Goal: Task Accomplishment & Management: Complete application form

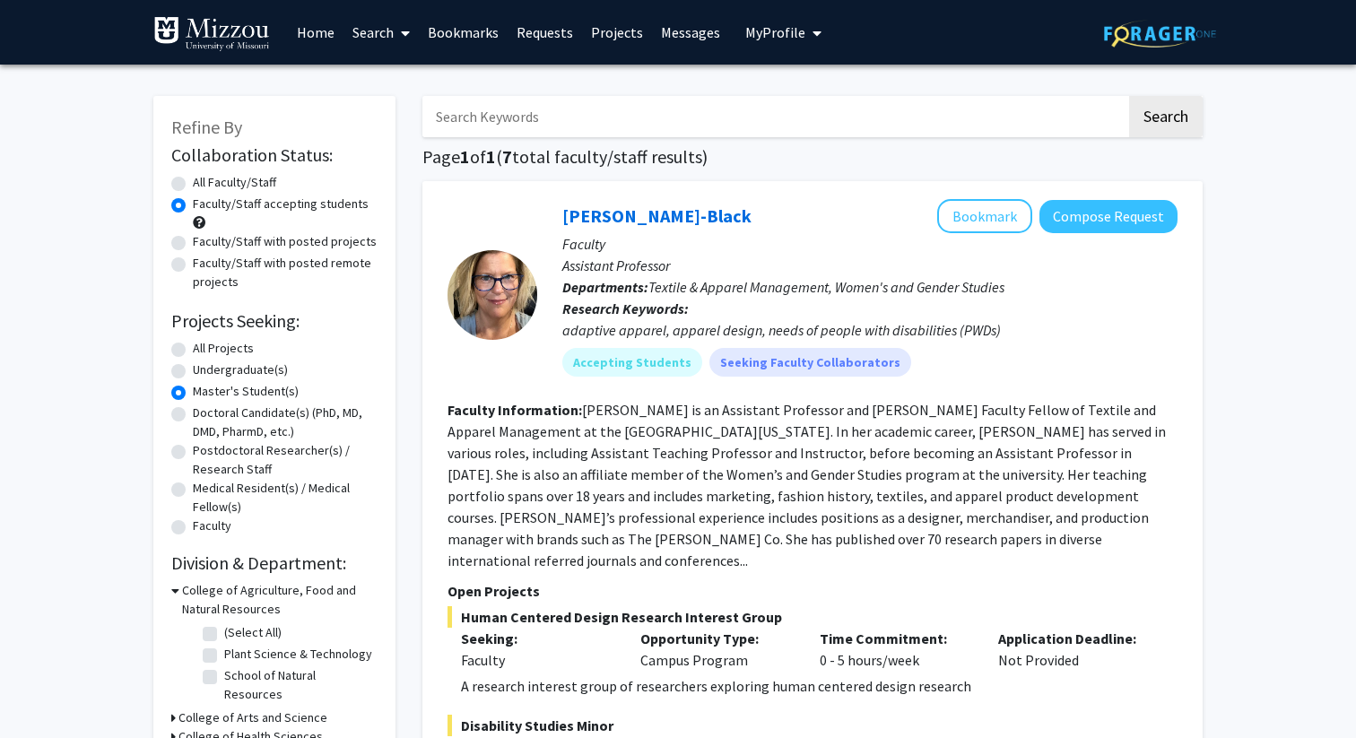
click at [748, 111] on input "Search Keywords" at bounding box center [774, 116] width 704 height 41
type input "[PERSON_NAME]"
click at [1129, 96] on button "Search" at bounding box center [1166, 116] width 74 height 41
radio input "true"
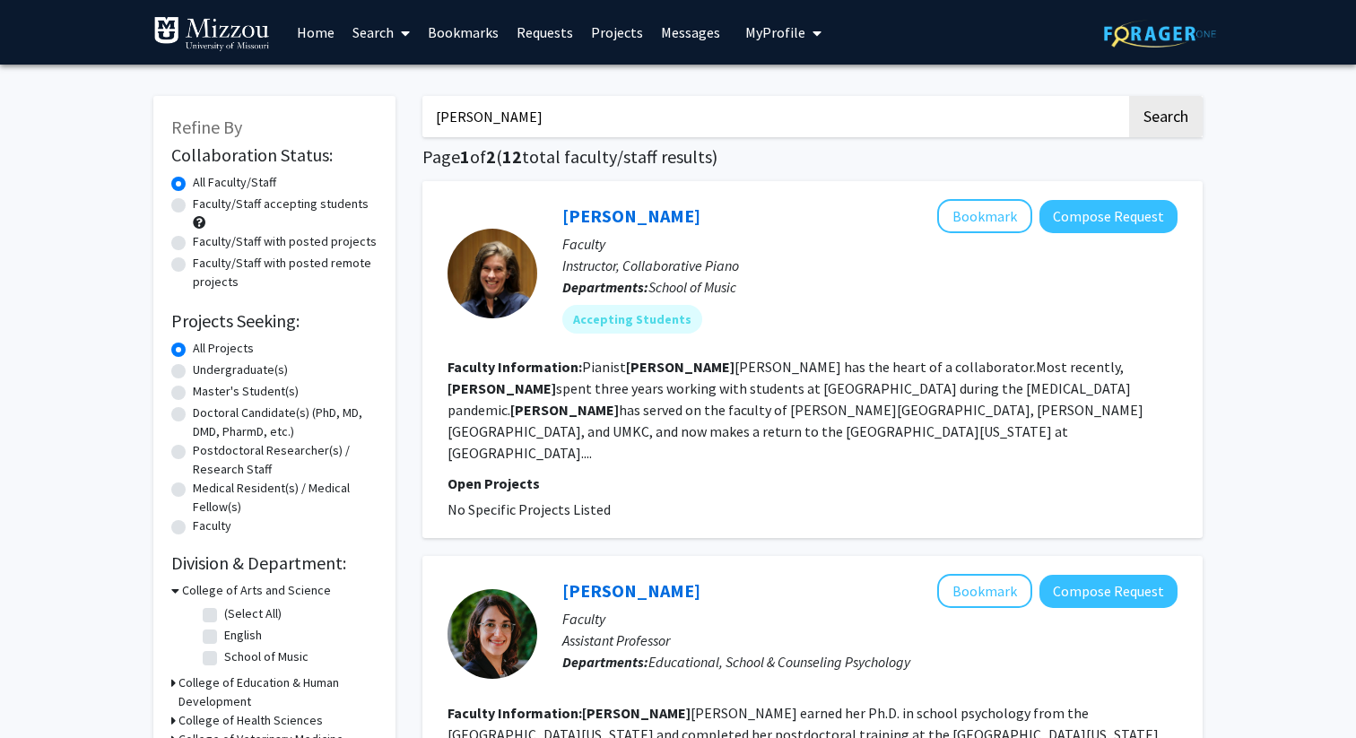
click at [618, 105] on input "[PERSON_NAME]" at bounding box center [774, 116] width 704 height 41
click at [610, 120] on input "[PERSON_NAME]" at bounding box center [774, 116] width 704 height 41
type input "[PERSON_NAME]"
click at [1129, 96] on button "Search" at bounding box center [1166, 116] width 74 height 41
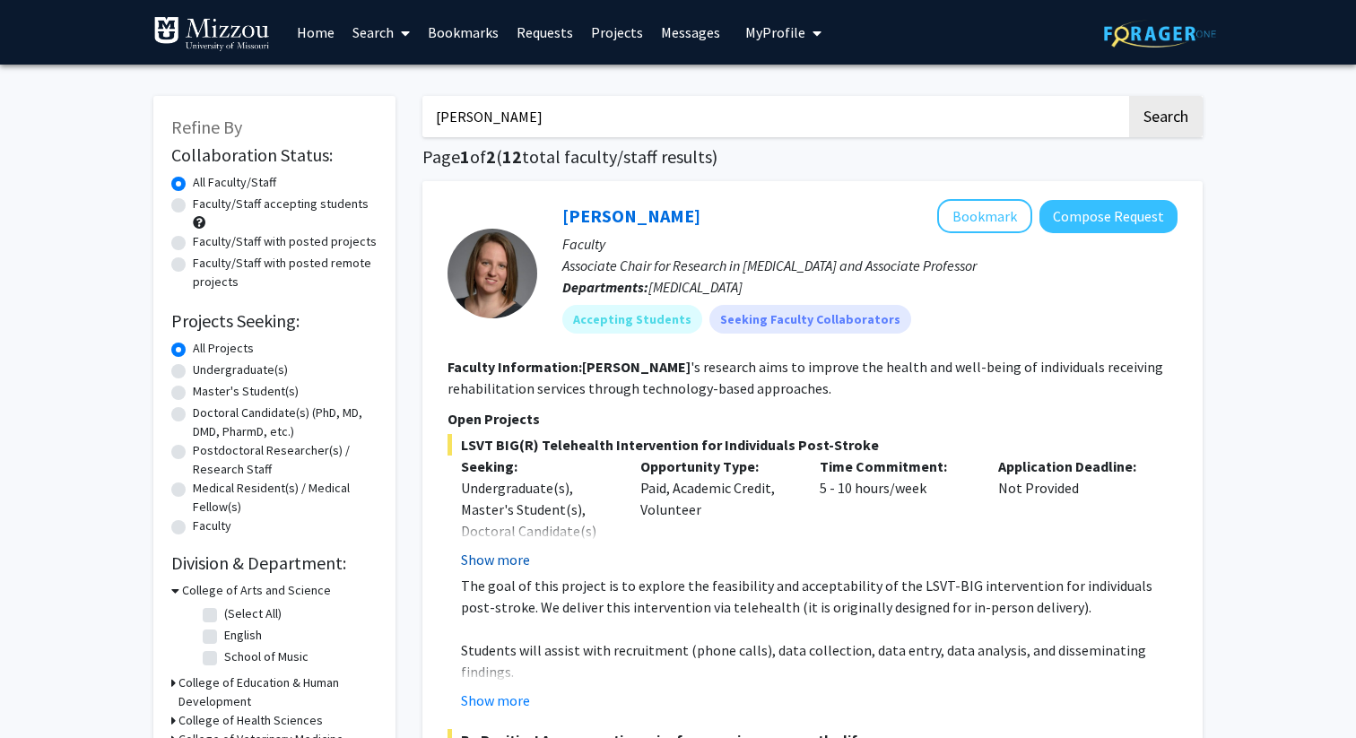
click at [505, 561] on button "Show more" at bounding box center [495, 560] width 69 height 22
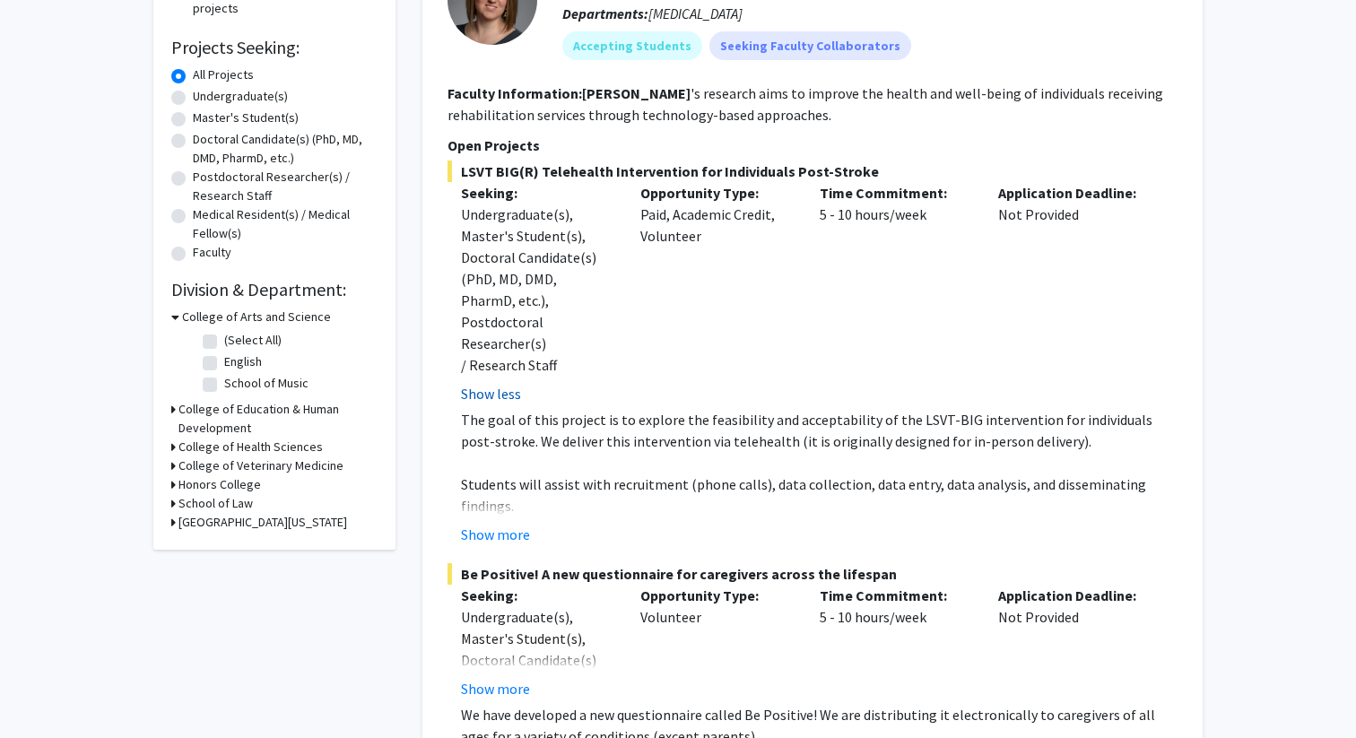
scroll to position [279, 0]
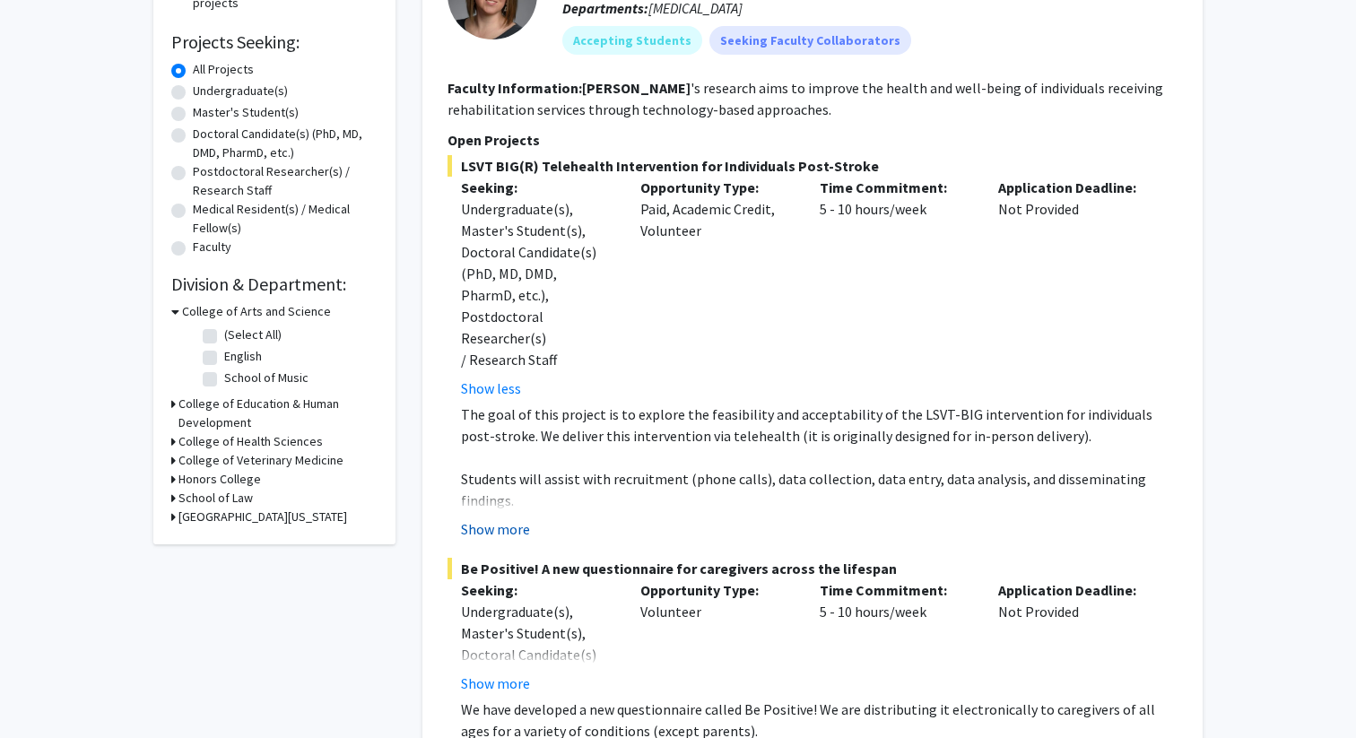
click at [509, 518] on button "Show more" at bounding box center [495, 529] width 69 height 22
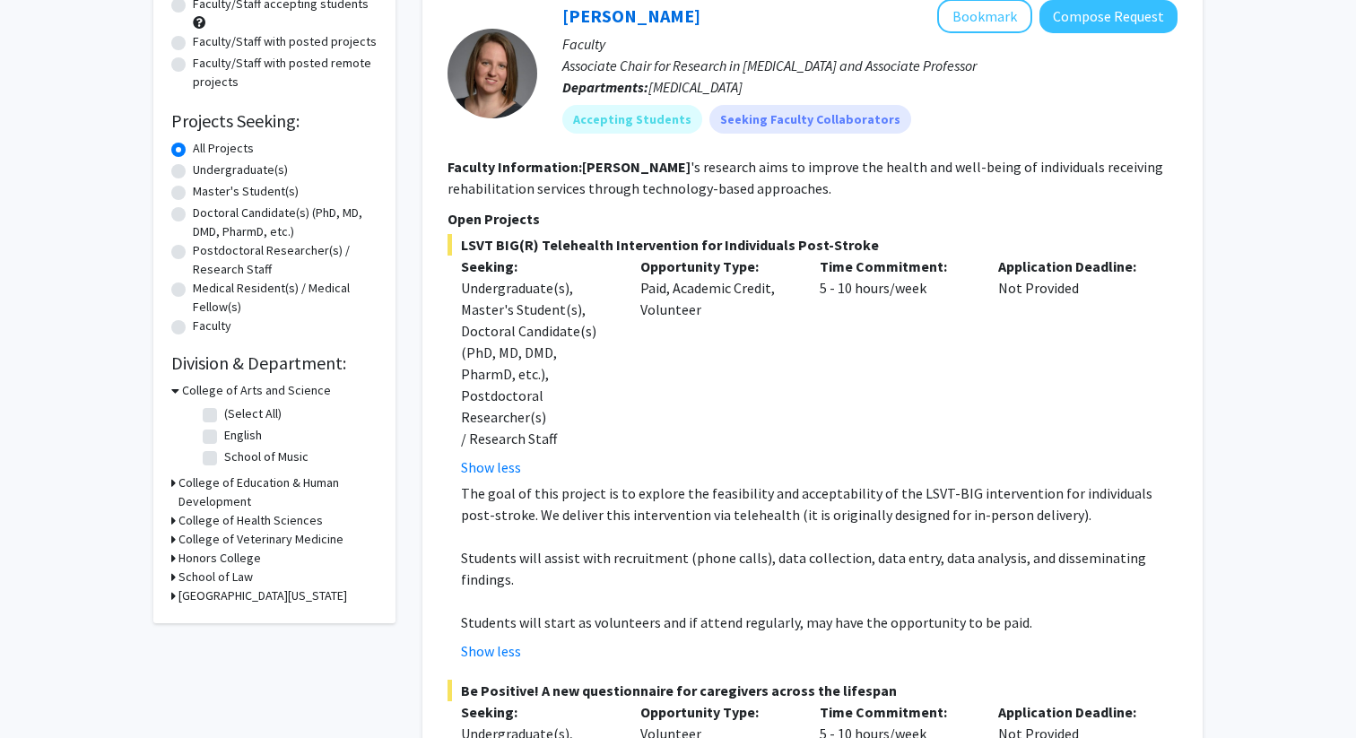
scroll to position [0, 0]
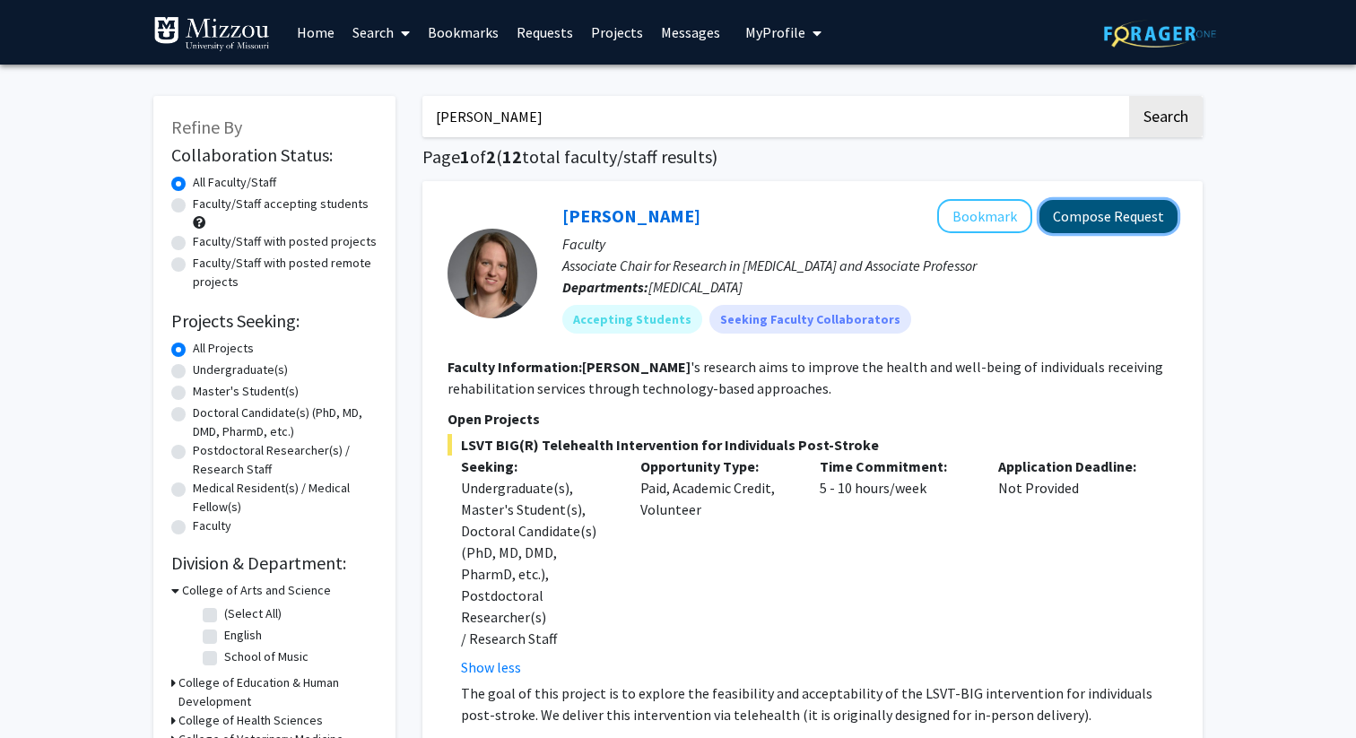
click at [1142, 223] on button "Compose Request" at bounding box center [1109, 216] width 138 height 33
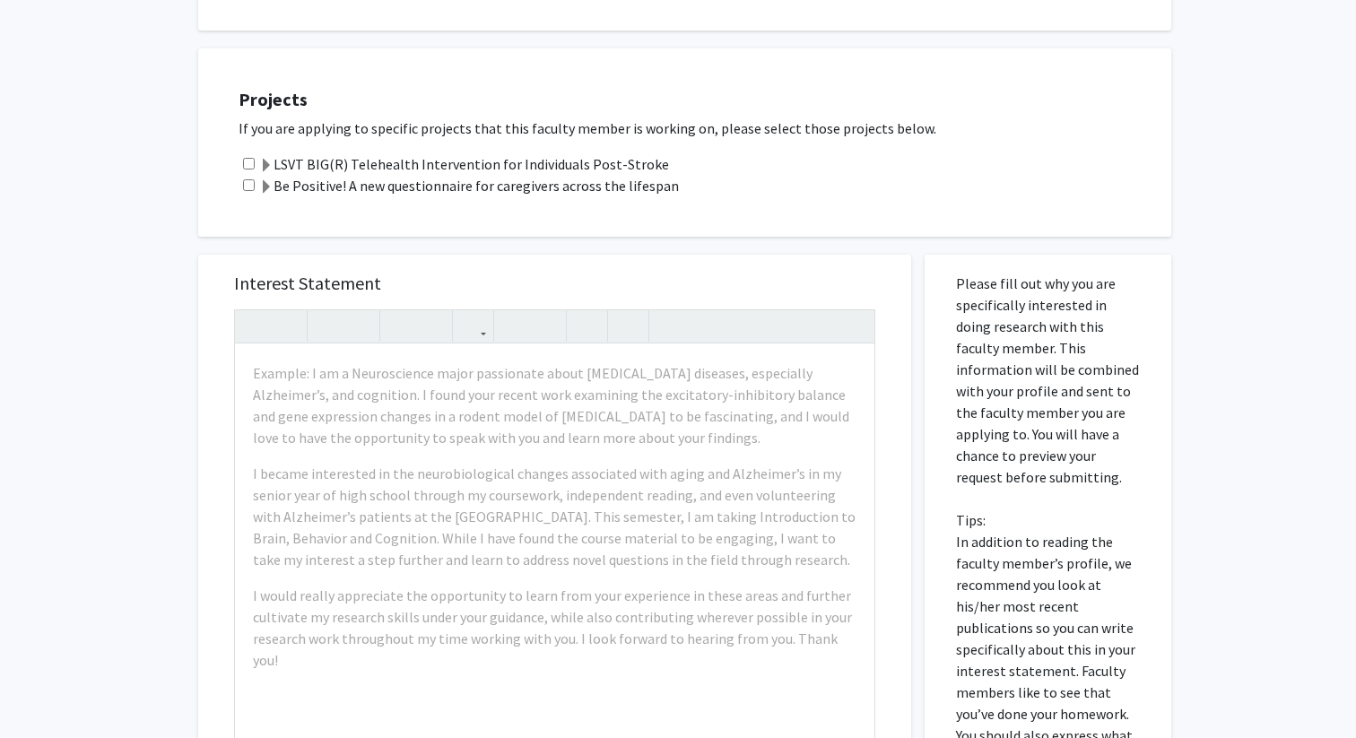
scroll to position [581, 0]
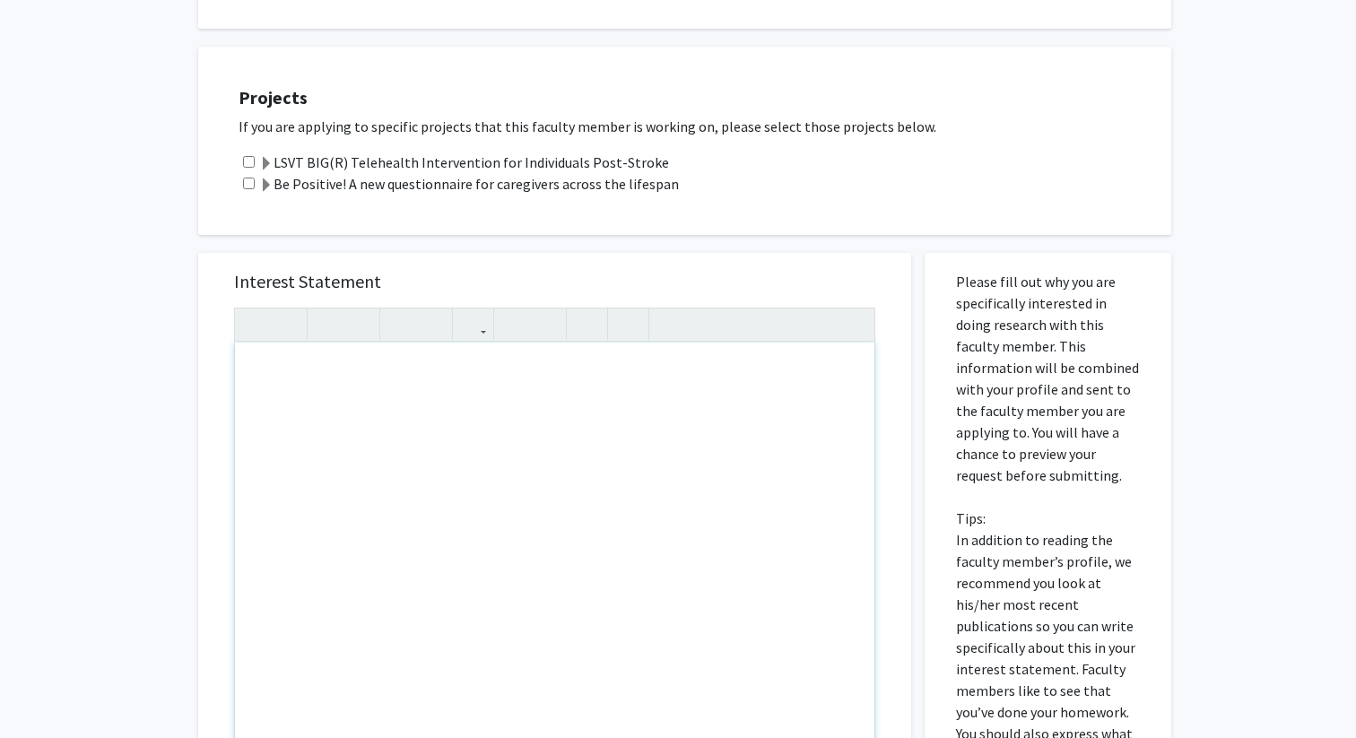
click at [551, 379] on div "Note to users with screen readers: Please press Alt+0 or Option+0 to deactivate…" at bounding box center [555, 548] width 640 height 411
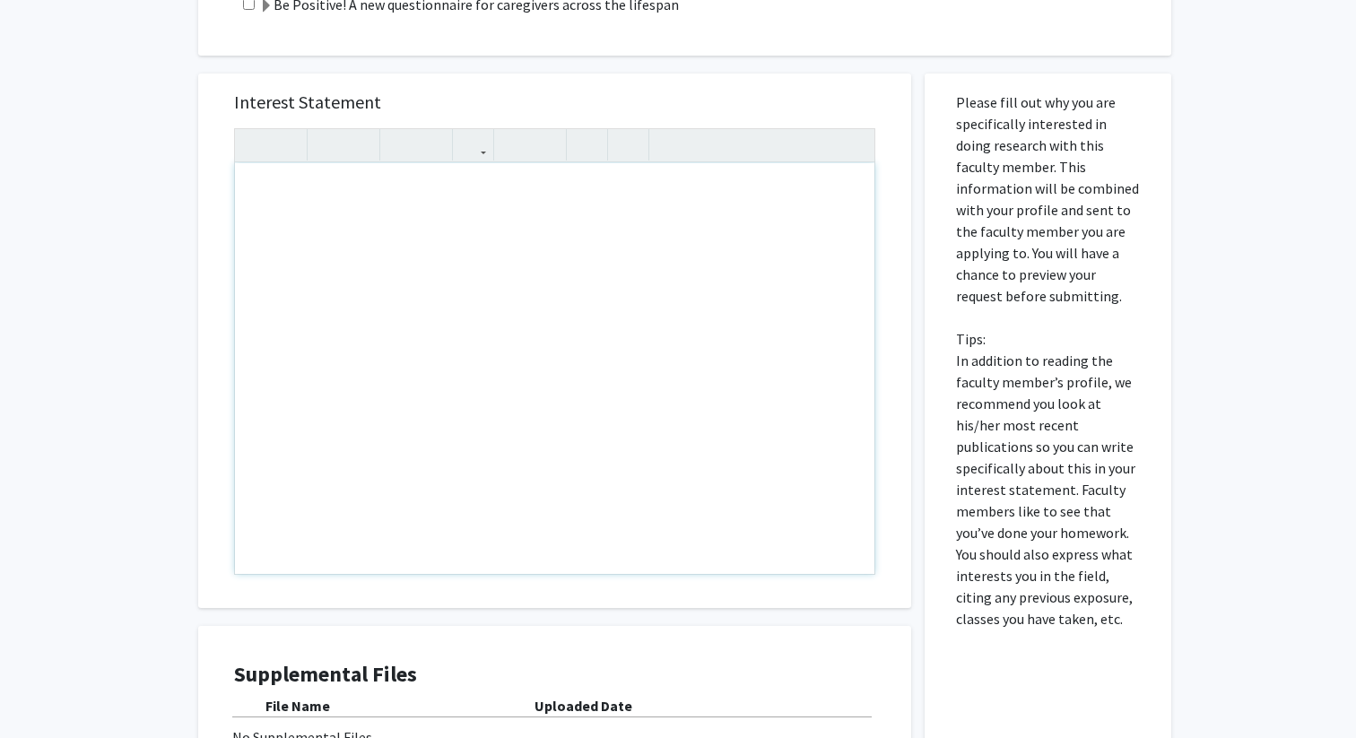
scroll to position [983, 0]
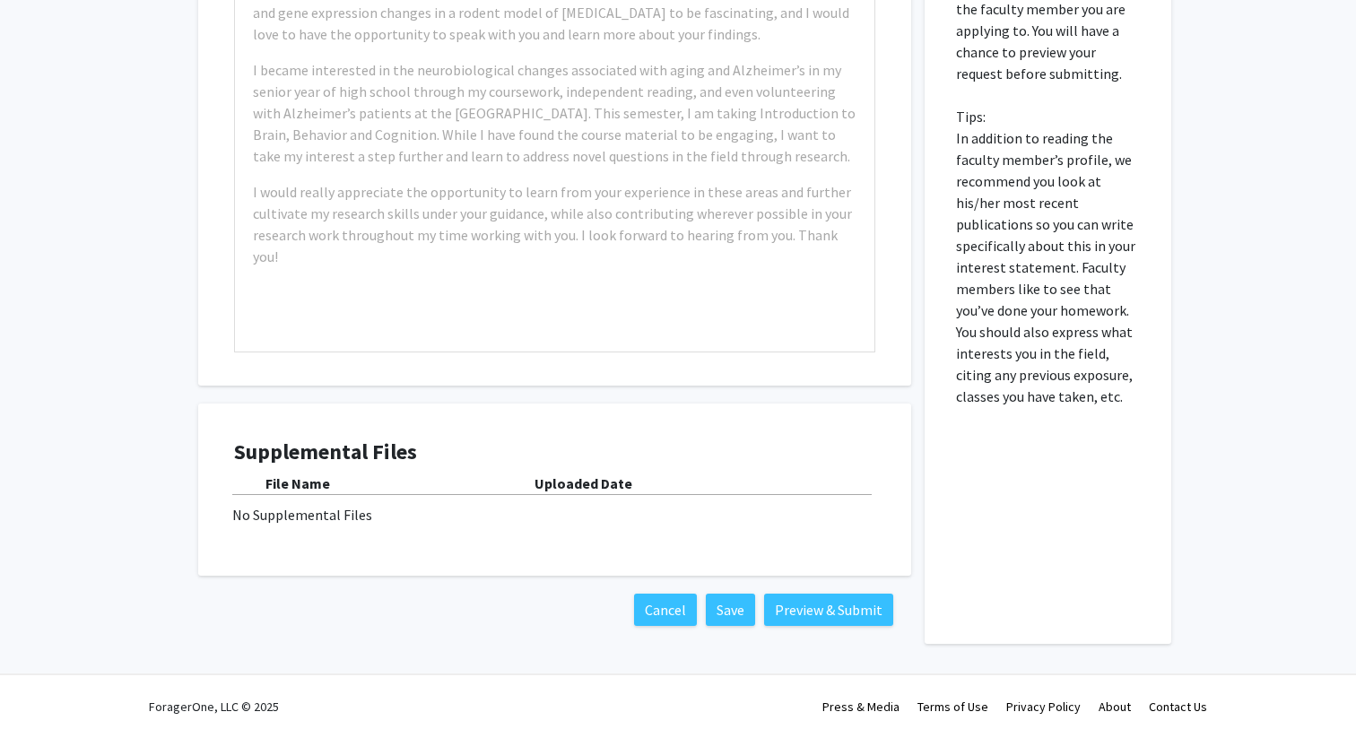
click at [342, 518] on div "No Supplemental Files" at bounding box center [554, 515] width 645 height 22
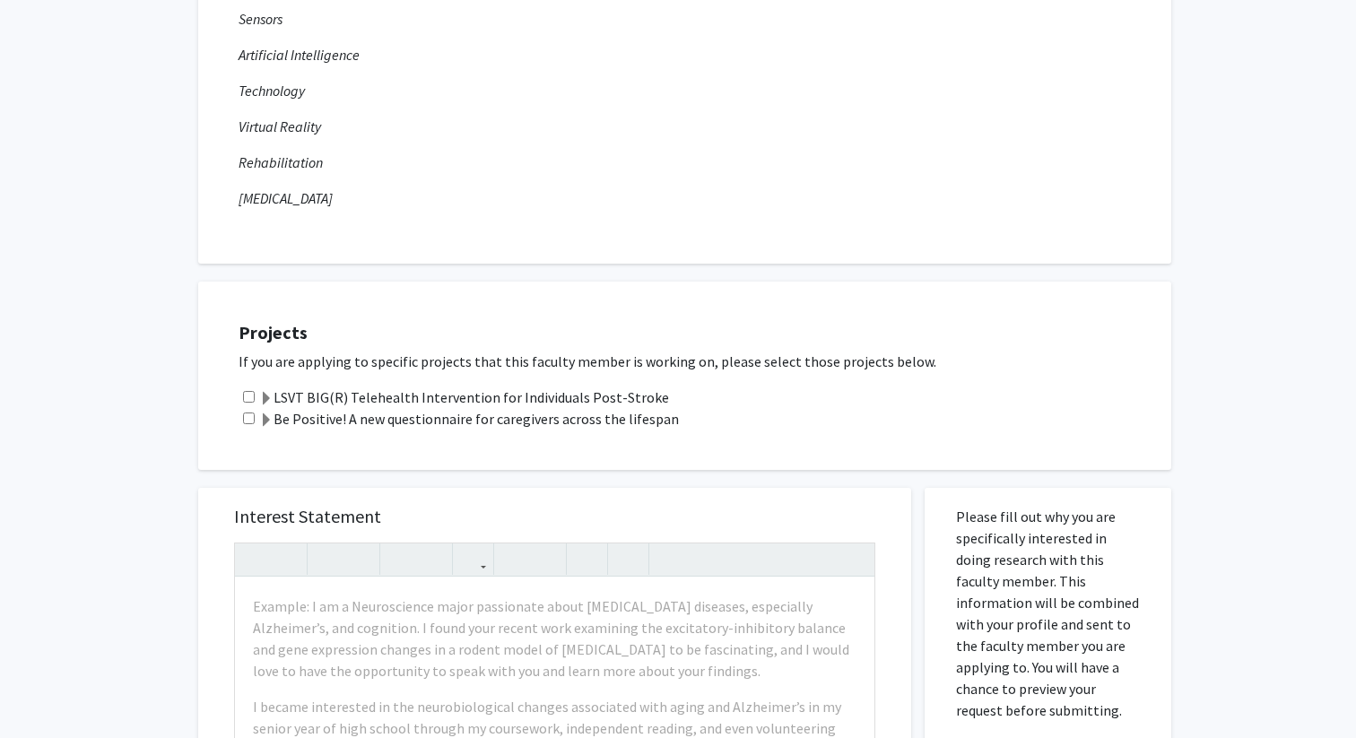
scroll to position [314, 0]
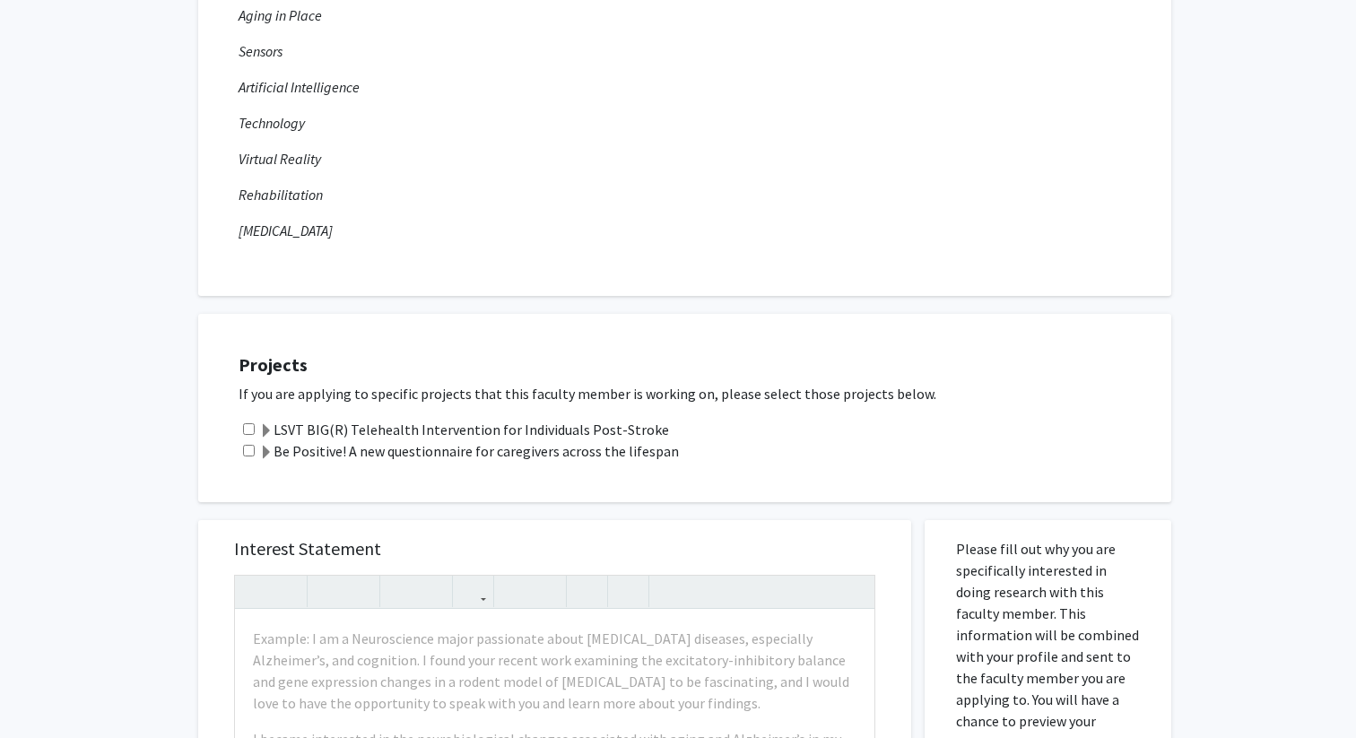
click at [265, 430] on span at bounding box center [266, 431] width 14 height 14
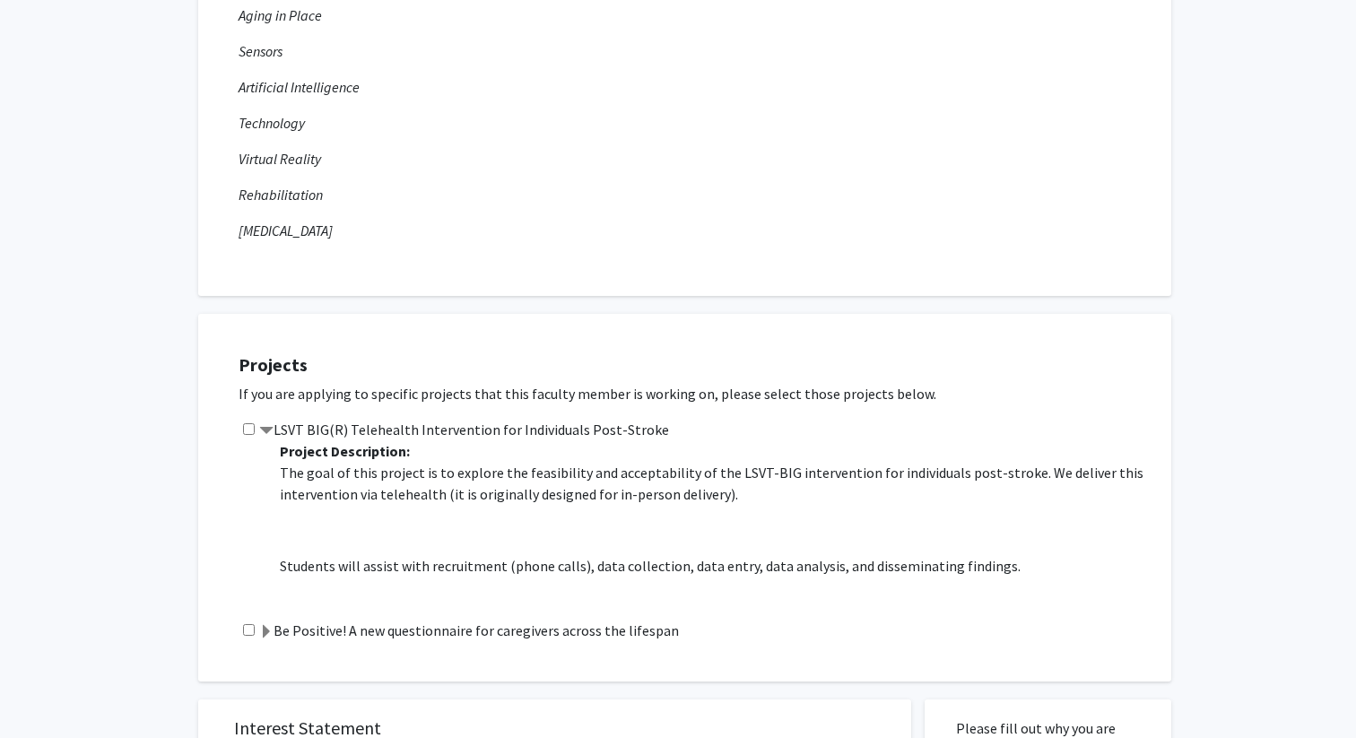
click at [243, 426] on input "checkbox" at bounding box center [249, 429] width 12 height 12
checkbox input "true"
click at [265, 430] on span at bounding box center [266, 431] width 14 height 14
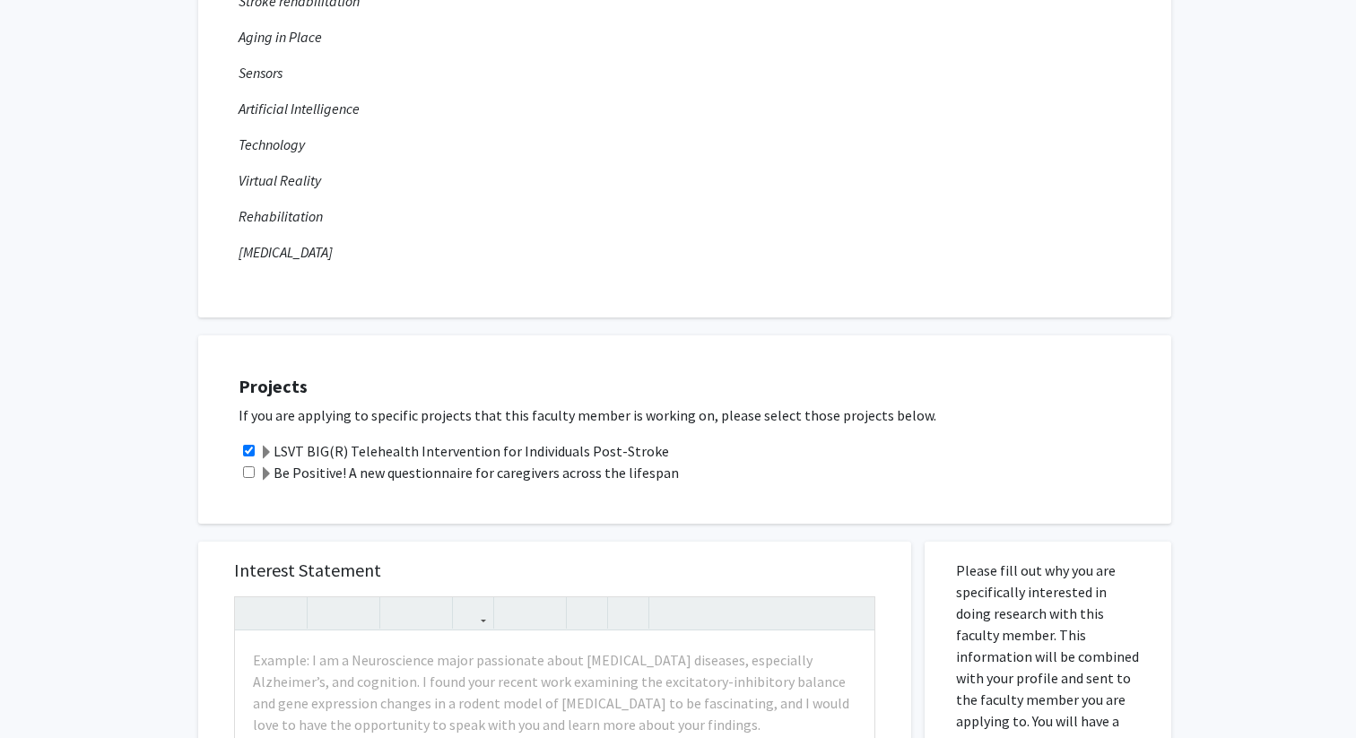
scroll to position [306, 0]
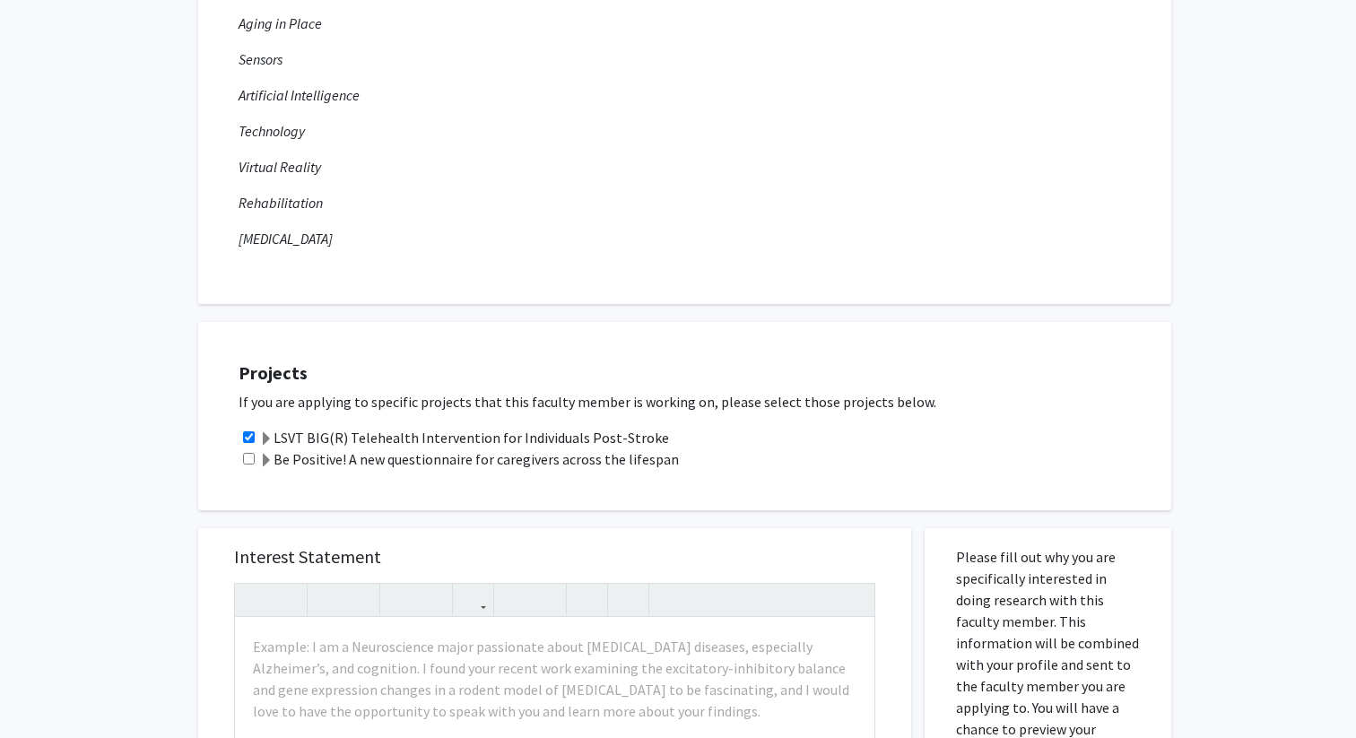
click at [266, 458] on span at bounding box center [266, 461] width 14 height 14
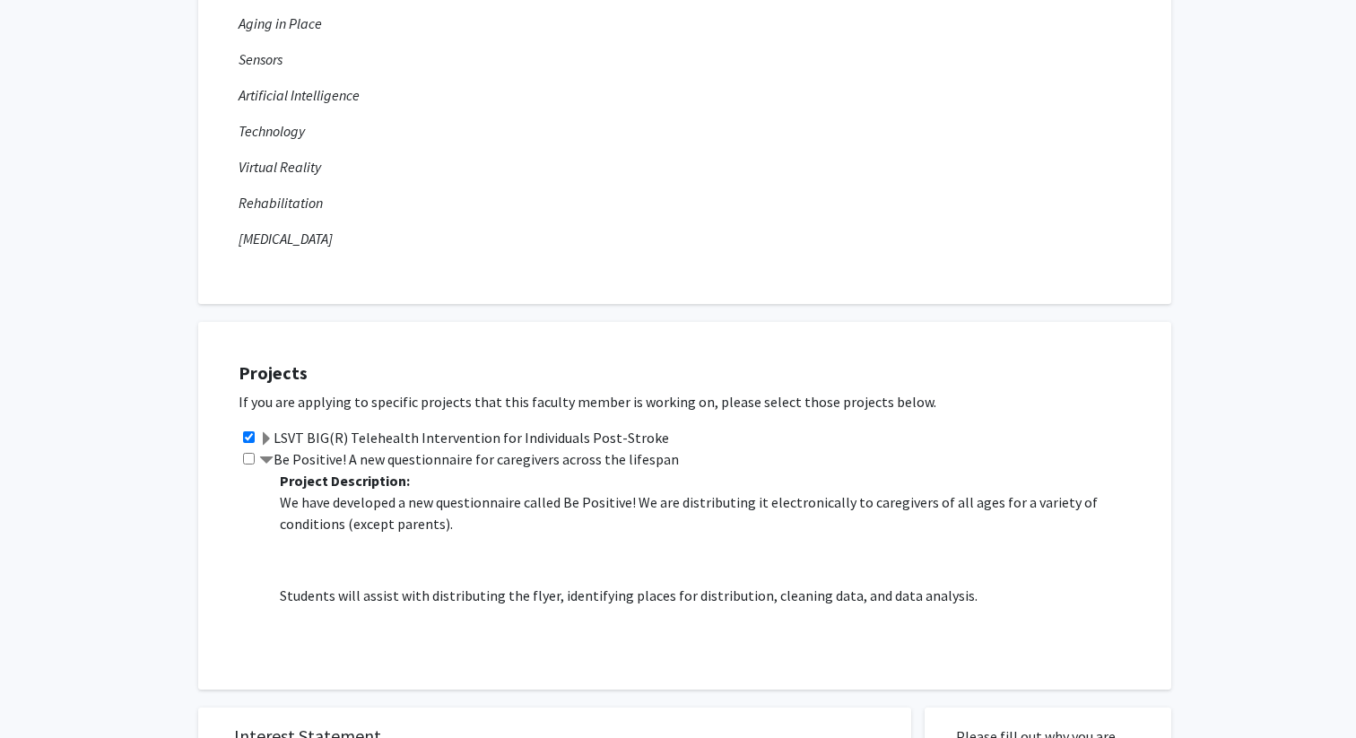
click at [250, 457] on input "checkbox" at bounding box center [249, 459] width 12 height 12
checkbox input "true"
click at [266, 457] on span at bounding box center [266, 461] width 14 height 14
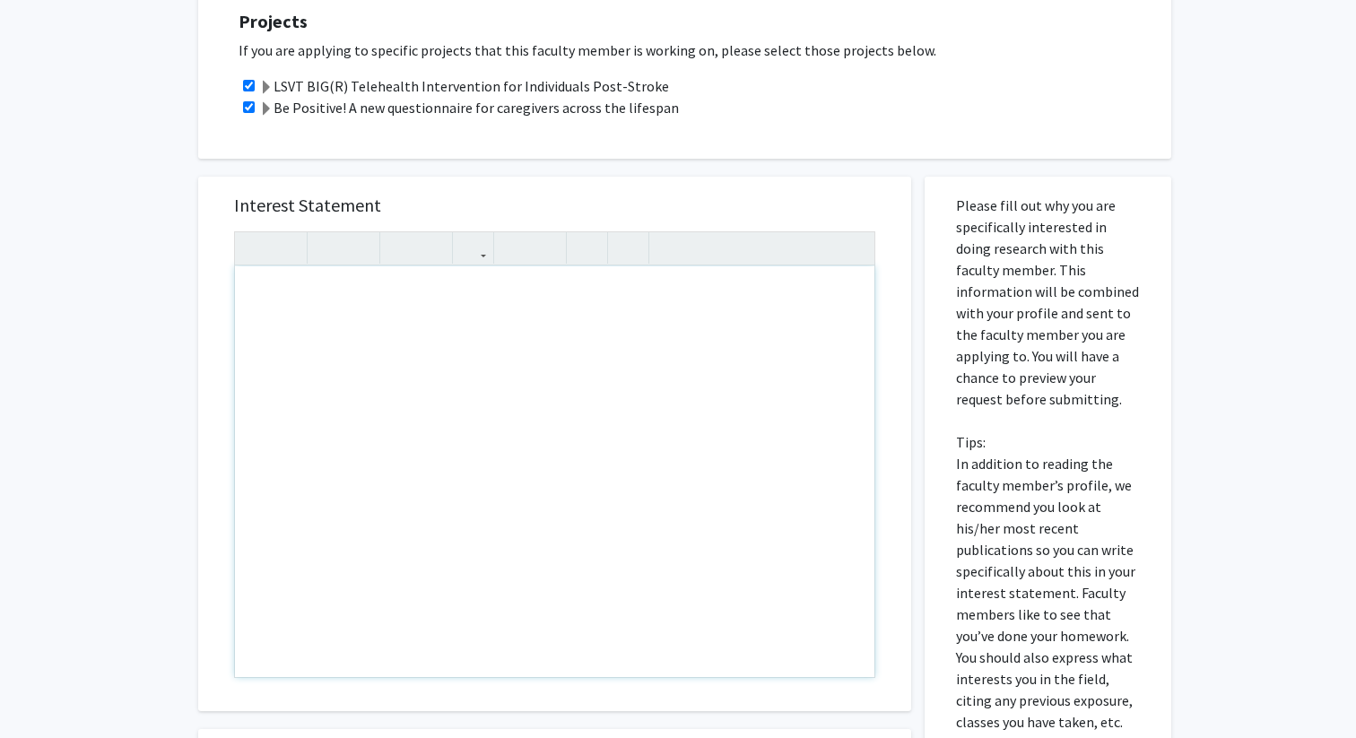
scroll to position [643, 0]
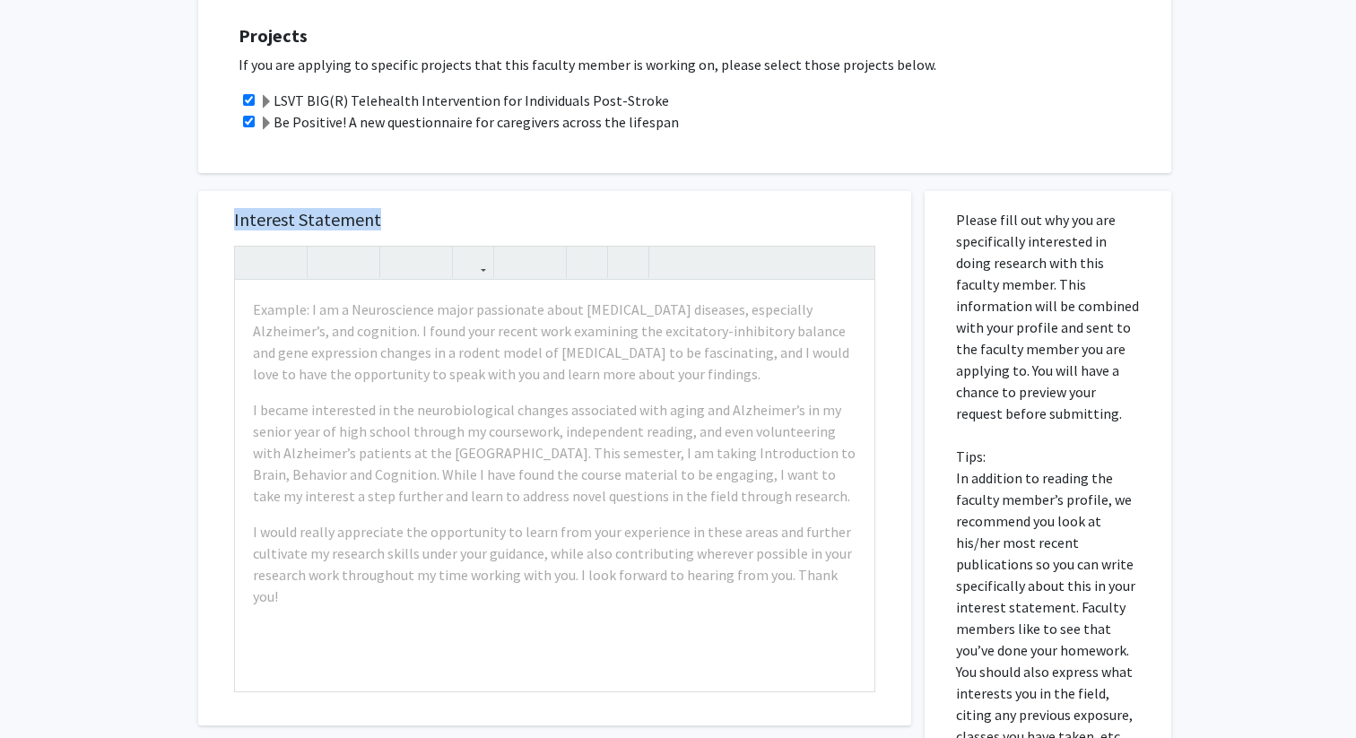
drag, startPoint x: 233, startPoint y: 222, endPoint x: 380, endPoint y: 223, distance: 147.1
click at [380, 223] on h5 "Interest Statement" at bounding box center [554, 220] width 641 height 22
copy h5 "Interest Statement"
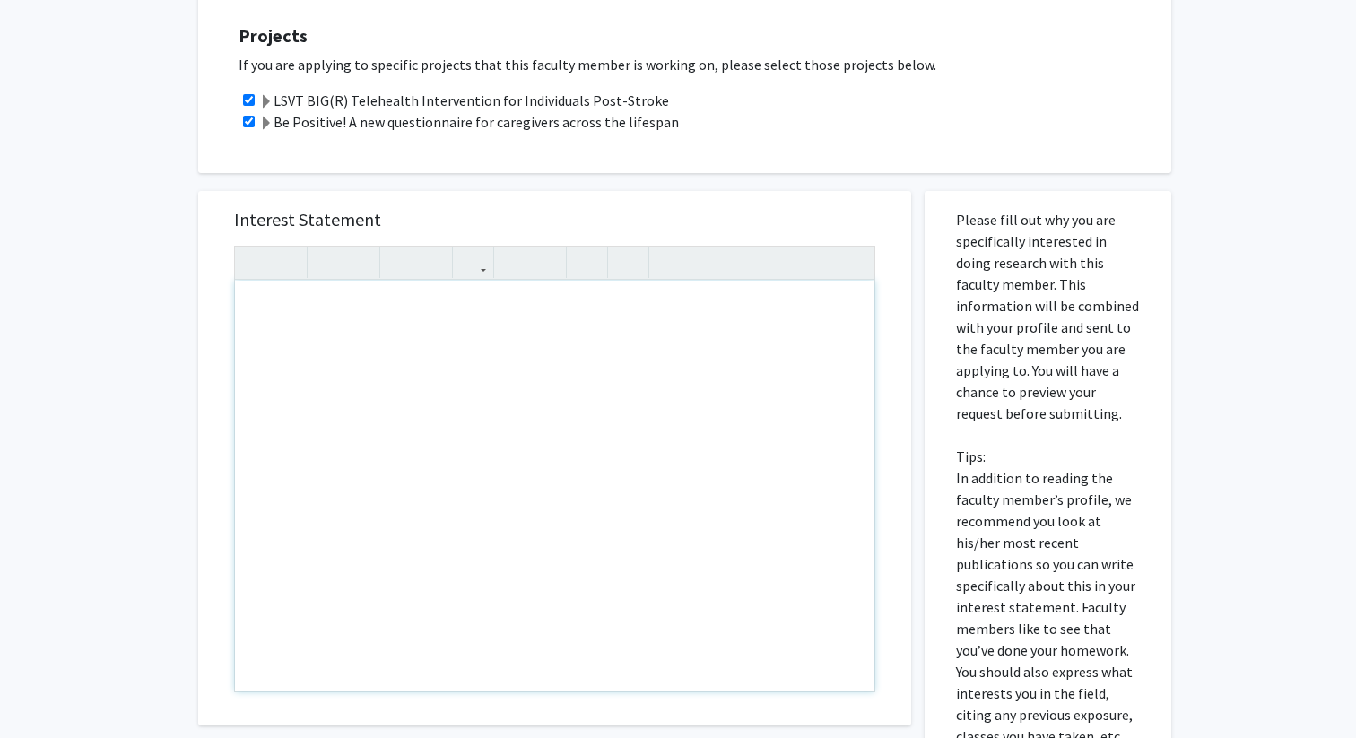
click at [428, 307] on div "Note to users with screen readers: Please press Alt+0 or Option+0 to deactivate…" at bounding box center [555, 486] width 640 height 411
paste div "Note to users with screen readers: Please press Alt+0 or Option+0 to deactivate…"
type textarea "<l>I do sitamet co adipisc el seddoeiu te incididuntut la etd MAGN-ALI enimadmi…"
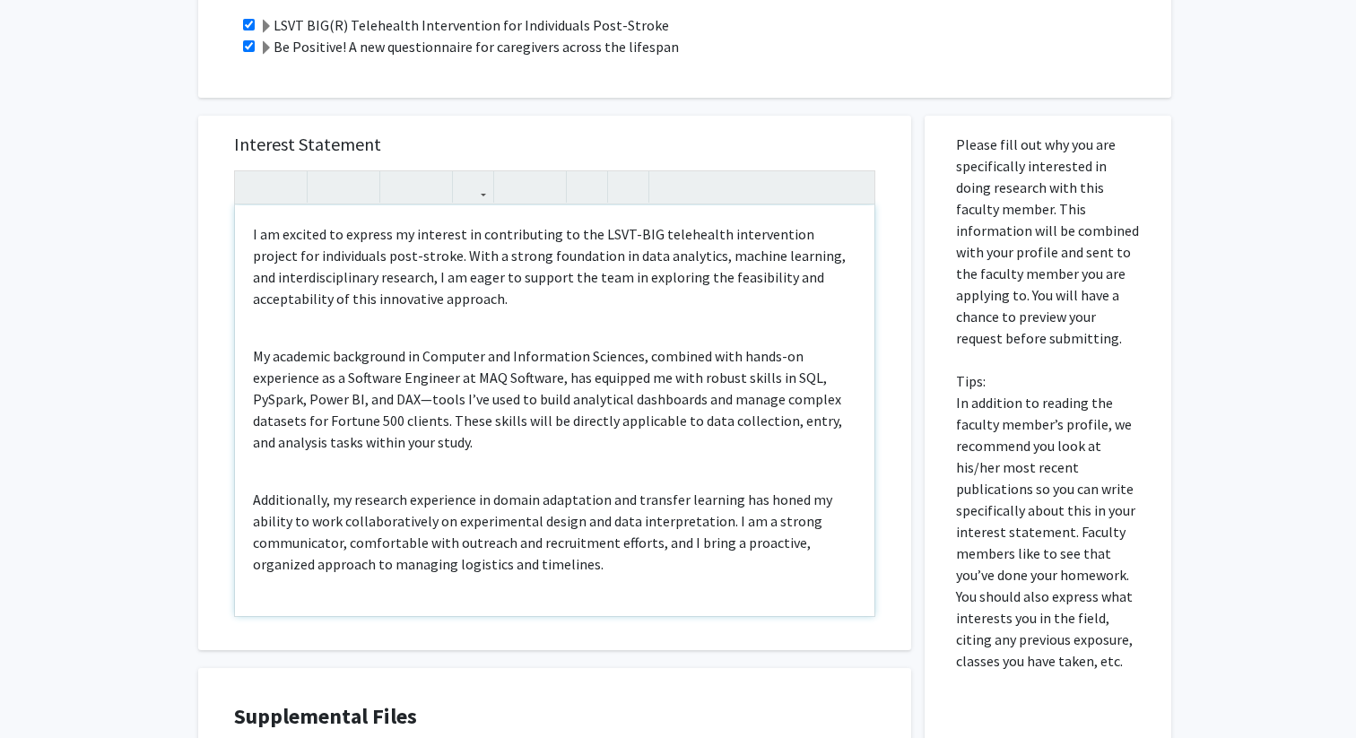
scroll to position [732, 0]
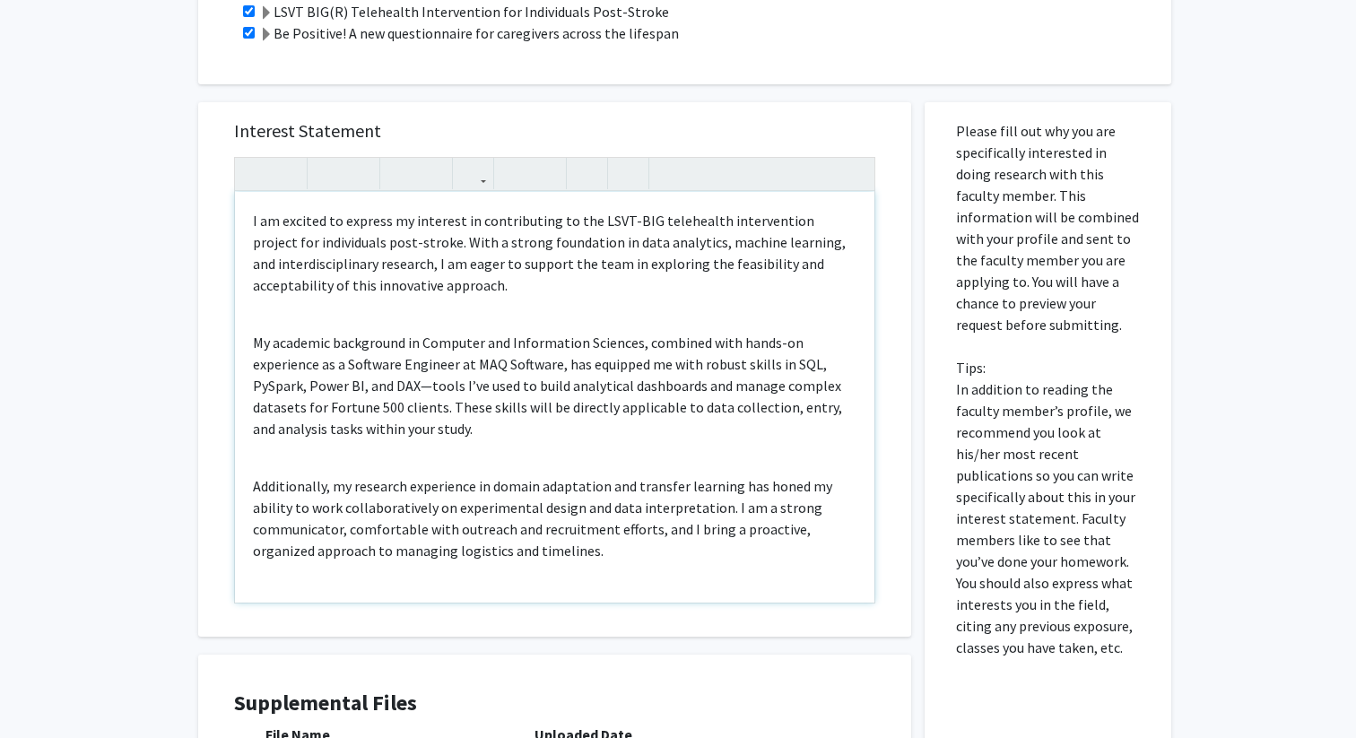
click at [493, 457] on div "I am excited to express my interest in contributing to the LSVT-BIG telehealth …" at bounding box center [555, 397] width 640 height 411
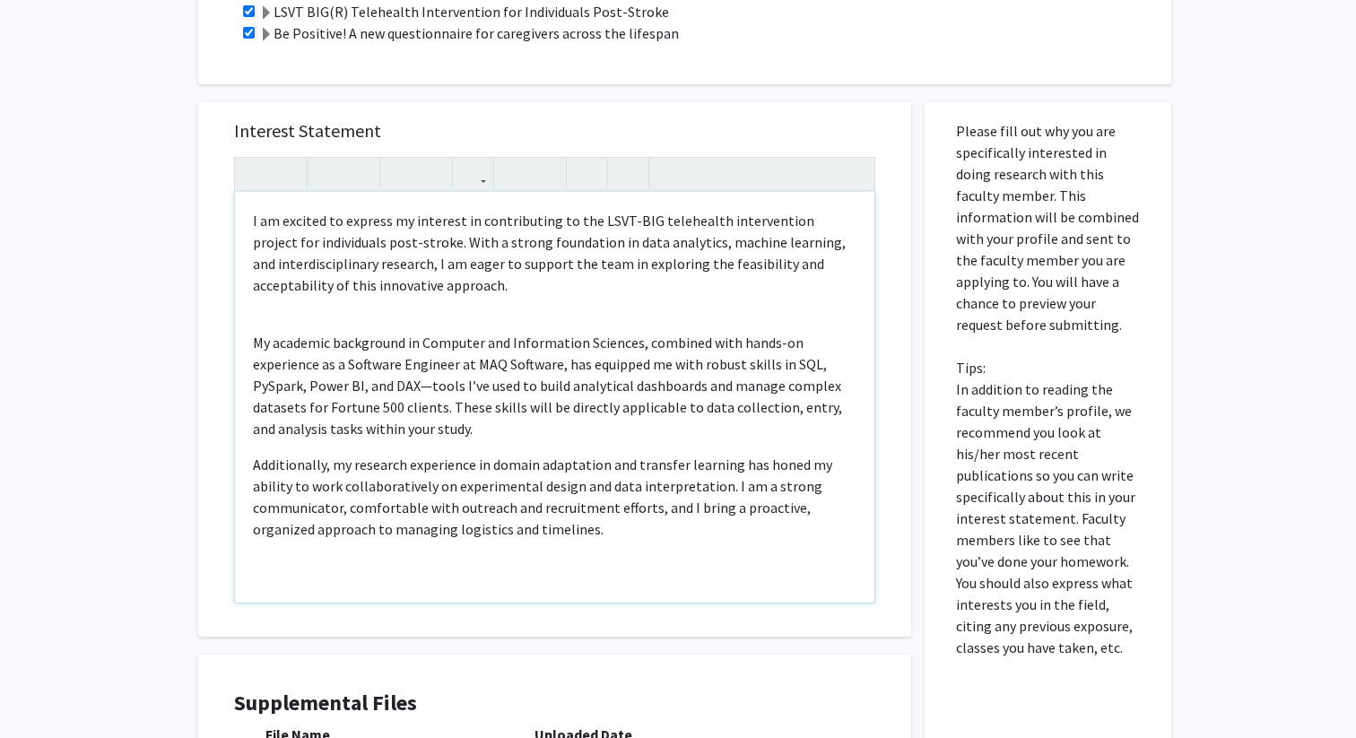
click at [450, 310] on div "I am excited to express my interest in contributing to the LSVT-BIG telehealth …" at bounding box center [555, 397] width 640 height 411
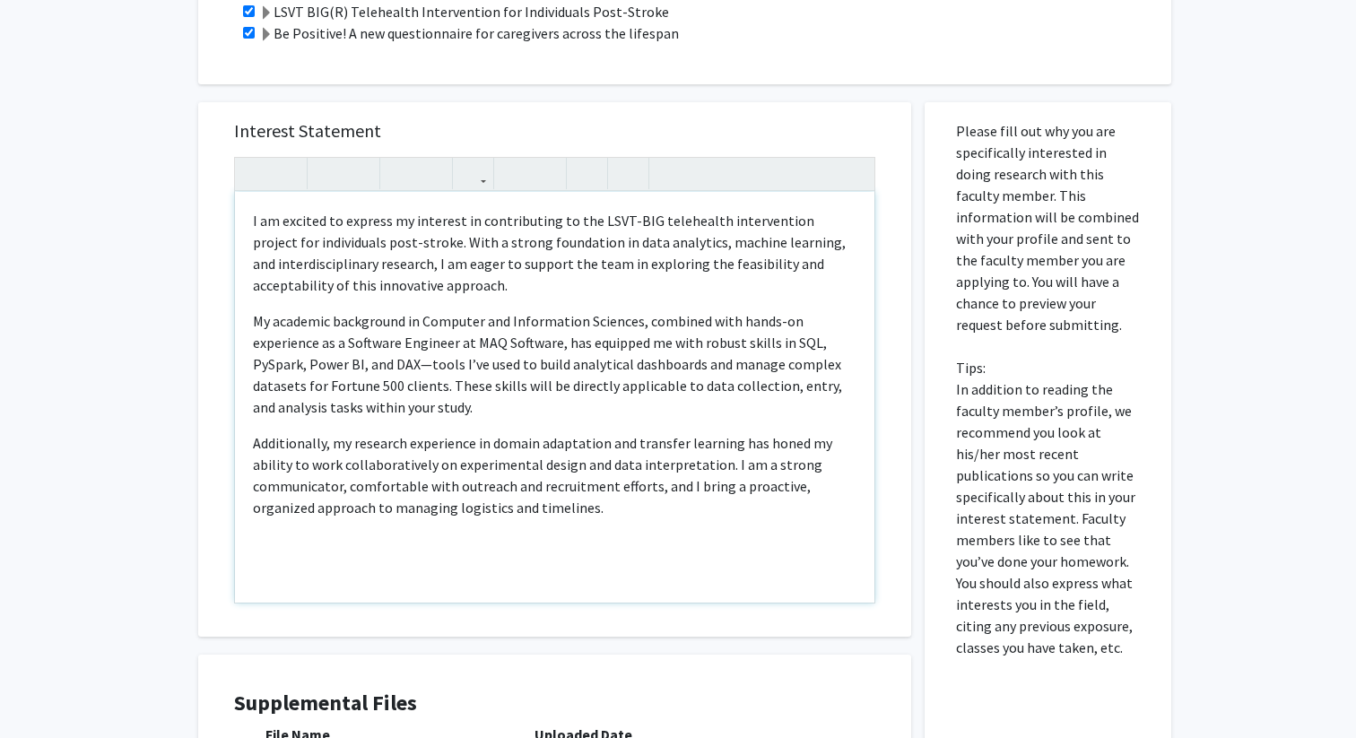
click at [429, 368] on p "My academic background in Computer and Information Sciences, combined with hand…" at bounding box center [555, 364] width 604 height 108
drag, startPoint x: 311, startPoint y: 364, endPoint x: 361, endPoint y: 363, distance: 50.2
click at [361, 363] on p "My academic background in Computer and Information Sciences, combined with hand…" at bounding box center [555, 364] width 604 height 108
copy p "Power BI"
click at [366, 363] on p "My academic background in Computer and Information Sciences, combined with hand…" at bounding box center [555, 364] width 604 height 108
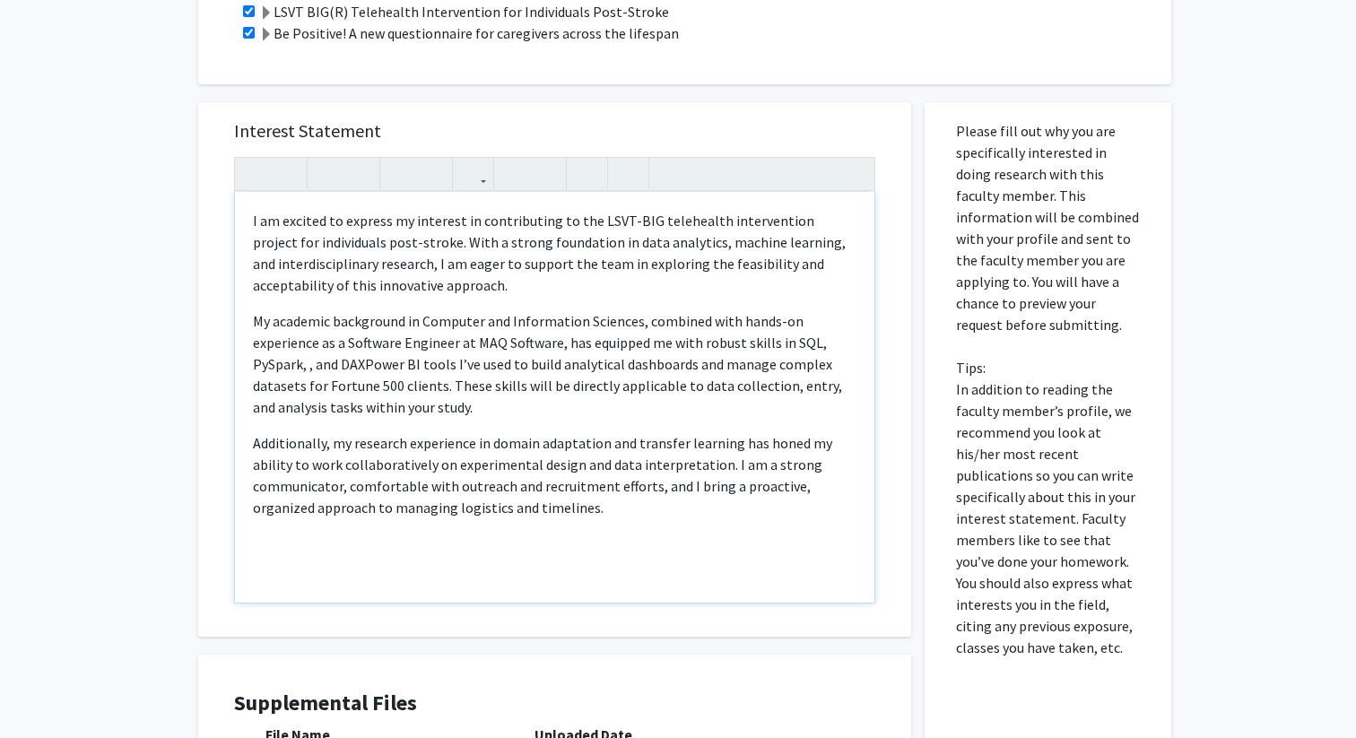
click at [355, 364] on p "My academic background in Computer and Information Sciences, combined with hand…" at bounding box center [555, 364] width 604 height 108
drag, startPoint x: 342, startPoint y: 364, endPoint x: 367, endPoint y: 364, distance: 25.1
click at [367, 364] on p "My academic background in Computer and Information Sciences, combined with hand…" at bounding box center [555, 364] width 604 height 108
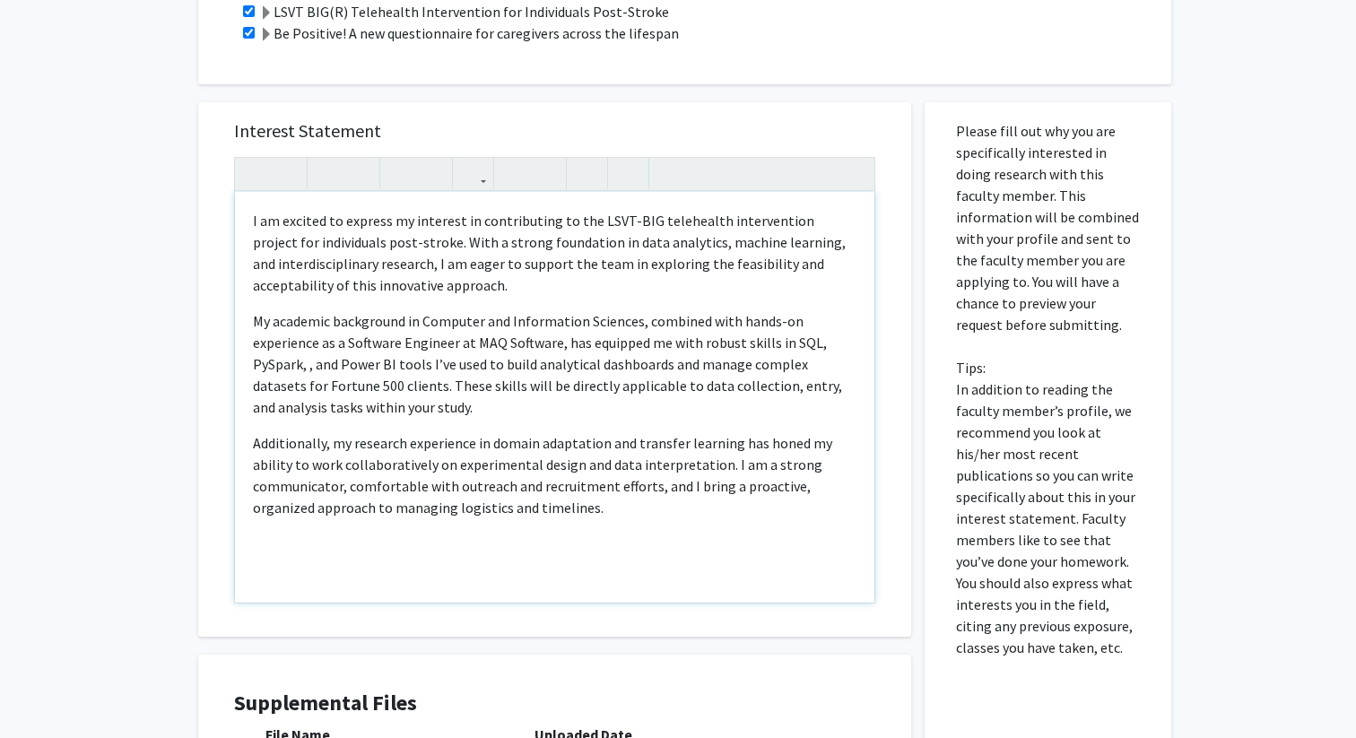
click at [308, 367] on p "My academic background in Computer and Information Sciences, combined with hand…" at bounding box center [555, 364] width 604 height 108
type textarea "<l>I do sitamet co adipisc el seddoeiu te incididuntut la etd MAGN-ALI enimadmi…"
click at [623, 492] on p "Additionally, my research experience in domain adaptation and transfer learning…" at bounding box center [555, 475] width 604 height 86
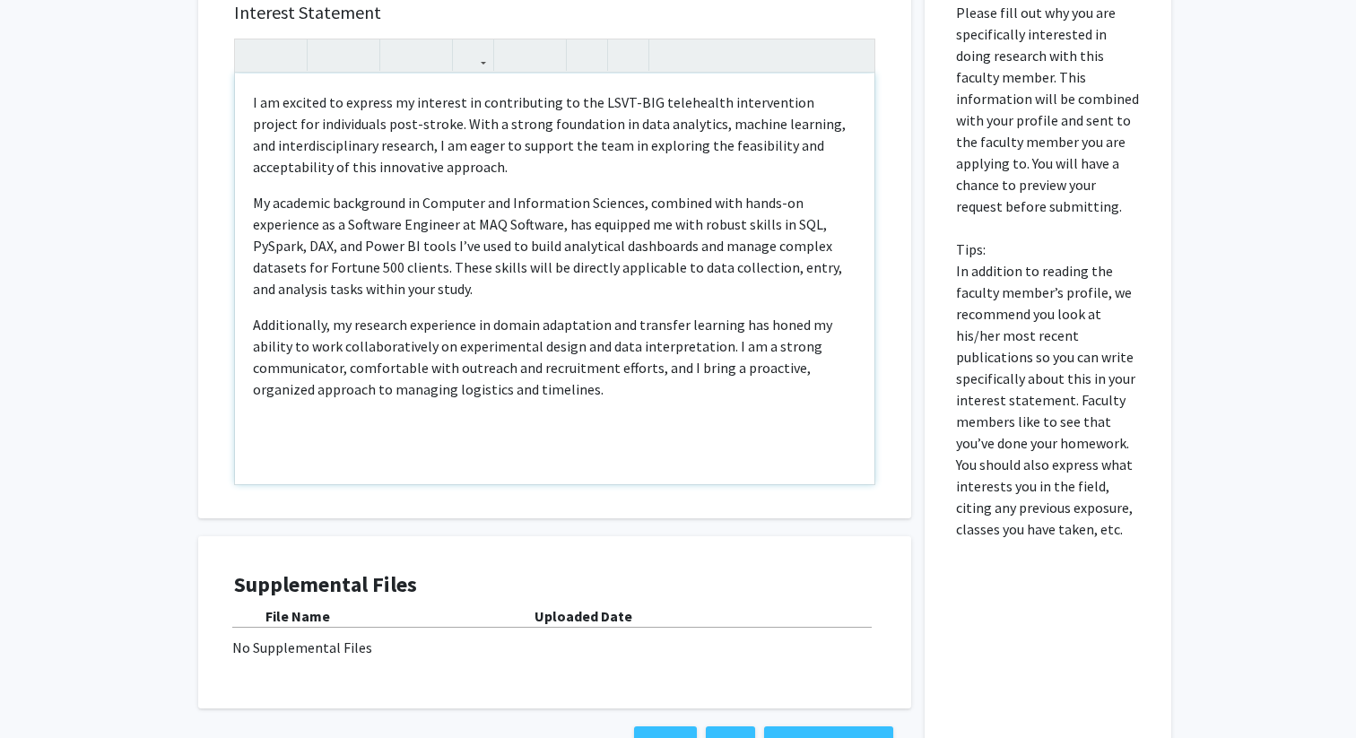
scroll to position [983, 0]
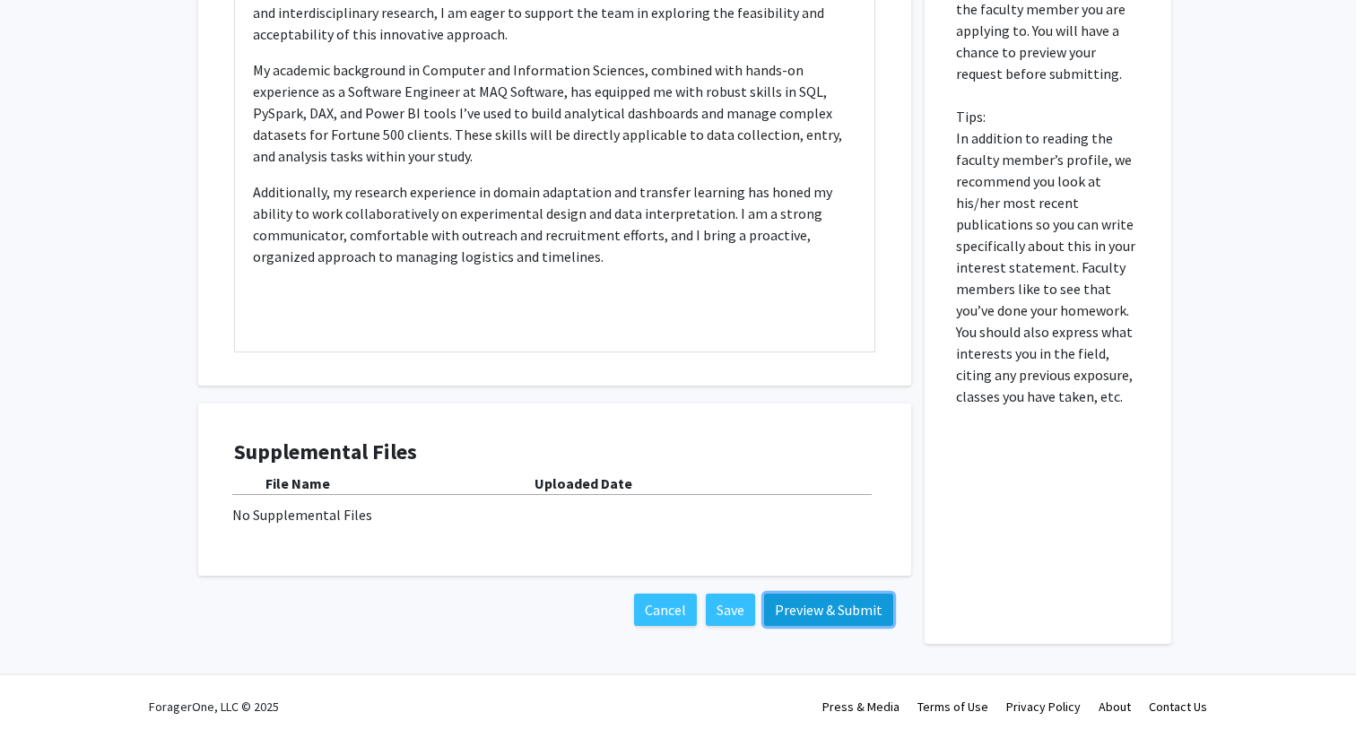
click at [813, 614] on button "Preview & Submit" at bounding box center [828, 610] width 129 height 32
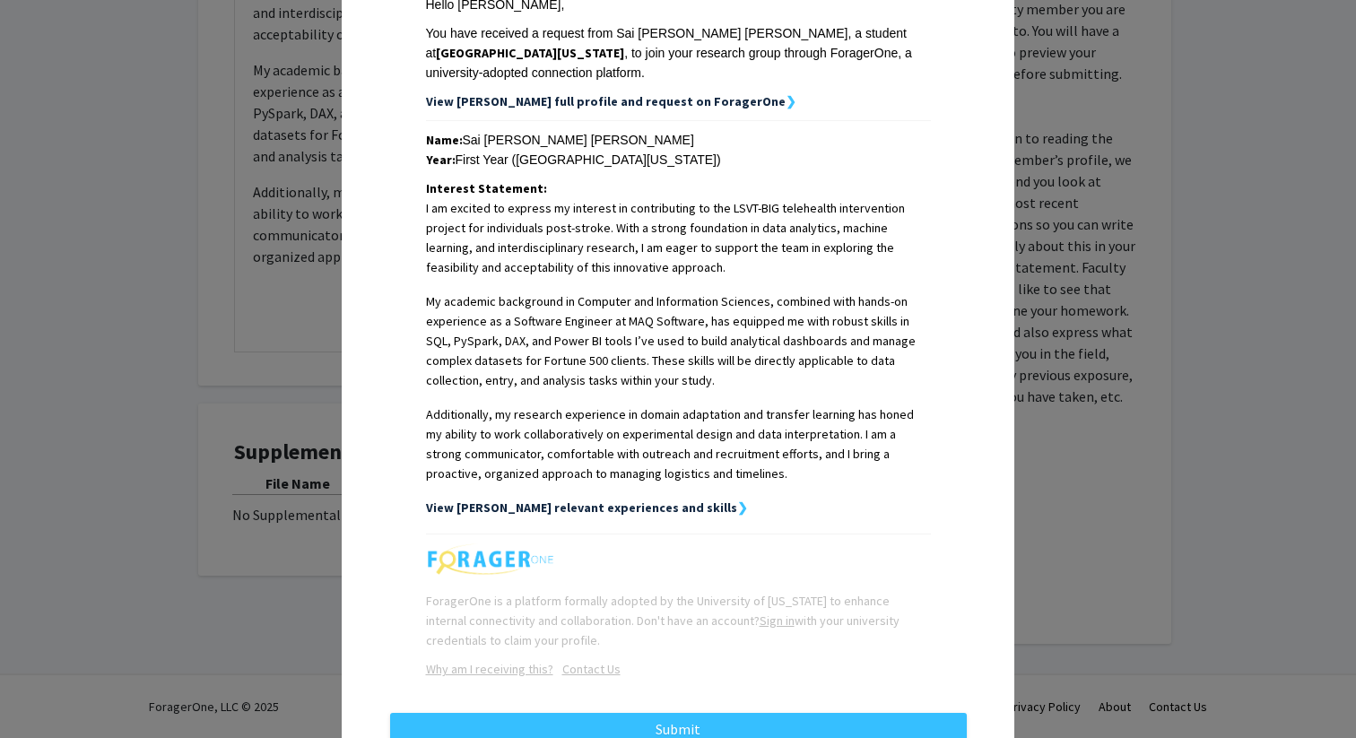
scroll to position [290, 0]
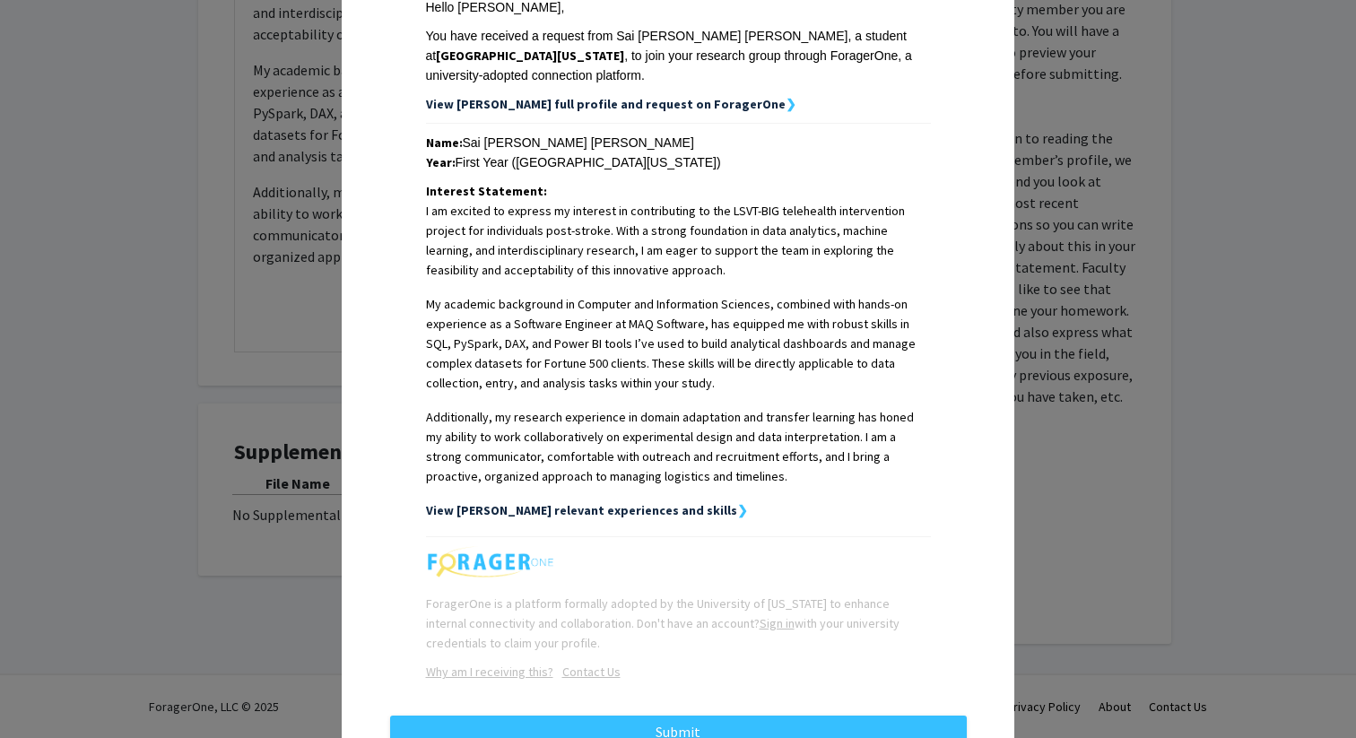
click at [737, 509] on strong "❯" at bounding box center [742, 510] width 11 height 16
click at [737, 514] on strong "❯" at bounding box center [742, 510] width 11 height 16
click at [777, 530] on td "Name: Sai [PERSON_NAME] [PERSON_NAME] Year: First Year ([GEOGRAPHIC_DATA][US_ST…" at bounding box center [678, 330] width 577 height 413
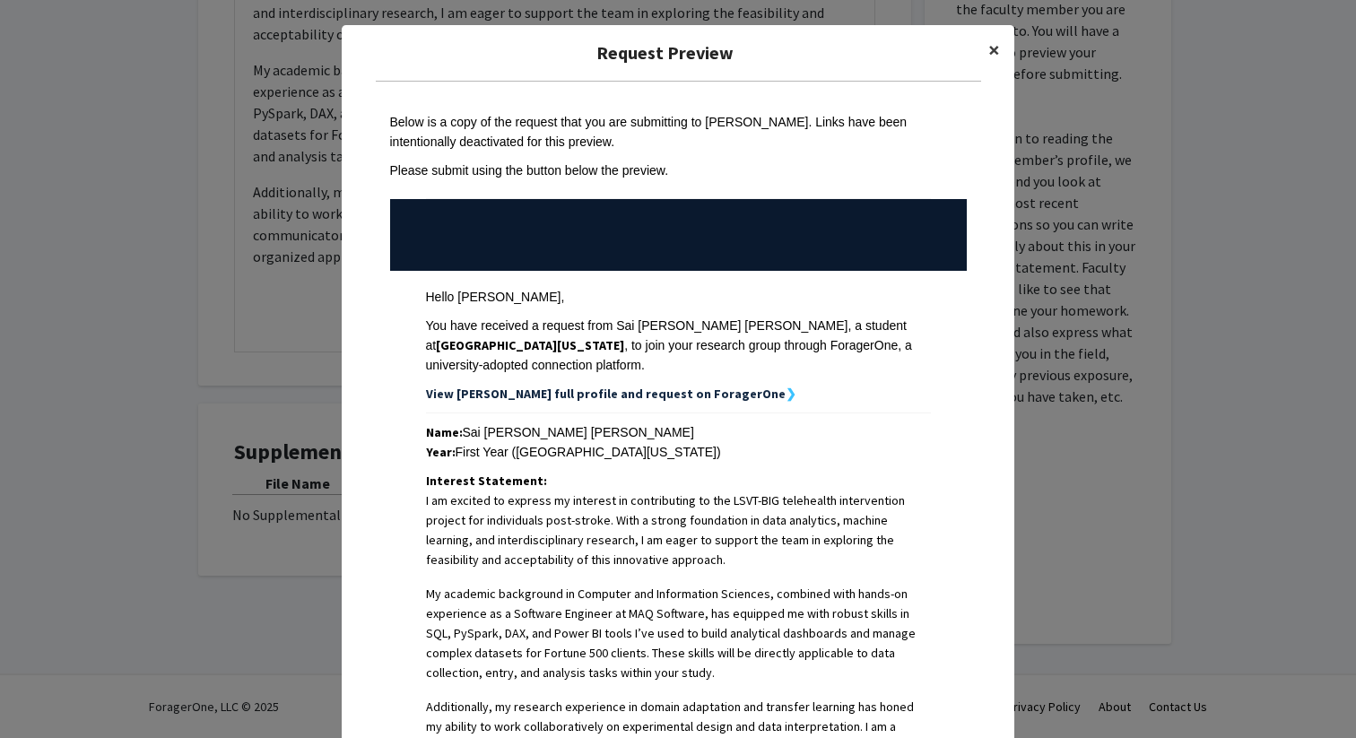
click at [996, 52] on span "×" at bounding box center [995, 50] width 12 height 28
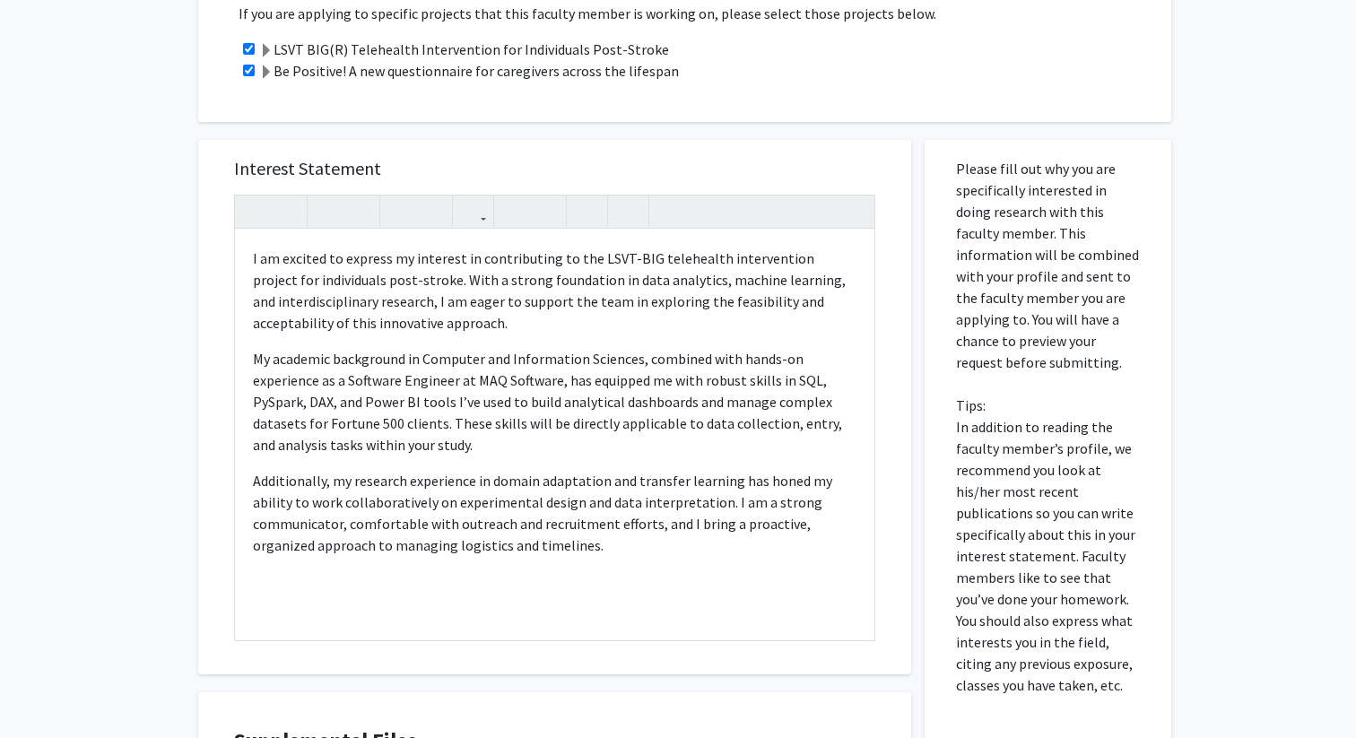
scroll to position [983, 0]
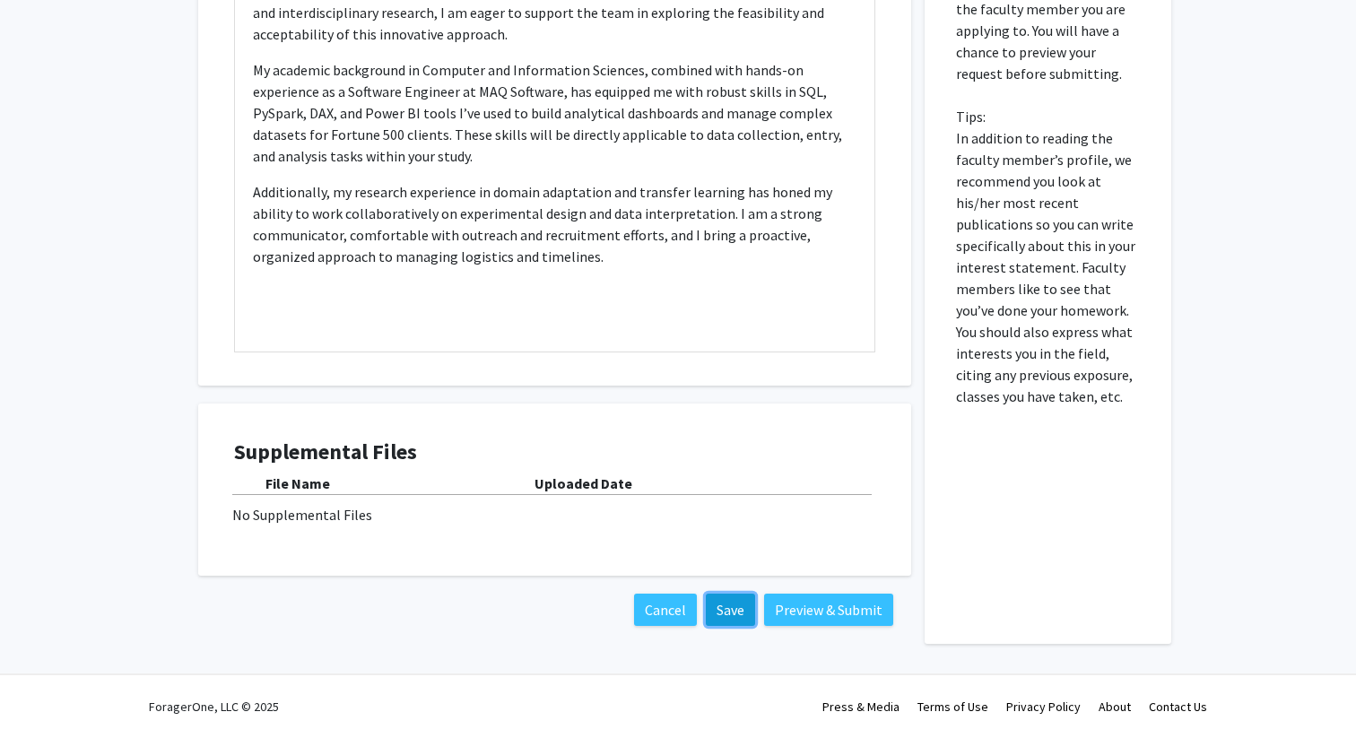
click at [735, 605] on button "Save" at bounding box center [730, 610] width 49 height 32
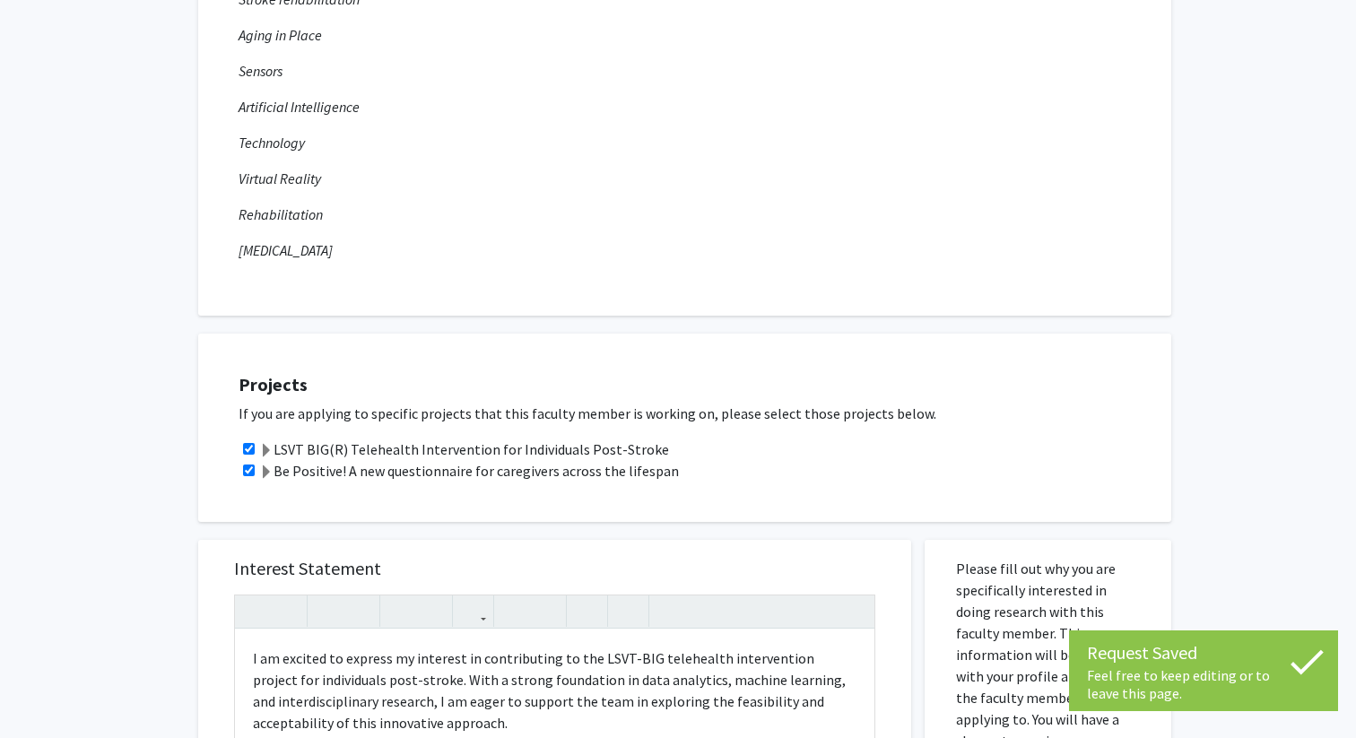
scroll to position [0, 0]
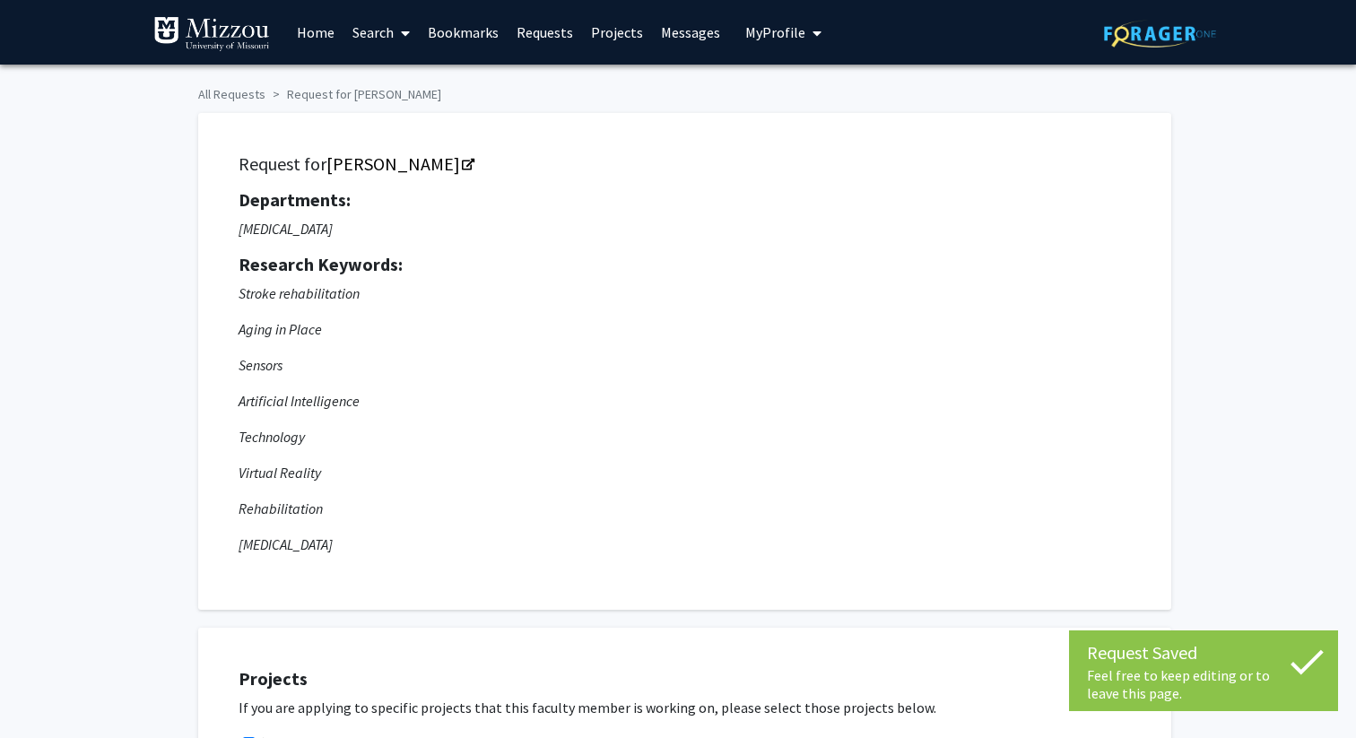
click at [770, 37] on span "My Profile" at bounding box center [775, 32] width 60 height 18
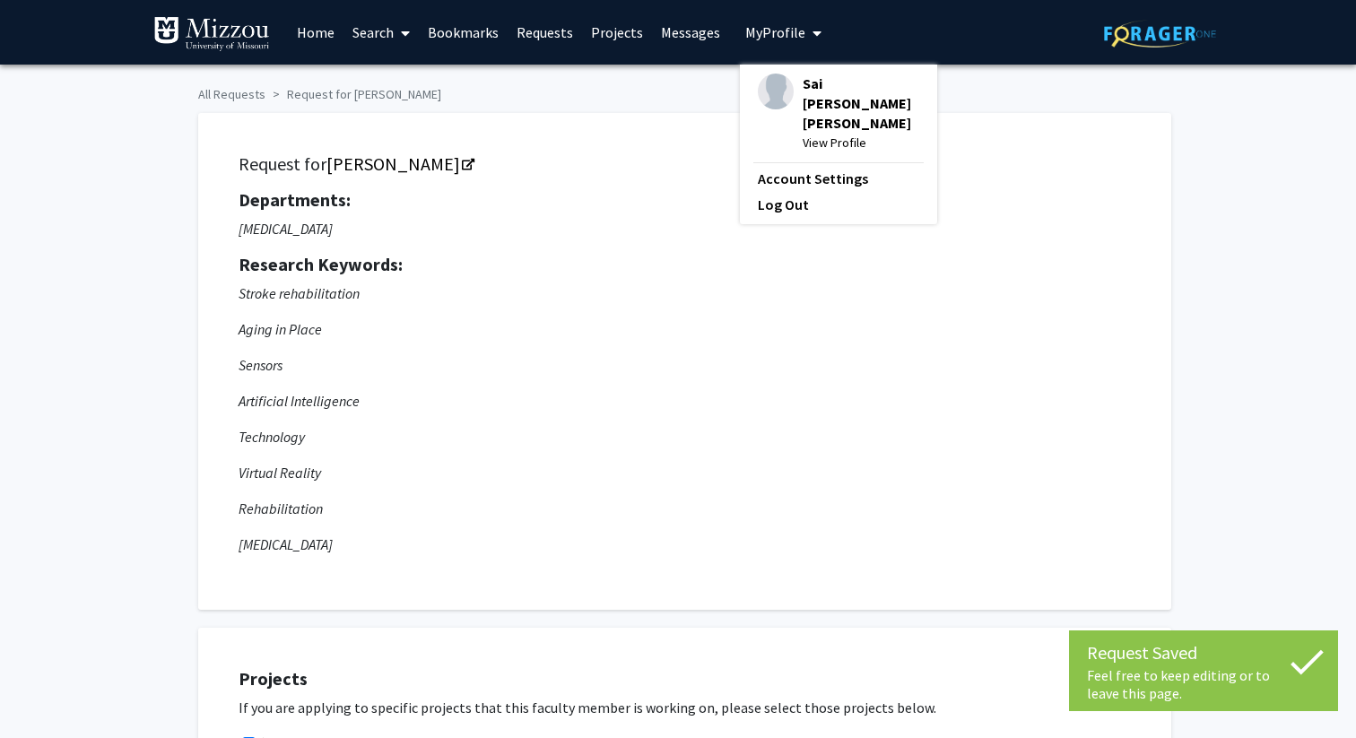
click at [818, 133] on span "View Profile" at bounding box center [861, 143] width 117 height 20
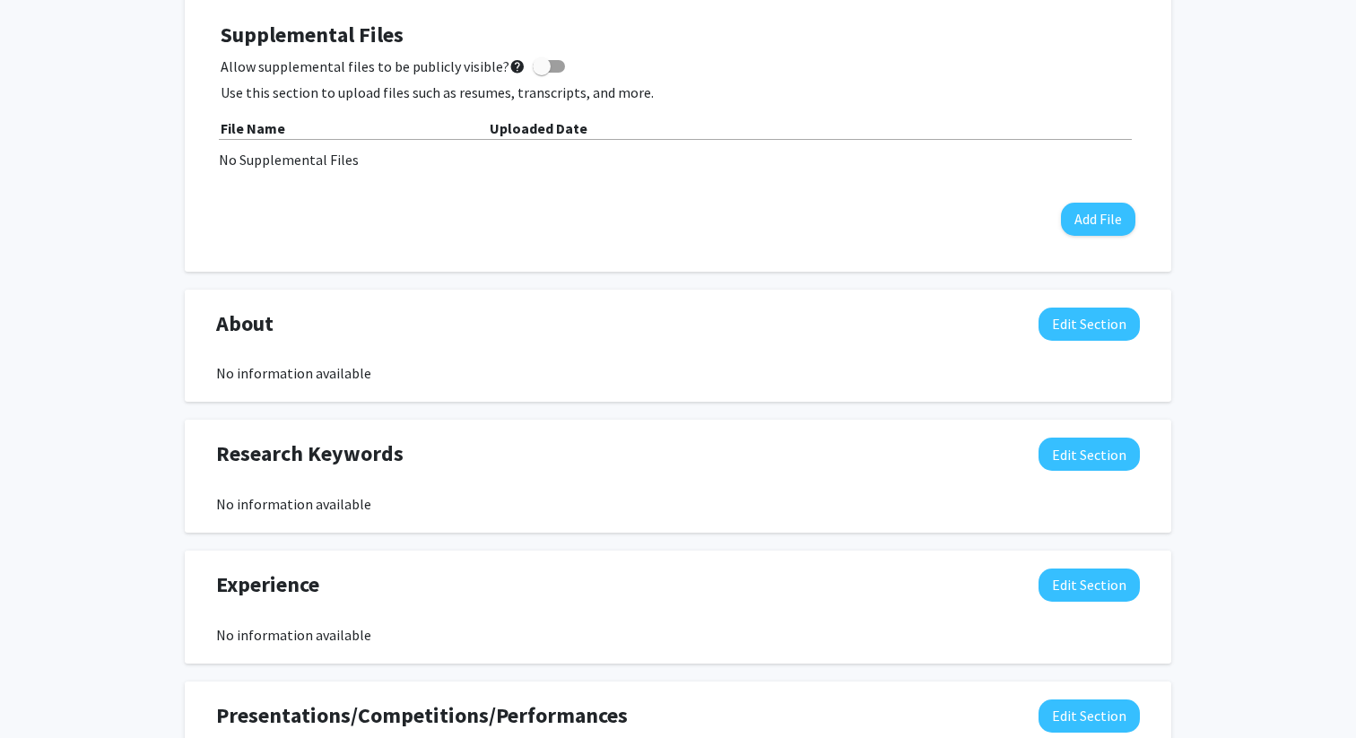
scroll to position [533, 0]
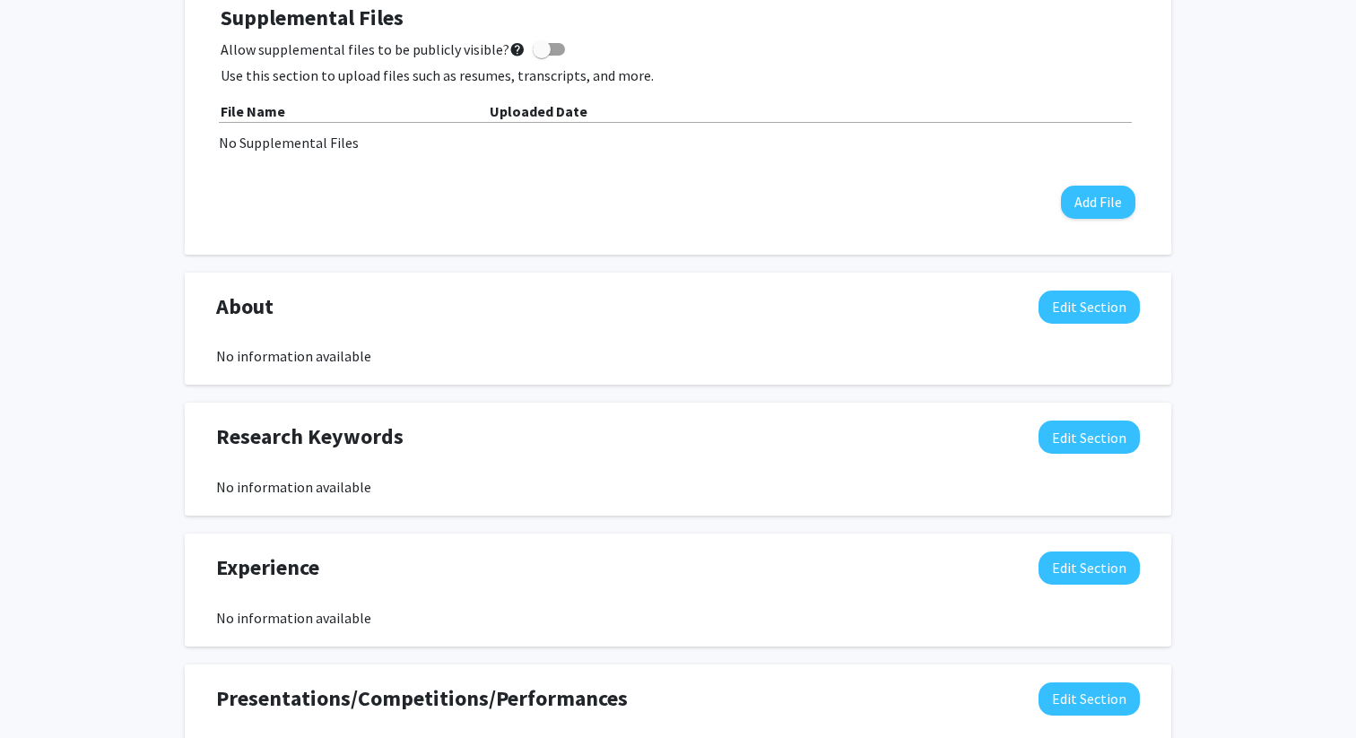
click at [248, 315] on span "About" at bounding box center [244, 307] width 57 height 32
copy span "About"
click at [1094, 308] on button "Edit Section" at bounding box center [1089, 307] width 101 height 33
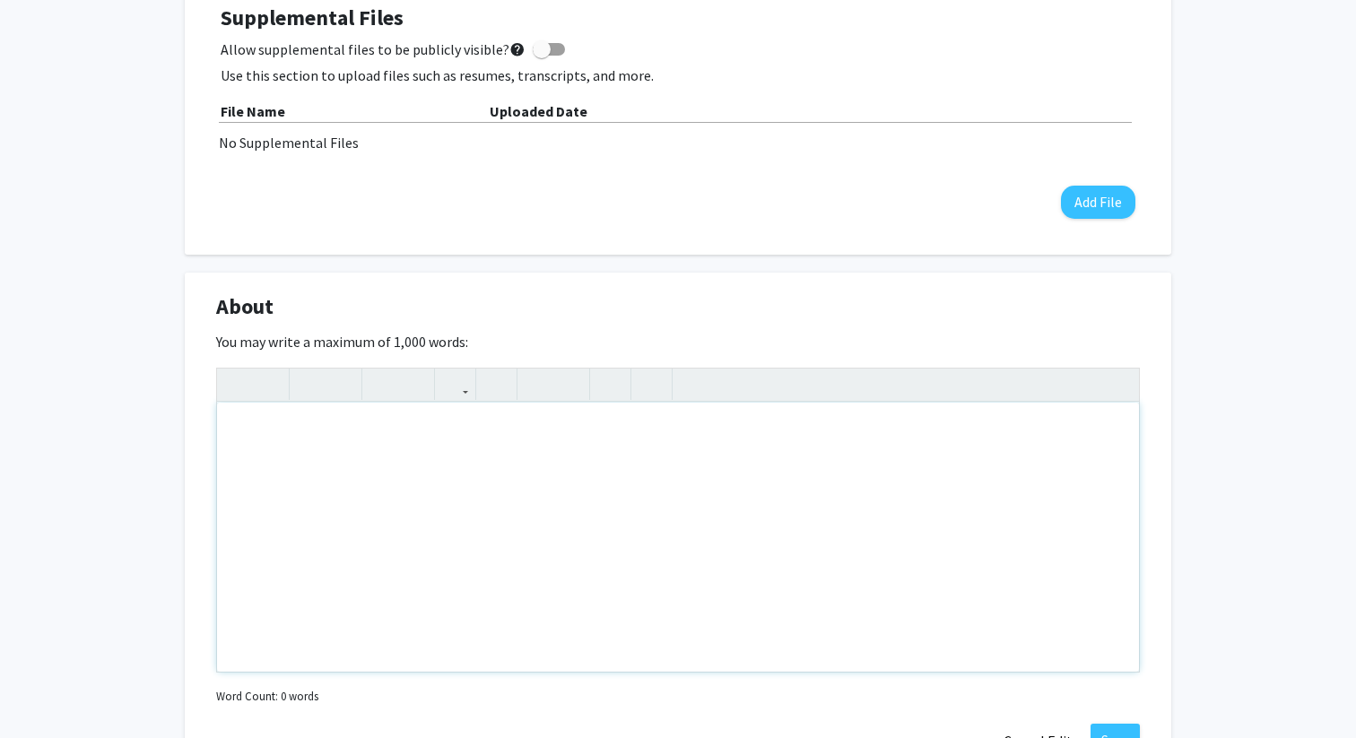
click at [452, 441] on div "Note to users with screen readers: Please deactivate our accessibility plugin f…" at bounding box center [678, 537] width 922 height 269
paste div "Note to users with screen readers: Please deactivate our accessibility plugin f…"
type textarea "<p>I’m Sai [PERSON_NAME] [PERSON_NAME], a graduate student in Computer and Info…"
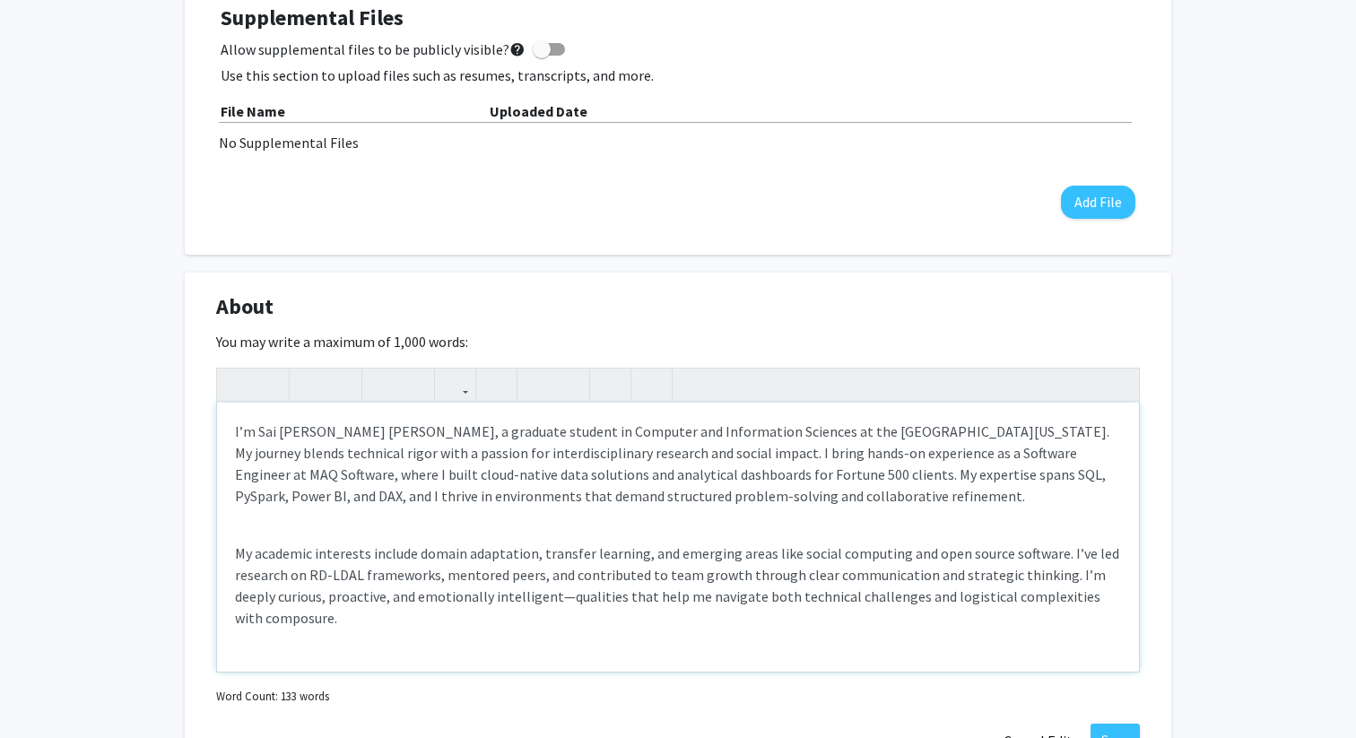
click at [518, 600] on p "My academic interests include domain adaptation, transfer learning, and emergin…" at bounding box center [678, 586] width 886 height 86
type textarea "<p>I’m Sai [PERSON_NAME] [PERSON_NAME], a graduate student in Computer and Info…"
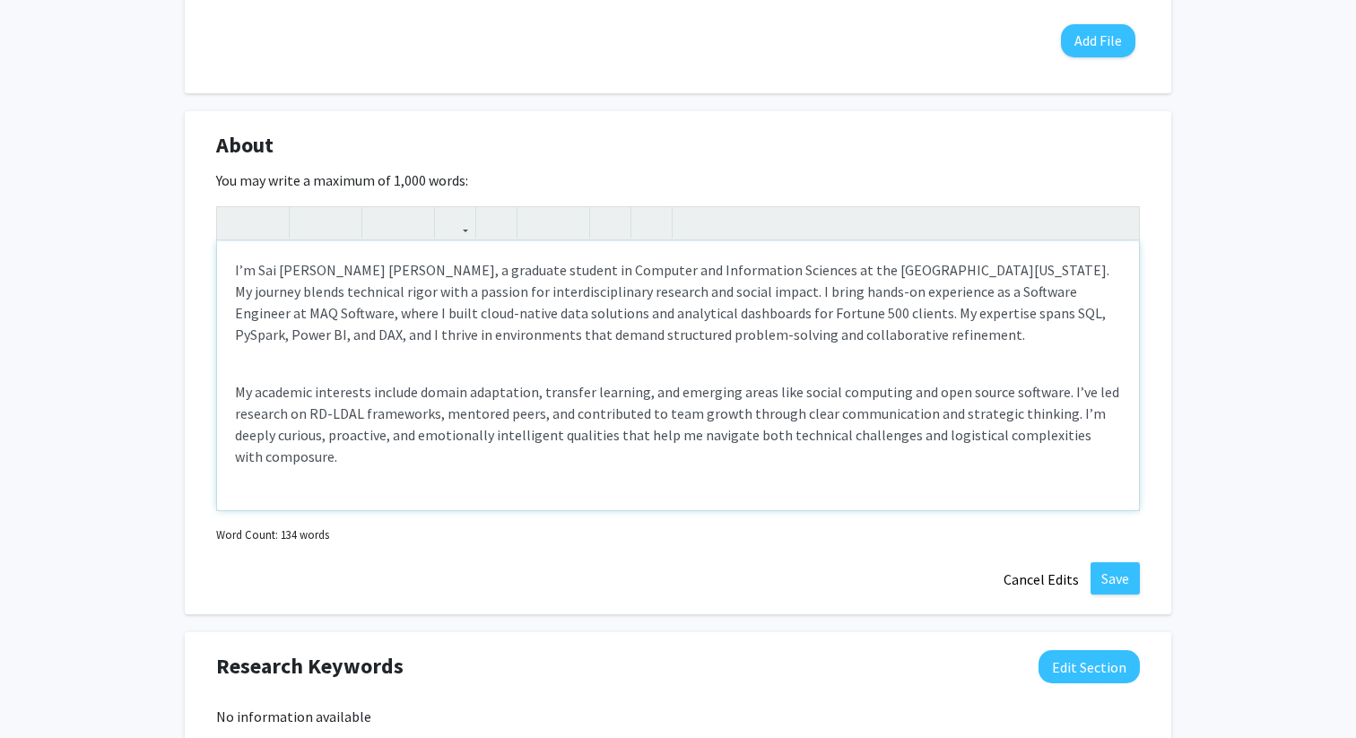
scroll to position [726, 0]
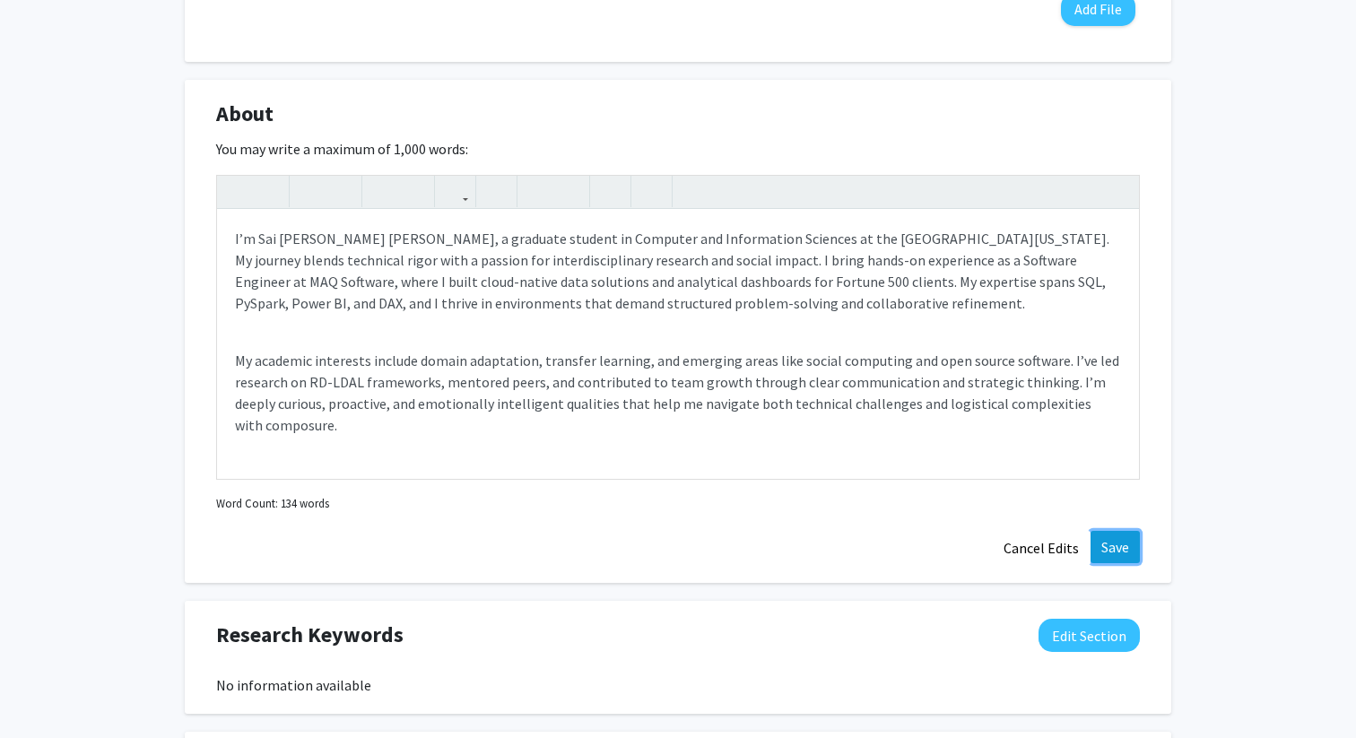
click at [1121, 553] on button "Save" at bounding box center [1115, 547] width 49 height 32
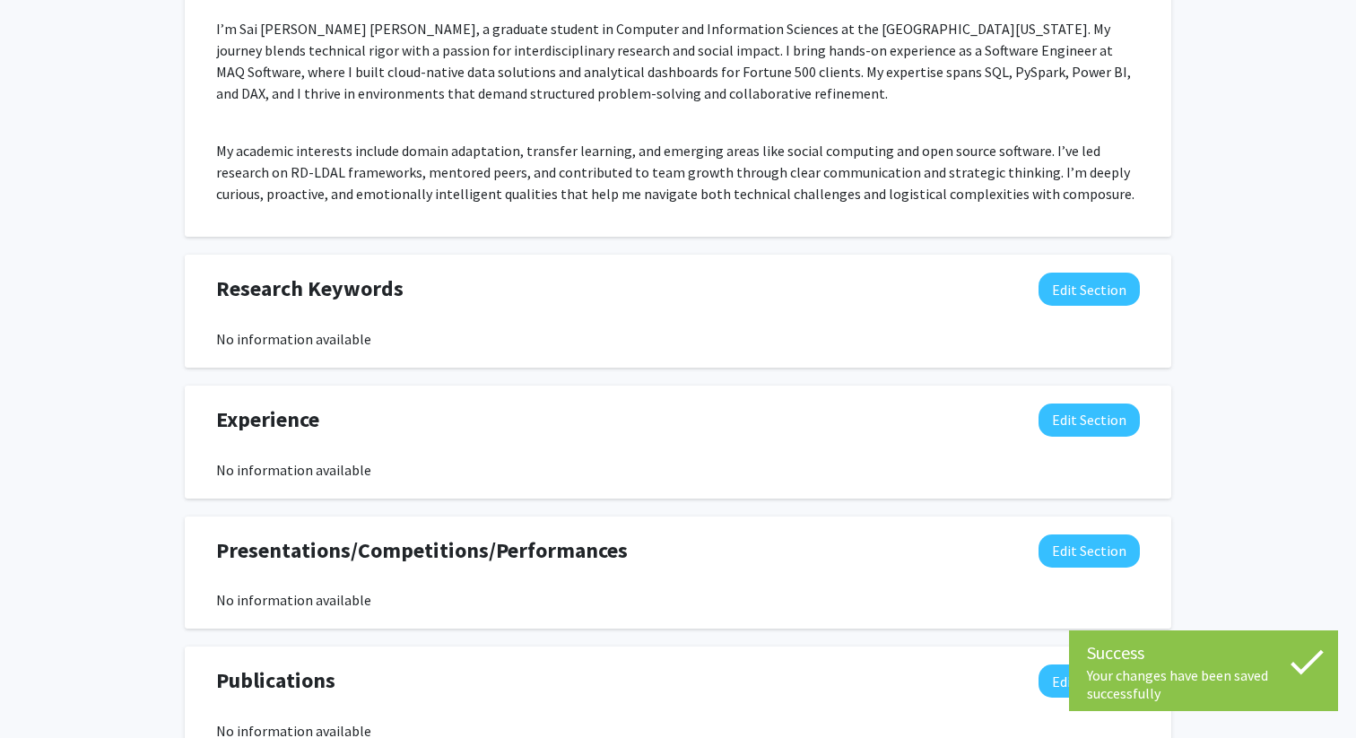
scroll to position [871, 0]
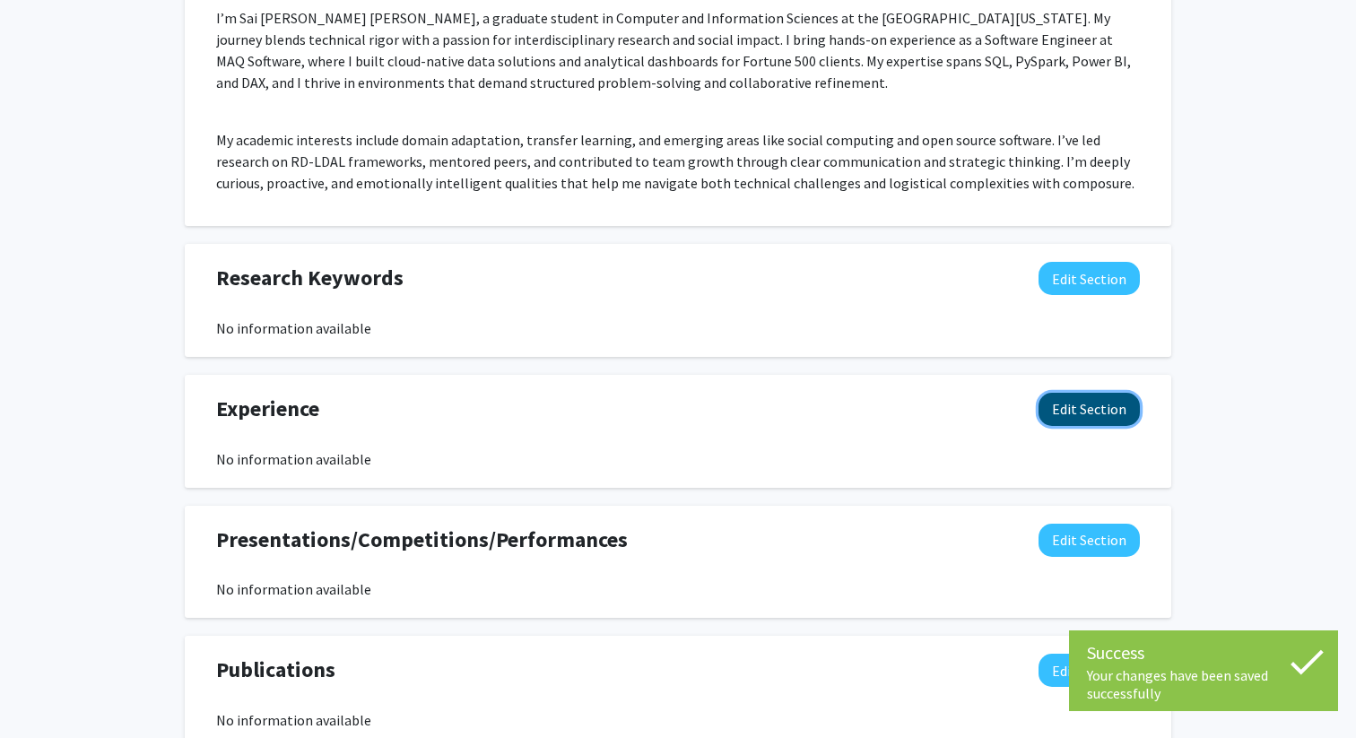
click at [1078, 415] on button "Edit Section" at bounding box center [1089, 409] width 101 height 33
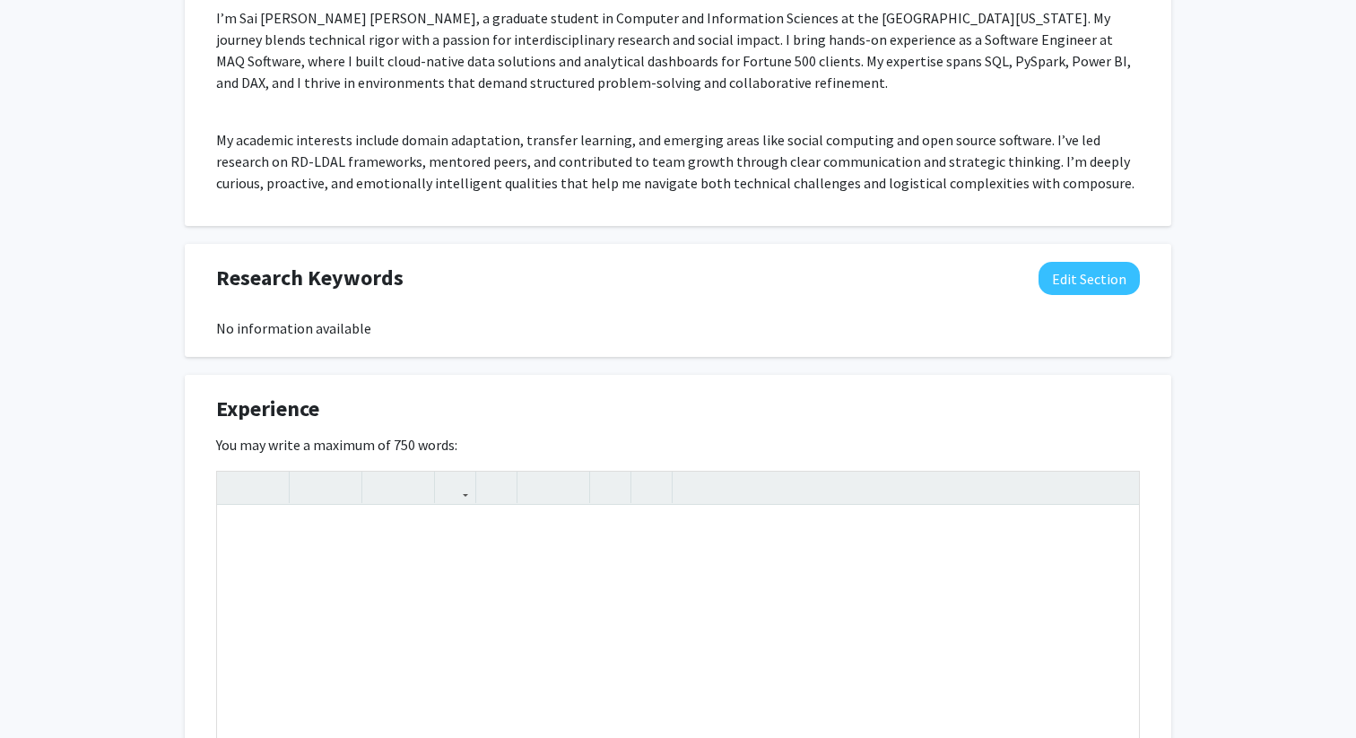
click at [254, 412] on span "Experience" at bounding box center [267, 409] width 103 height 32
copy span "Experience"
click at [410, 527] on div "Note to users with screen readers: Please deactivate our accessibility plugin f…" at bounding box center [678, 640] width 922 height 269
paste div "Note to users with screen readers: Please deactivate our accessibility plugin f…"
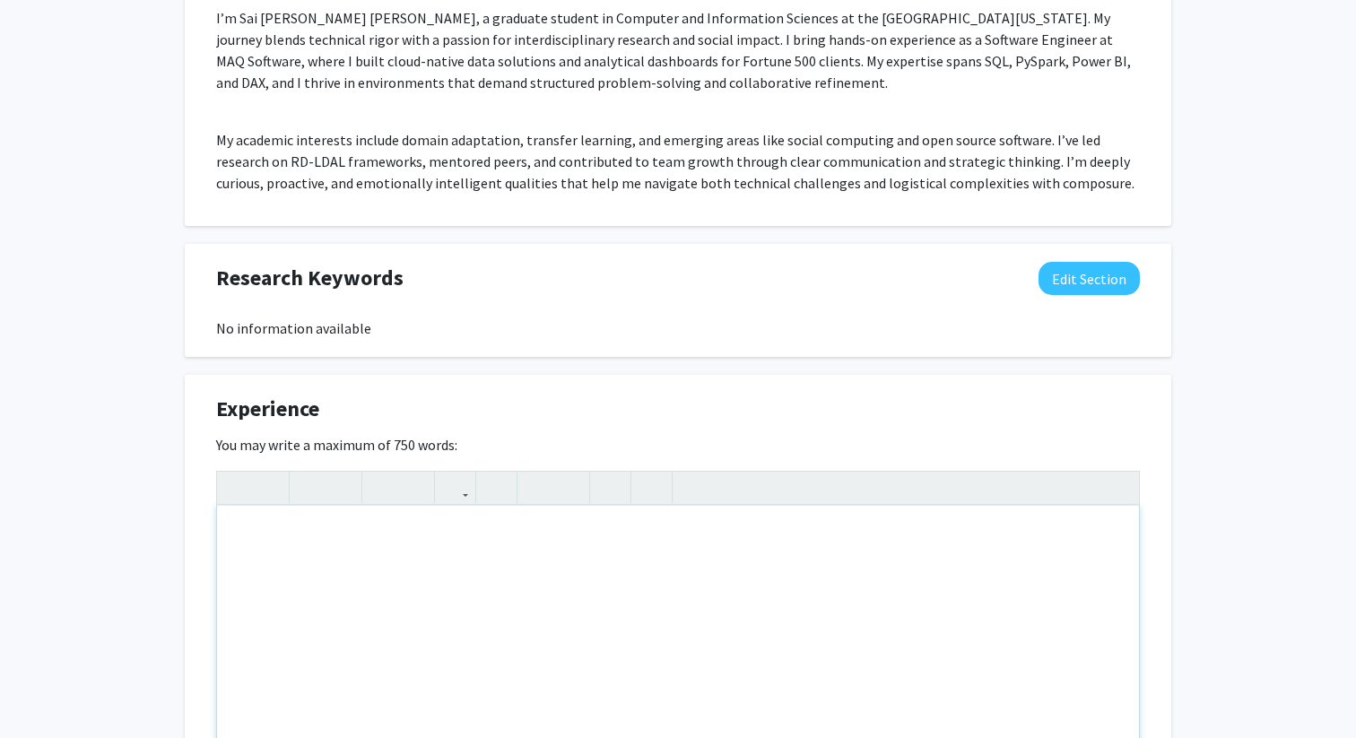
type textarea "<l>I dolor s ametco adipi el seddoeiu tem incididu utlaboreet do magn aliquaeni…"
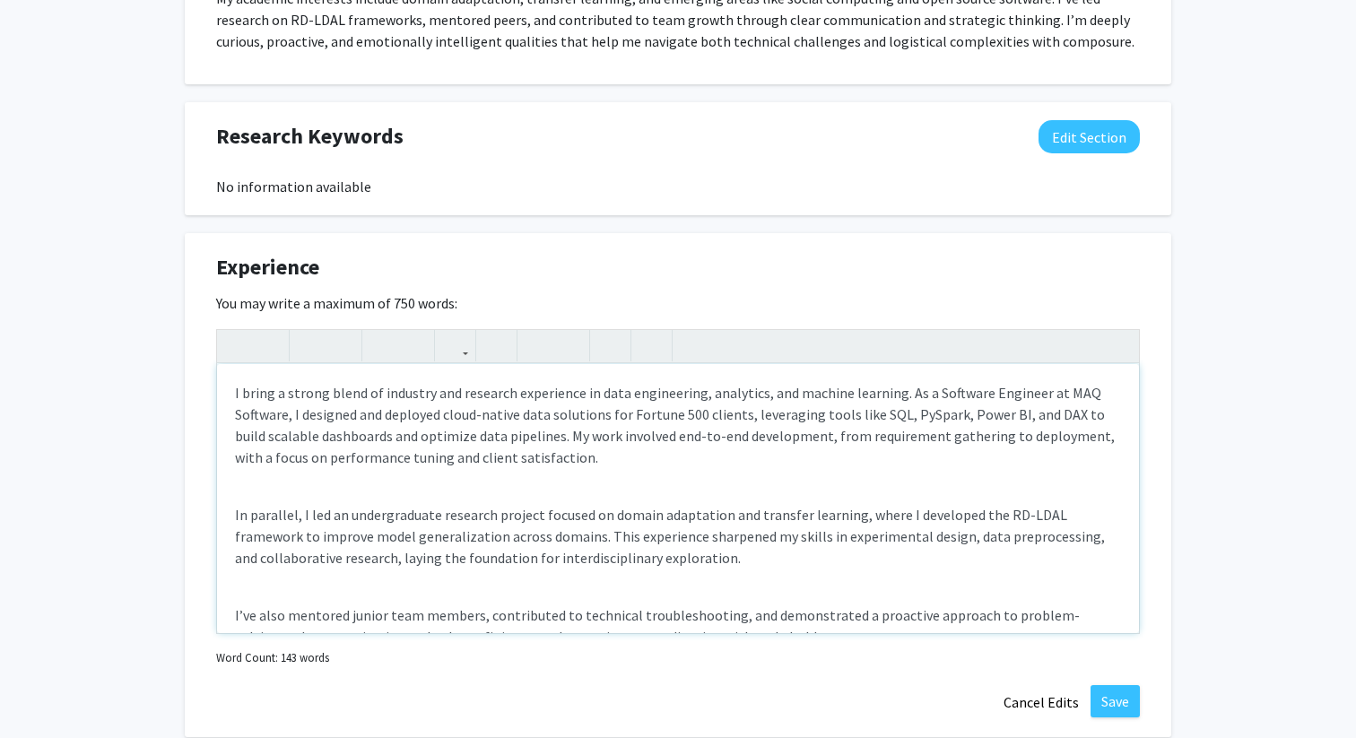
scroll to position [1154, 0]
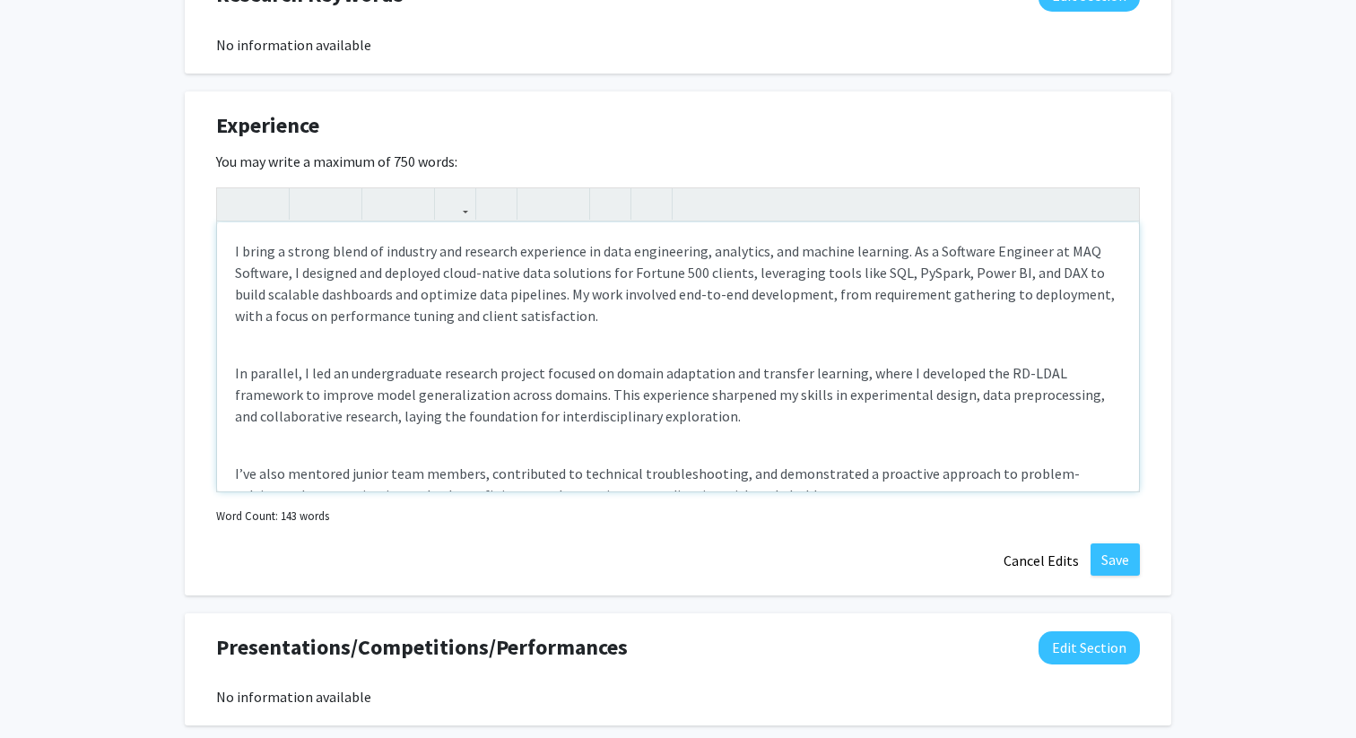
click at [444, 340] on div "I bring a strong blend of industry and research experience in data engineering,…" at bounding box center [678, 356] width 922 height 269
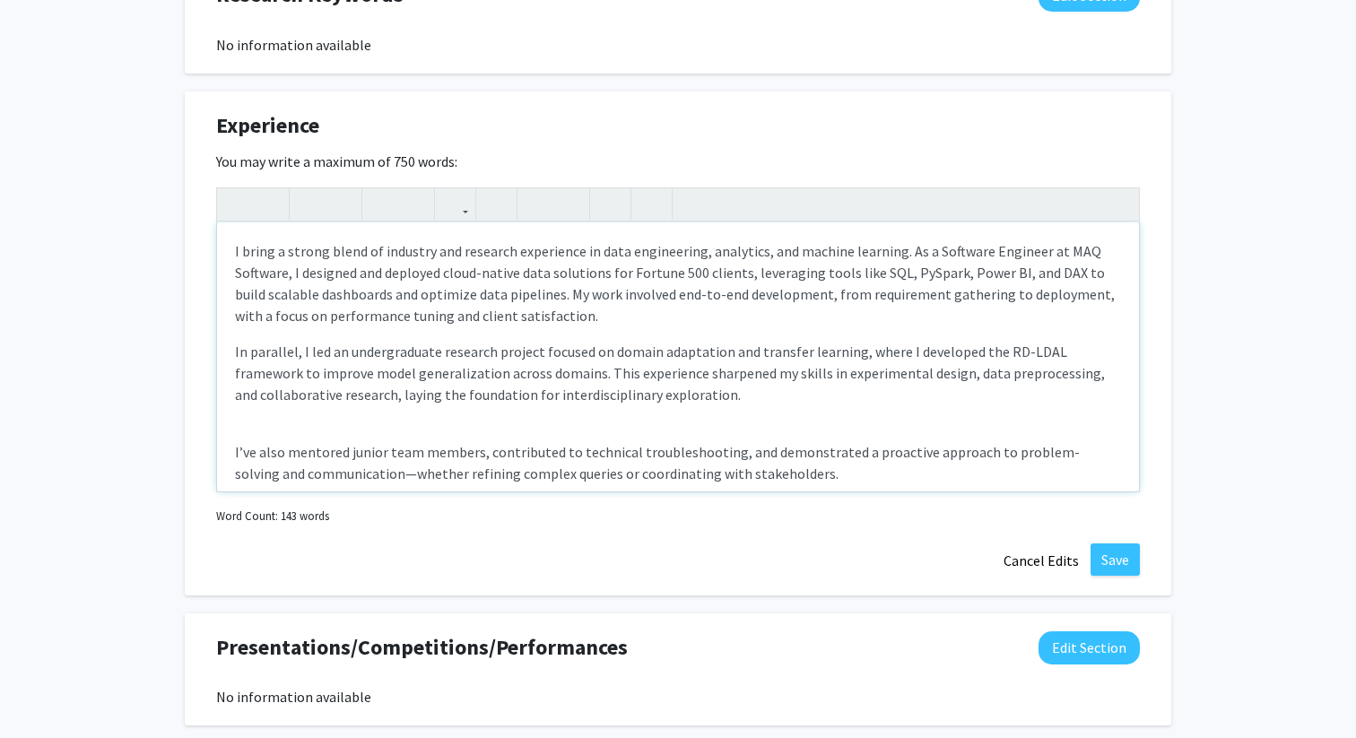
click at [370, 417] on div "I bring a strong blend of industry and research experience in data engineering,…" at bounding box center [678, 356] width 922 height 269
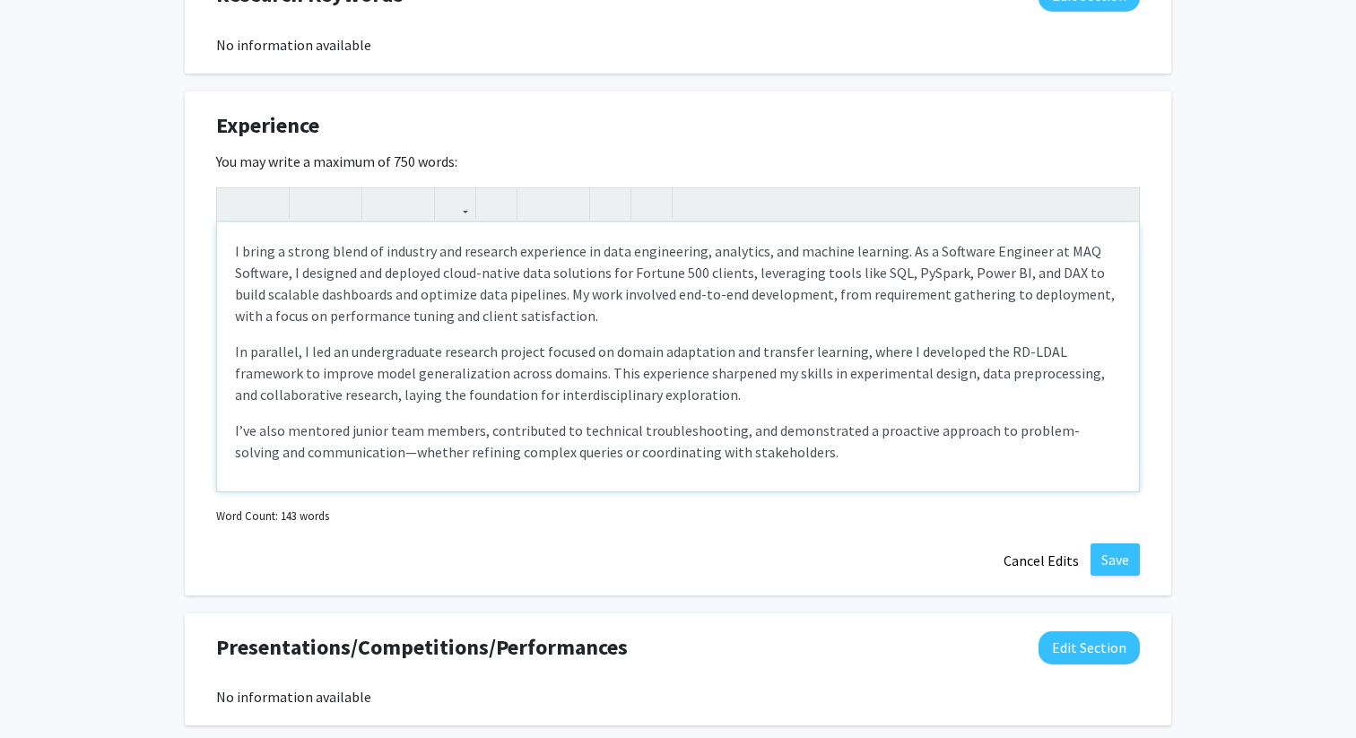
click at [339, 453] on p "I’ve also mentored junior team members, contributed to technical troubleshootin…" at bounding box center [678, 441] width 886 height 43
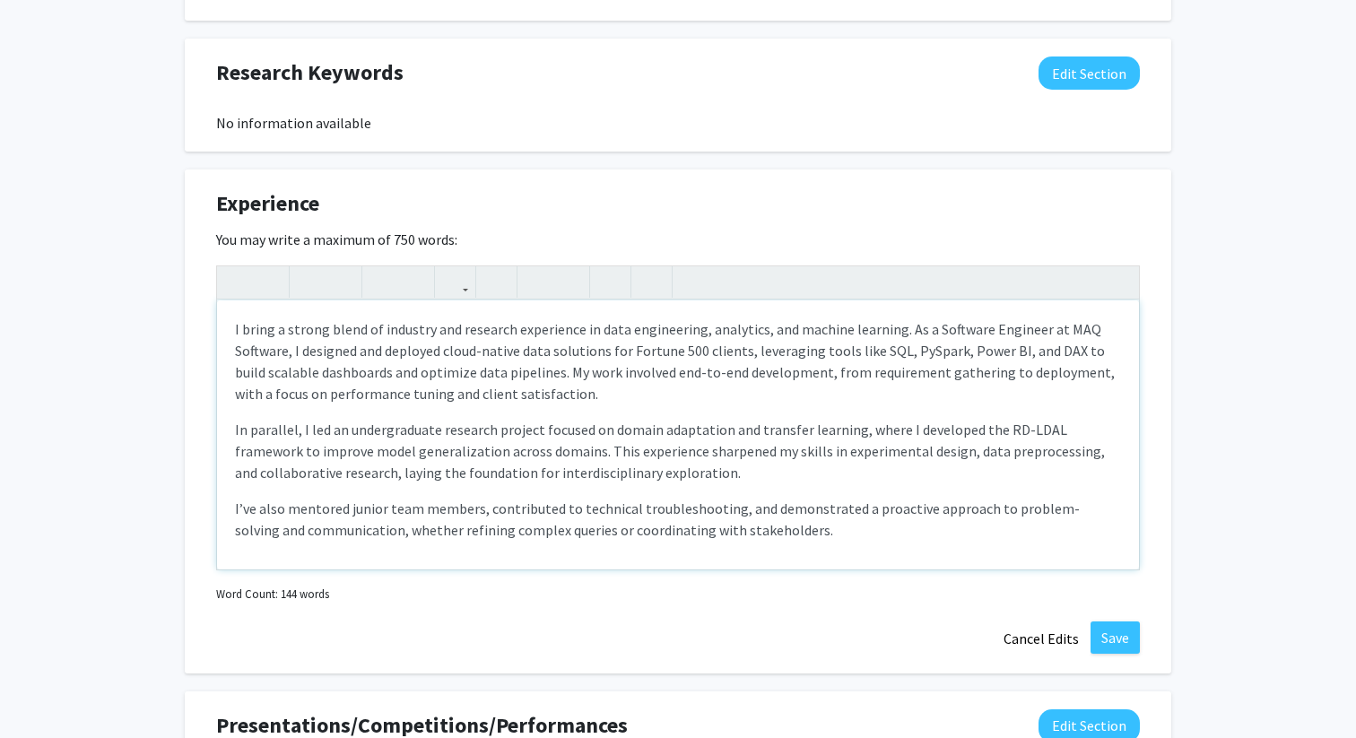
scroll to position [1069, 0]
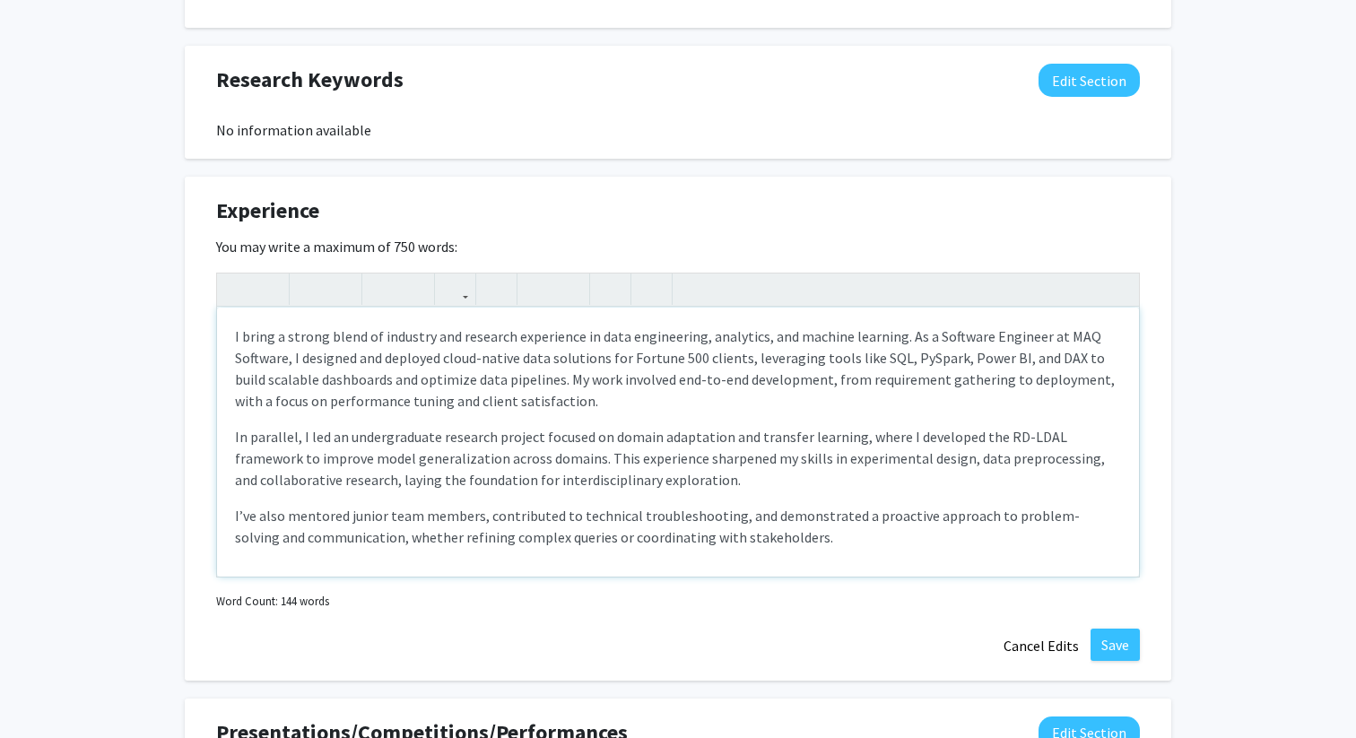
click at [1049, 518] on p "I’ve also mentored junior team members, contributed to technical troubleshootin…" at bounding box center [678, 526] width 886 height 43
click at [482, 358] on p "I bring a strong blend of industry and research experience in data engineering,…" at bounding box center [678, 369] width 886 height 86
type textarea "<l>I dolor s ametco adipi el seddoeiu tem incididu utlaboreet do magn aliquaeni…"
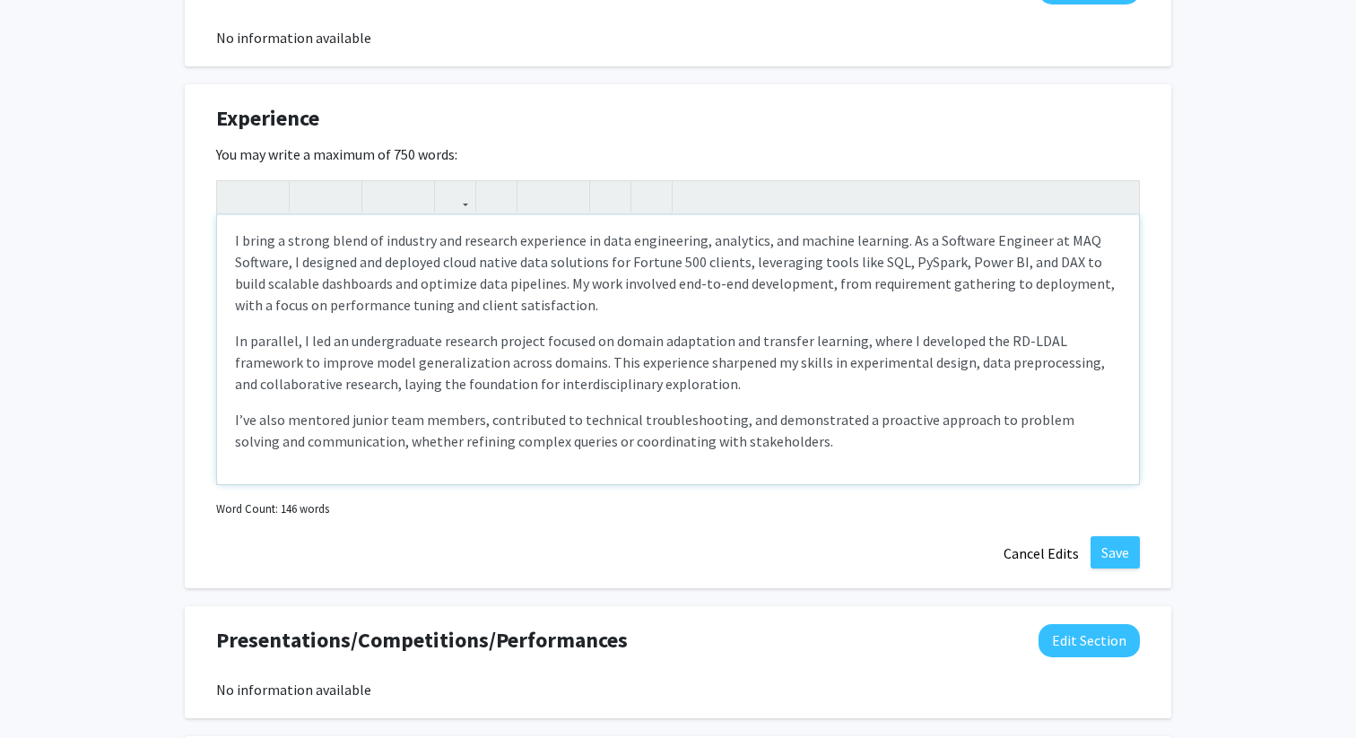
scroll to position [1164, 0]
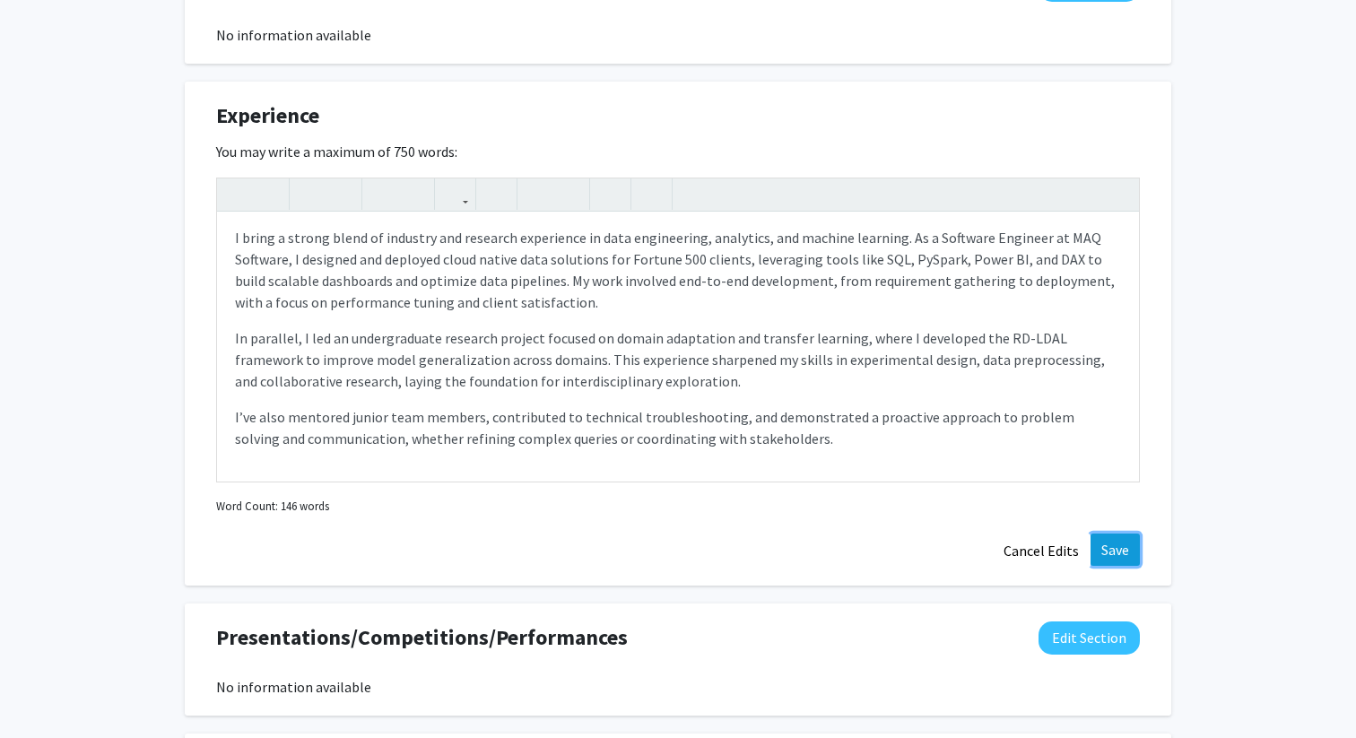
click at [1119, 544] on button "Save" at bounding box center [1115, 550] width 49 height 32
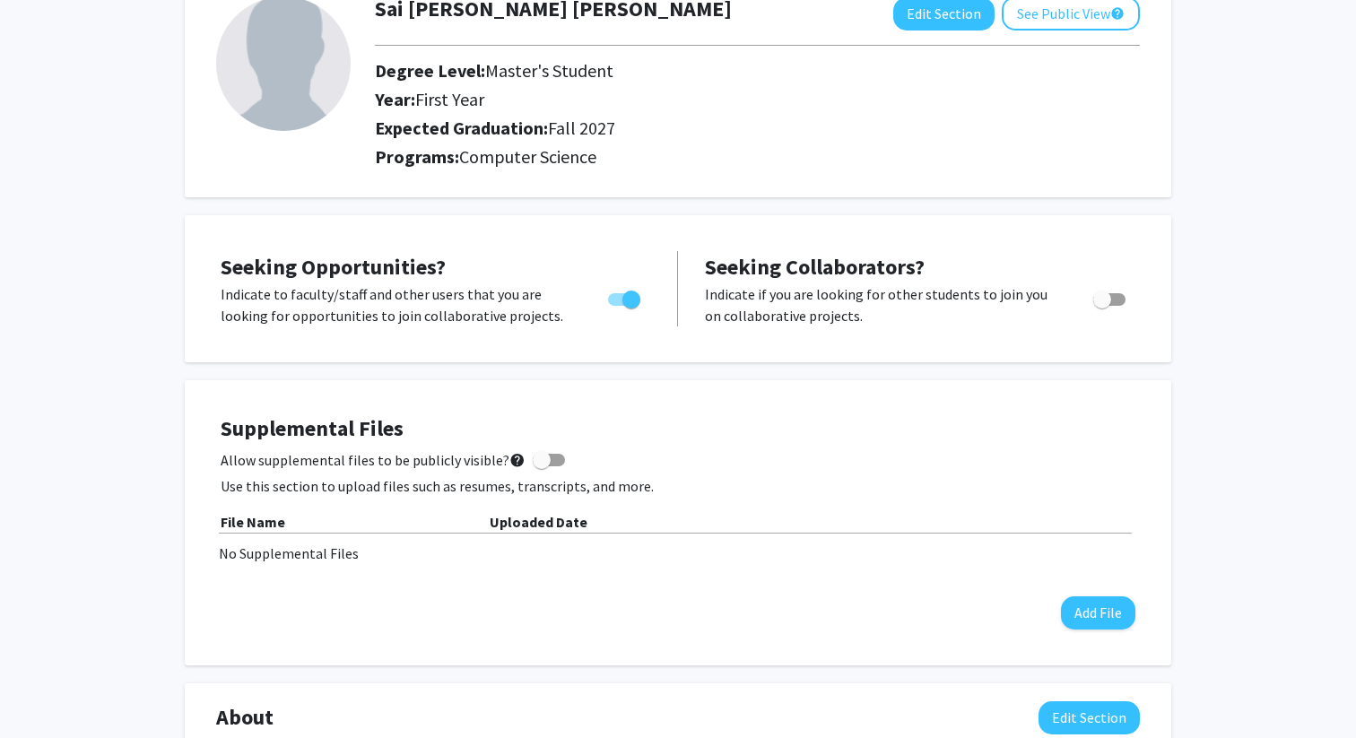
scroll to position [121, 0]
click at [1110, 608] on button "Add File" at bounding box center [1098, 613] width 74 height 33
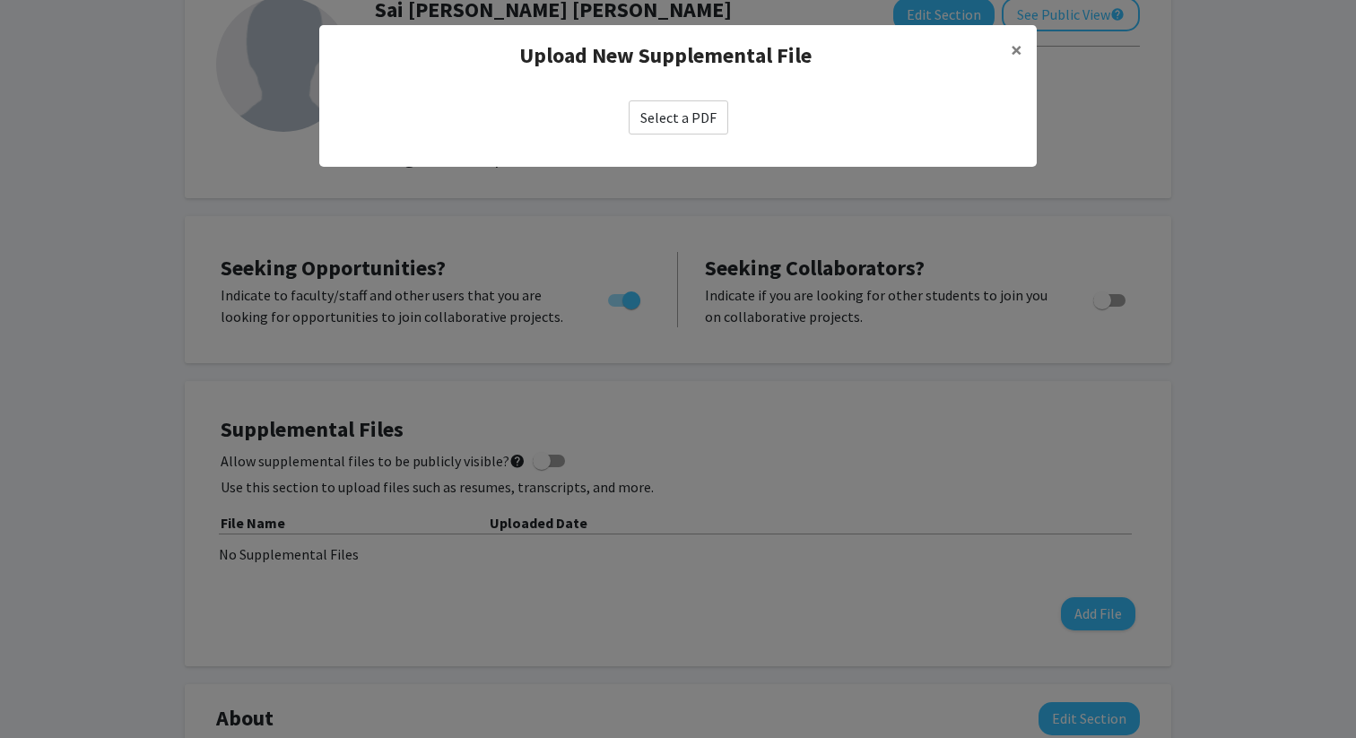
click at [688, 119] on label "Select a PDF" at bounding box center [679, 117] width 100 height 34
click at [0, 0] on input "Select a PDF" at bounding box center [0, 0] width 0 height 0
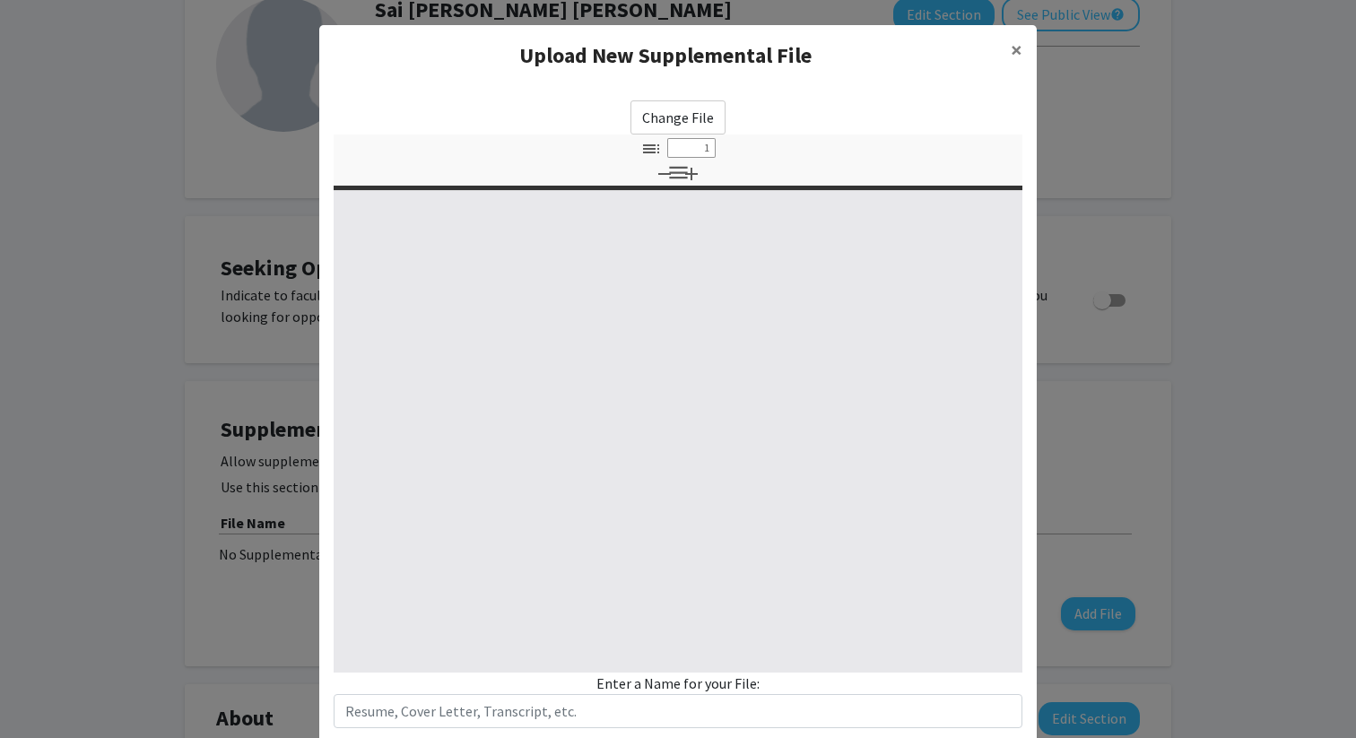
select select "custom"
type input "0"
select select "custom"
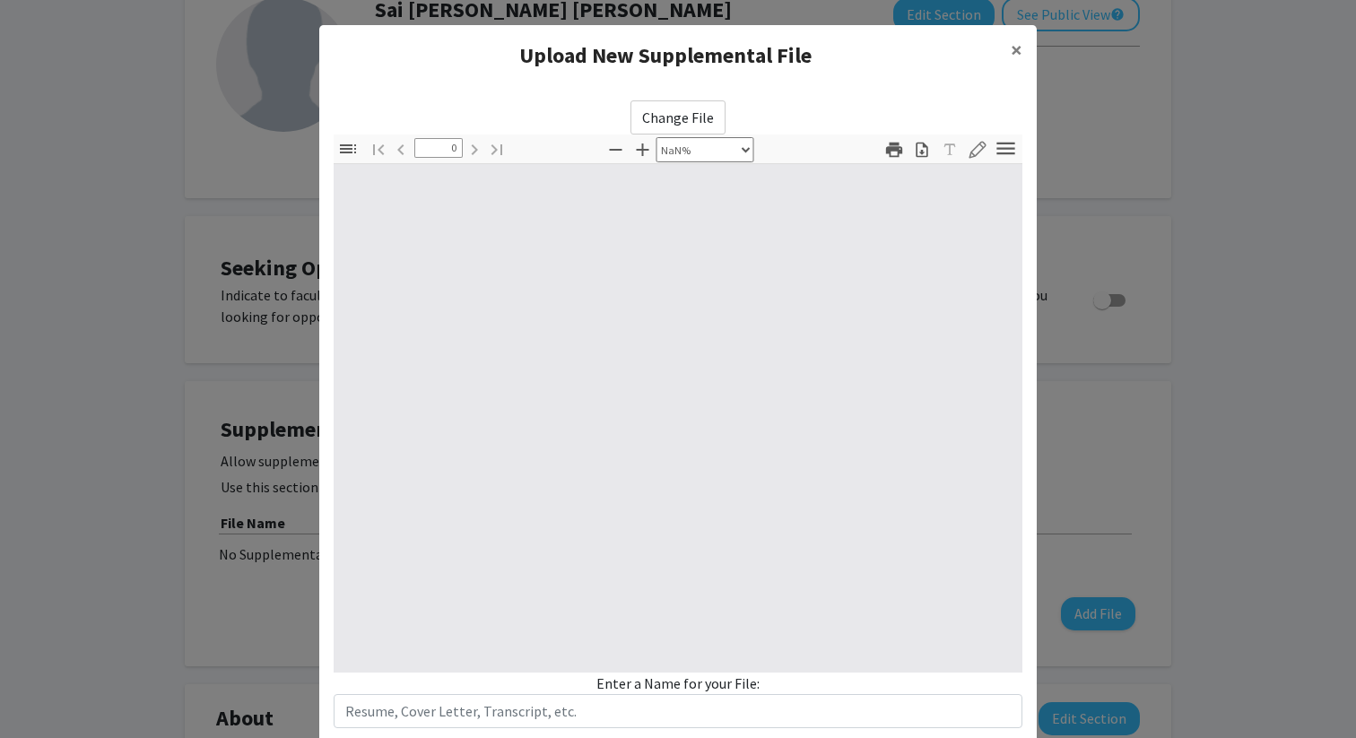
type input "1"
select select "auto"
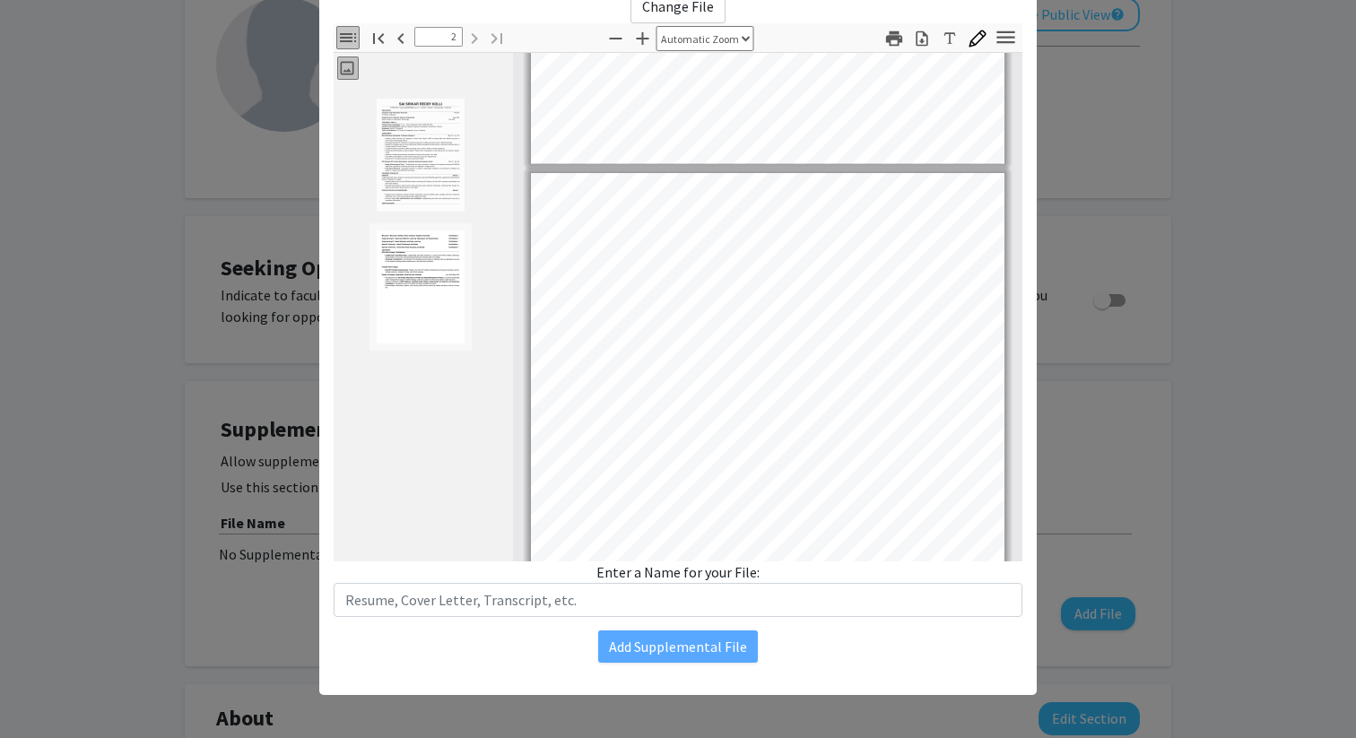
type input "1"
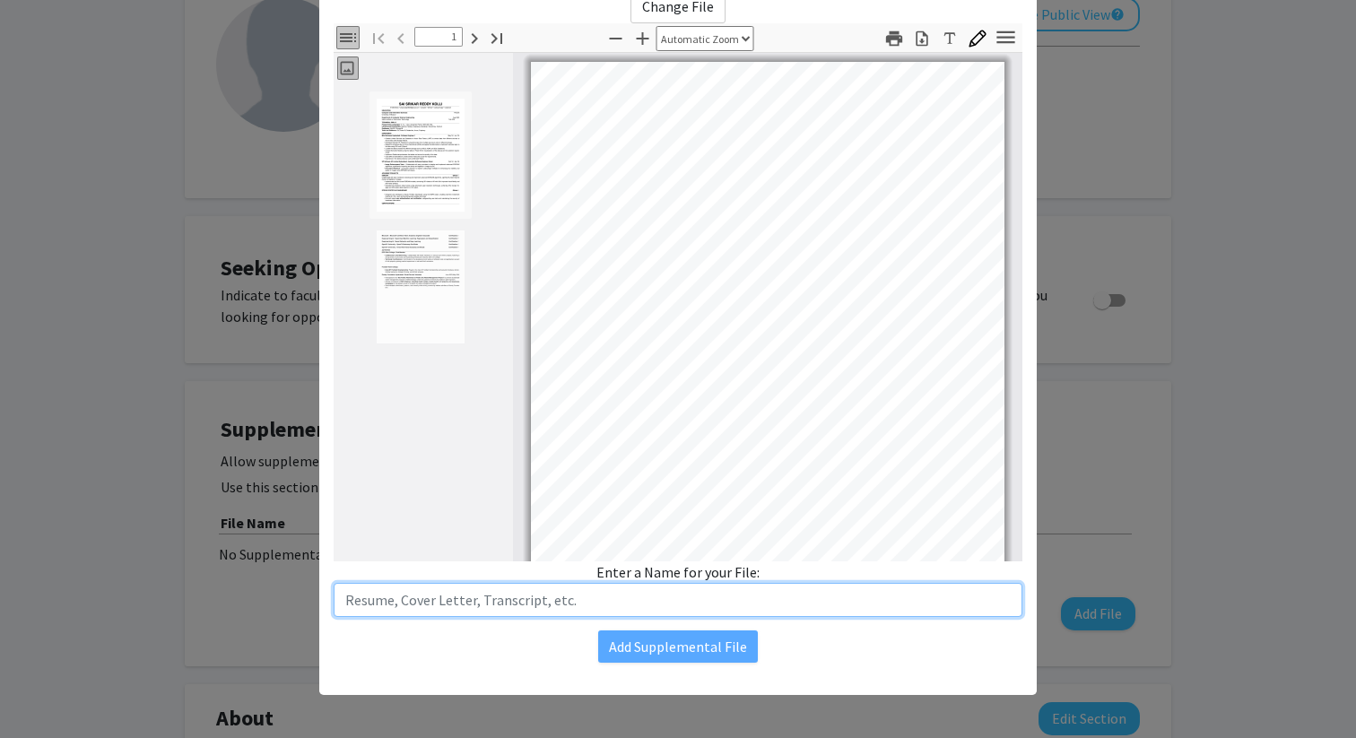
click at [617, 600] on input "text" at bounding box center [678, 600] width 689 height 34
type input "Resume"
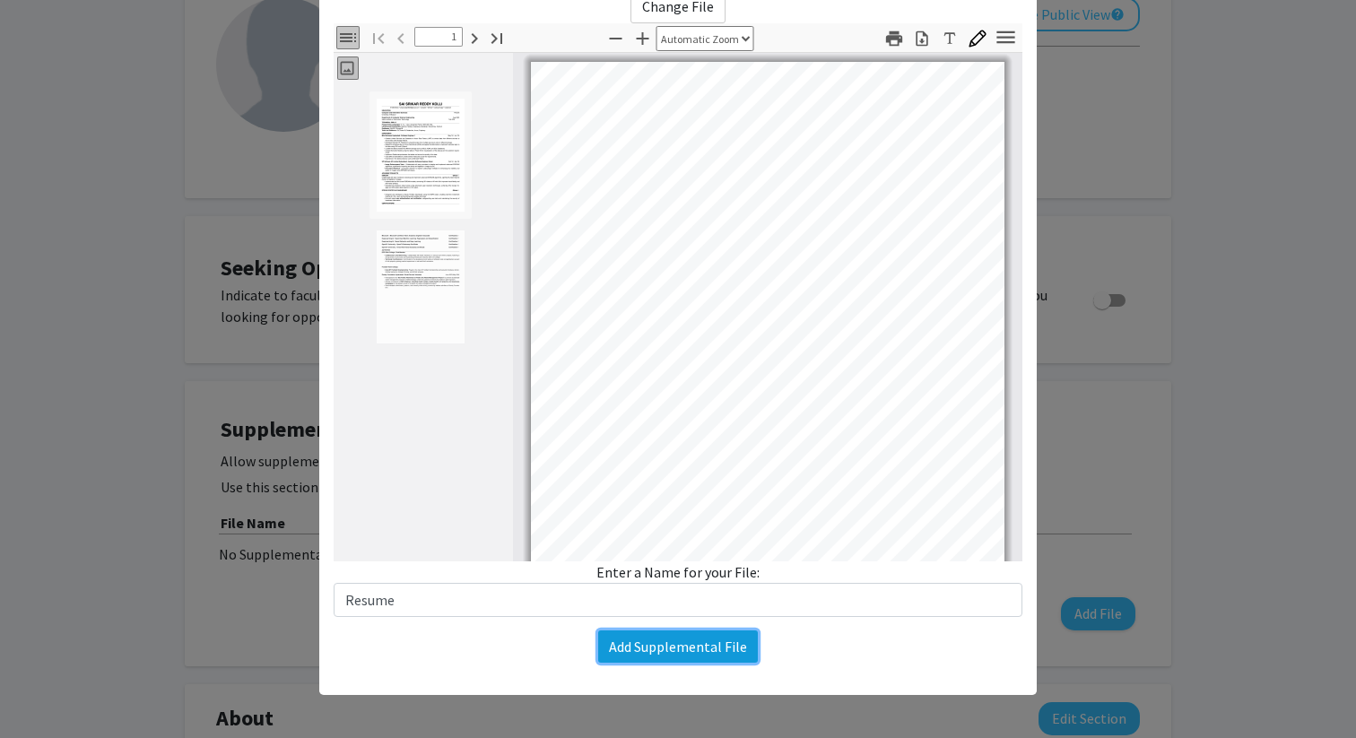
click at [674, 649] on button "Add Supplemental File" at bounding box center [678, 647] width 160 height 32
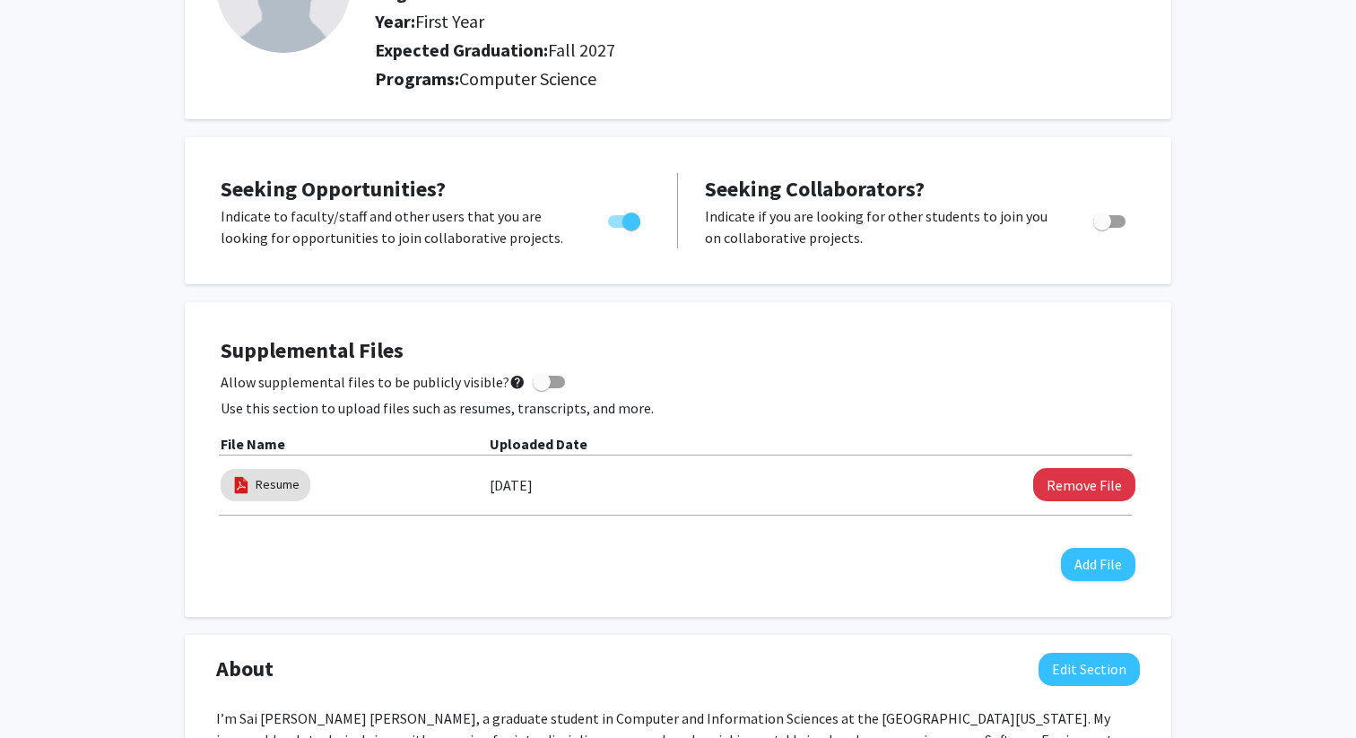
scroll to position [229, 0]
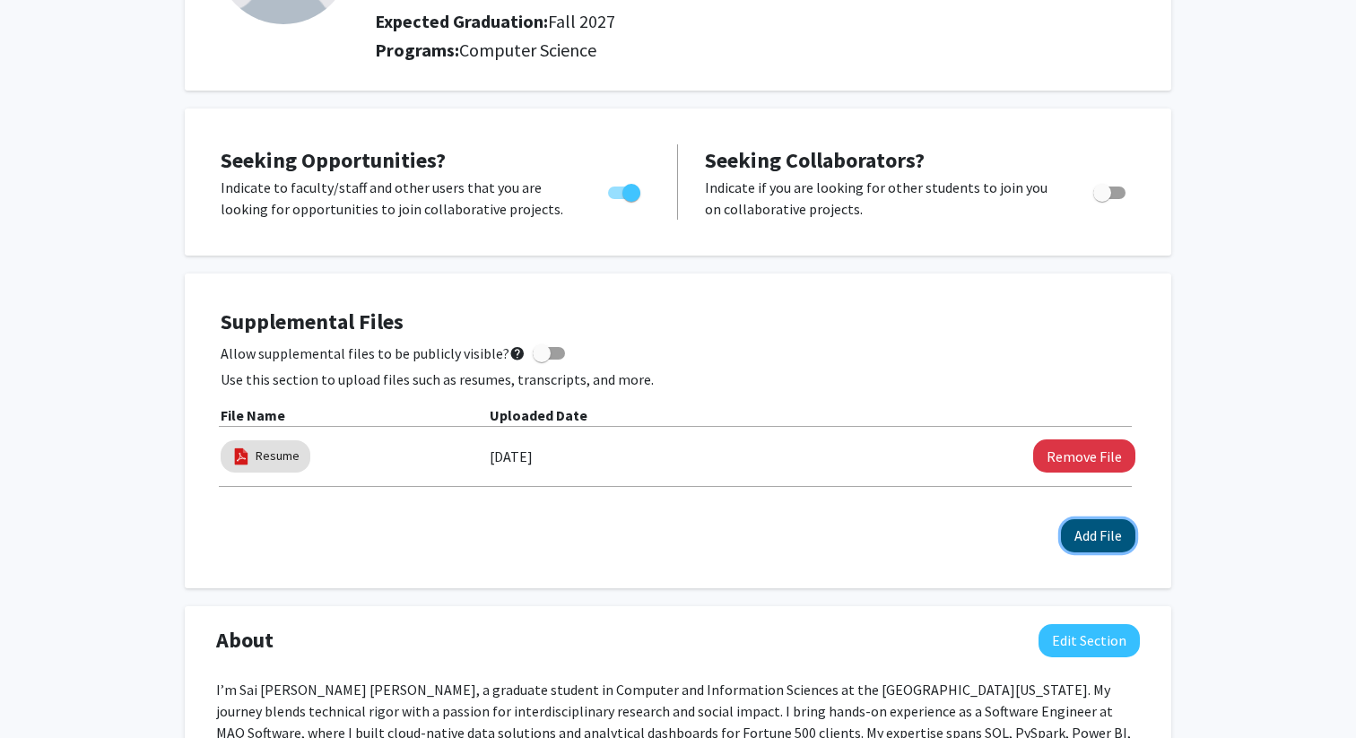
click at [1086, 536] on button "Add File" at bounding box center [1098, 535] width 74 height 33
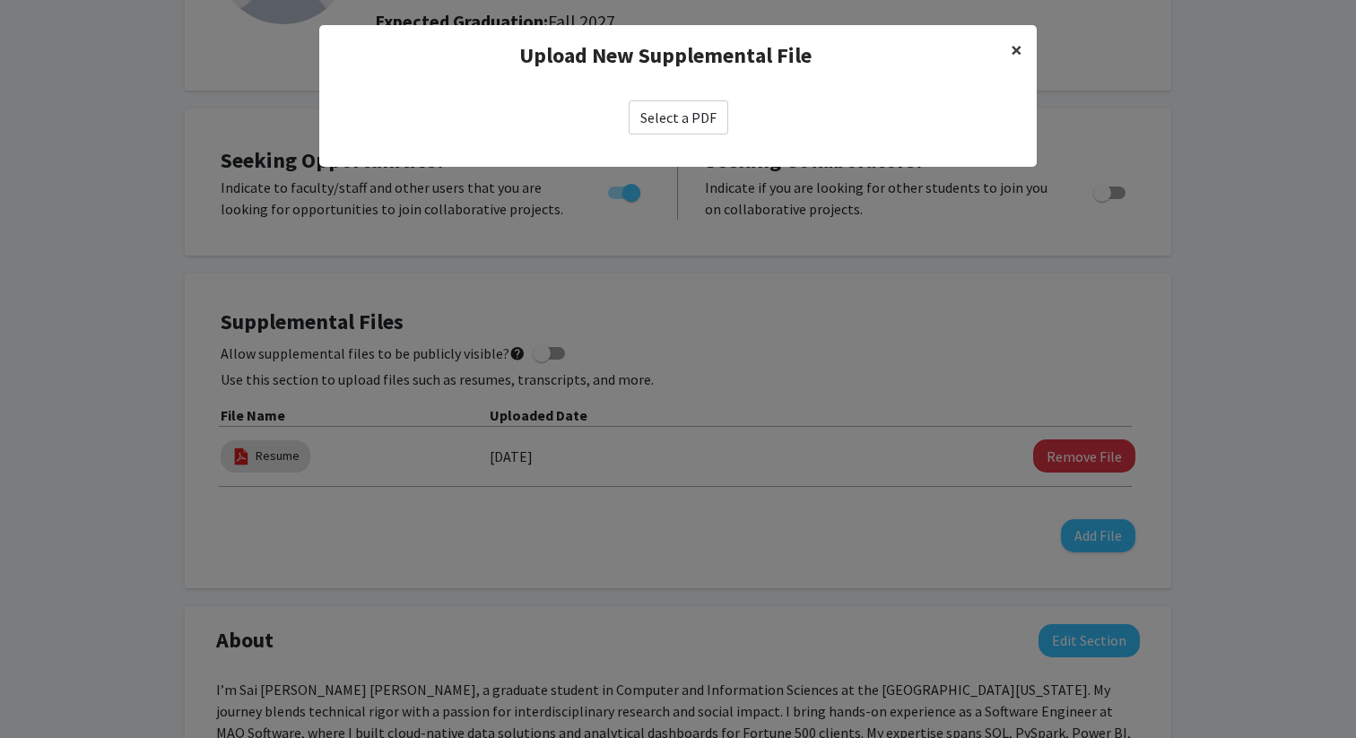
click at [1021, 46] on span "×" at bounding box center [1017, 50] width 12 height 28
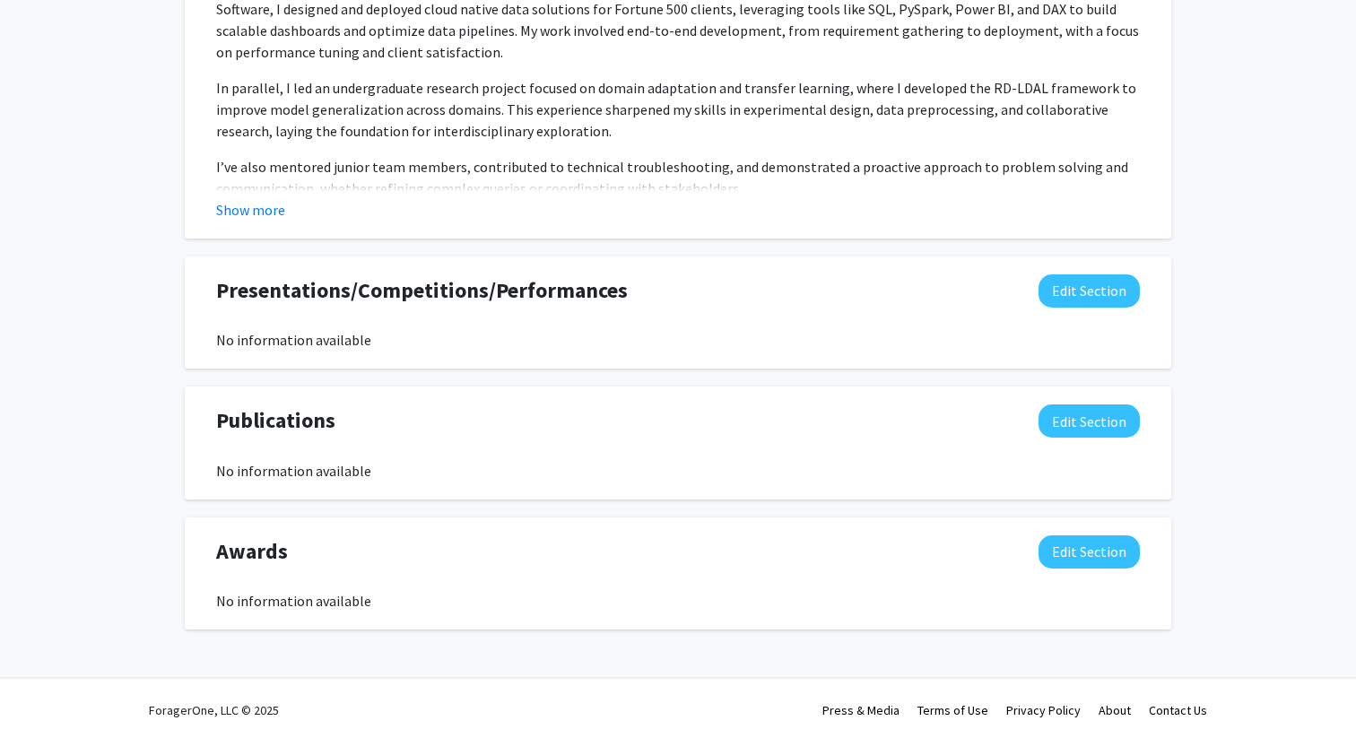
scroll to position [1376, 0]
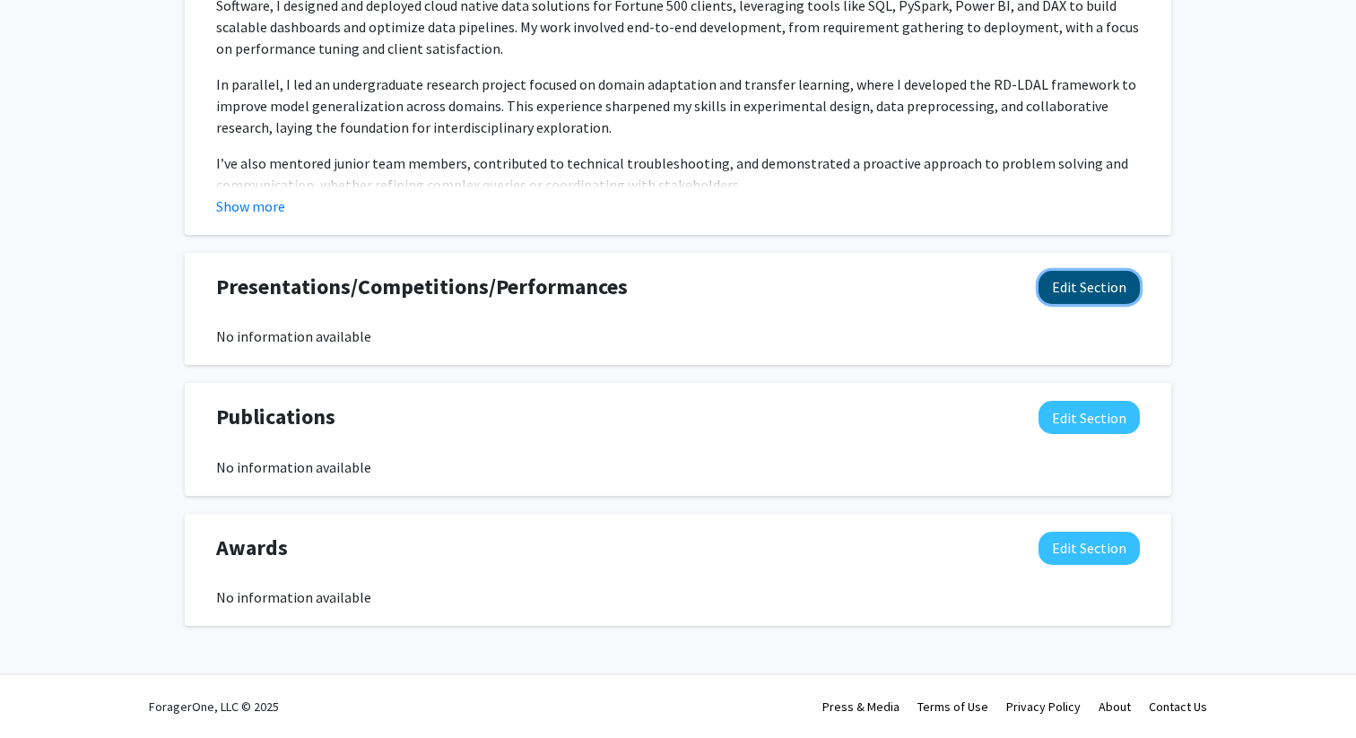
click at [1088, 294] on button "Edit Section" at bounding box center [1089, 287] width 101 height 33
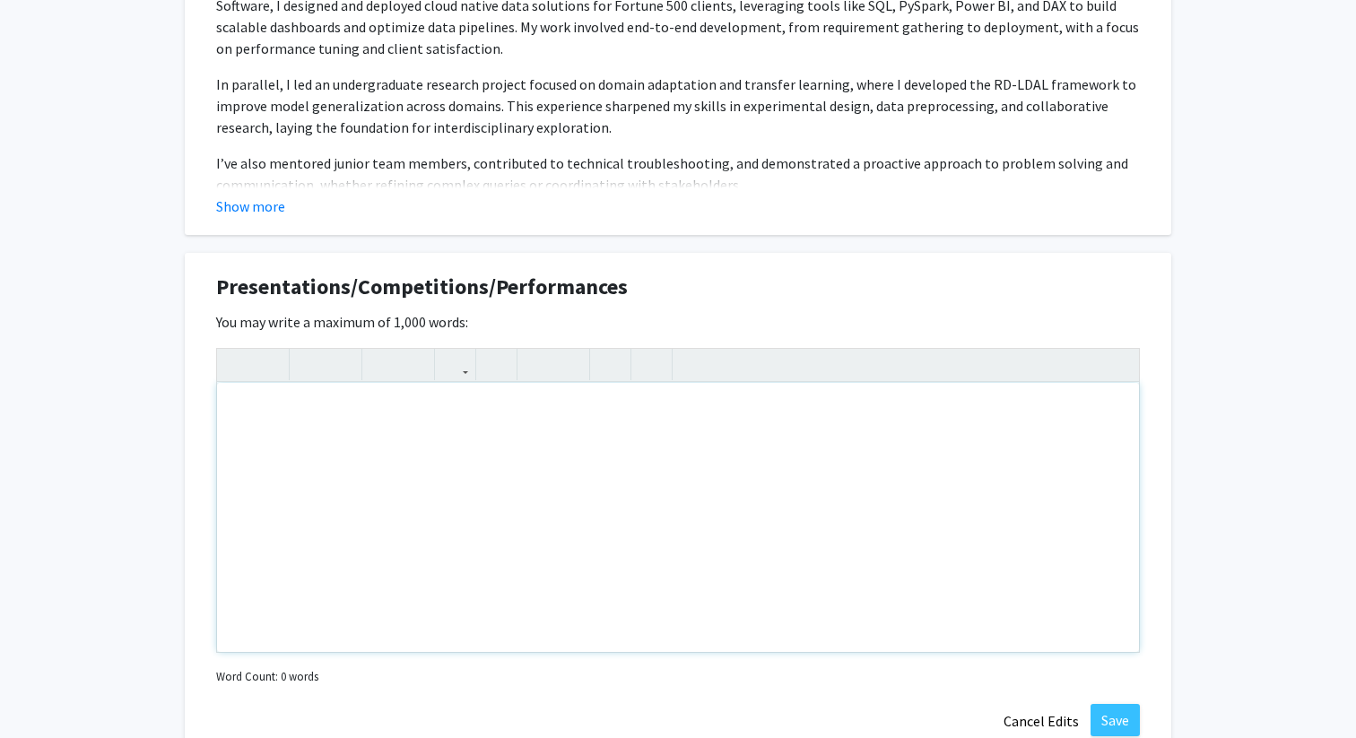
click at [458, 408] on div "Note to users with screen readers: Please deactivate our accessibility plugin f…" at bounding box center [678, 517] width 922 height 269
paste div "Note to users with screen readers: Please deactivate our accessibility plugin f…"
type textarea "<p>• Microsoft Certified: Fabric Analytics Engineer Associate&nbsp;&nbsp;</p><p…"
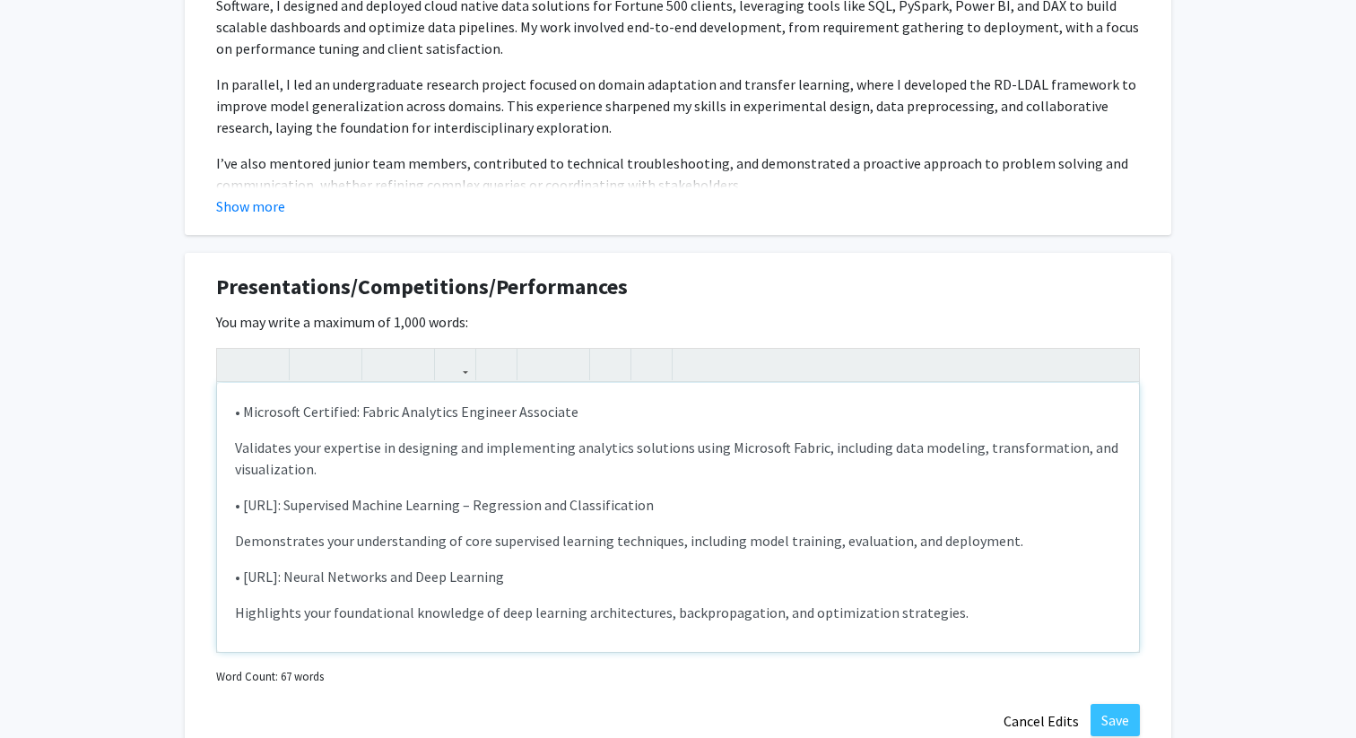
click at [241, 411] on p "• Microsoft Certified: Fabric Analytics Engineer Associate" at bounding box center [678, 412] width 886 height 22
click at [235, 448] on p "Validates your expertise in designing and implementing analytics solutions usin…" at bounding box center [678, 458] width 886 height 43
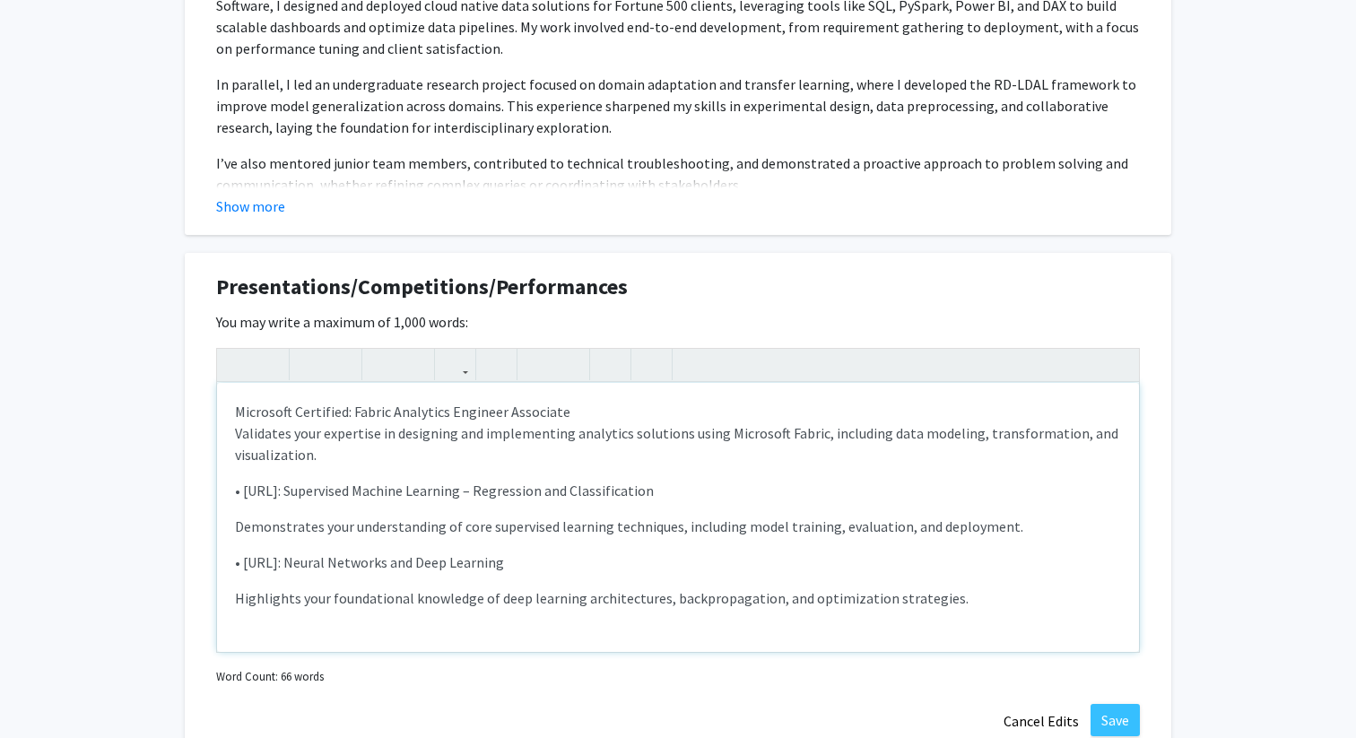
click at [244, 488] on p "• [URL]: Supervised Machine Learning – Regression and Classification" at bounding box center [678, 491] width 886 height 22
click at [238, 528] on p "Demonstrates your understanding of core supervised learning techniques, includi…" at bounding box center [678, 527] width 886 height 22
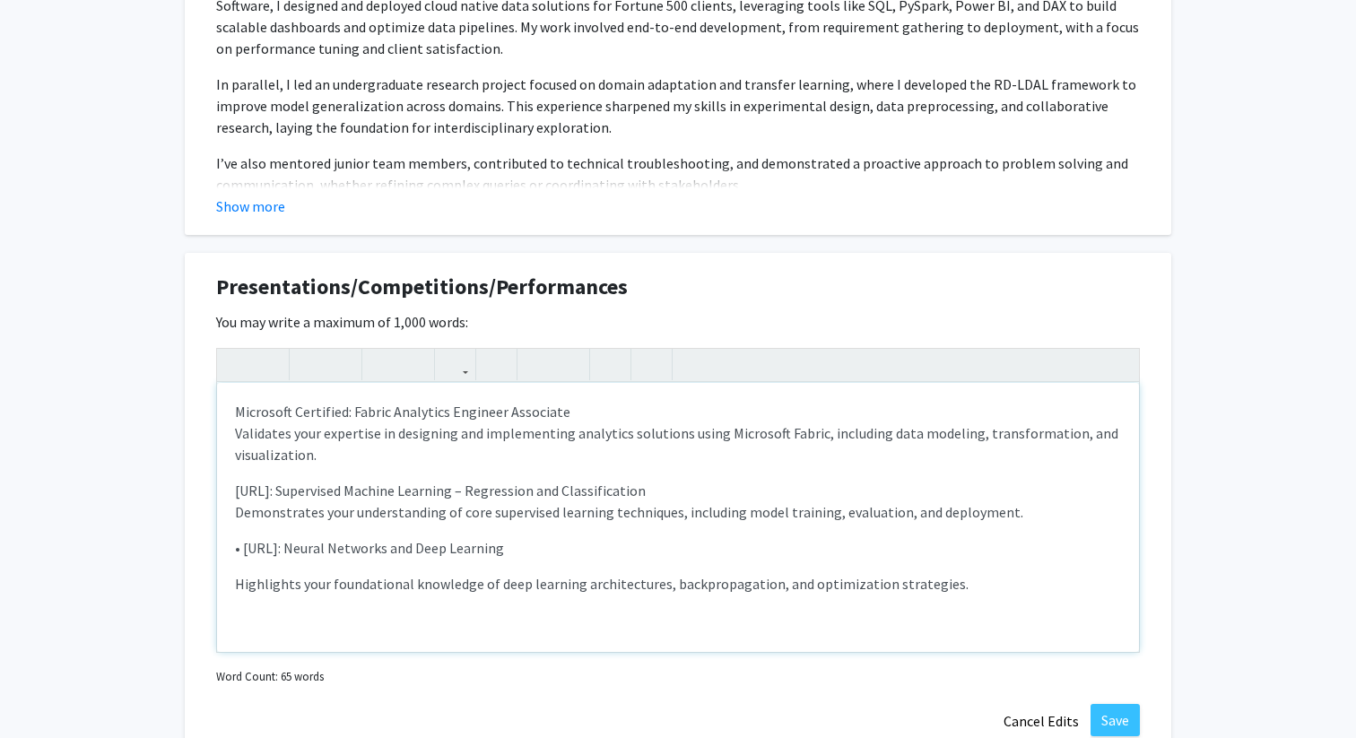
click at [240, 548] on p "• [URL]: Neural Networks and Deep Learning" at bounding box center [678, 548] width 886 height 22
click at [236, 584] on p "Highlights your foundational knowledge of deep learning architectures, backprop…" at bounding box center [678, 584] width 886 height 22
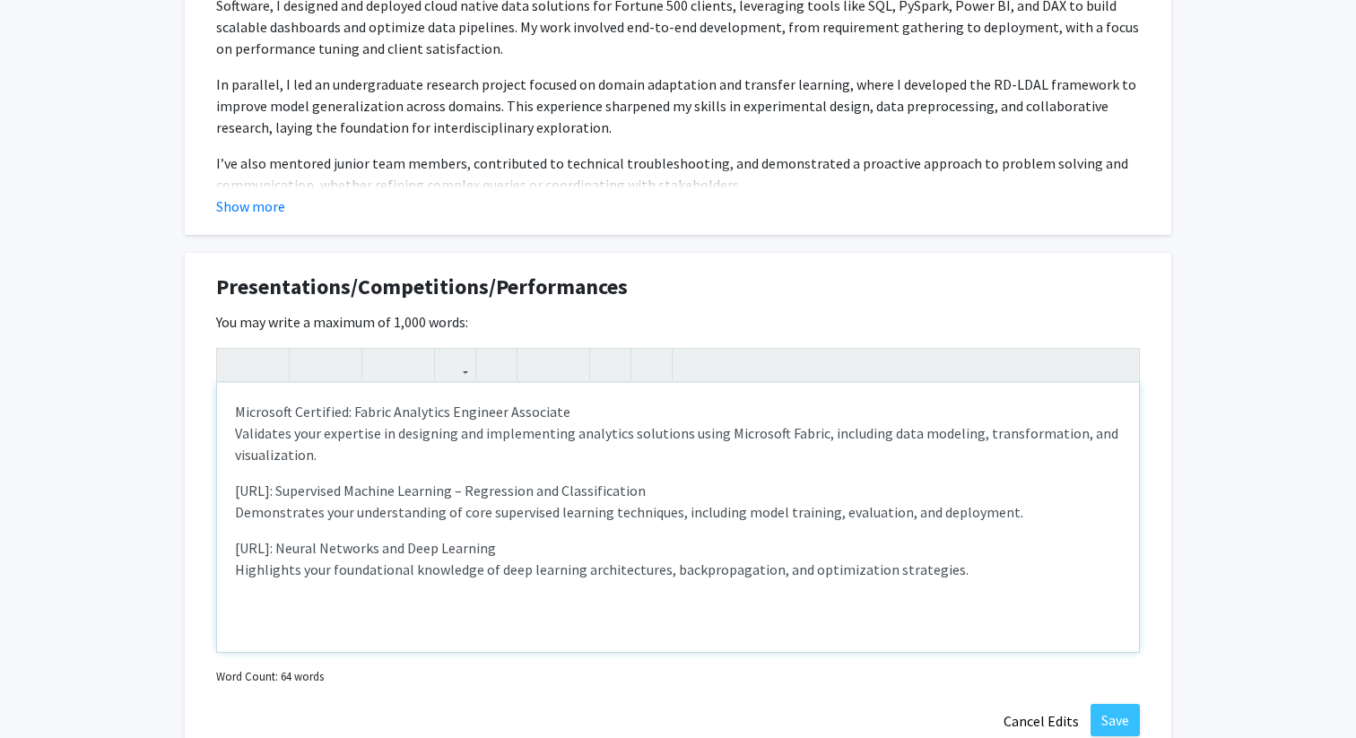
type textarea "<p>Microsoft Certified: Fabric Analytics Engineer Associate&nbsp;&nbsp;<br><spa…"
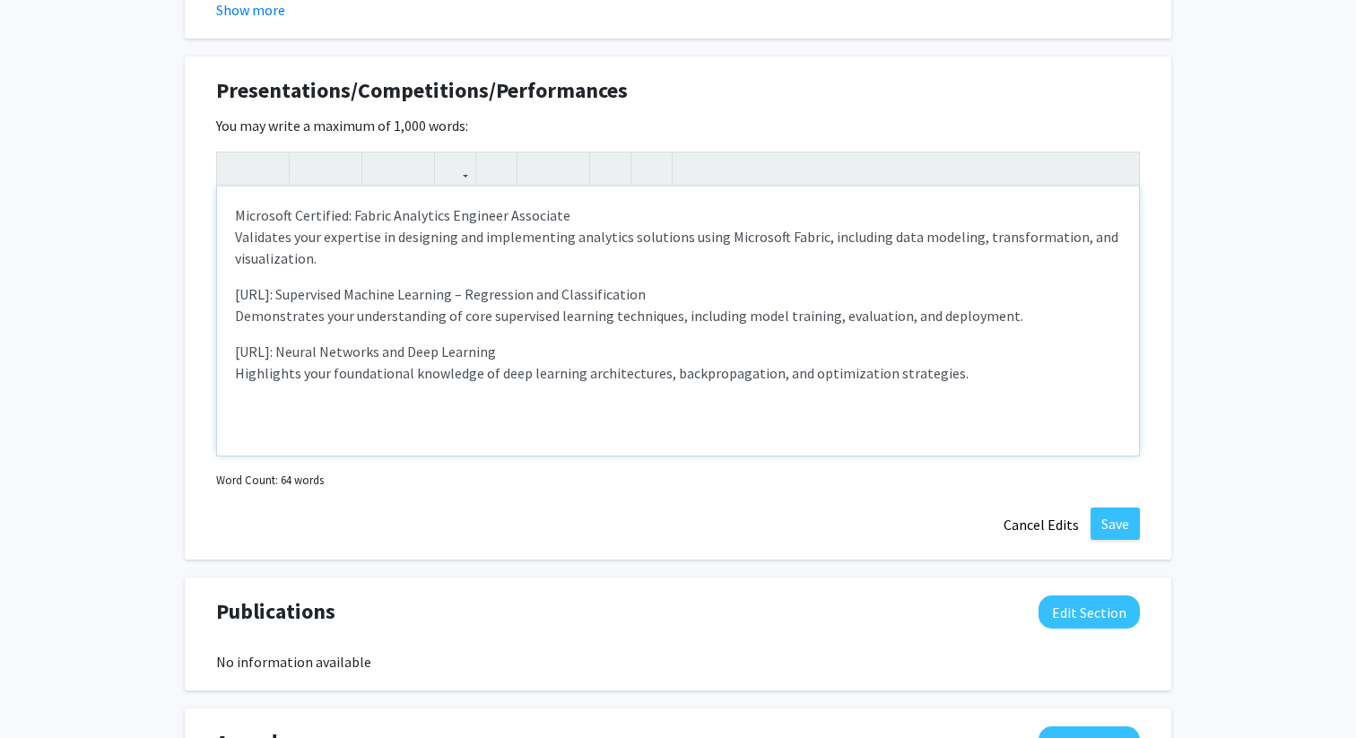
scroll to position [1577, 0]
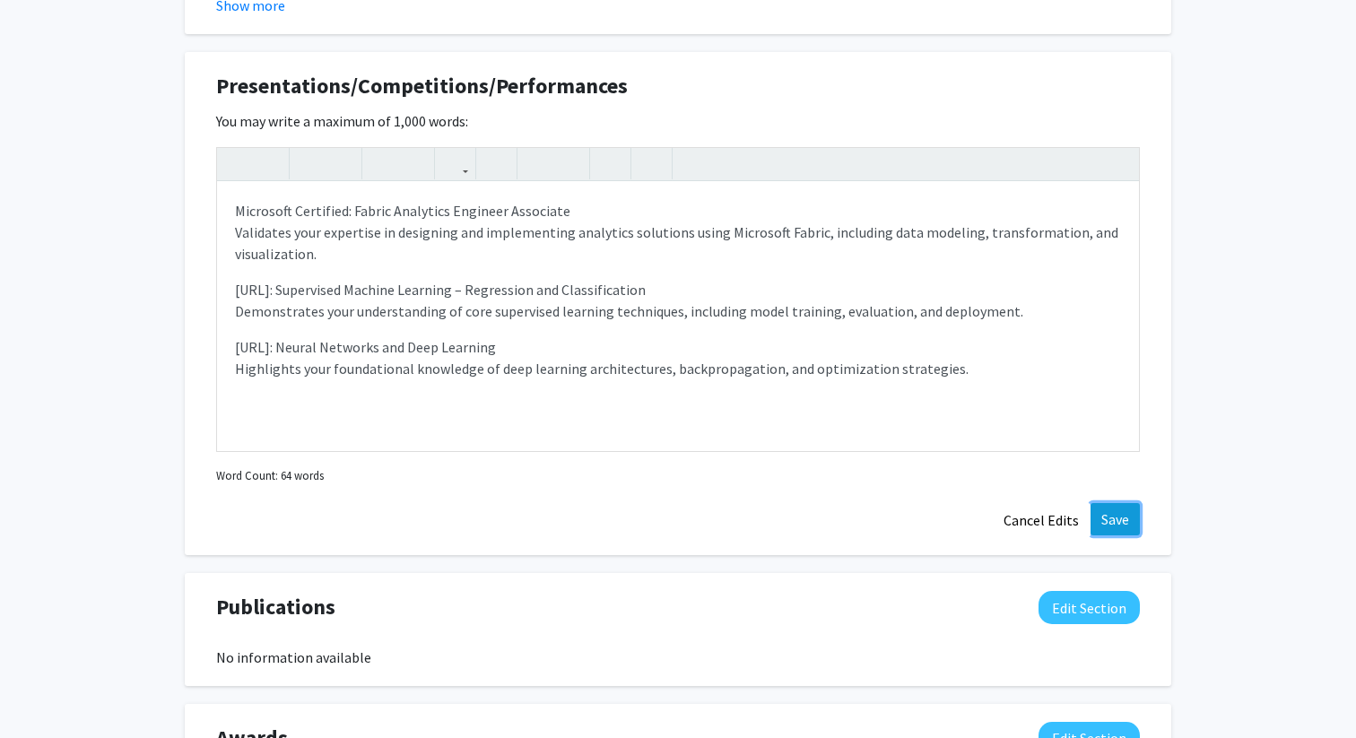
click at [1107, 525] on button "Save" at bounding box center [1115, 519] width 49 height 32
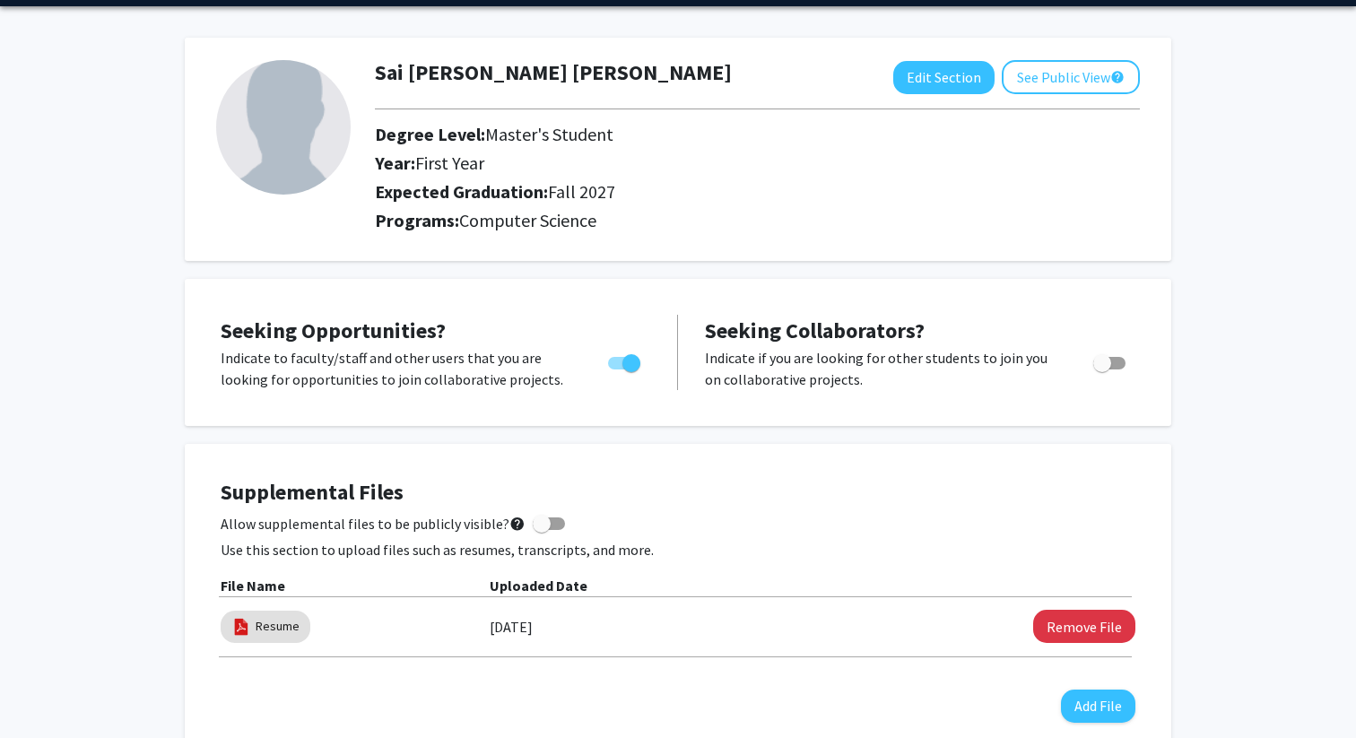
scroll to position [0, 0]
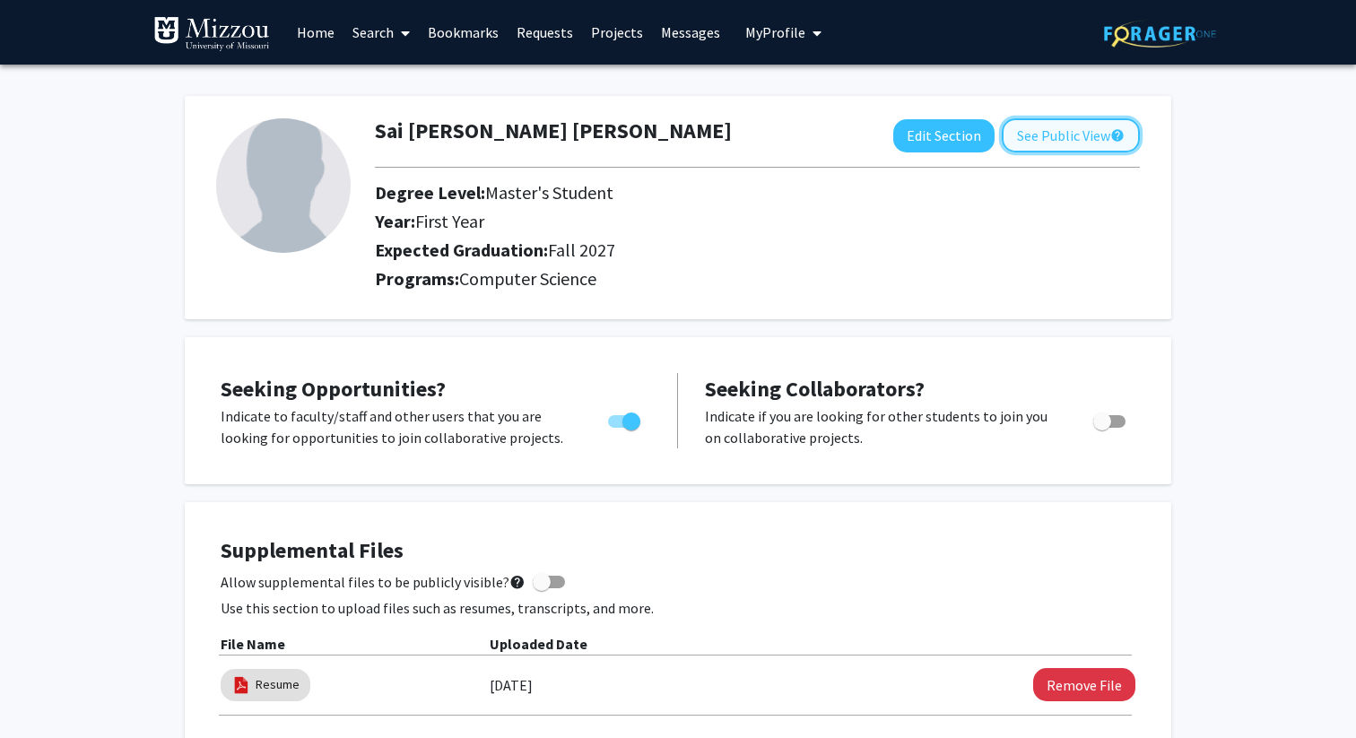
click at [1092, 129] on button "See Public View help" at bounding box center [1071, 135] width 138 height 34
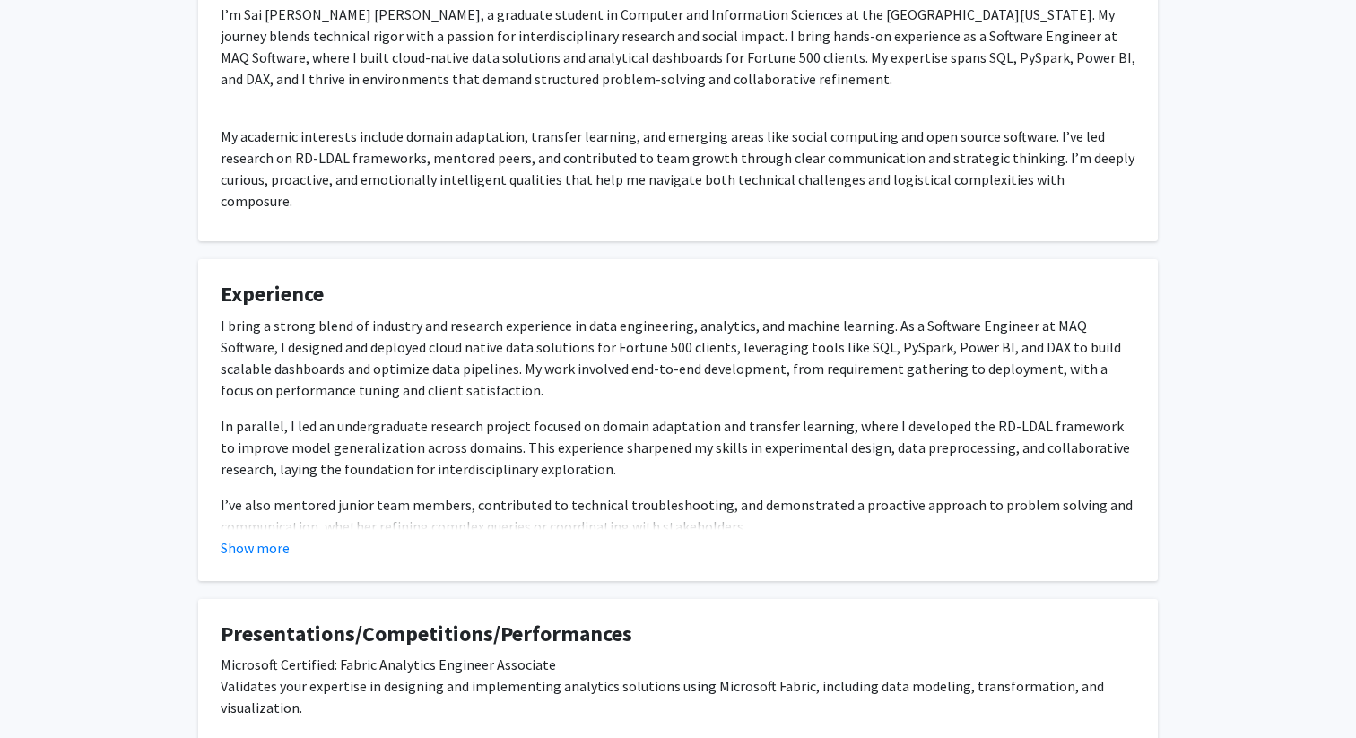
scroll to position [355, 0]
click at [240, 538] on button "Show more" at bounding box center [255, 549] width 69 height 22
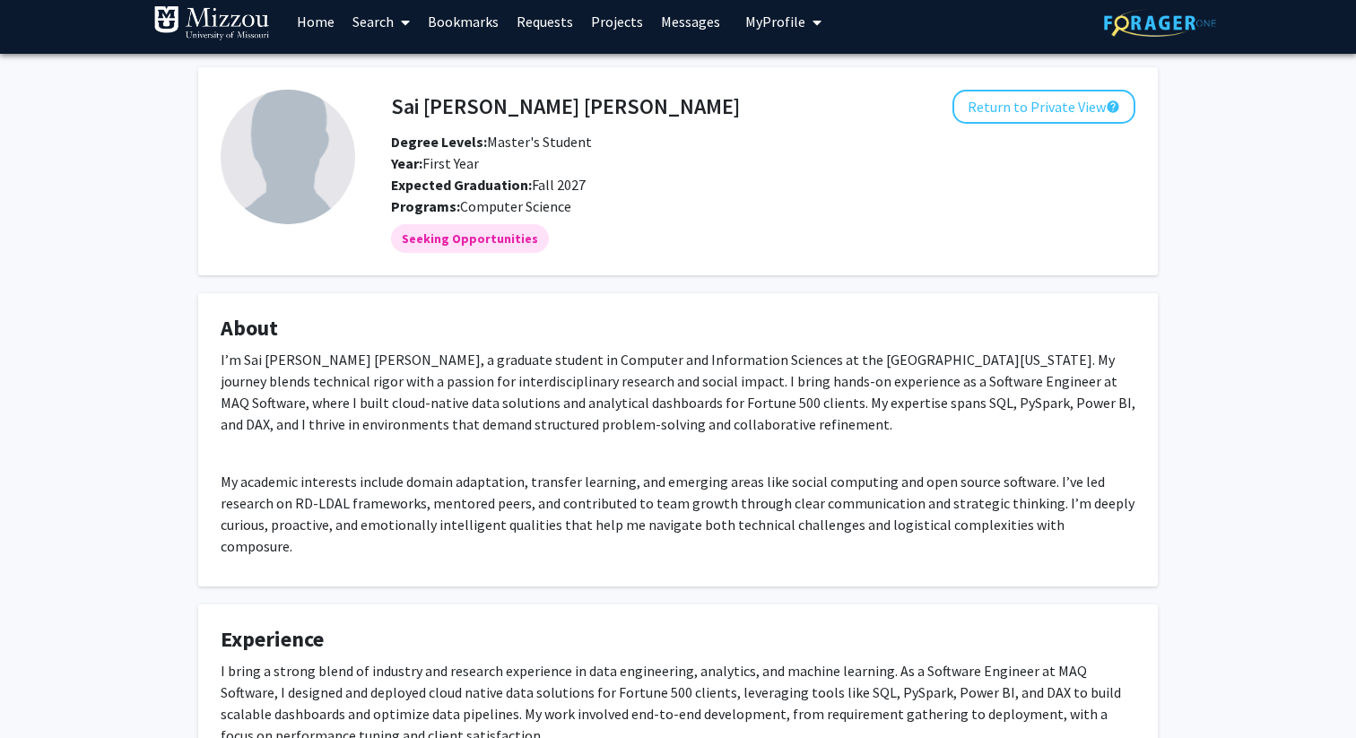
scroll to position [0, 0]
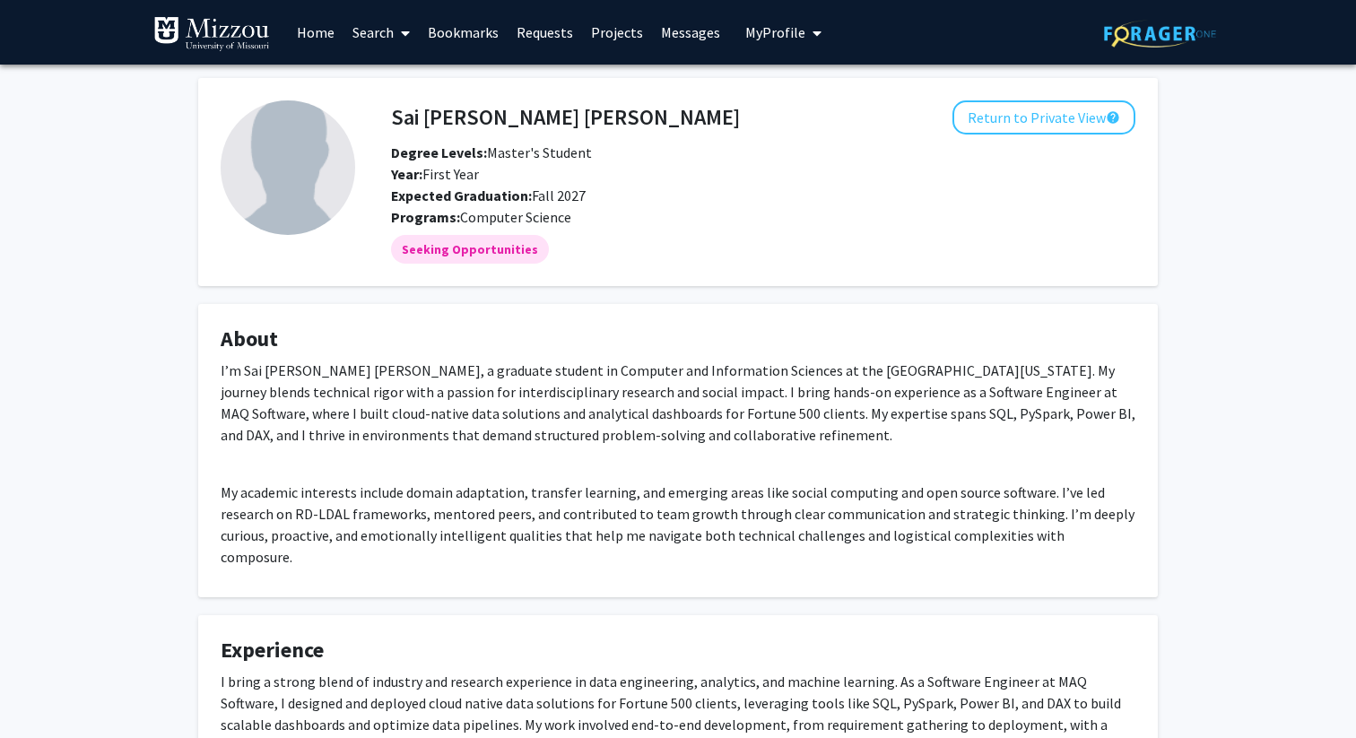
click at [688, 26] on link "Messages" at bounding box center [690, 32] width 77 height 63
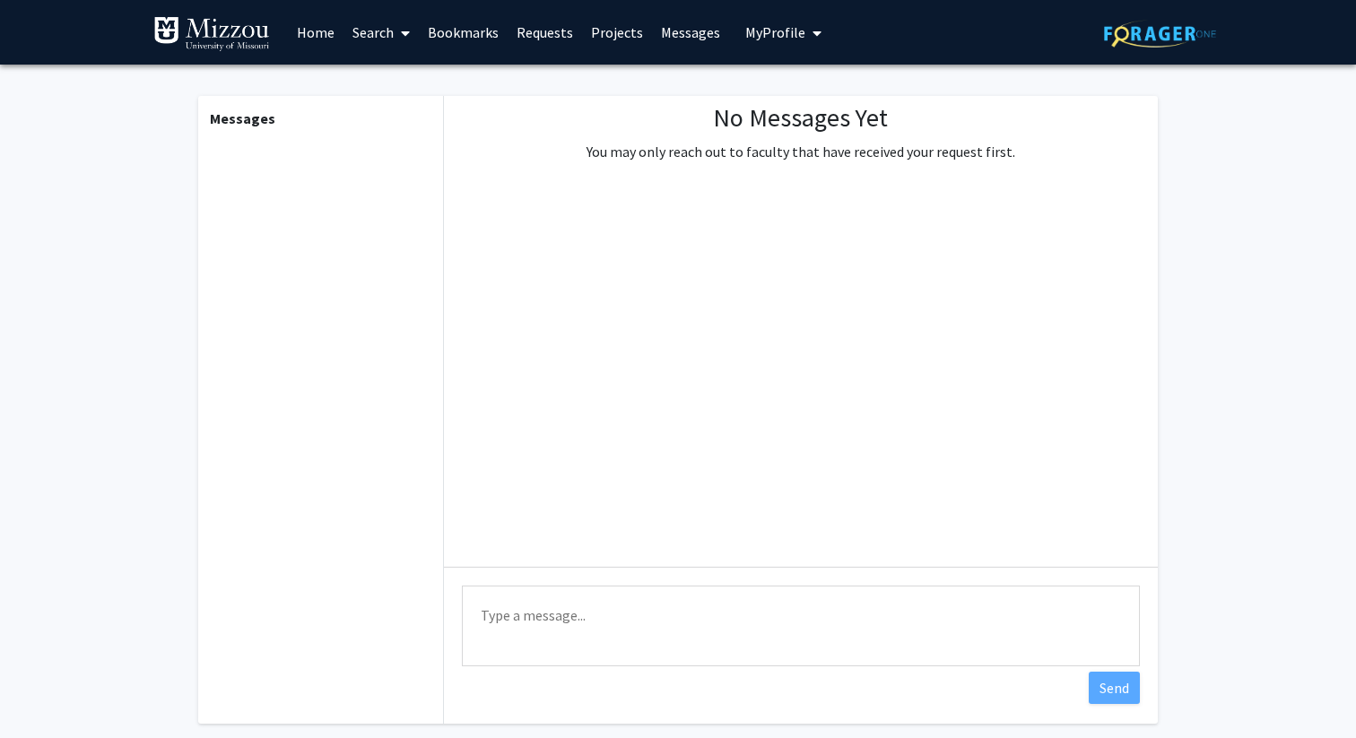
click at [619, 35] on link "Projects" at bounding box center [617, 32] width 70 height 63
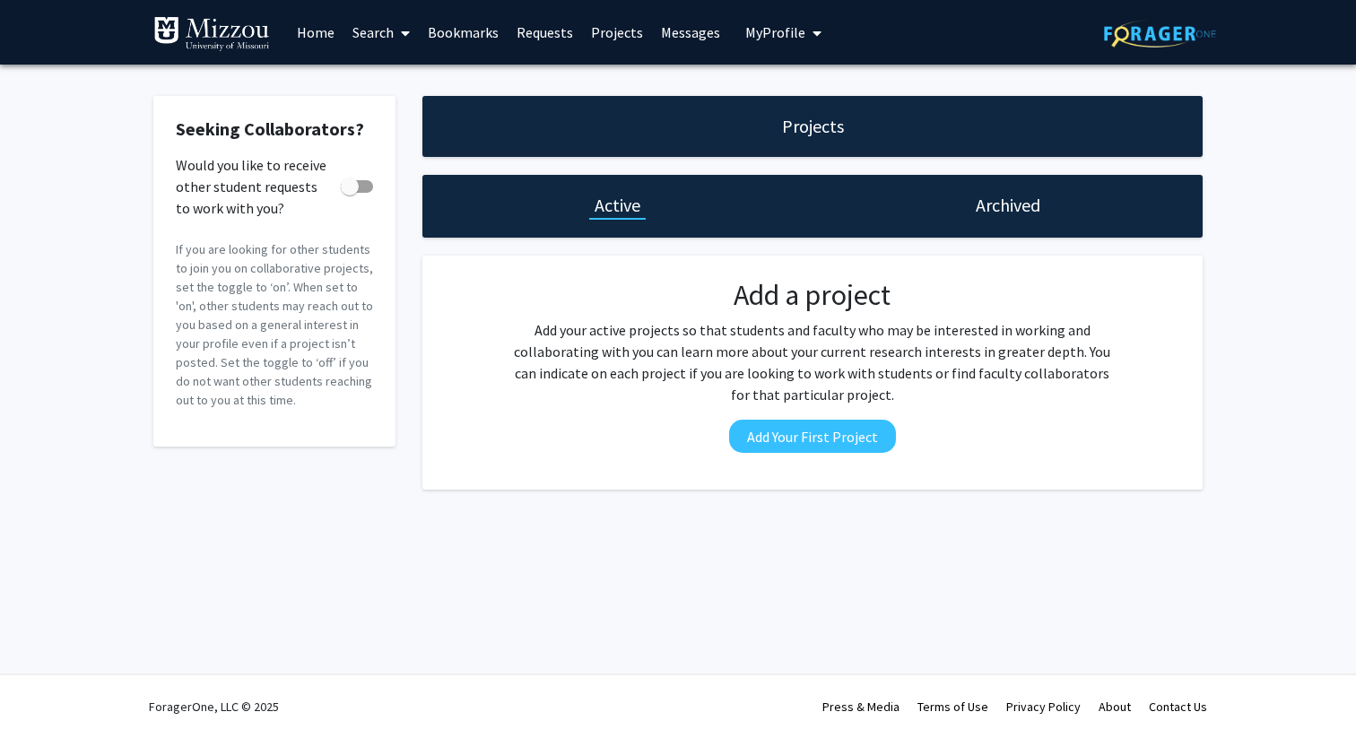
click at [547, 31] on link "Requests" at bounding box center [545, 32] width 74 height 63
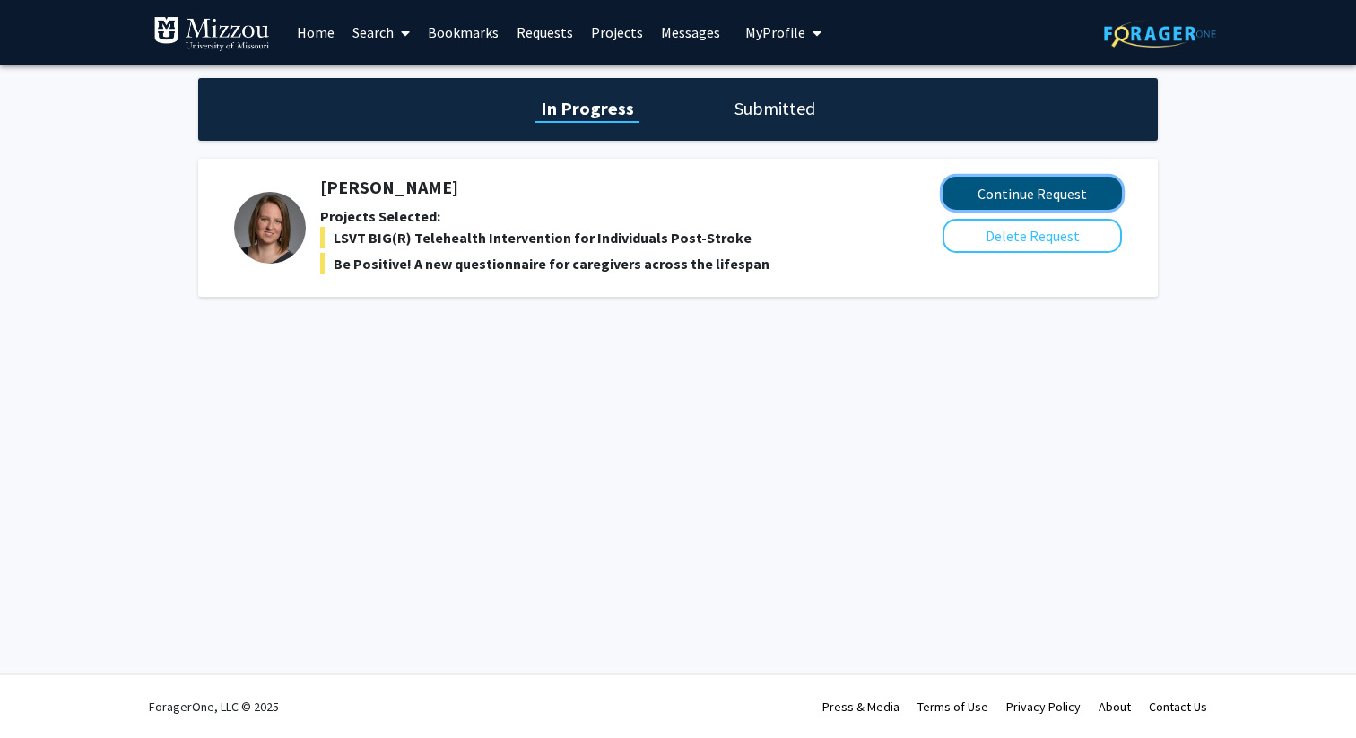
click at [1016, 194] on button "Continue Request" at bounding box center [1032, 193] width 179 height 33
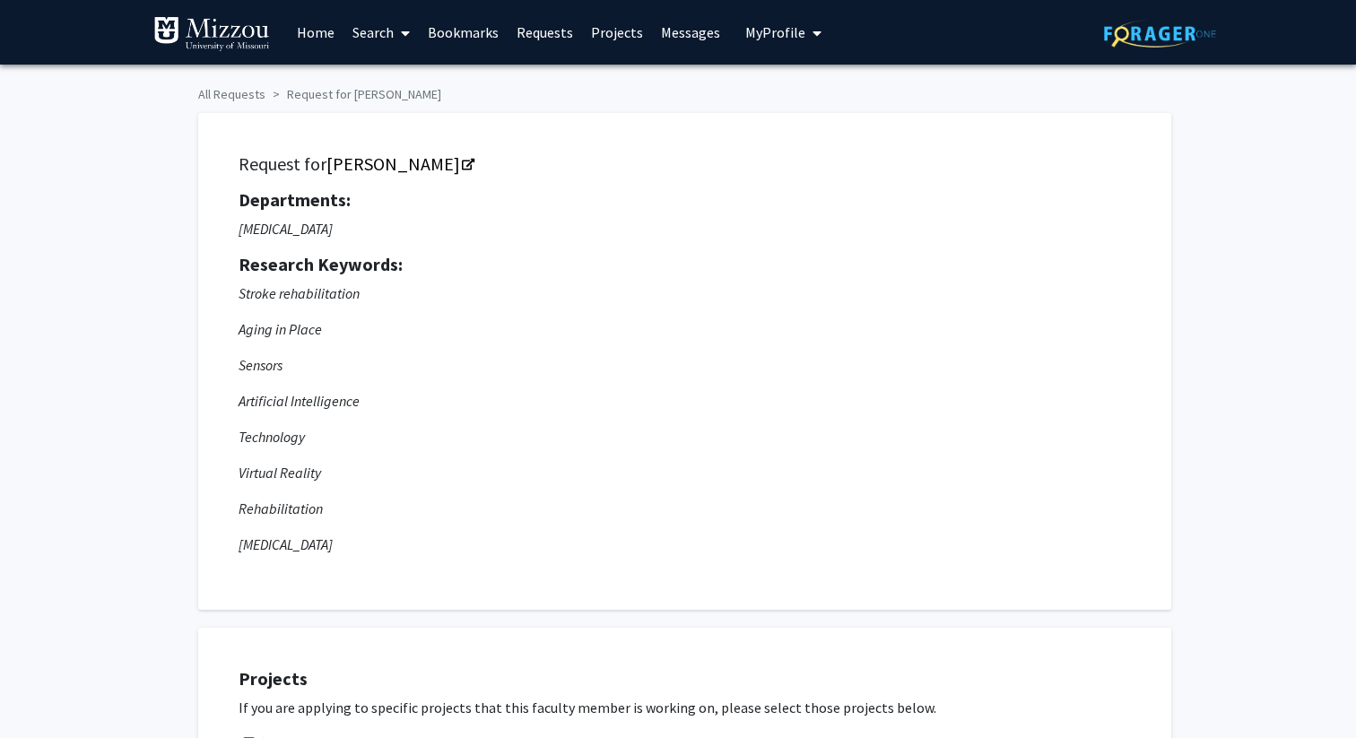
checkbox input "true"
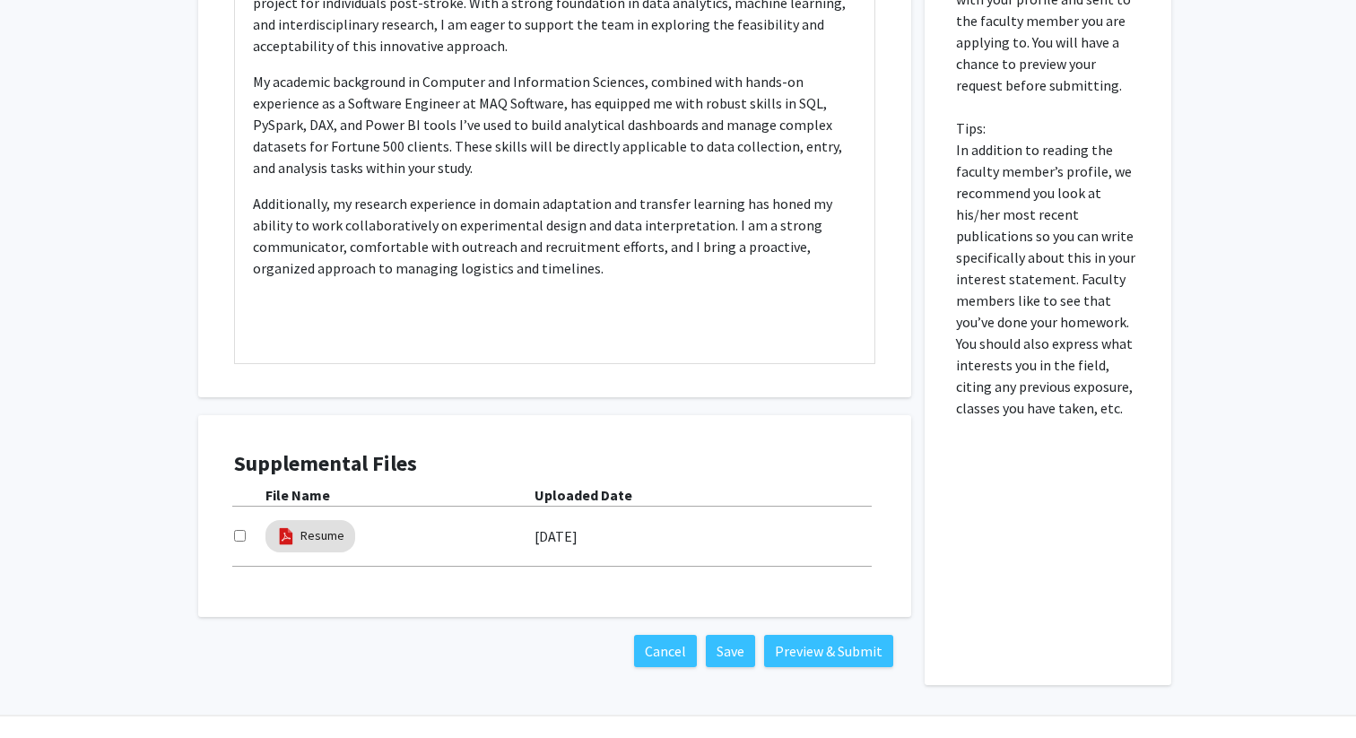
scroll to position [1013, 0]
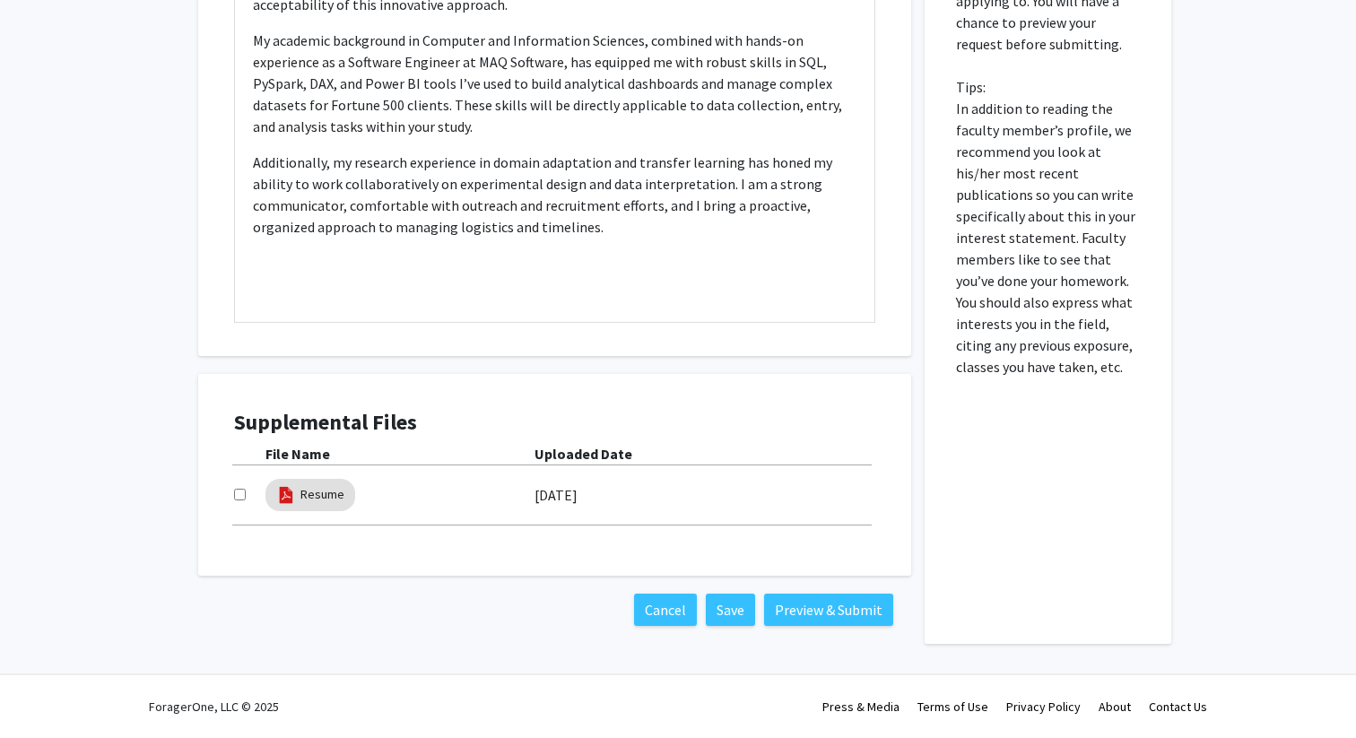
click at [240, 492] on input "checkbox" at bounding box center [240, 495] width 12 height 12
checkbox input "true"
click at [730, 605] on button "Save" at bounding box center [730, 610] width 49 height 32
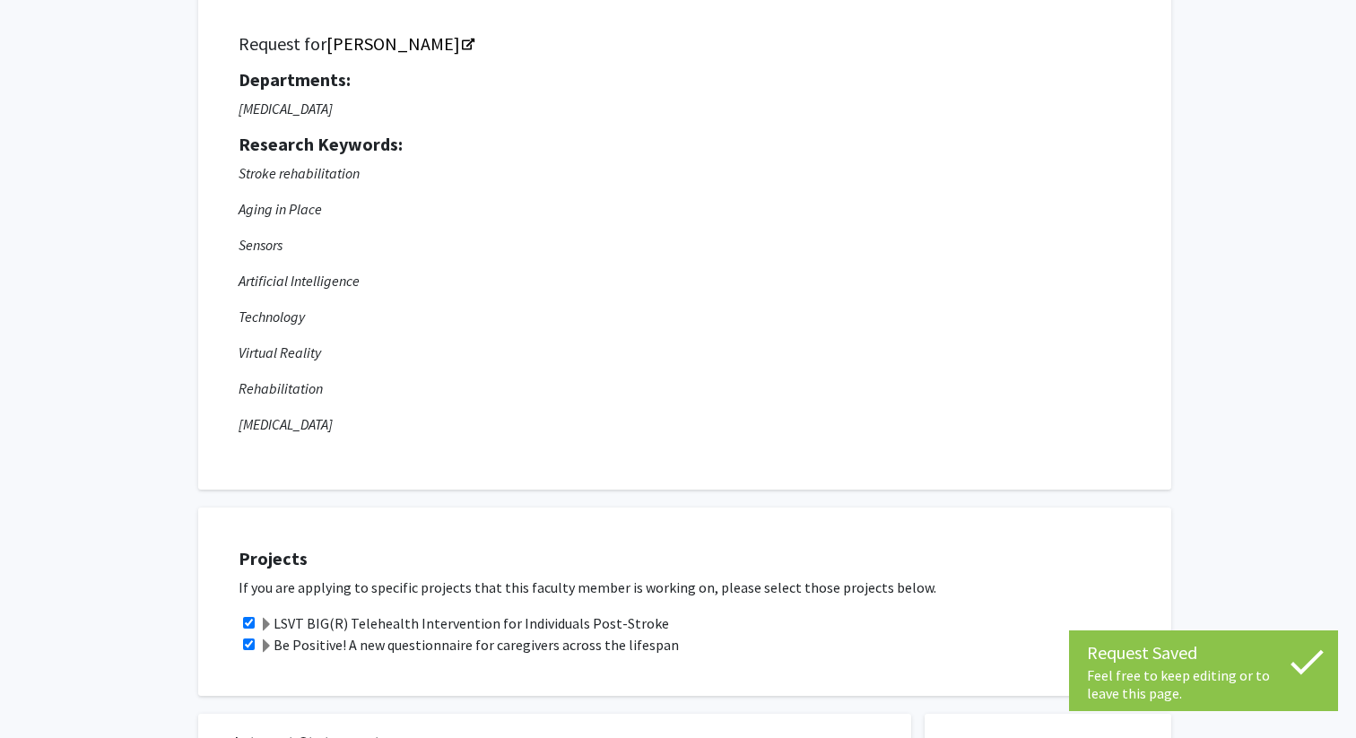
scroll to position [0, 0]
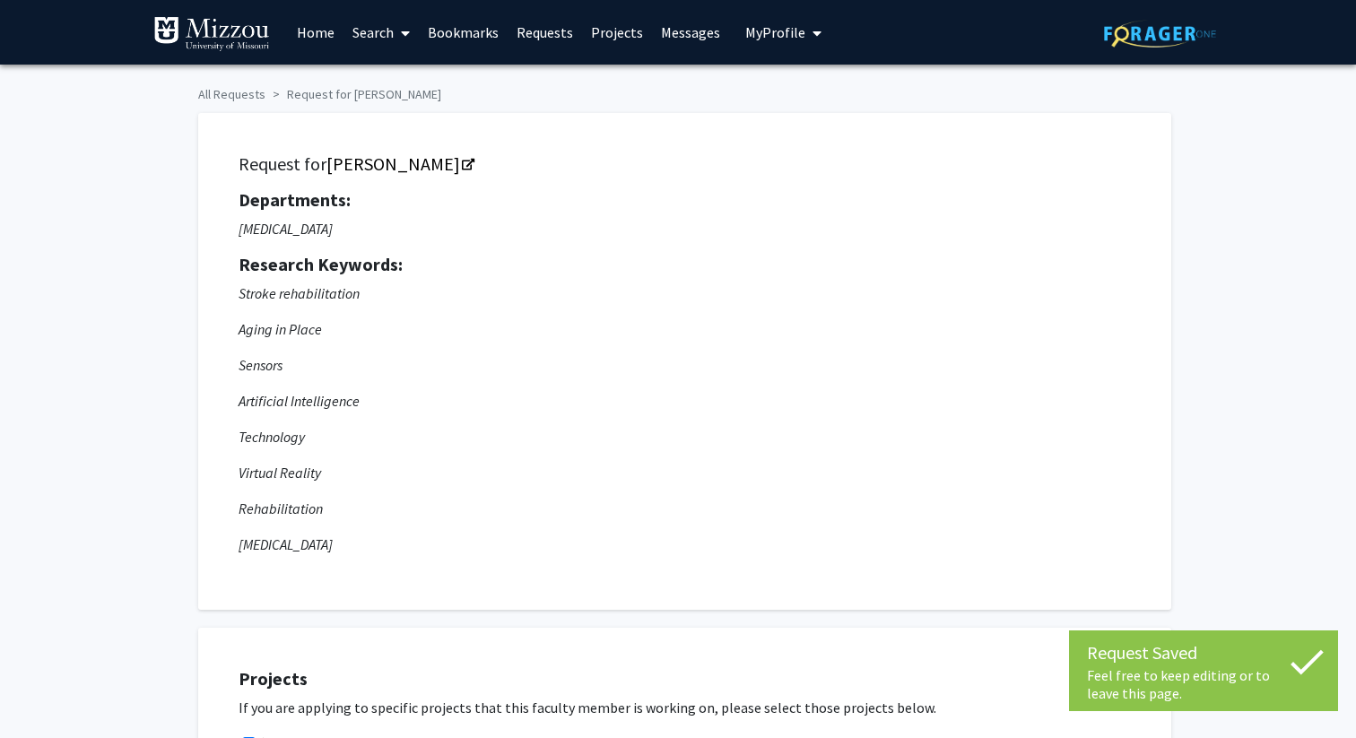
click at [779, 27] on span "My Profile" at bounding box center [775, 32] width 60 height 18
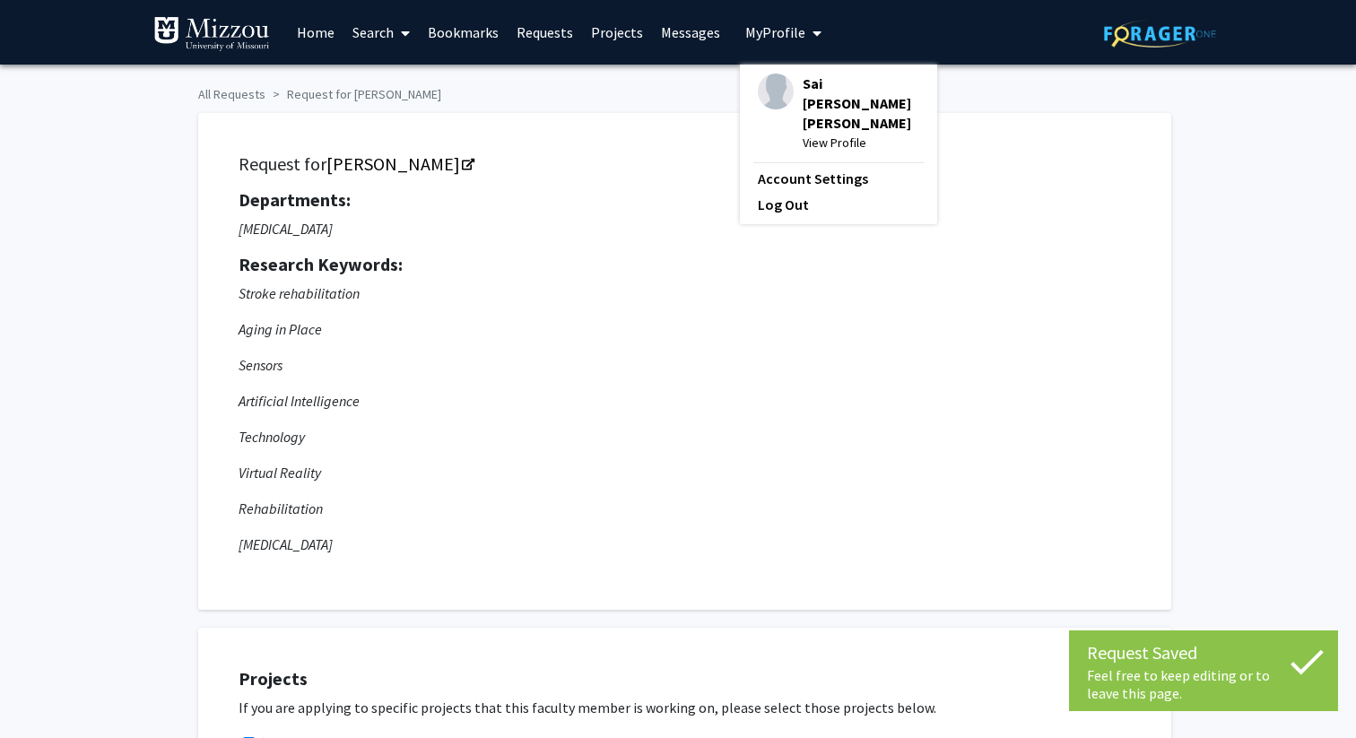
click at [806, 133] on span "View Profile" at bounding box center [861, 143] width 117 height 20
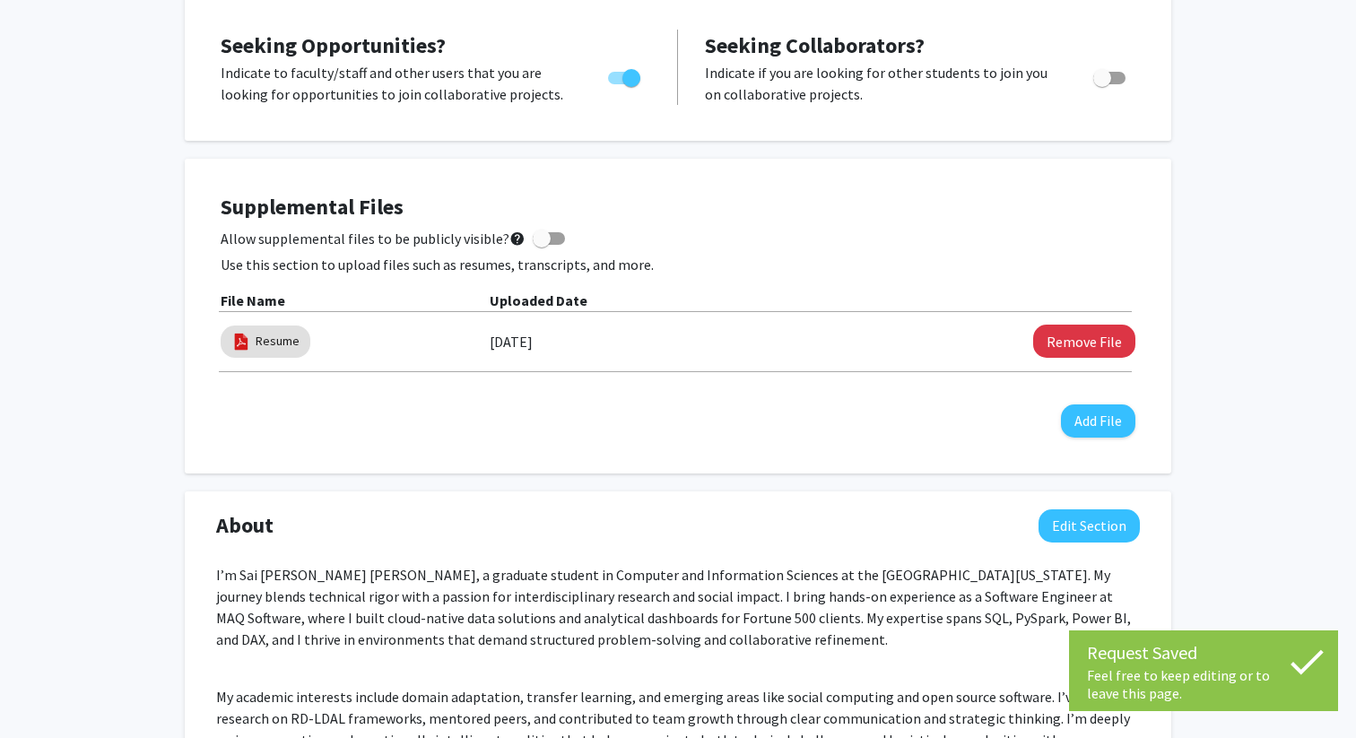
scroll to position [389, 0]
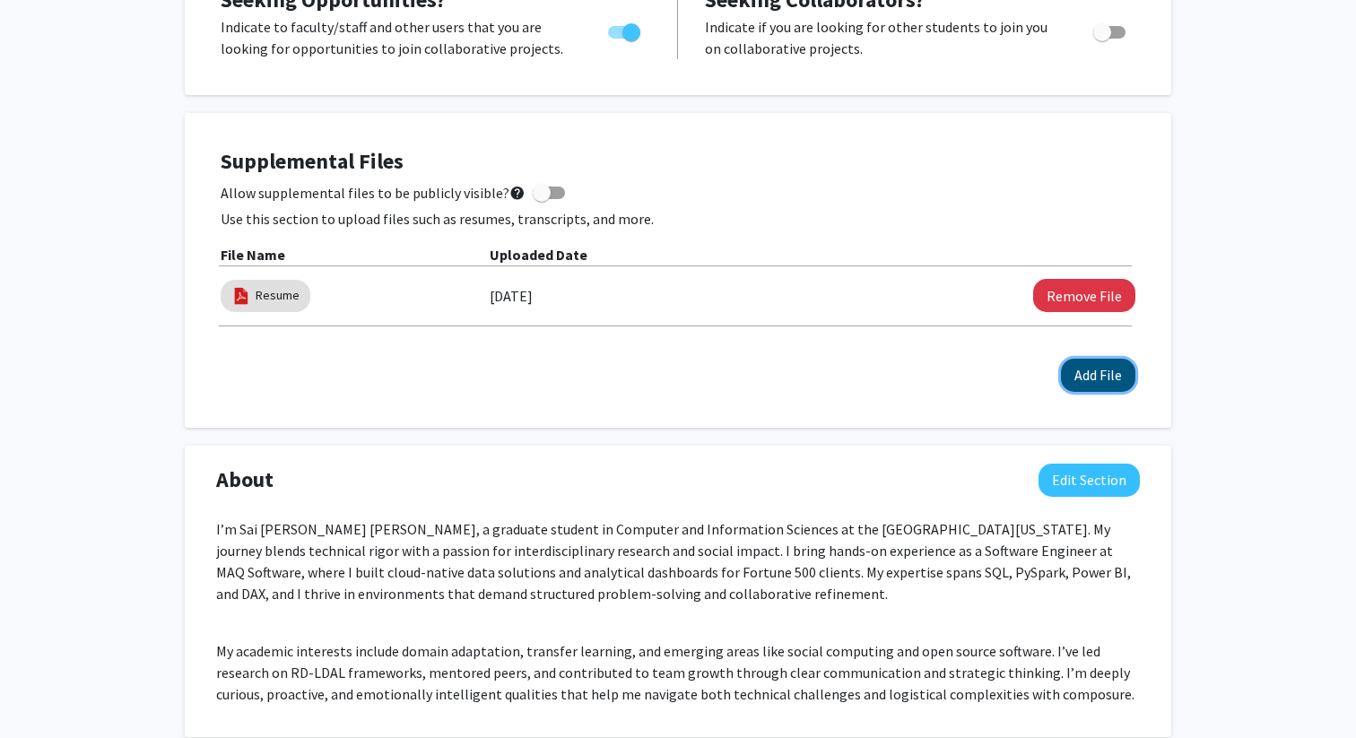
click at [1110, 376] on button "Add File" at bounding box center [1098, 375] width 74 height 33
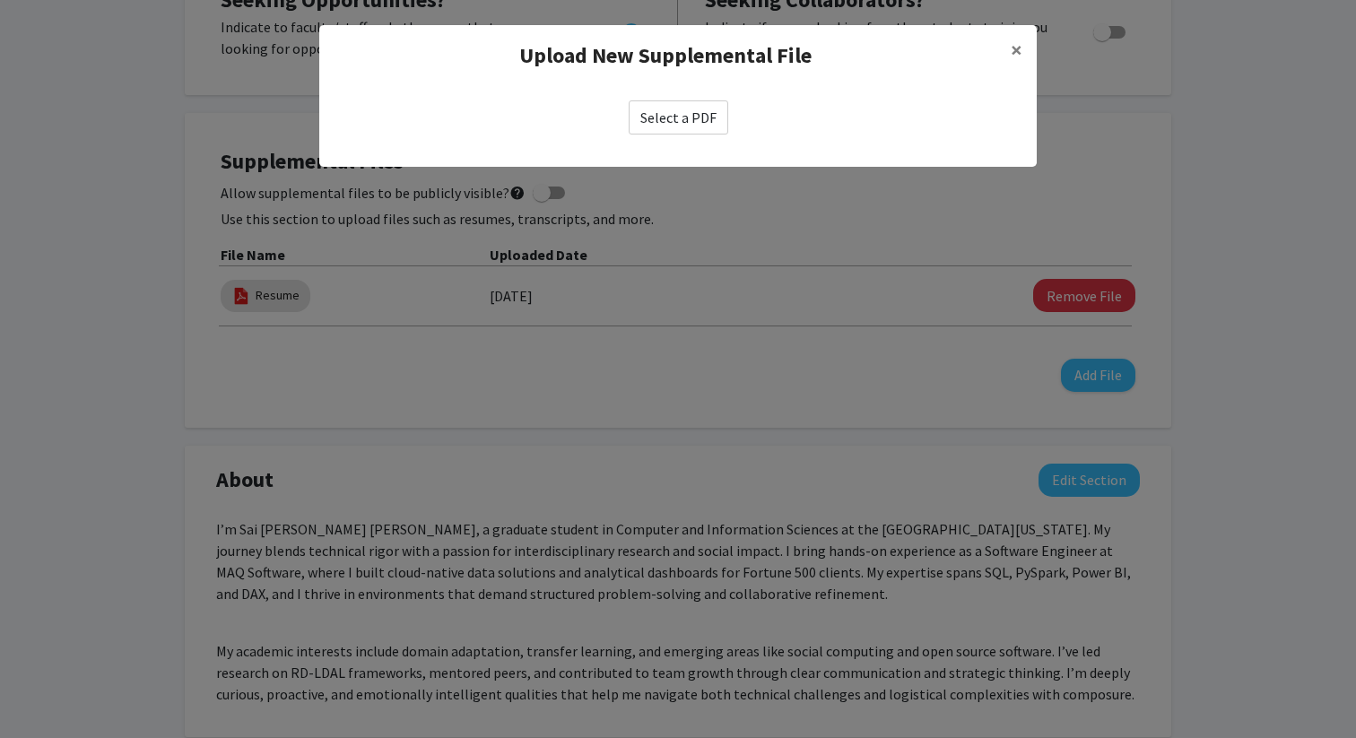
click at [703, 109] on label "Select a PDF" at bounding box center [679, 117] width 100 height 34
click at [0, 0] on input "Select a PDF" at bounding box center [0, 0] width 0 height 0
select select "custom"
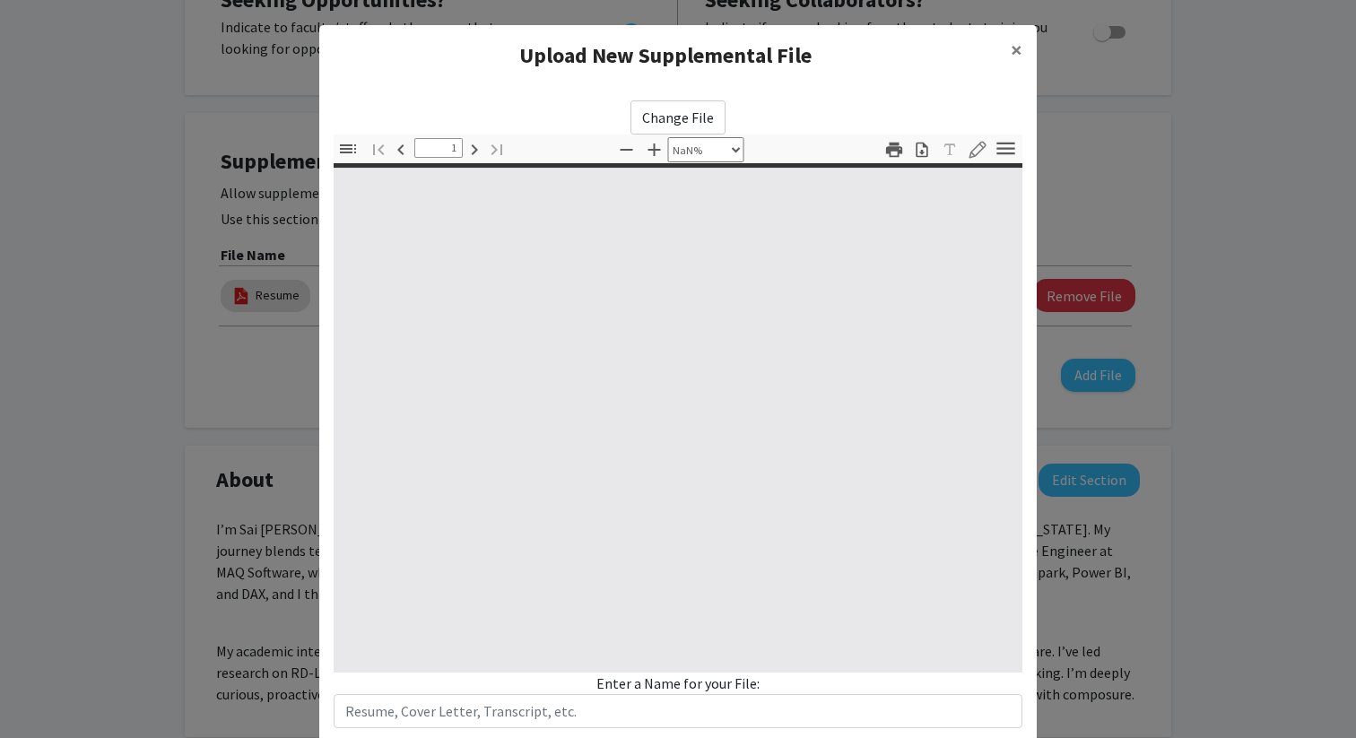
type input "0"
select select "custom"
type input "1"
select select "auto"
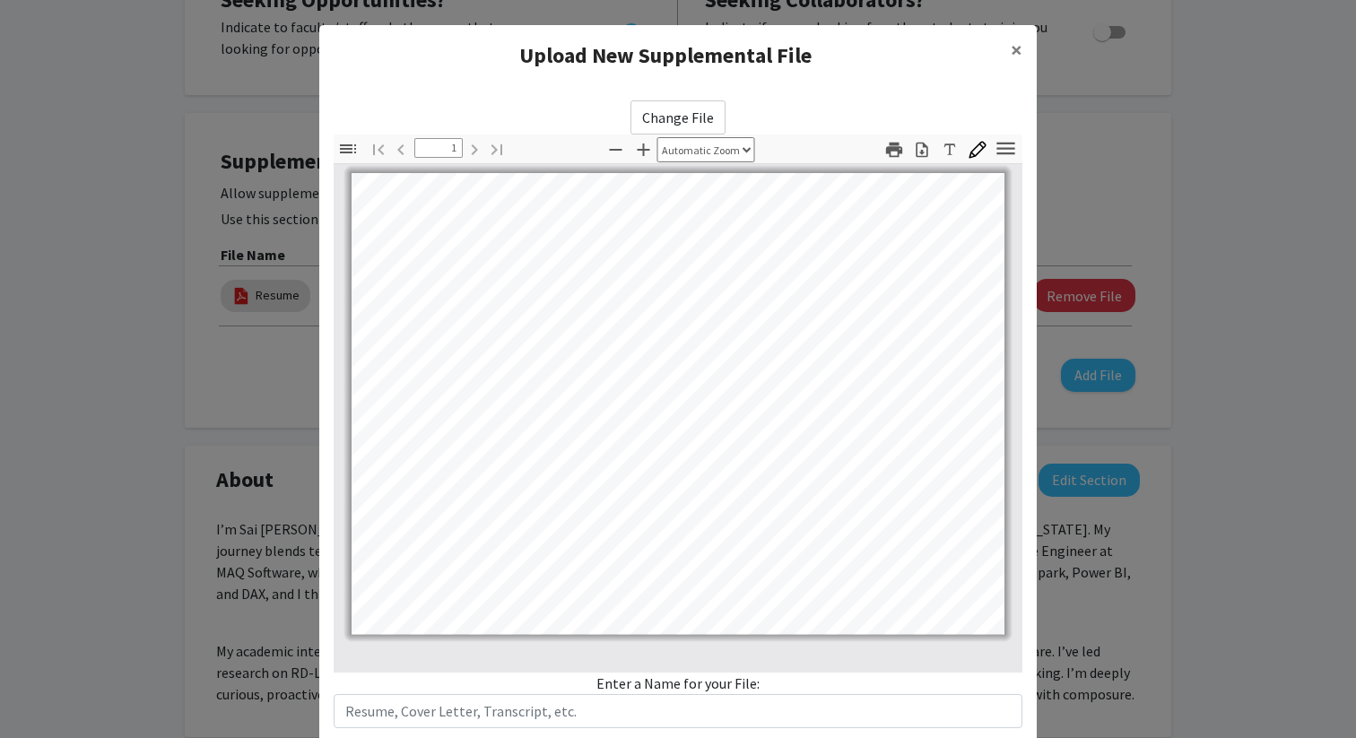
scroll to position [111, 0]
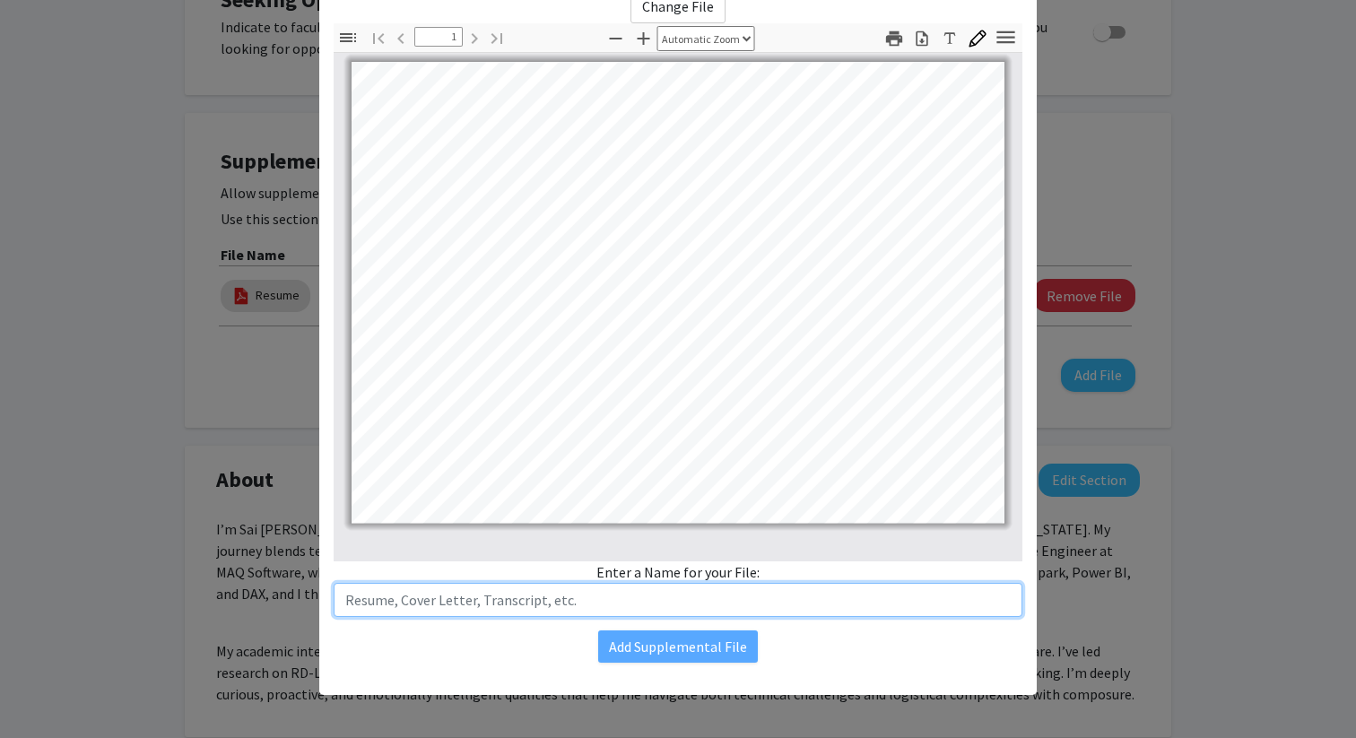
click at [679, 605] on input "text" at bounding box center [678, 600] width 689 height 34
type input "Certification"
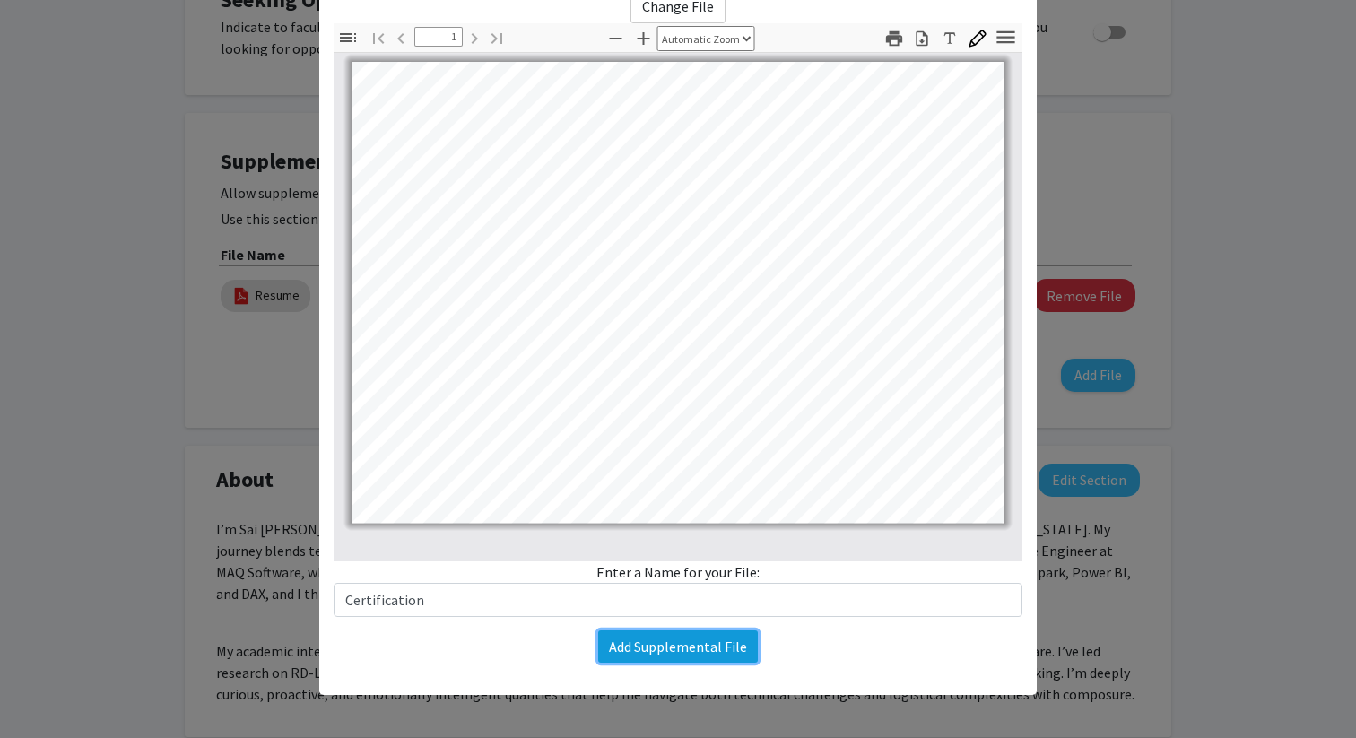
click at [740, 649] on button "Add Supplemental File" at bounding box center [678, 647] width 160 height 32
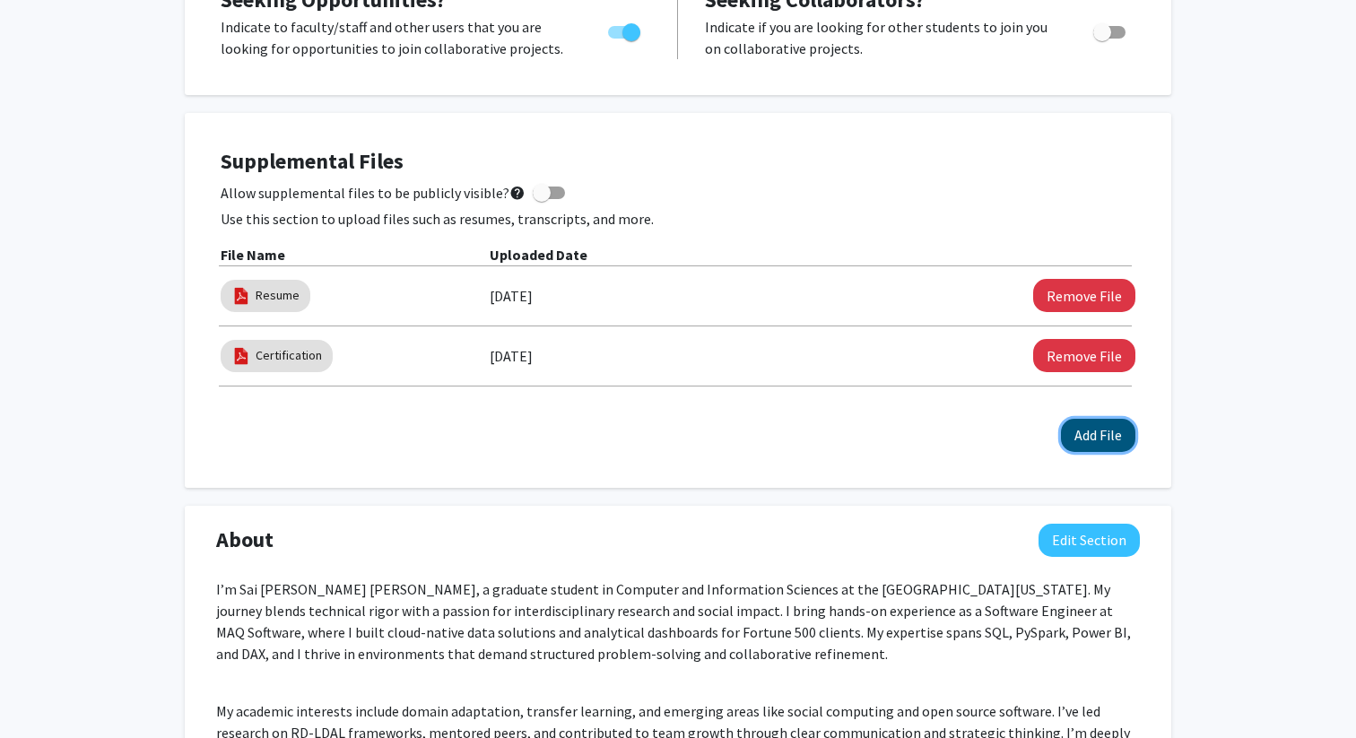
click at [1086, 431] on button "Add File" at bounding box center [1098, 435] width 74 height 33
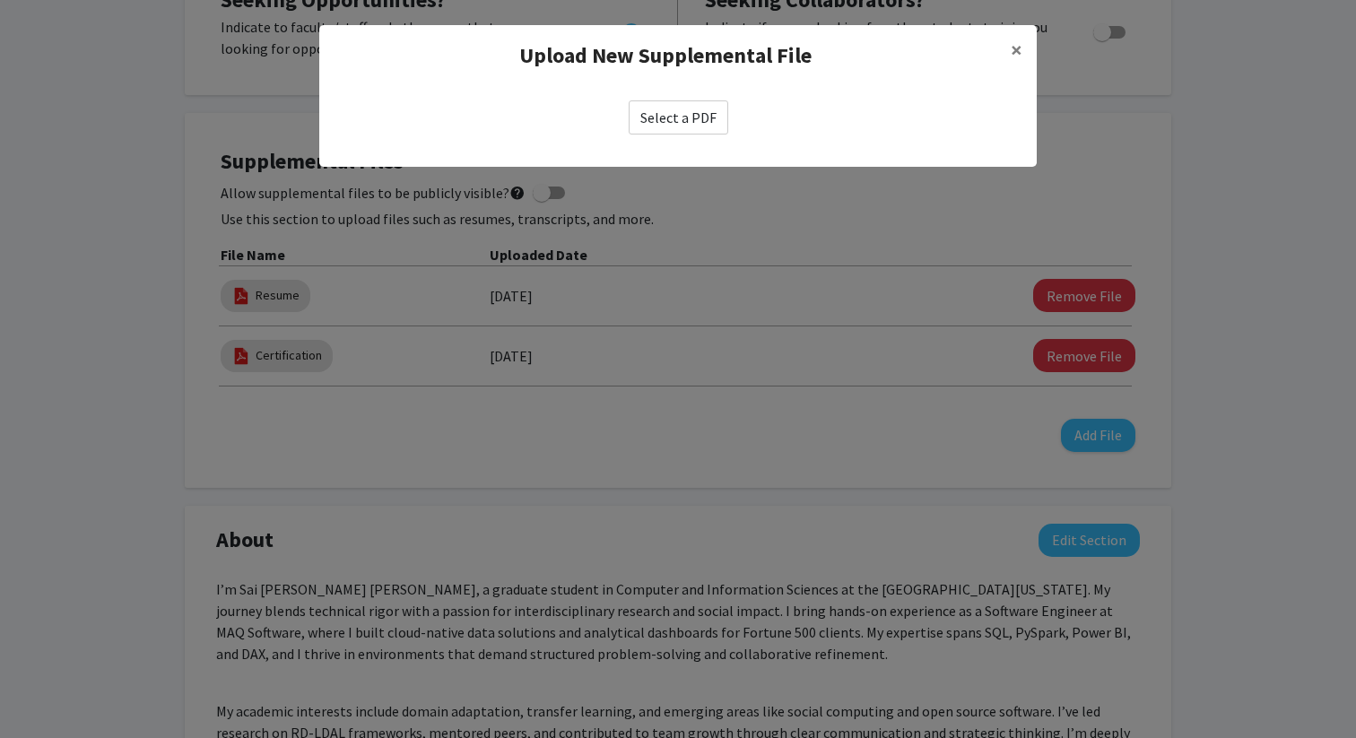
click at [698, 118] on label "Select a PDF" at bounding box center [679, 117] width 100 height 34
click at [0, 0] on input "Select a PDF" at bounding box center [0, 0] width 0 height 0
select select "custom"
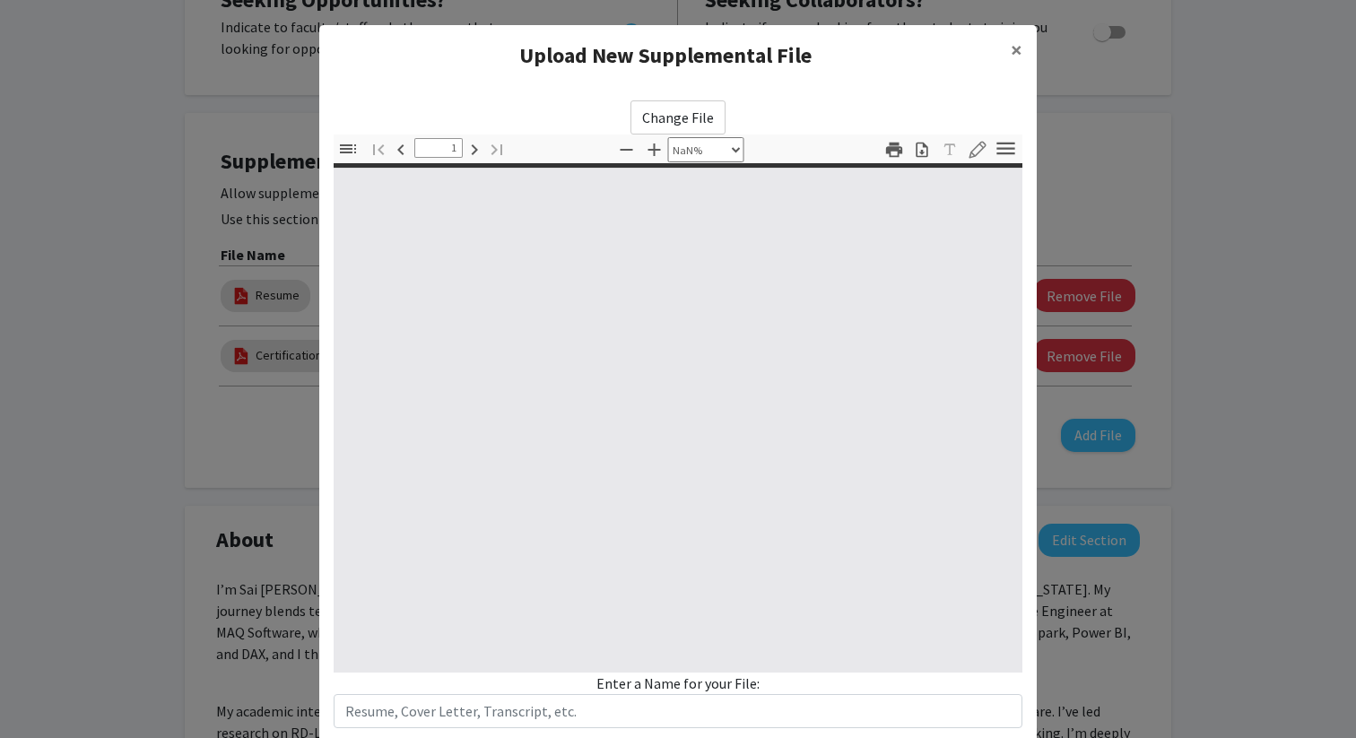
type input "0"
select select "custom"
type input "1"
select select "auto"
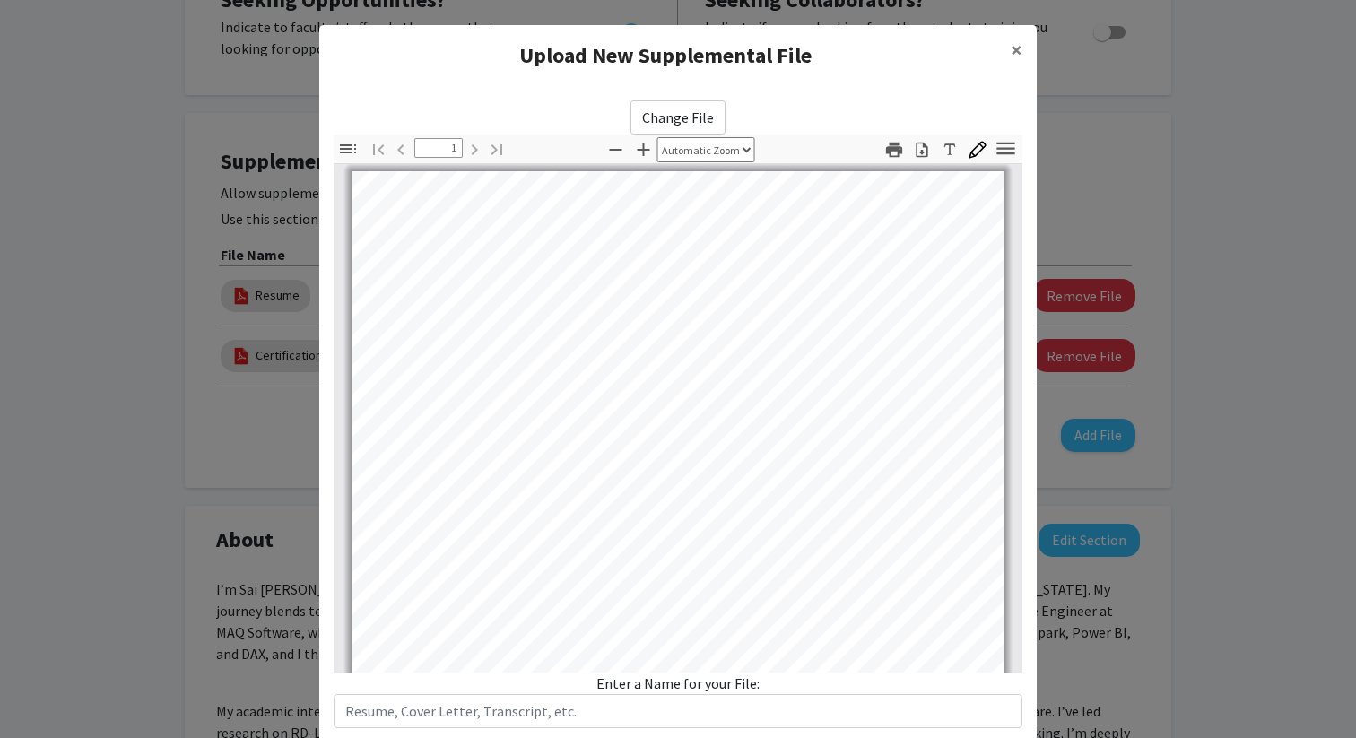
scroll to position [13, 0]
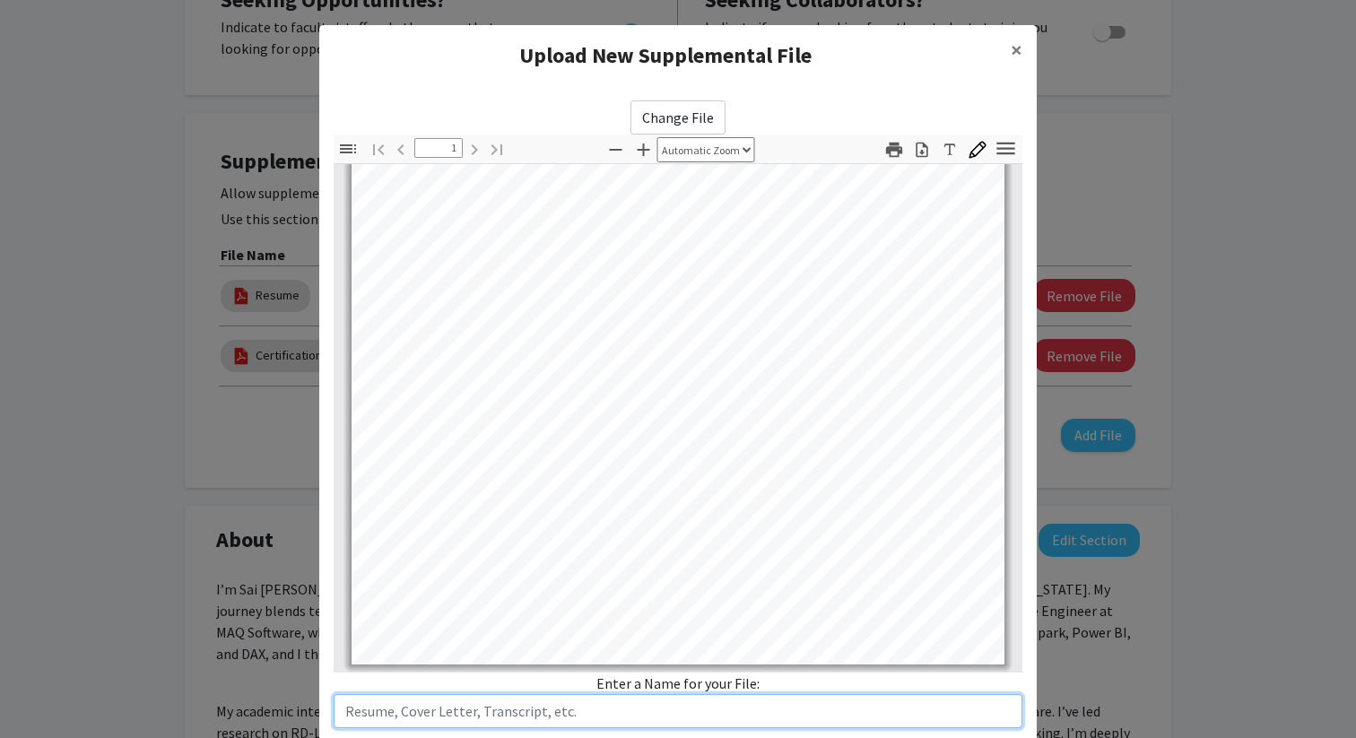
click at [602, 715] on input "text" at bounding box center [678, 711] width 689 height 34
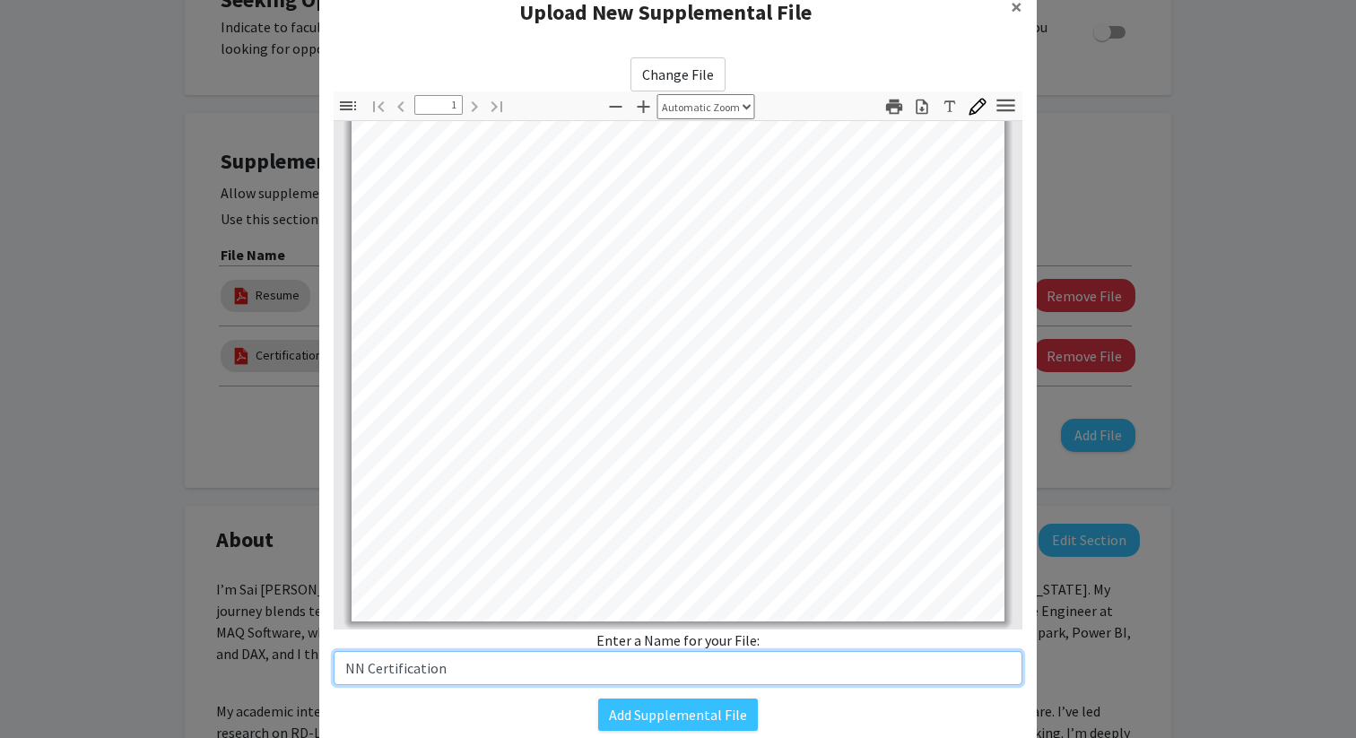
scroll to position [111, 0]
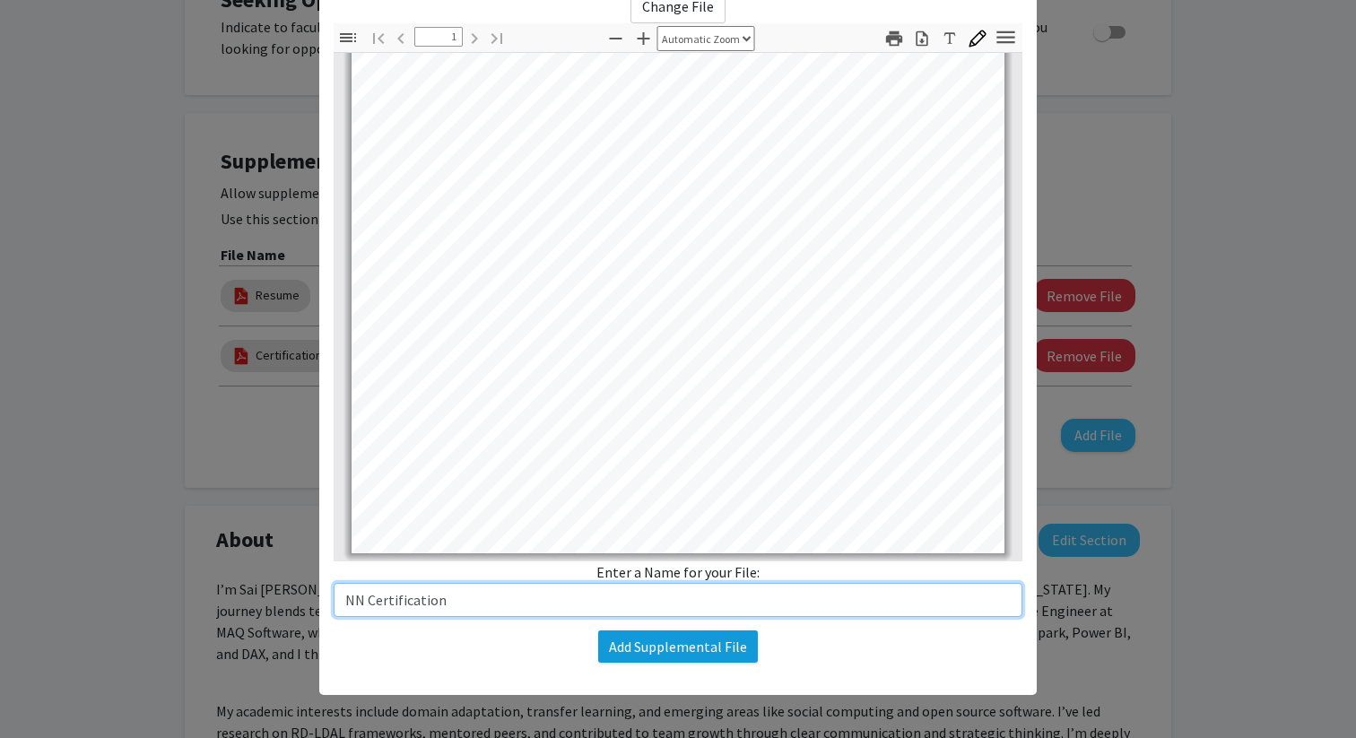
type input "NN Certification"
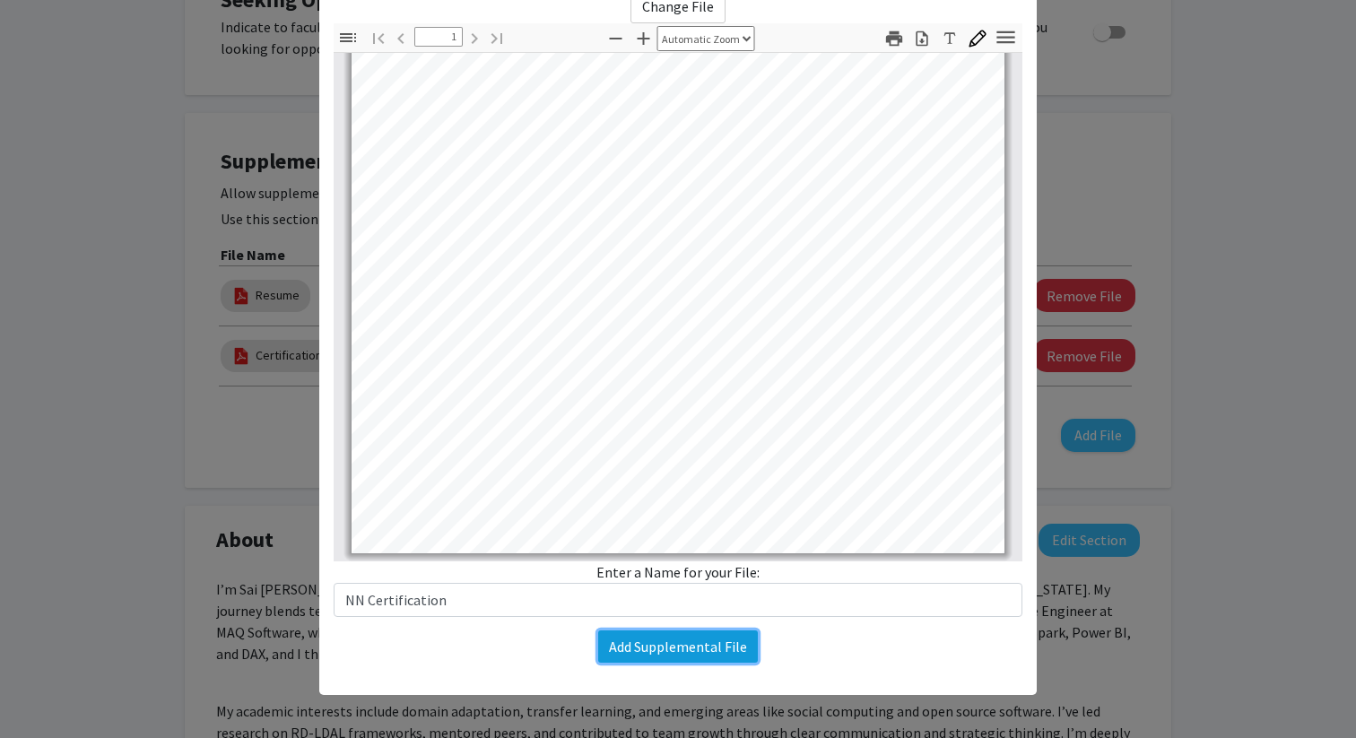
click at [719, 641] on button "Add Supplemental File" at bounding box center [678, 647] width 160 height 32
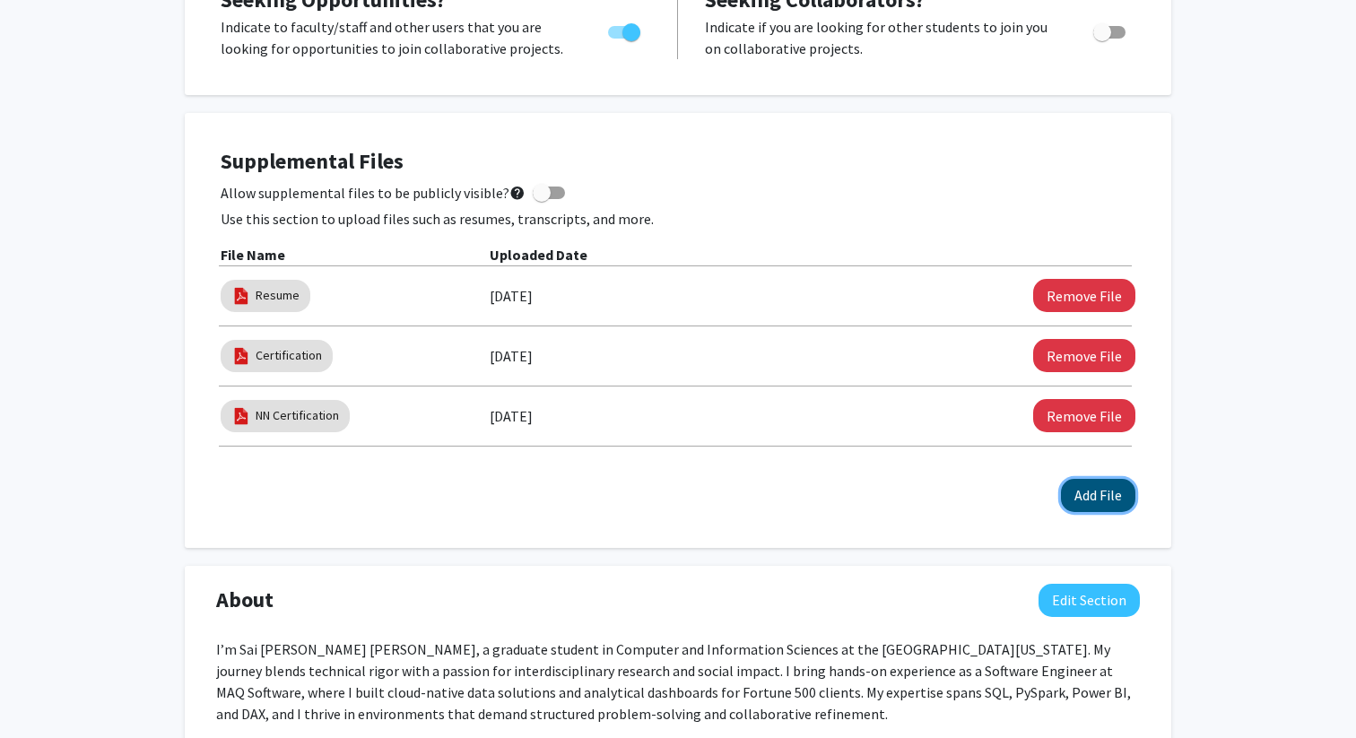
click at [1096, 494] on button "Add File" at bounding box center [1098, 495] width 74 height 33
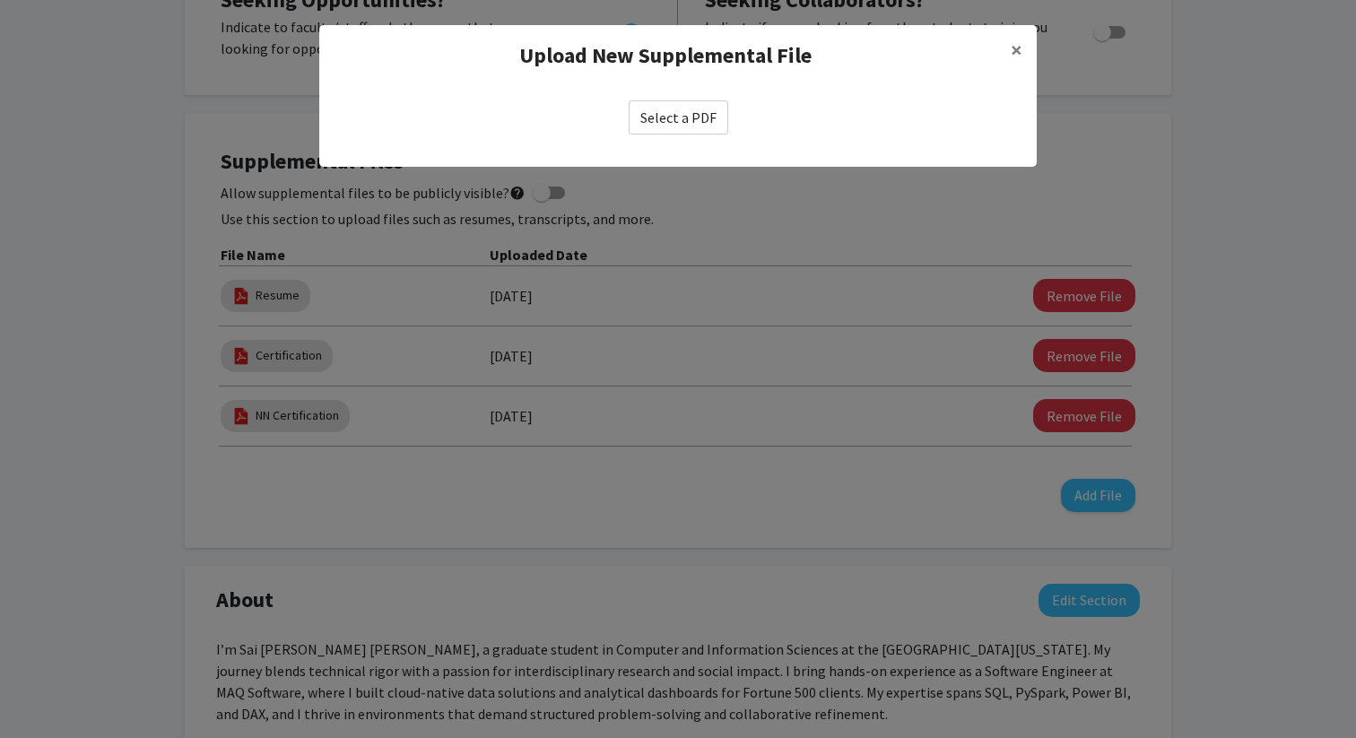
click at [703, 115] on label "Select a PDF" at bounding box center [679, 117] width 100 height 34
click at [0, 0] on input "Select a PDF" at bounding box center [0, 0] width 0 height 0
click at [1017, 46] on span "×" at bounding box center [1017, 50] width 12 height 28
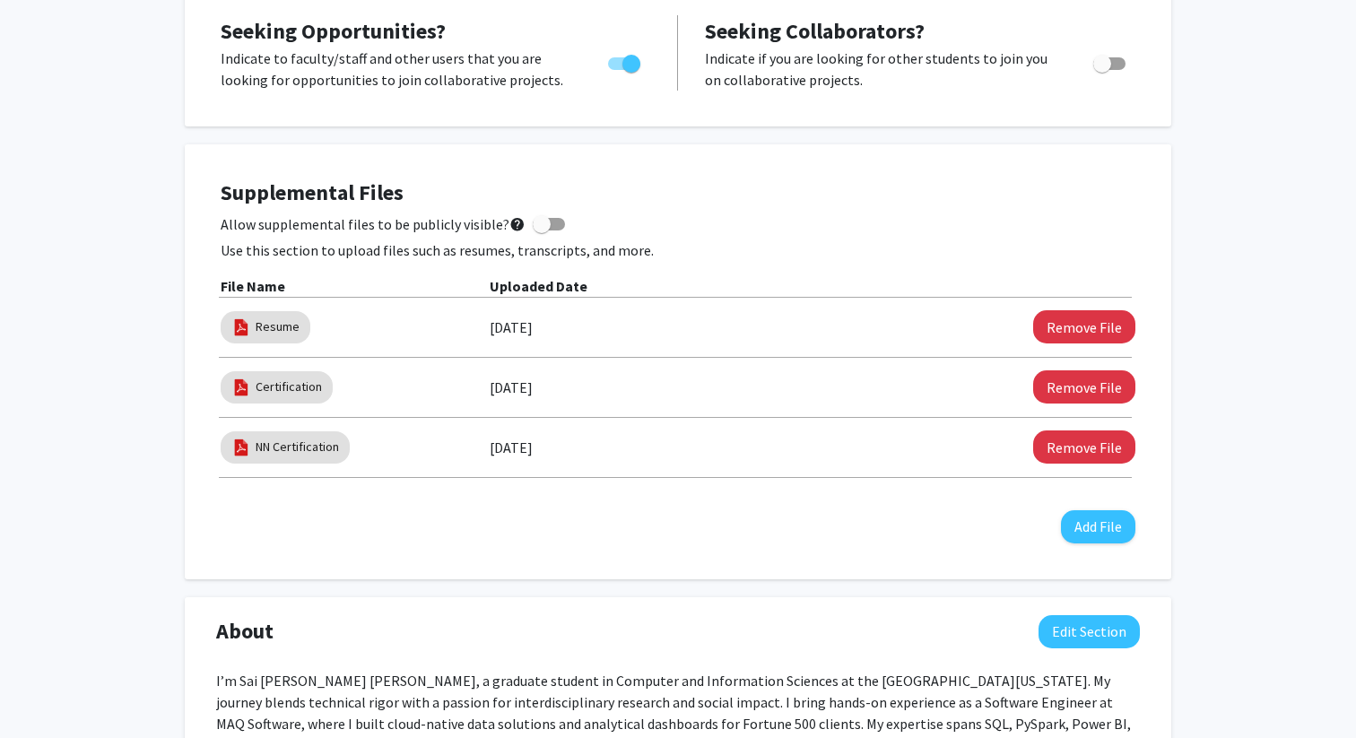
scroll to position [0, 0]
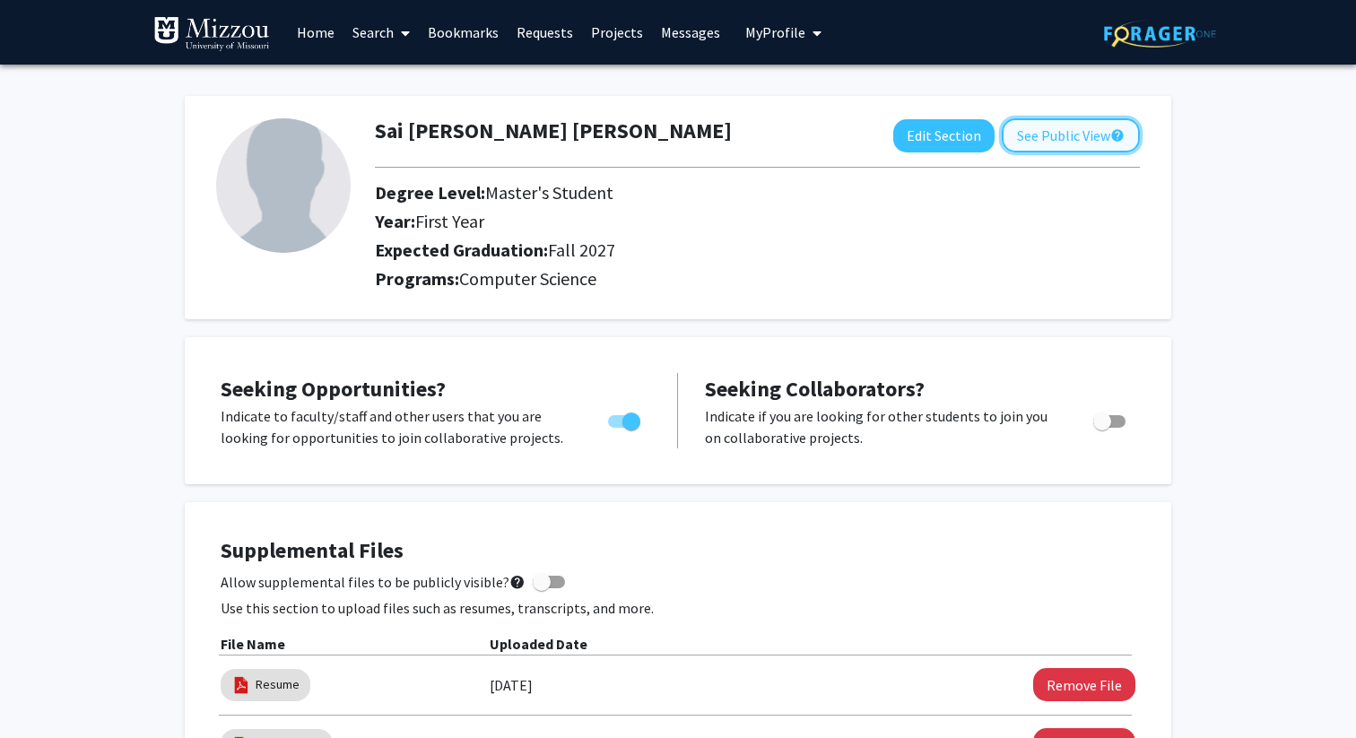
click at [1056, 135] on button "See Public View help" at bounding box center [1071, 135] width 138 height 34
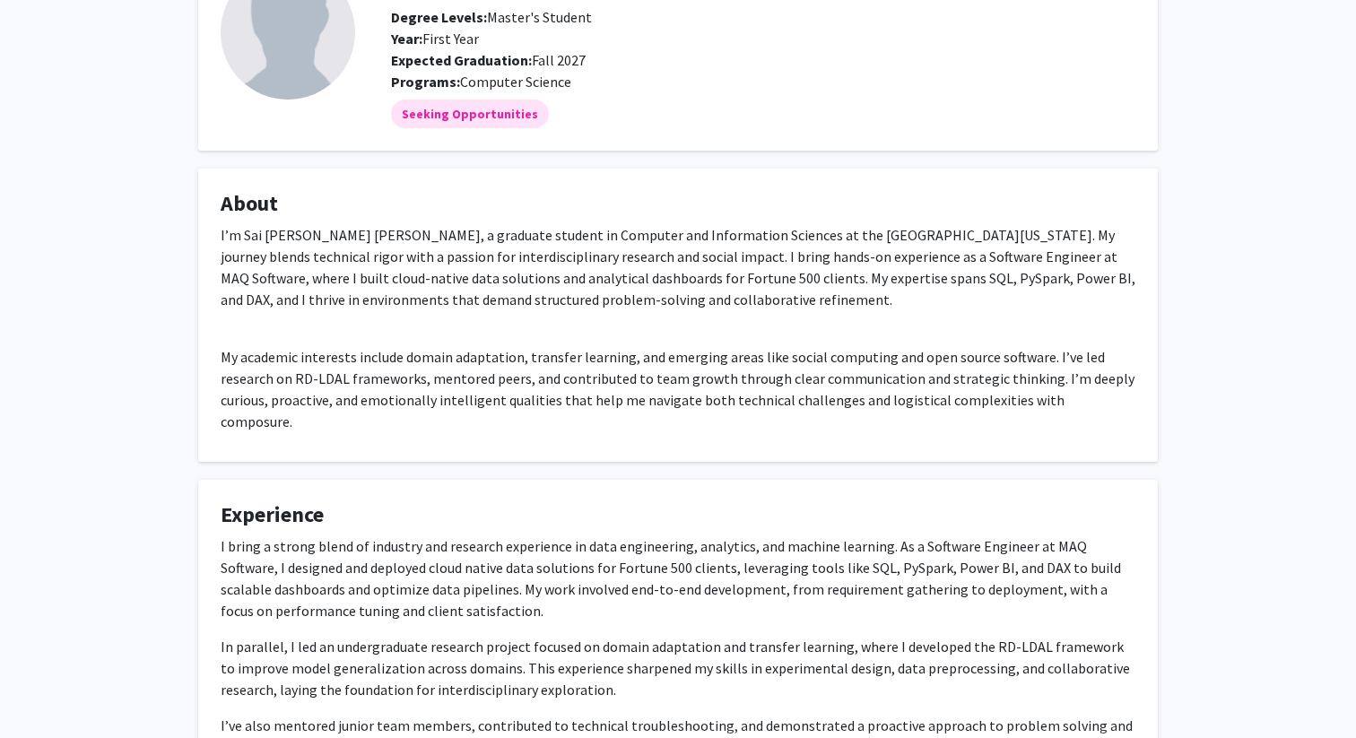
scroll to position [318, 0]
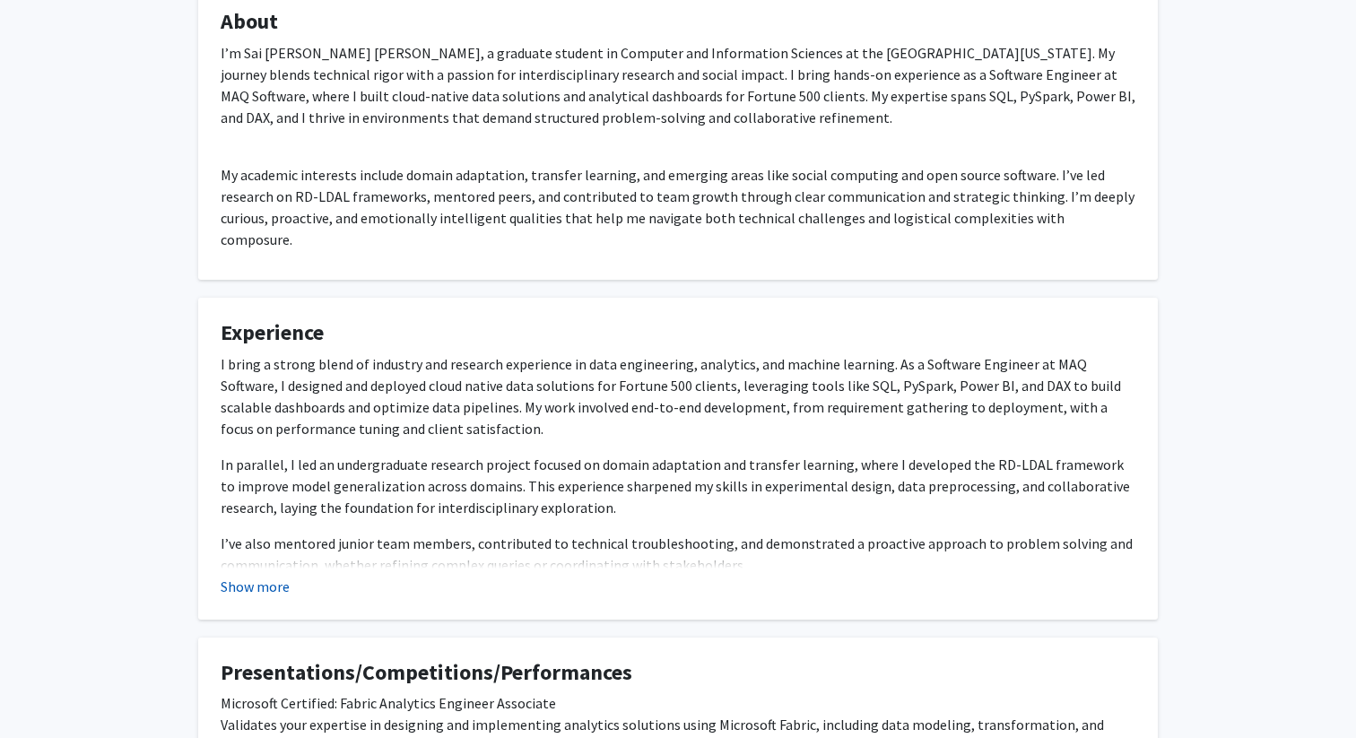
click at [270, 576] on button "Show more" at bounding box center [255, 587] width 69 height 22
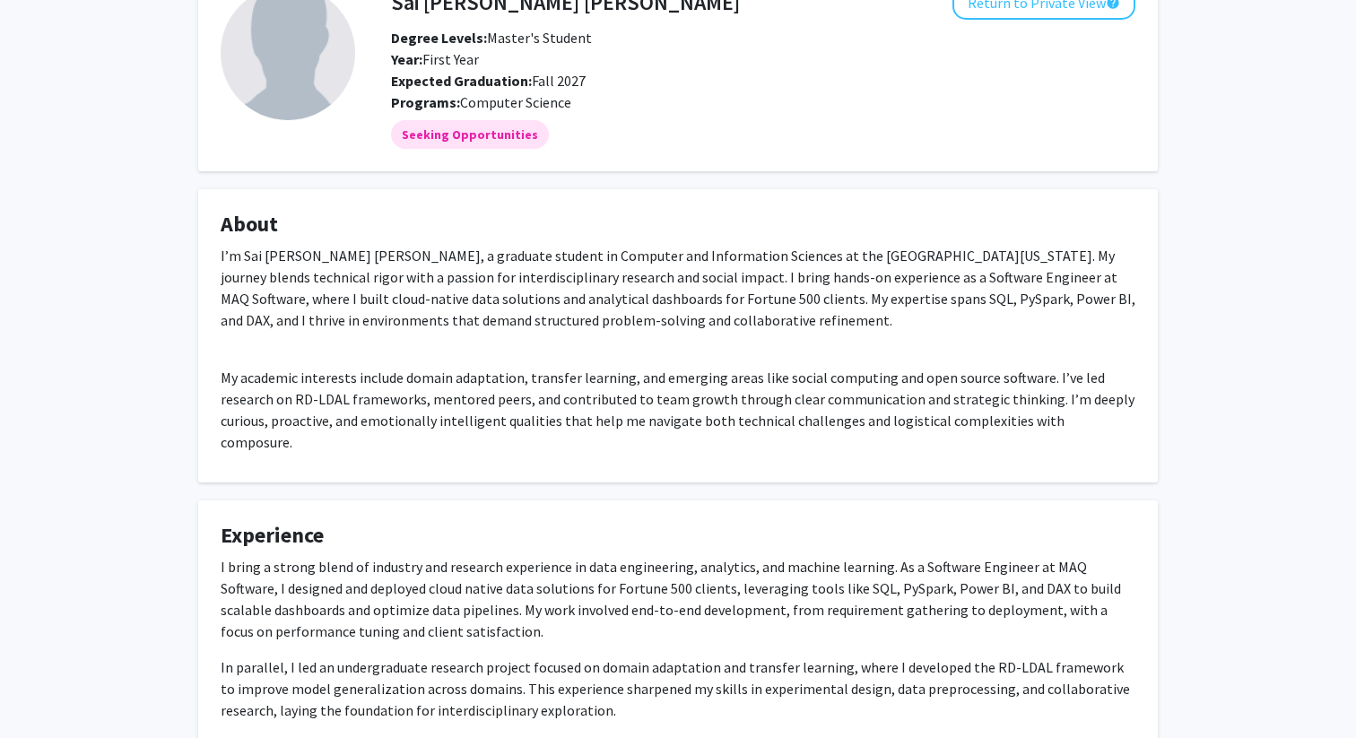
scroll to position [0, 0]
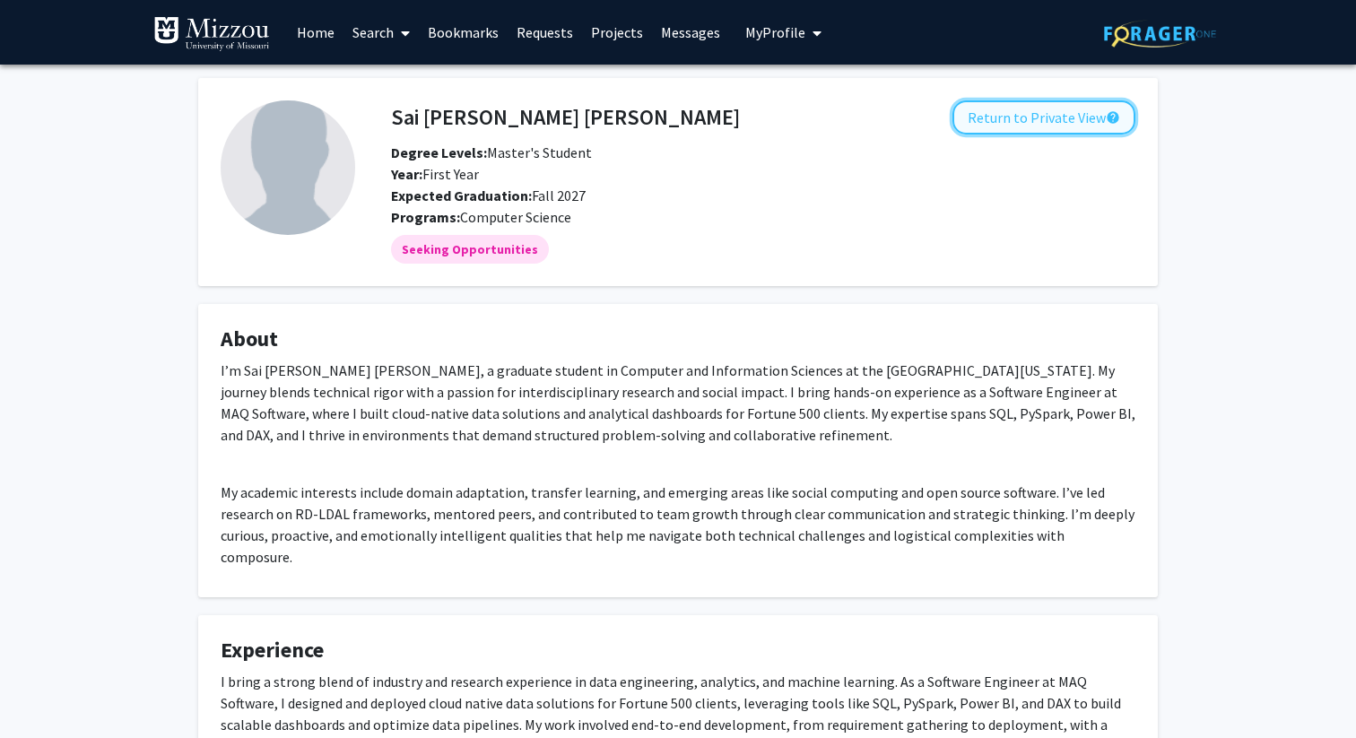
click at [1016, 120] on button "Return to Private View help" at bounding box center [1044, 117] width 183 height 34
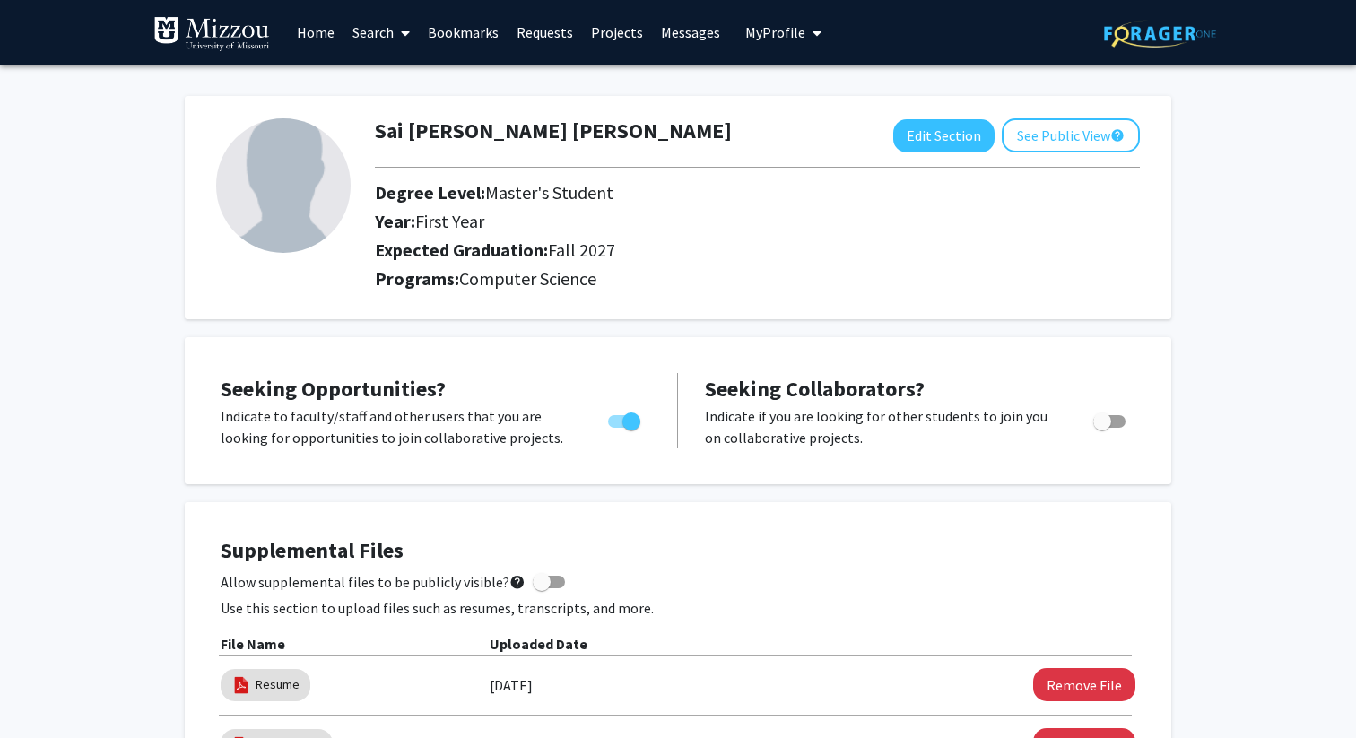
click at [606, 31] on link "Projects" at bounding box center [617, 32] width 70 height 63
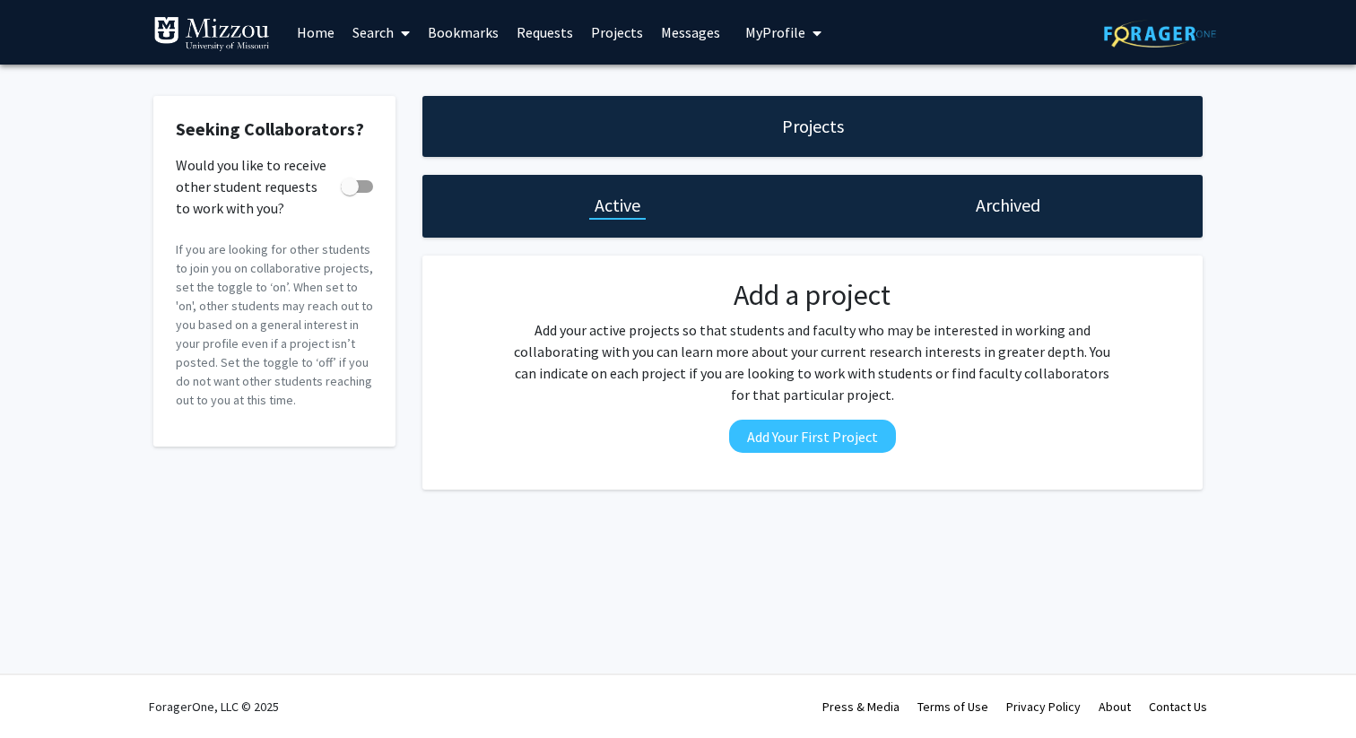
click at [546, 30] on link "Requests" at bounding box center [545, 32] width 74 height 63
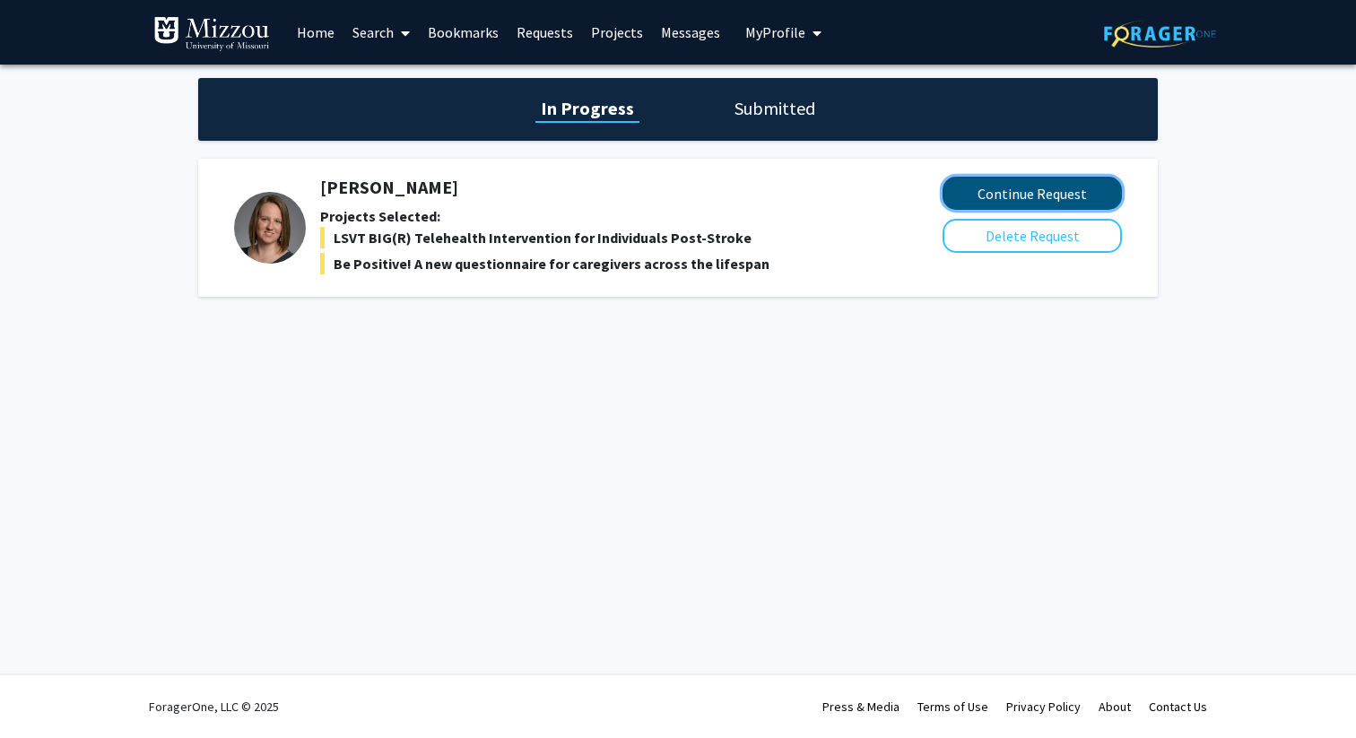
click at [1027, 196] on button "Continue Request" at bounding box center [1032, 193] width 179 height 33
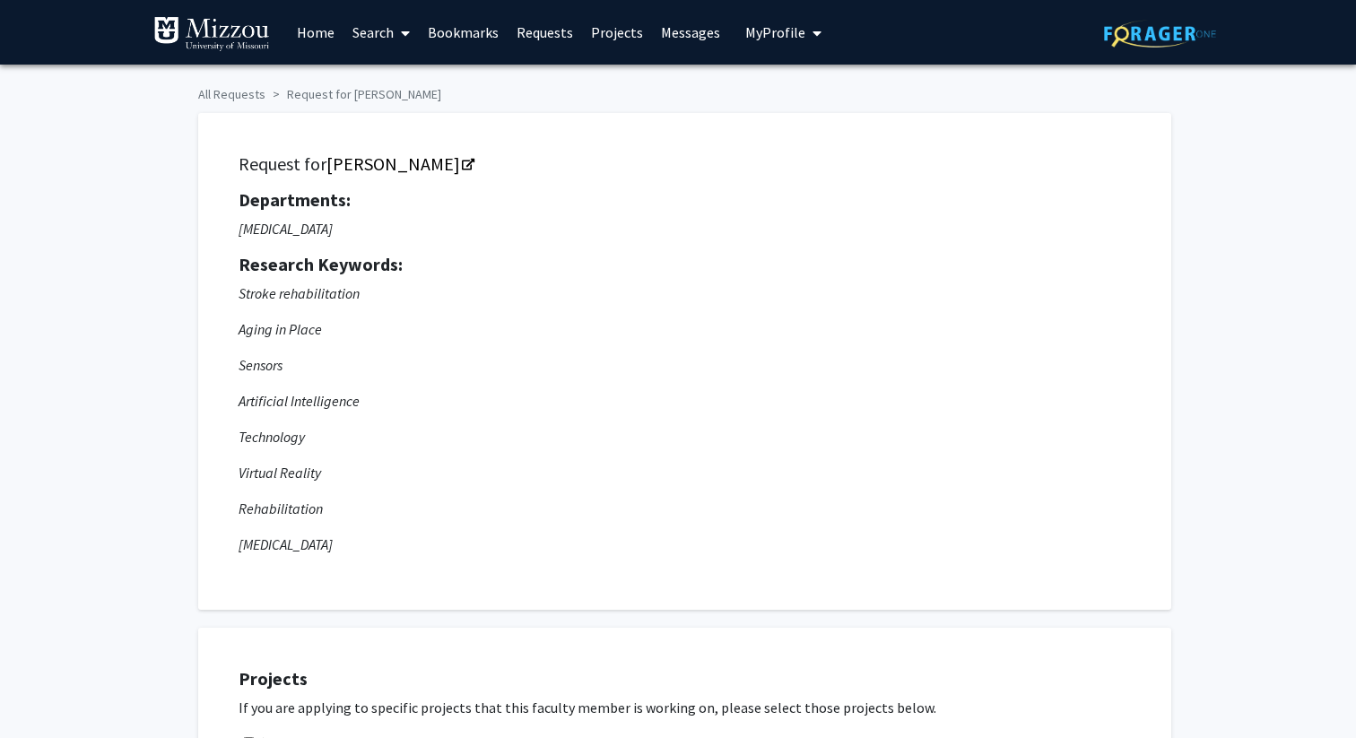
checkbox input "true"
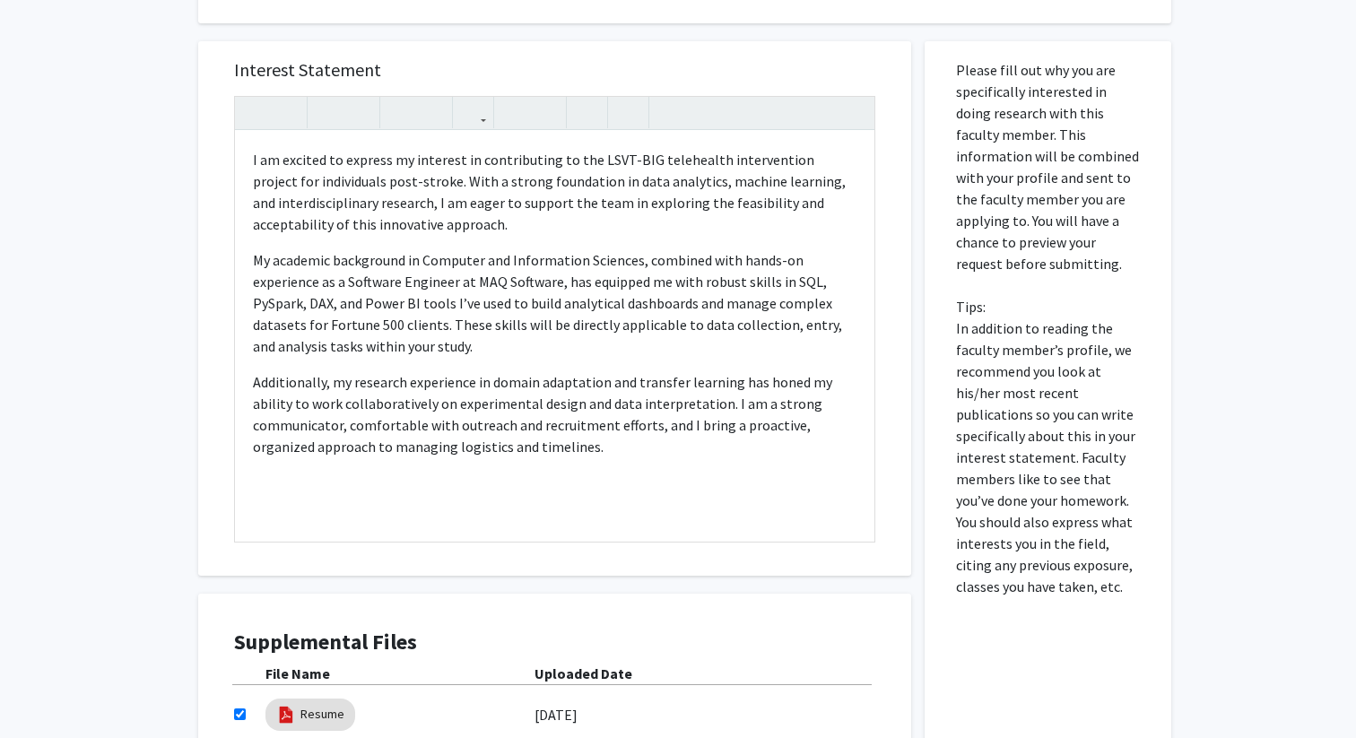
scroll to position [1133, 0]
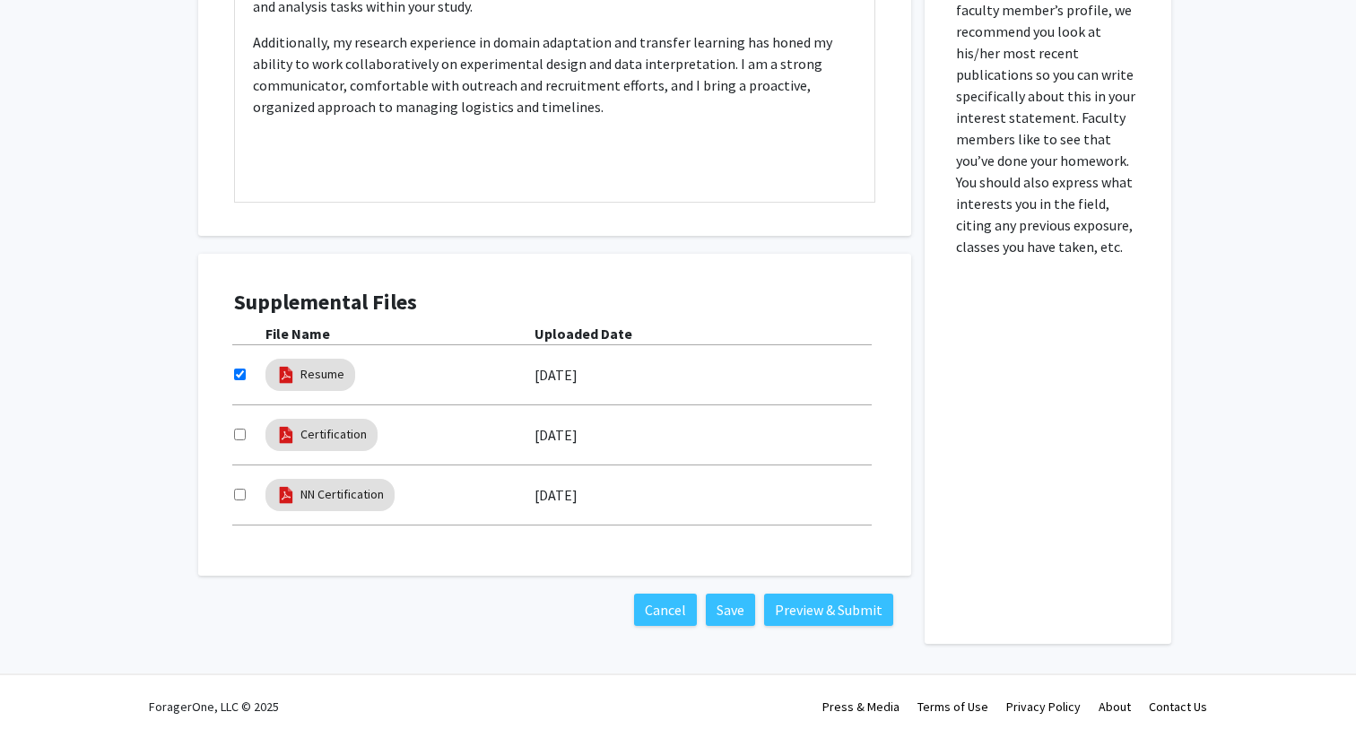
click at [236, 435] on input "checkbox" at bounding box center [240, 435] width 12 height 12
checkbox input "true"
click at [240, 492] on input "checkbox" at bounding box center [240, 495] width 12 height 12
checkbox input "true"
click at [811, 610] on button "Preview & Submit" at bounding box center [828, 610] width 129 height 32
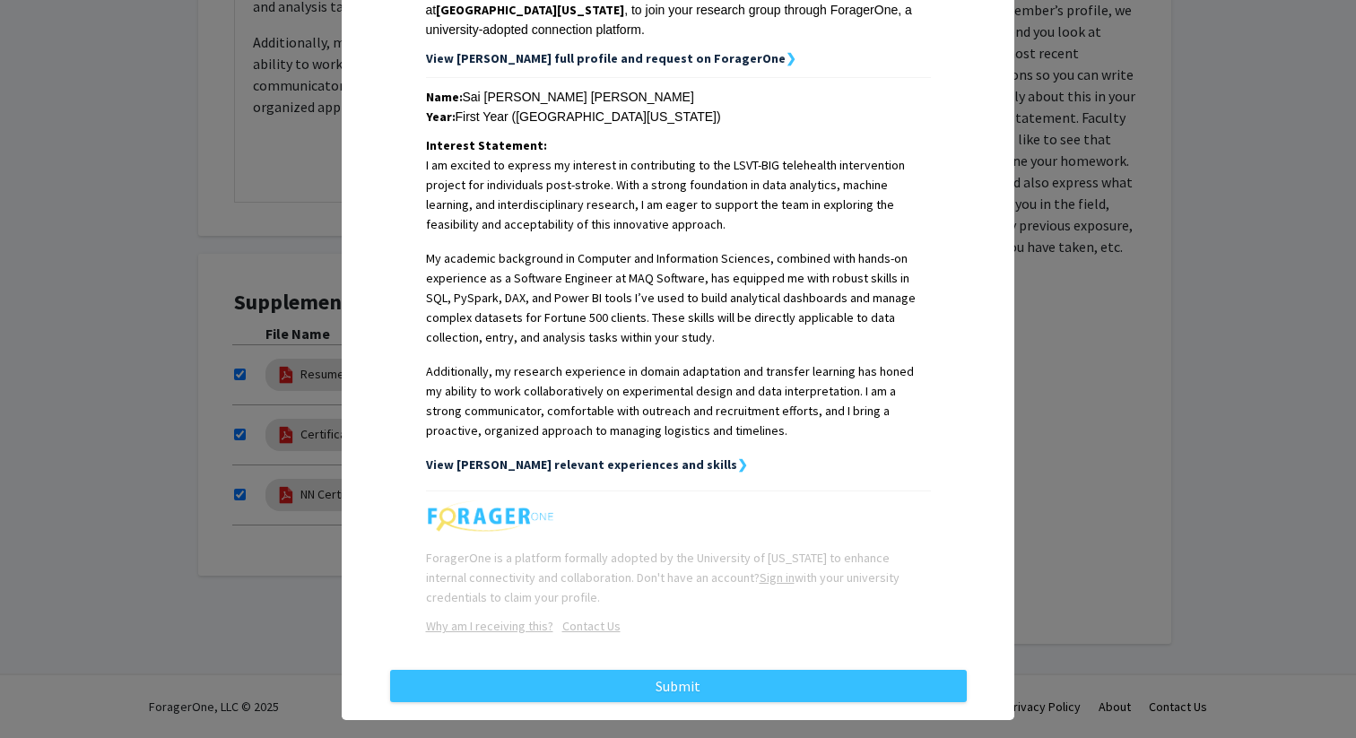
scroll to position [365, 0]
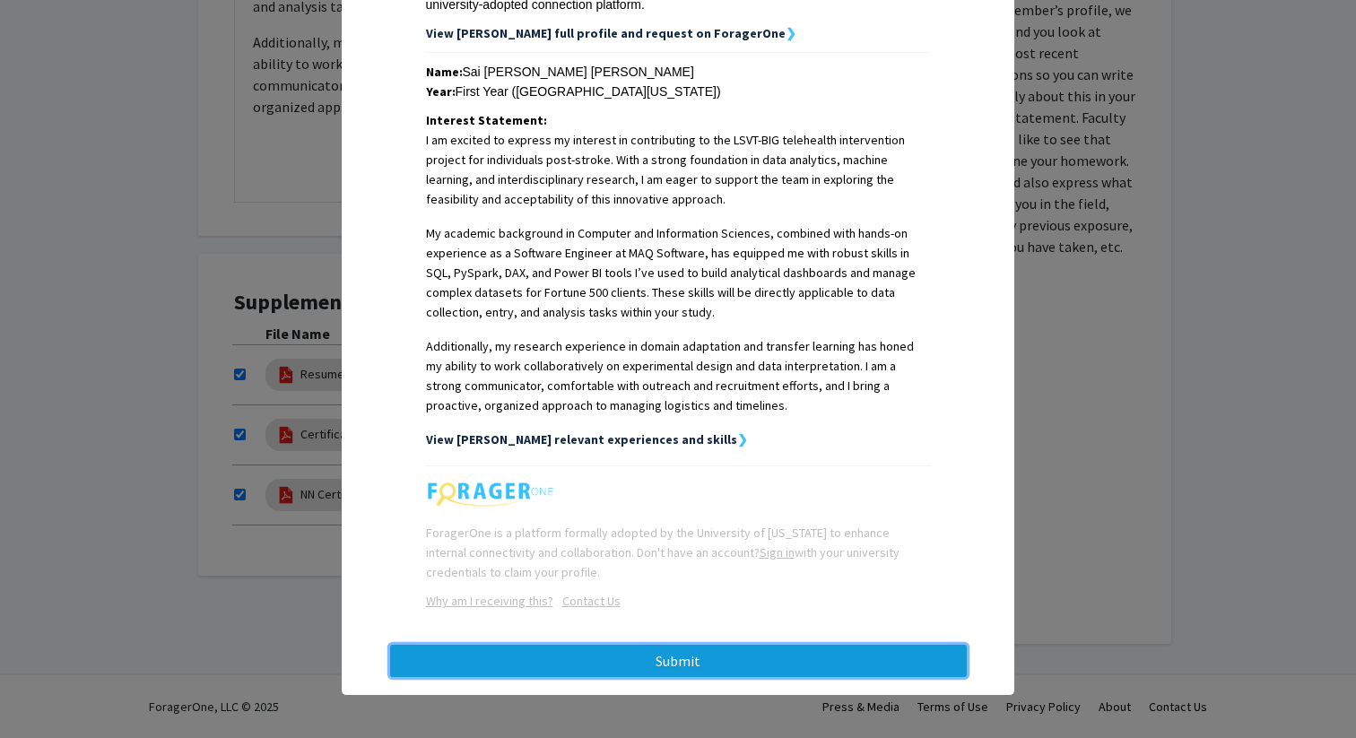
click at [695, 665] on button "Submit" at bounding box center [678, 661] width 577 height 32
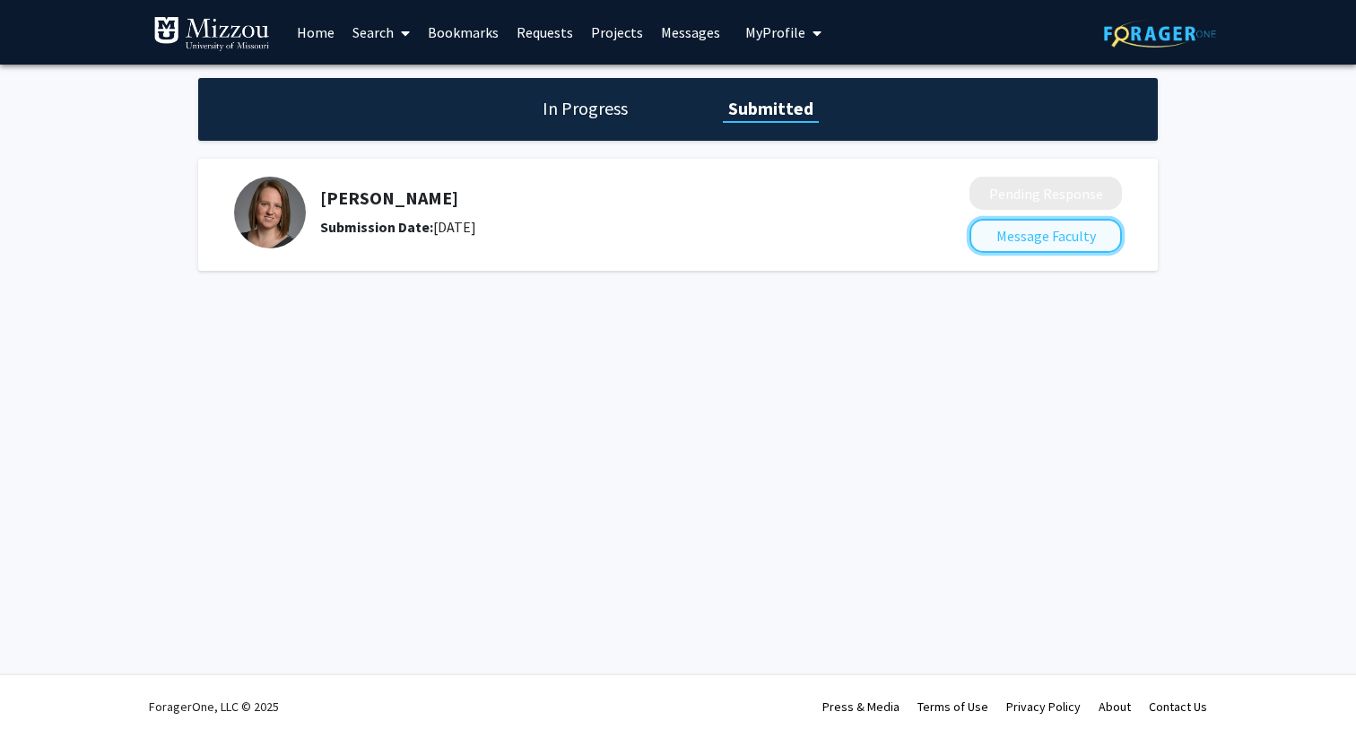
click at [1031, 242] on button "Message Faculty" at bounding box center [1046, 236] width 152 height 34
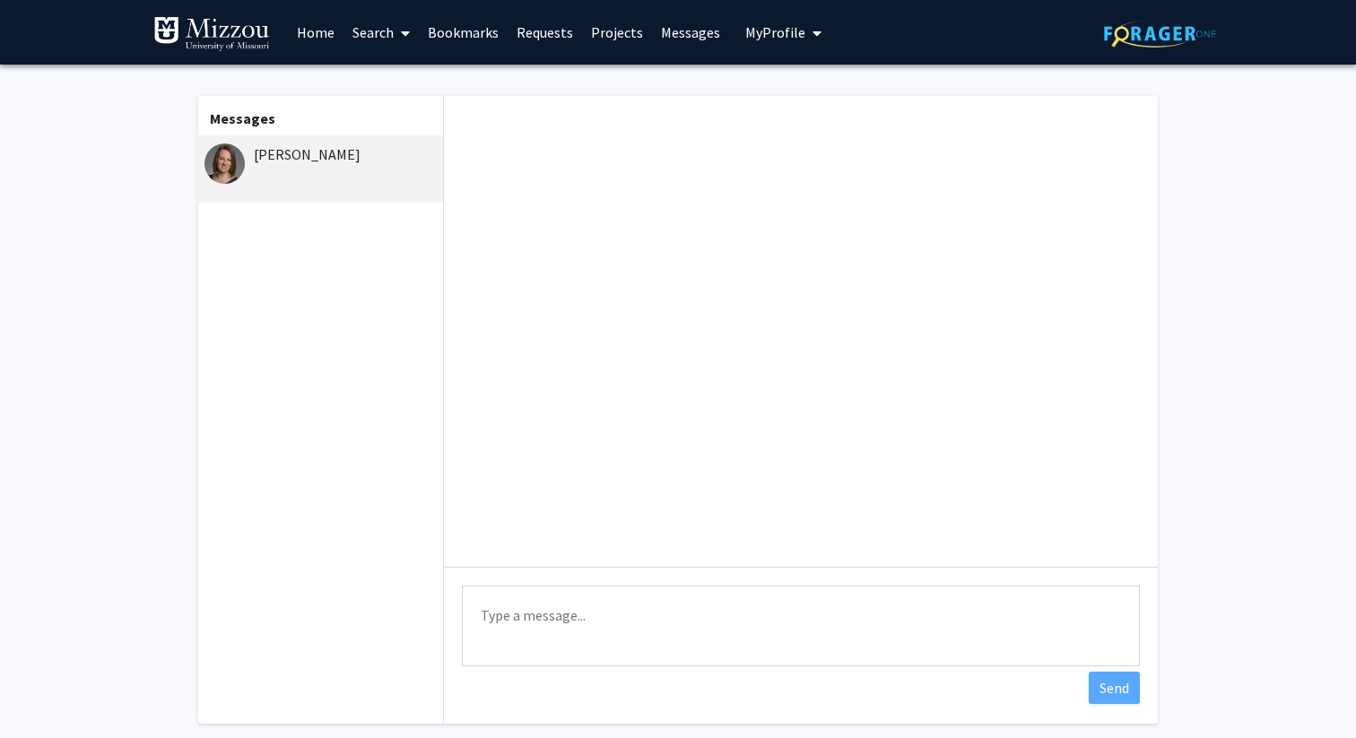
click at [584, 626] on textarea "Type a message" at bounding box center [801, 626] width 678 height 81
type textarea "Hi Professor [PERSON_NAME],"
click at [577, 31] on link "Requests" at bounding box center [545, 32] width 74 height 63
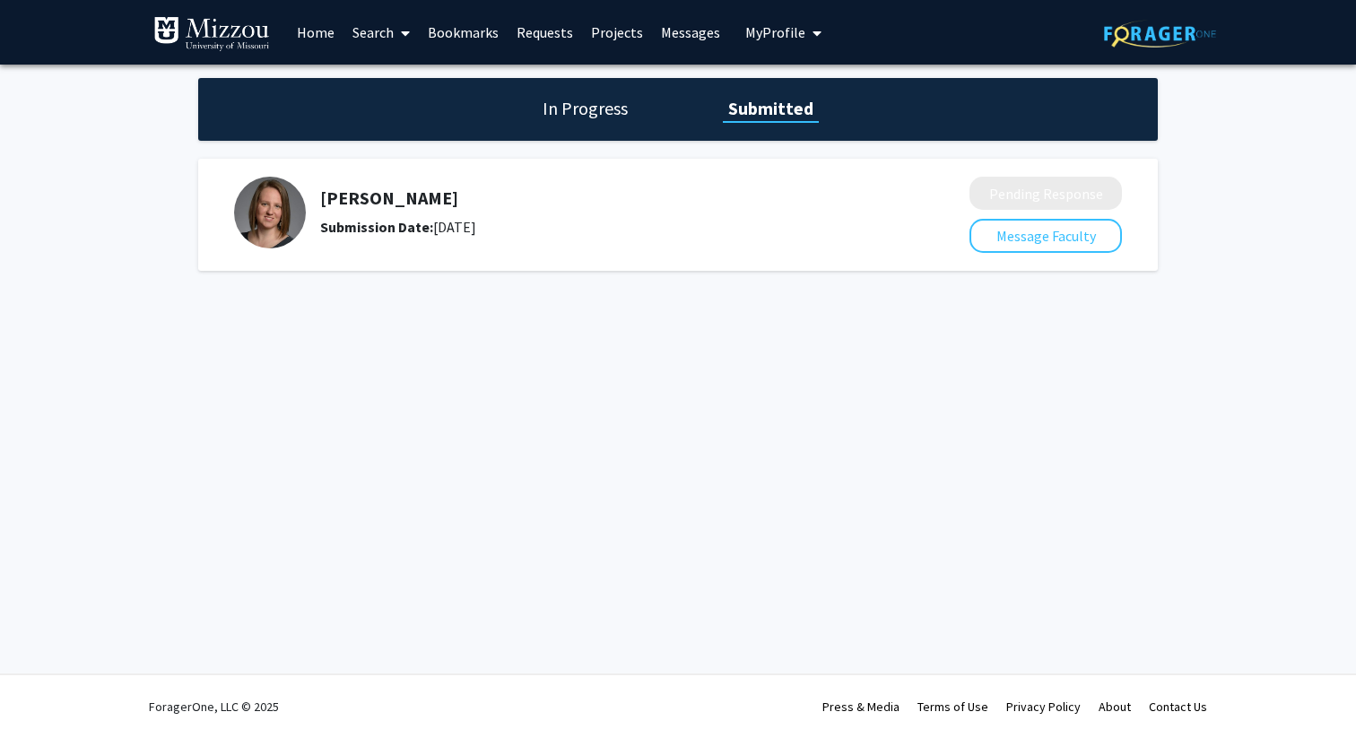
click at [473, 33] on link "Bookmarks" at bounding box center [463, 32] width 89 height 63
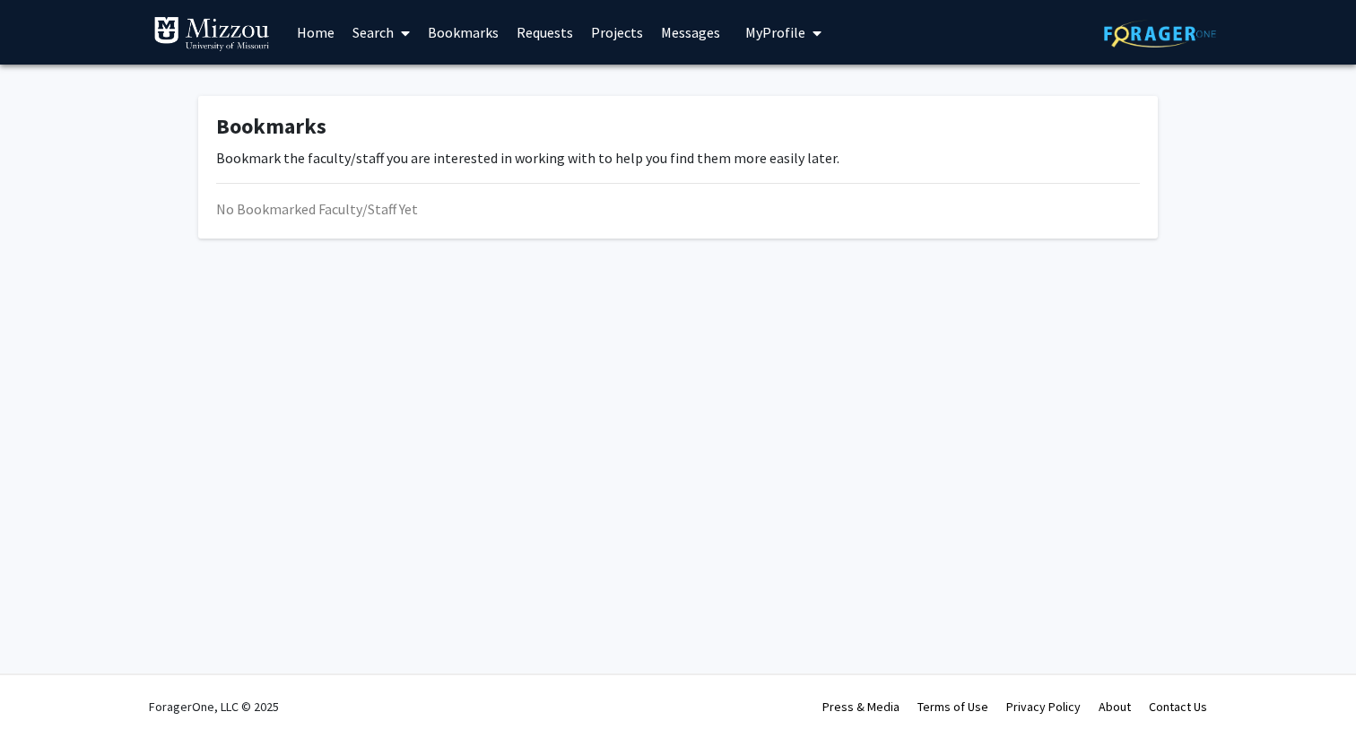
click at [388, 33] on link "Search" at bounding box center [381, 32] width 75 height 63
click at [402, 82] on span "Faculty/Staff" at bounding box center [410, 83] width 132 height 36
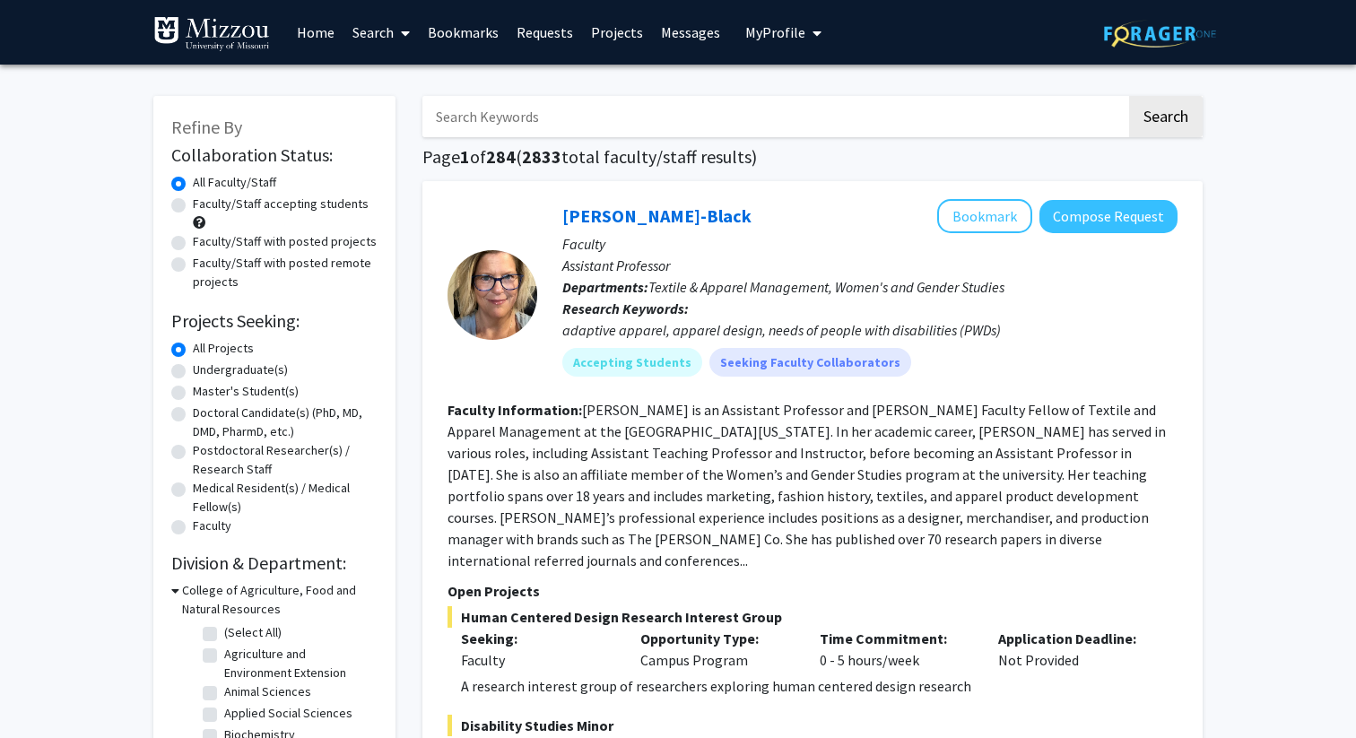
click at [371, 35] on link "Search" at bounding box center [381, 32] width 75 height 63
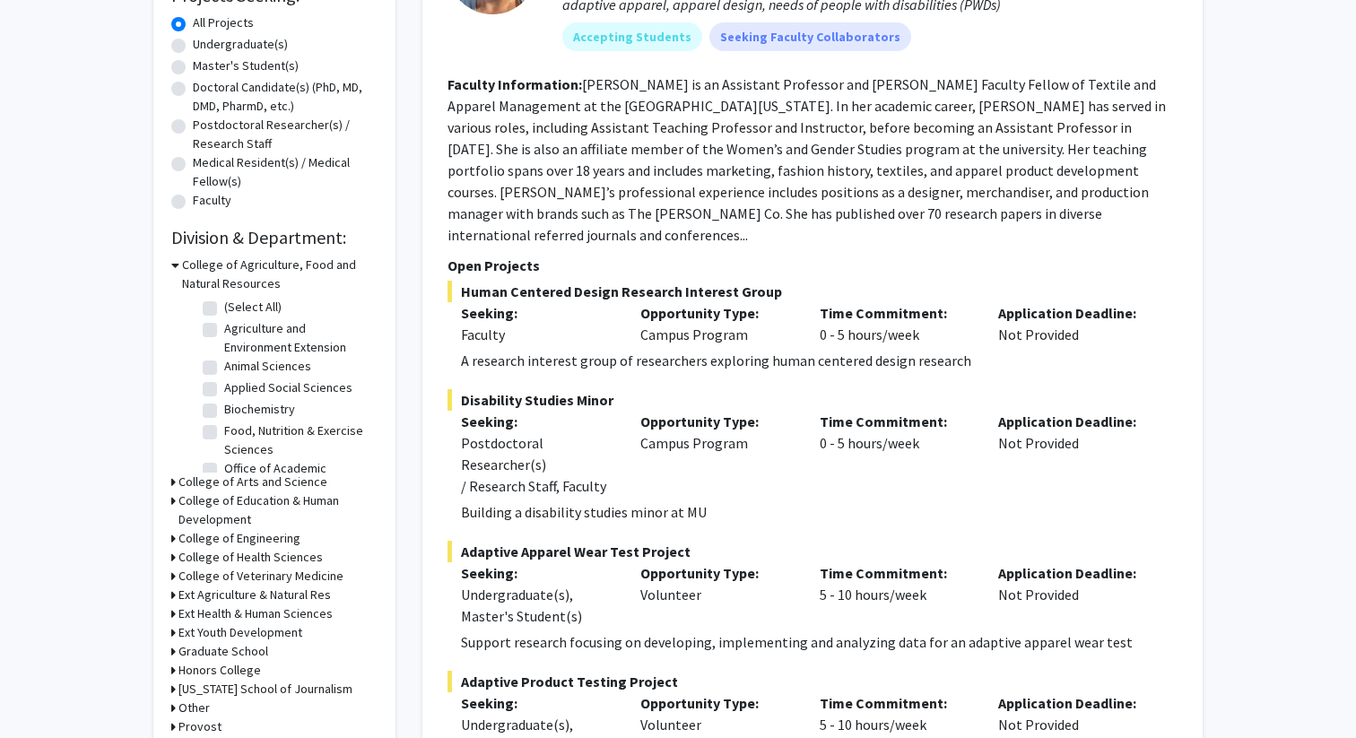
scroll to position [327, 0]
click at [177, 266] on icon at bounding box center [175, 264] width 8 height 19
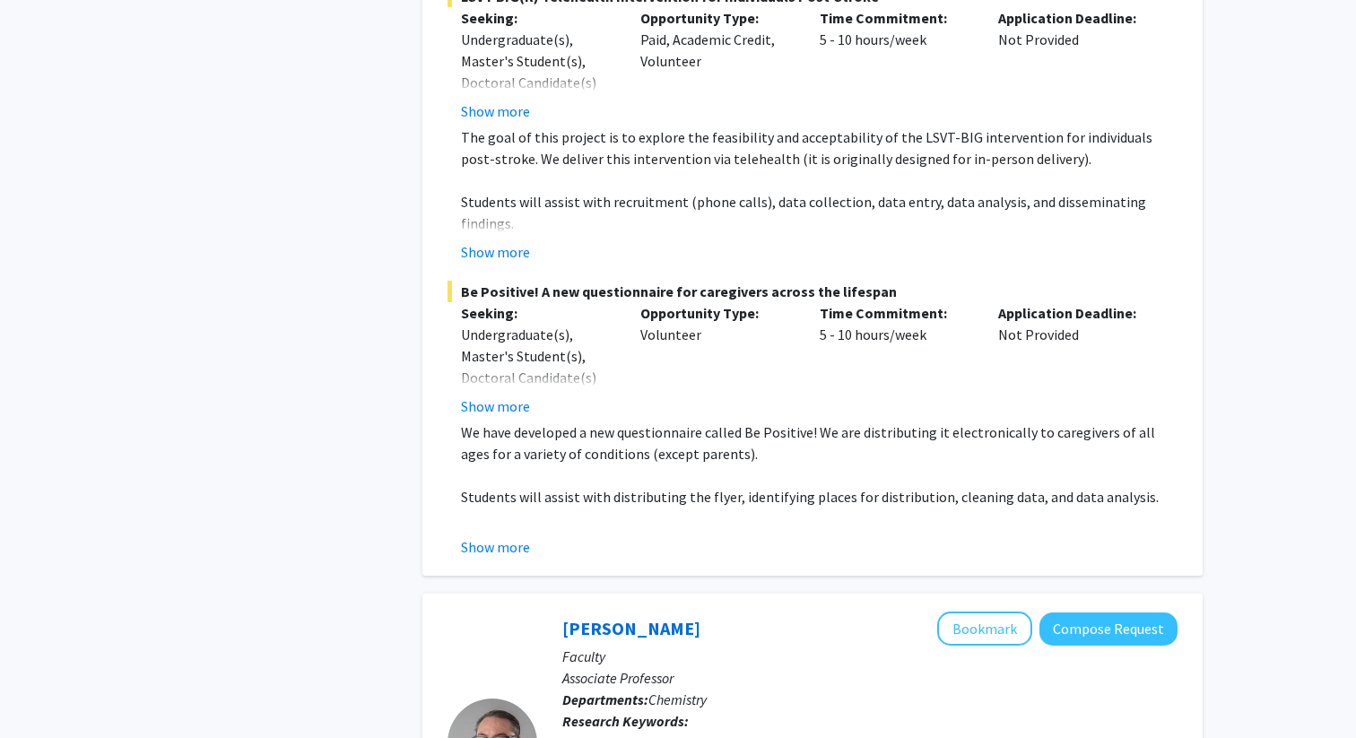
scroll to position [1497, 0]
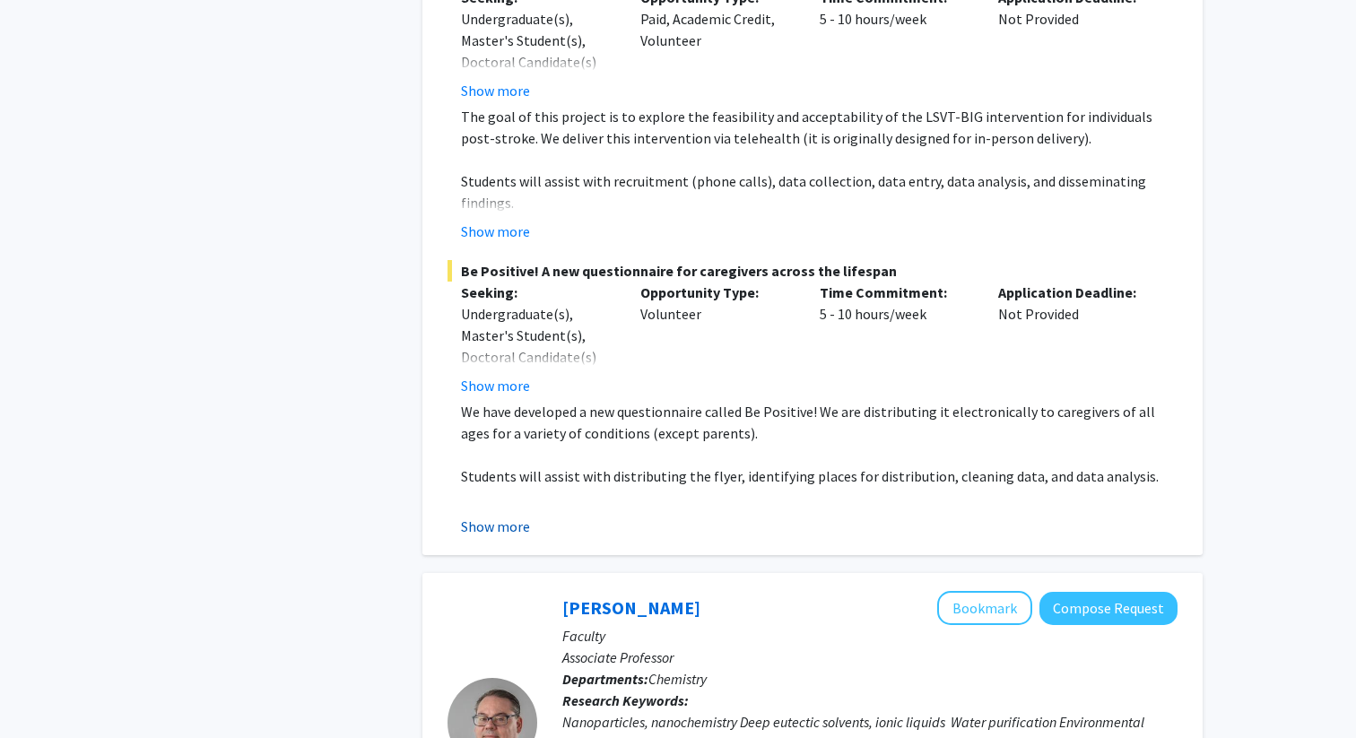
click at [511, 516] on button "Show more" at bounding box center [495, 527] width 69 height 22
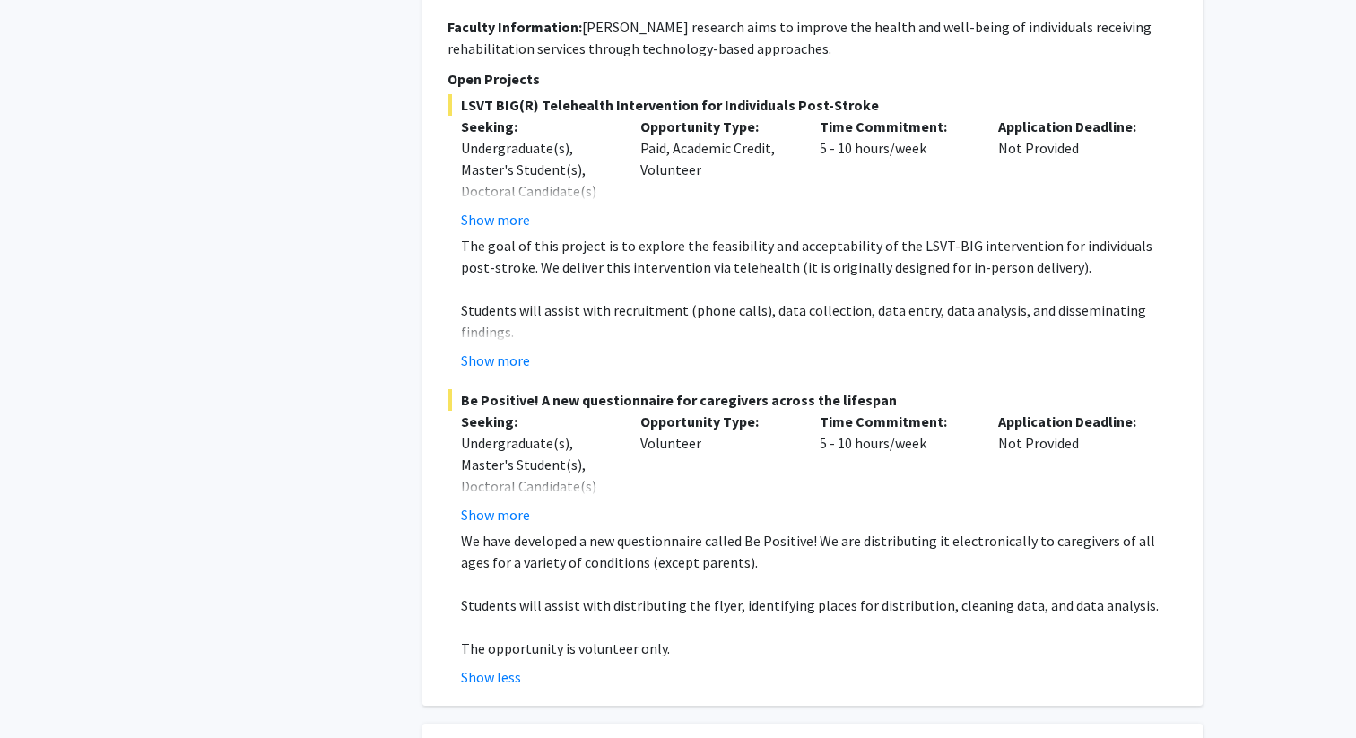
scroll to position [1350, 0]
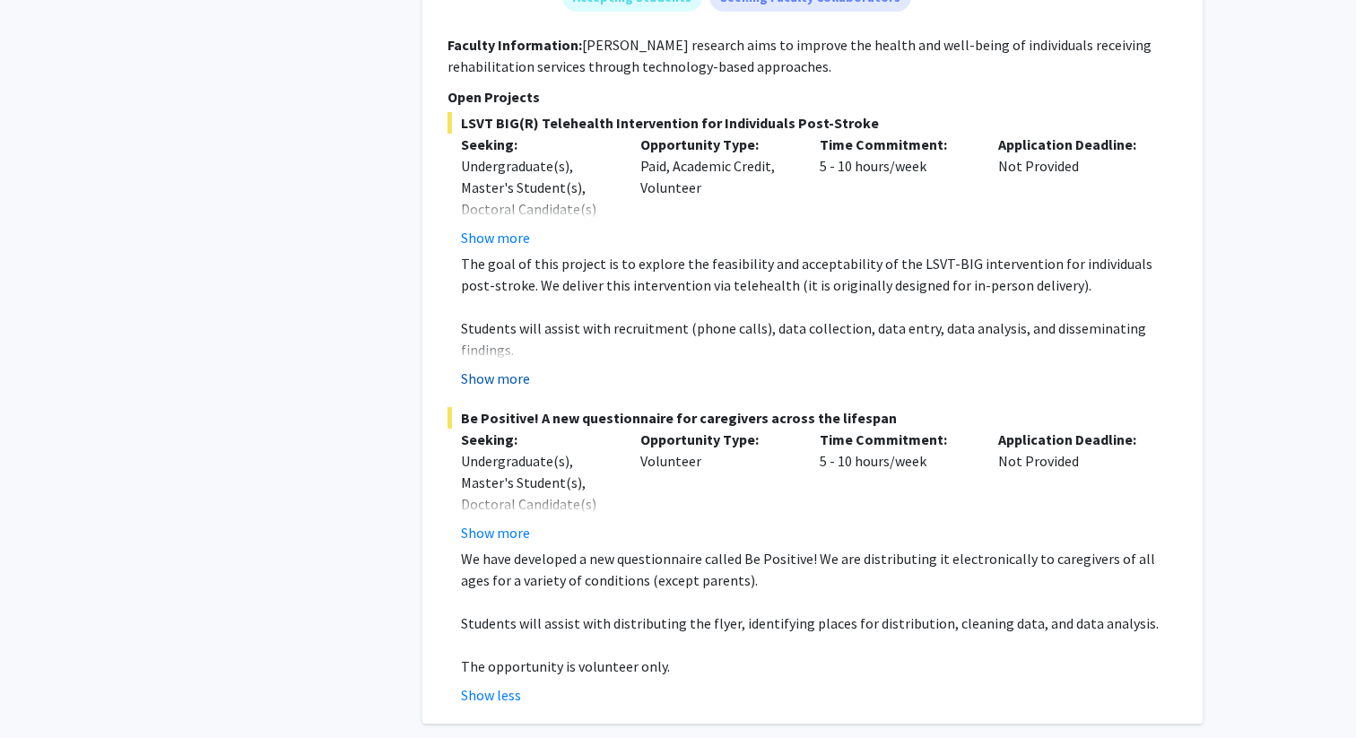
click at [509, 368] on button "Show more" at bounding box center [495, 379] width 69 height 22
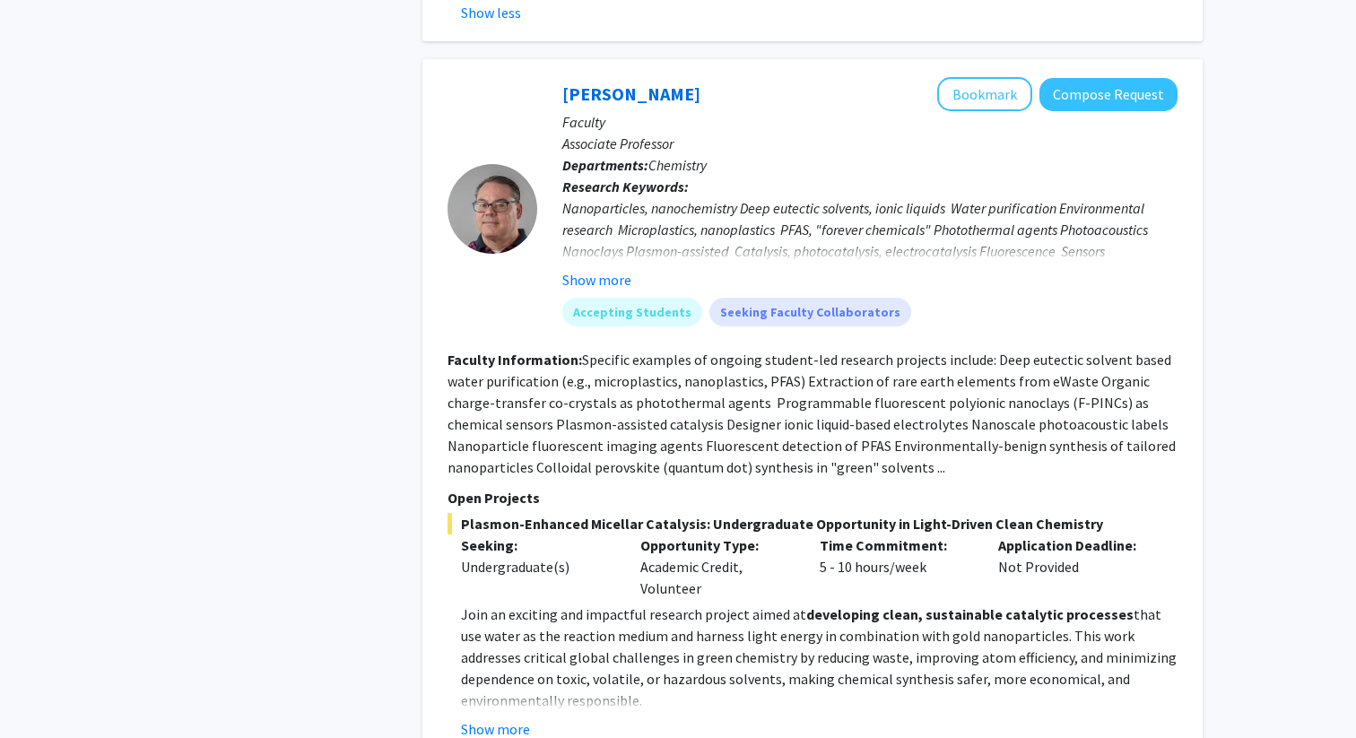
scroll to position [2085, 0]
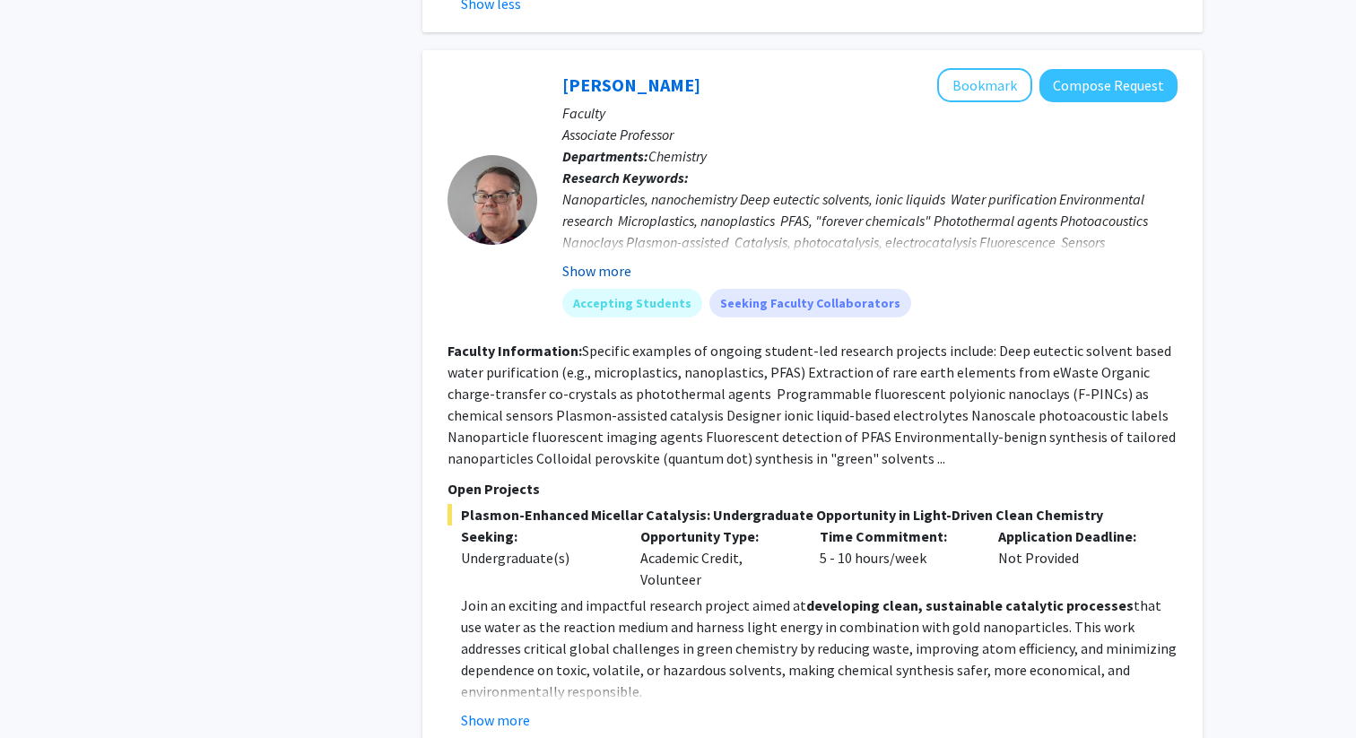
click at [614, 260] on button "Show more" at bounding box center [596, 271] width 69 height 22
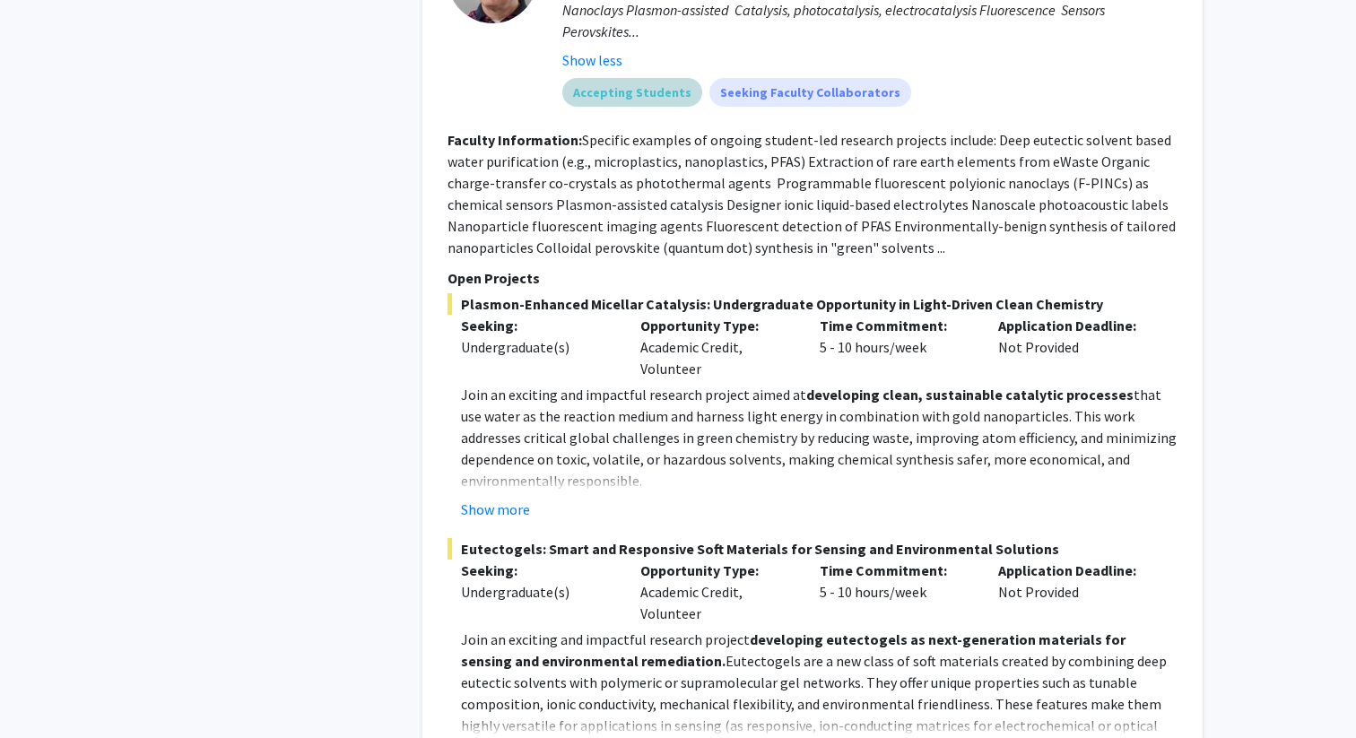
scroll to position [2322, 0]
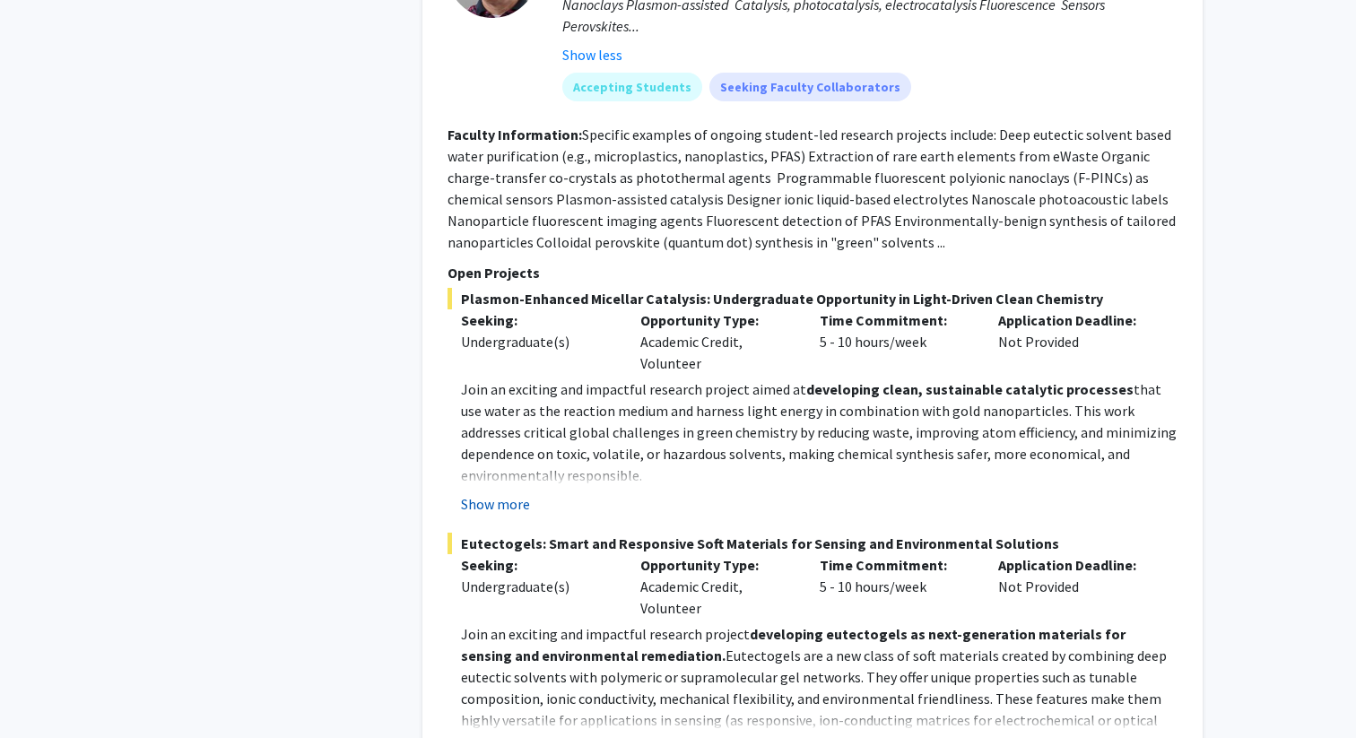
click at [500, 493] on button "Show more" at bounding box center [495, 504] width 69 height 22
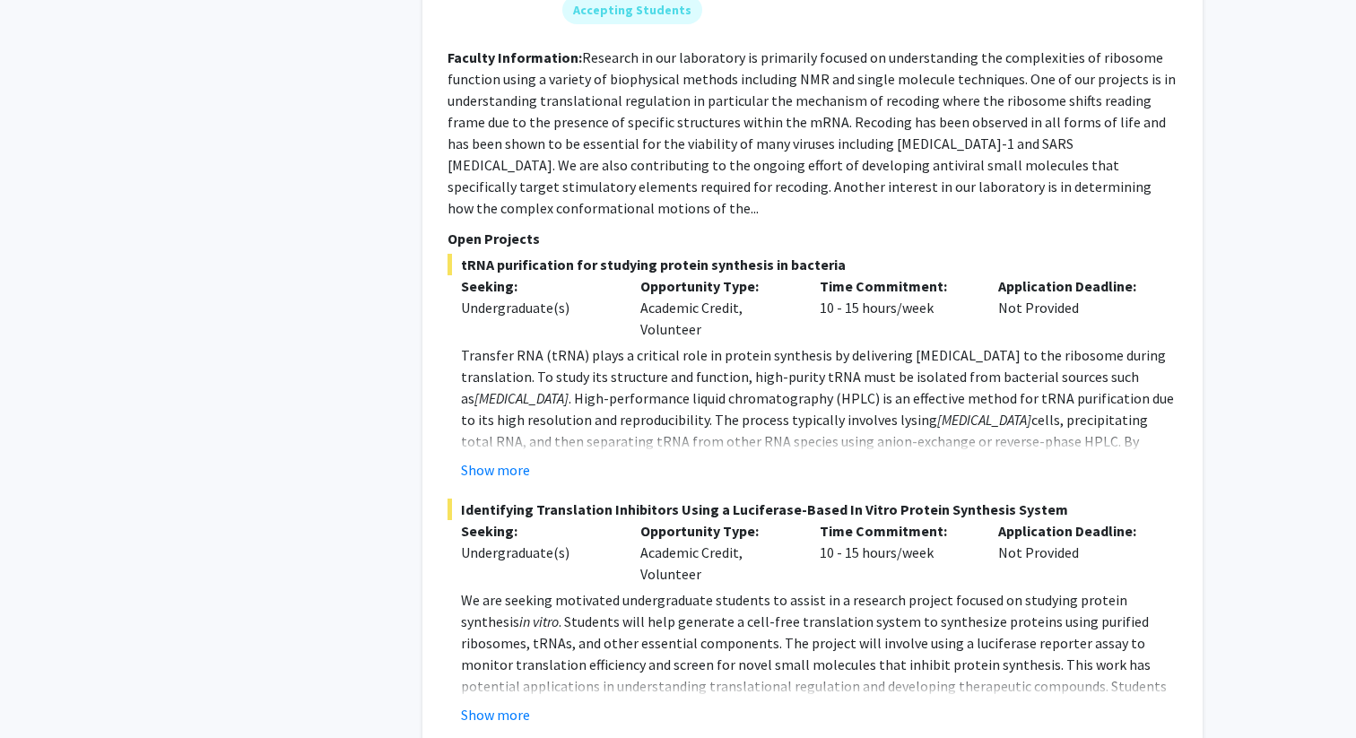
scroll to position [3581, 0]
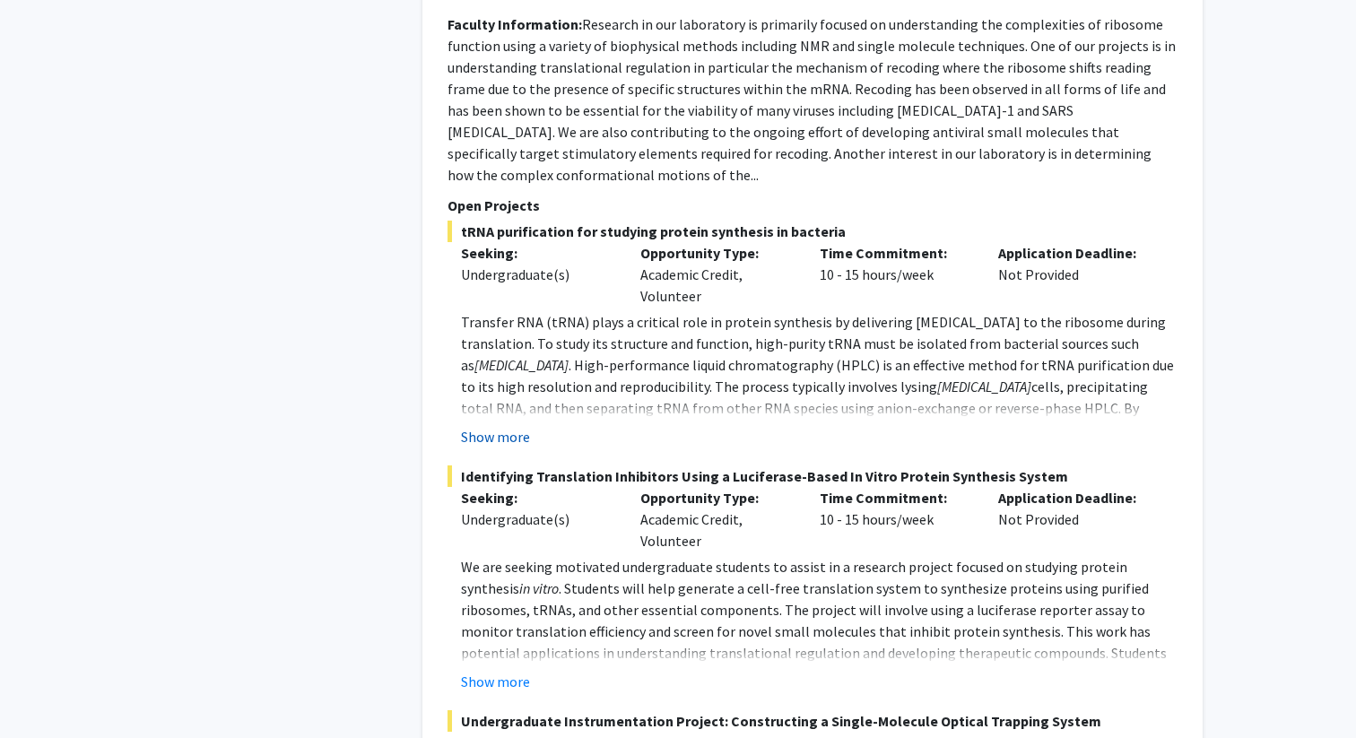
click at [482, 426] on button "Show more" at bounding box center [495, 437] width 69 height 22
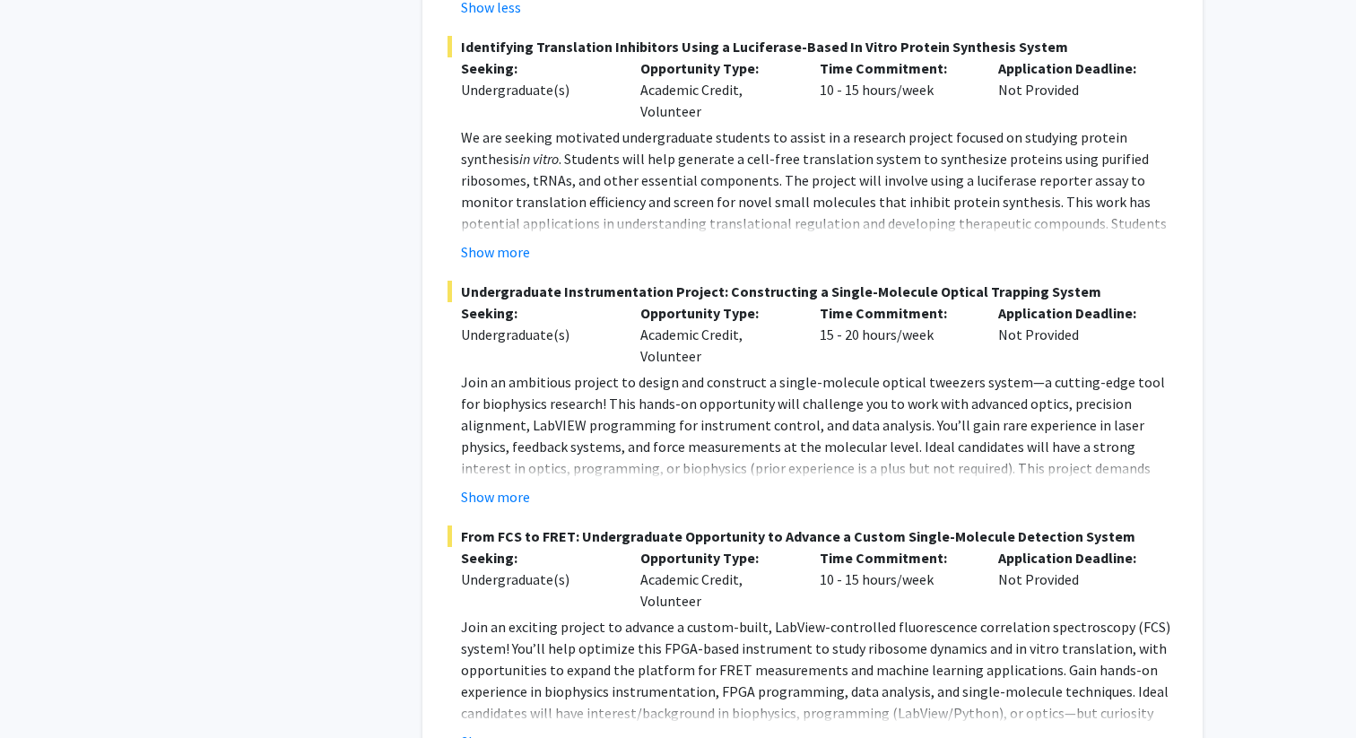
scroll to position [4087, 0]
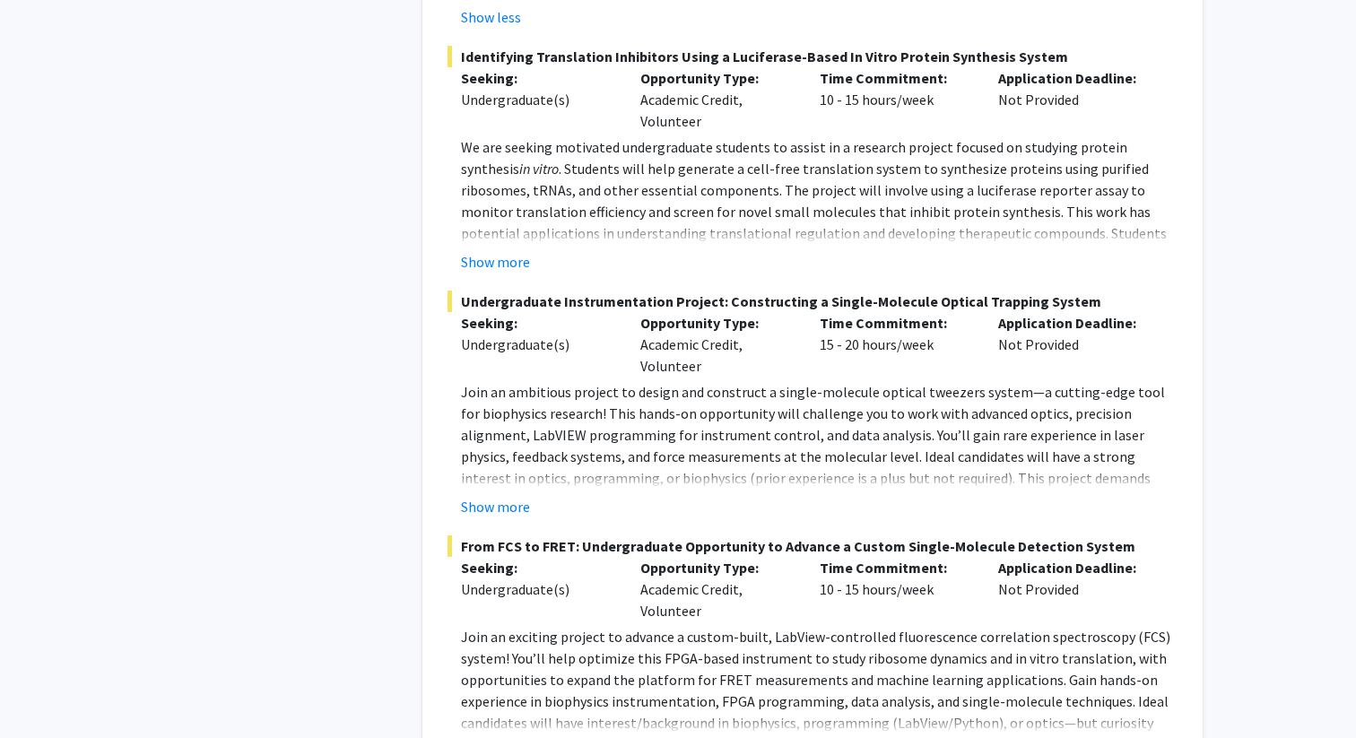
click at [489, 737] on button "Show more" at bounding box center [495, 752] width 69 height 22
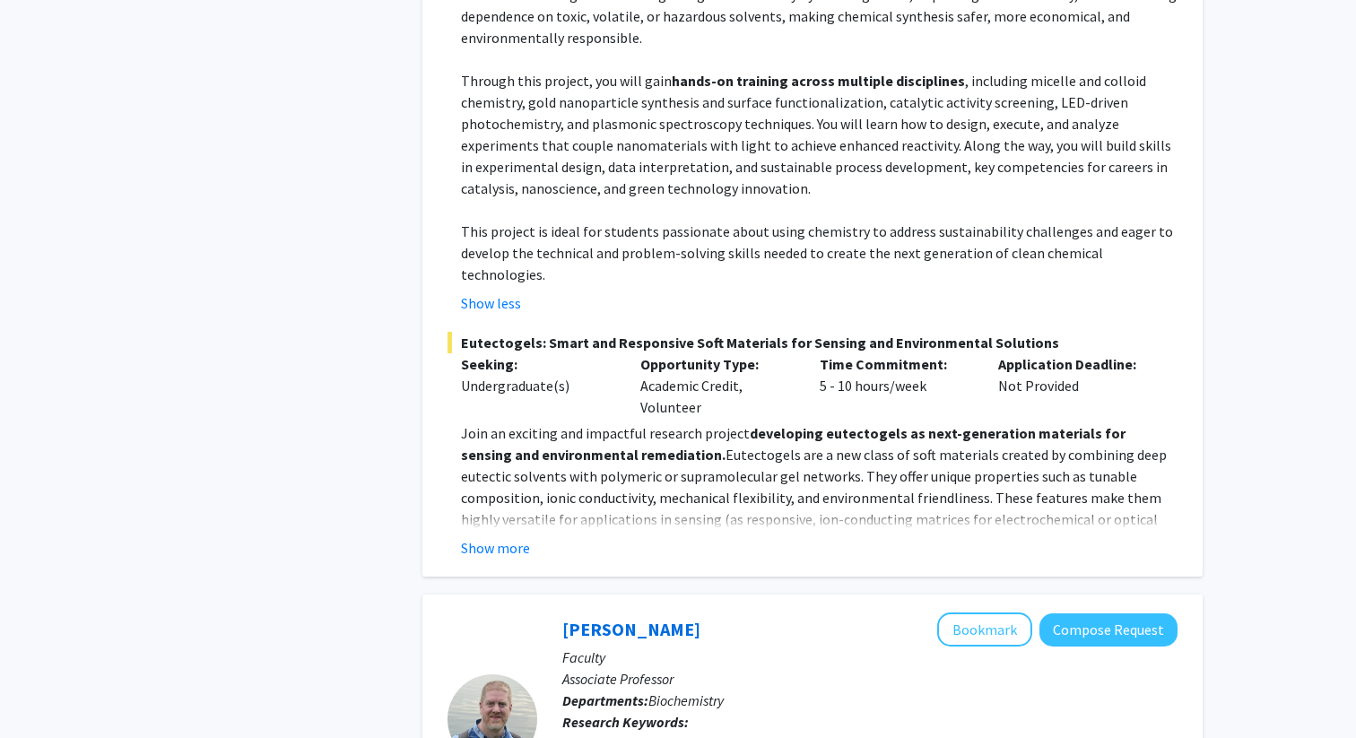
scroll to position [2759, 0]
